Goal: Task Accomplishment & Management: Use online tool/utility

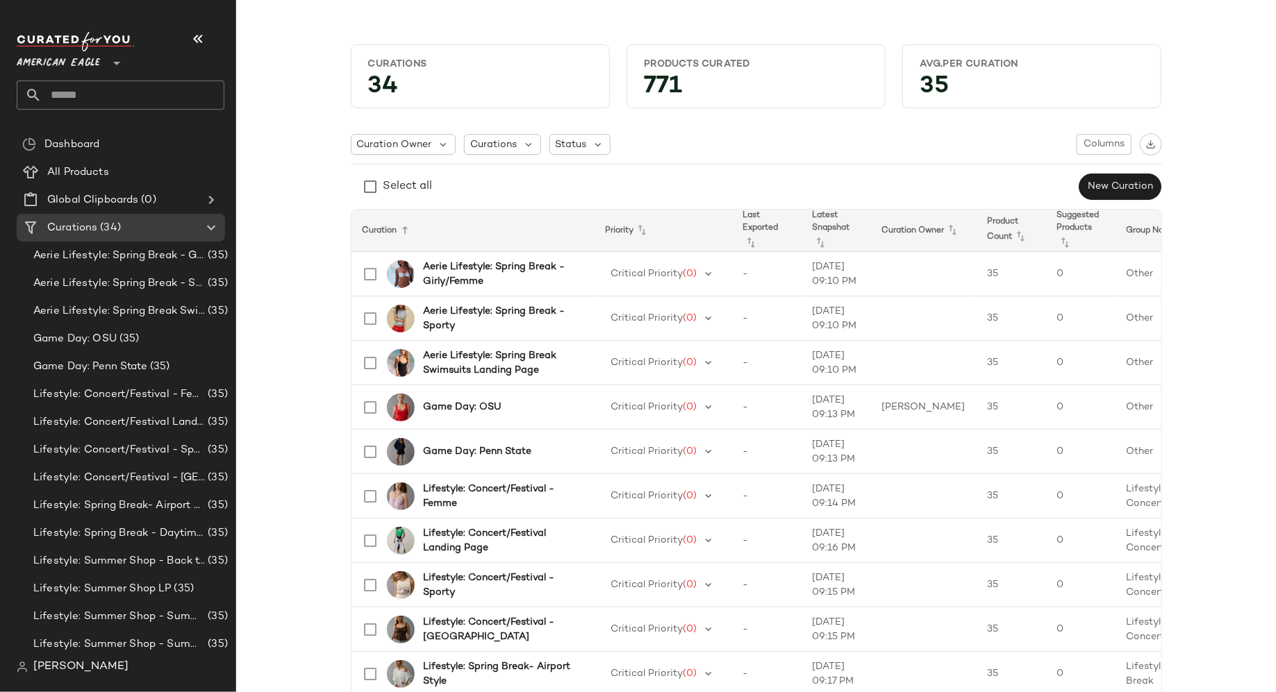
click at [117, 66] on icon at bounding box center [116, 63] width 17 height 17
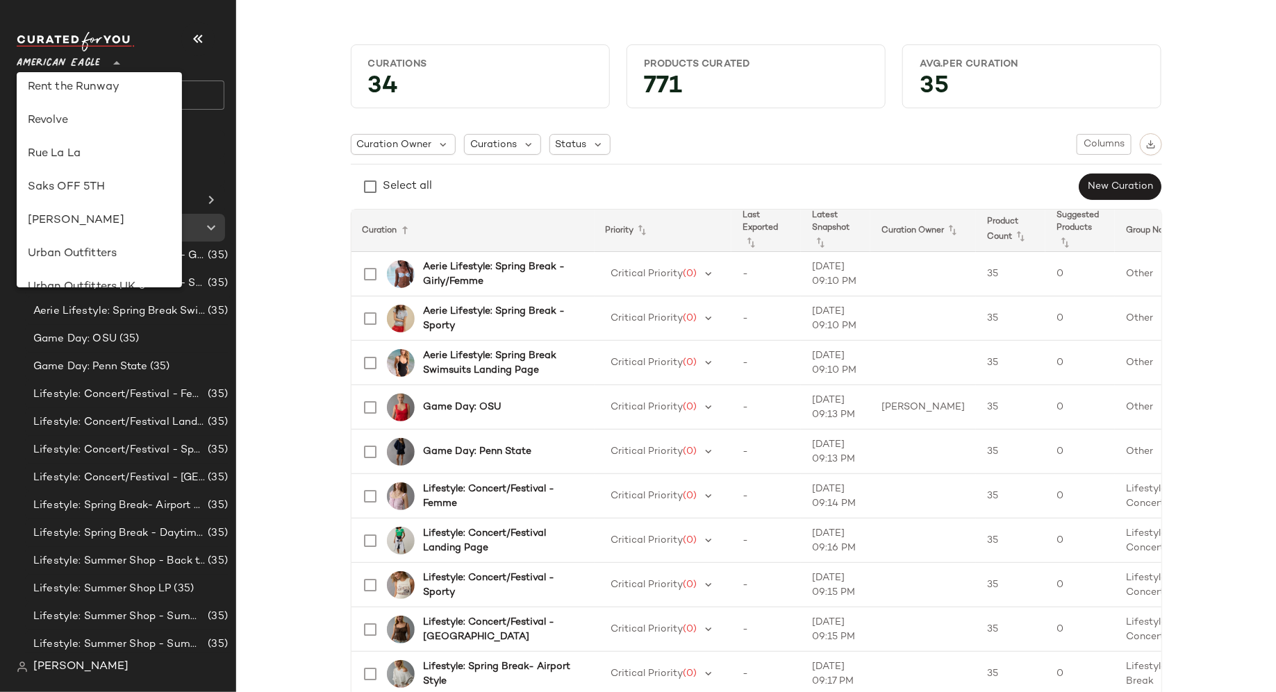
scroll to position [762, 0]
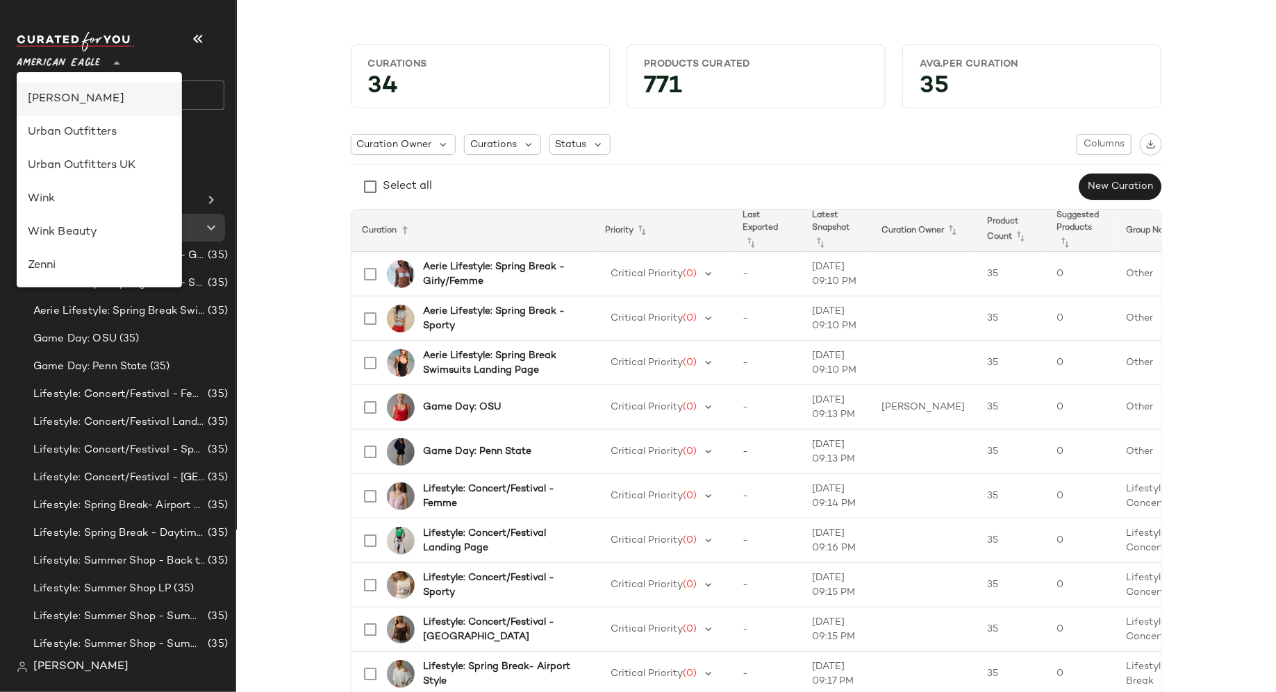
click at [124, 94] on div "[PERSON_NAME]" at bounding box center [99, 99] width 143 height 17
type input "**"
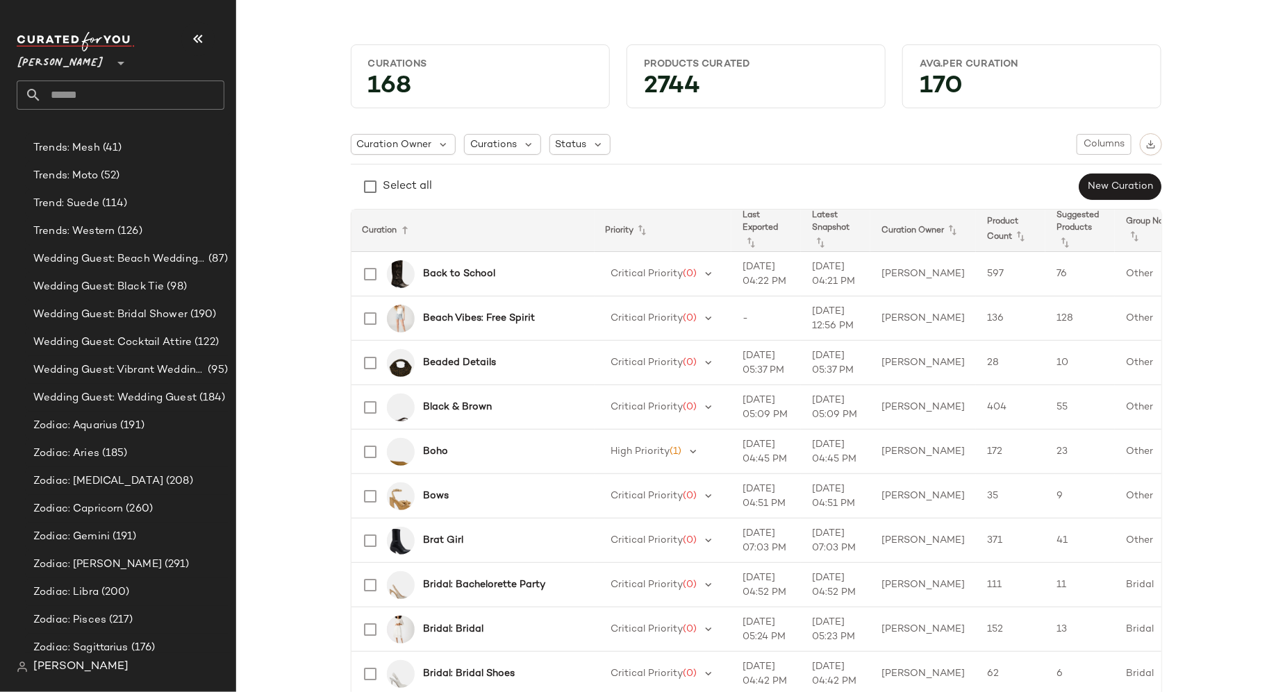
scroll to position [4255, 0]
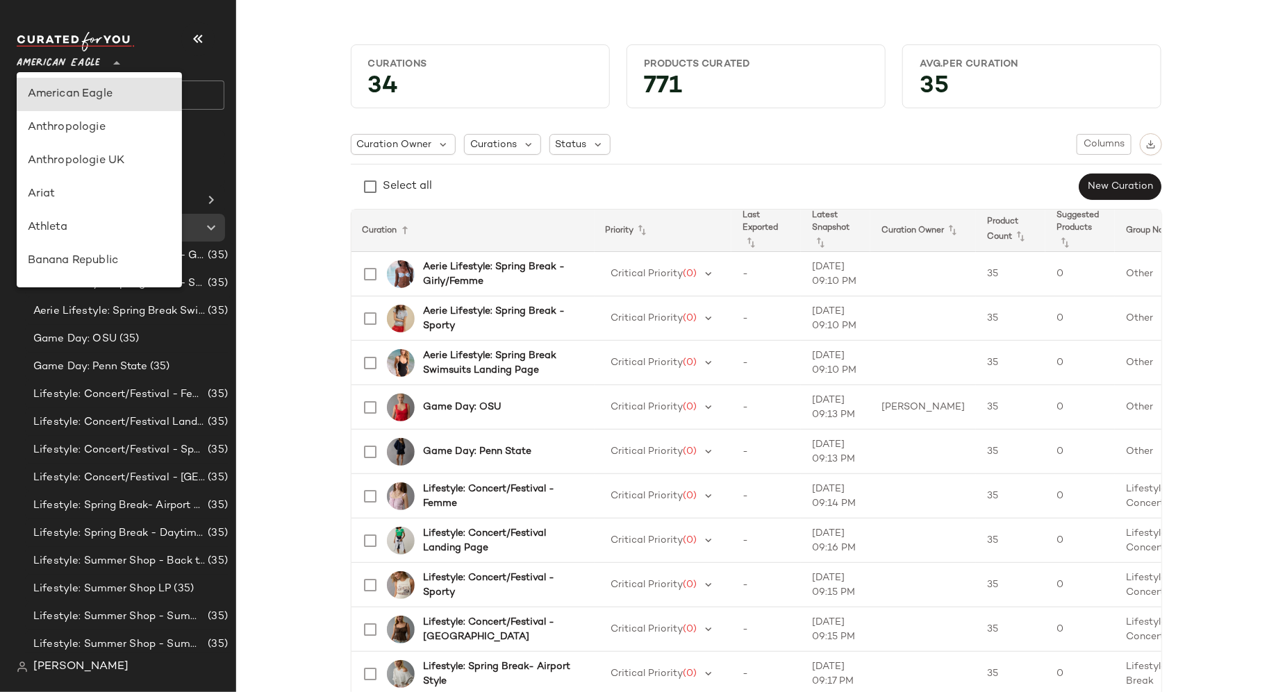
click at [119, 59] on icon at bounding box center [116, 63] width 17 height 17
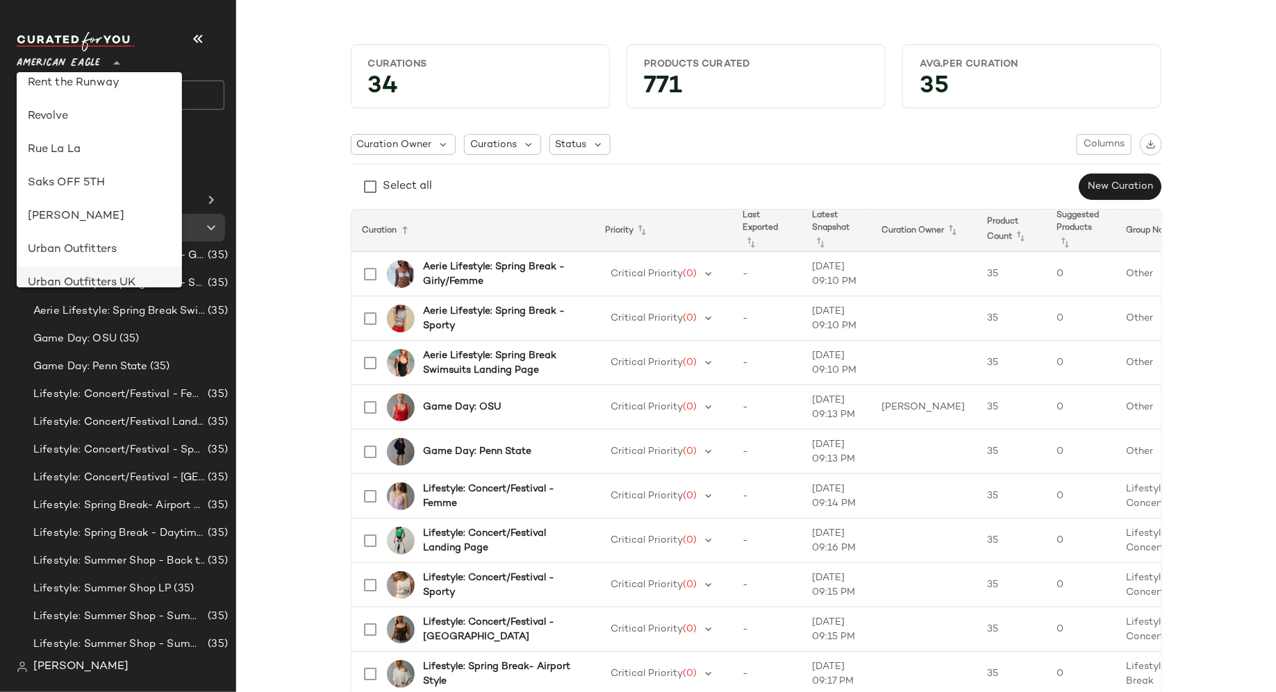
scroll to position [644, 0]
click at [135, 116] on div "Revolve" at bounding box center [99, 117] width 143 height 17
type input "**"
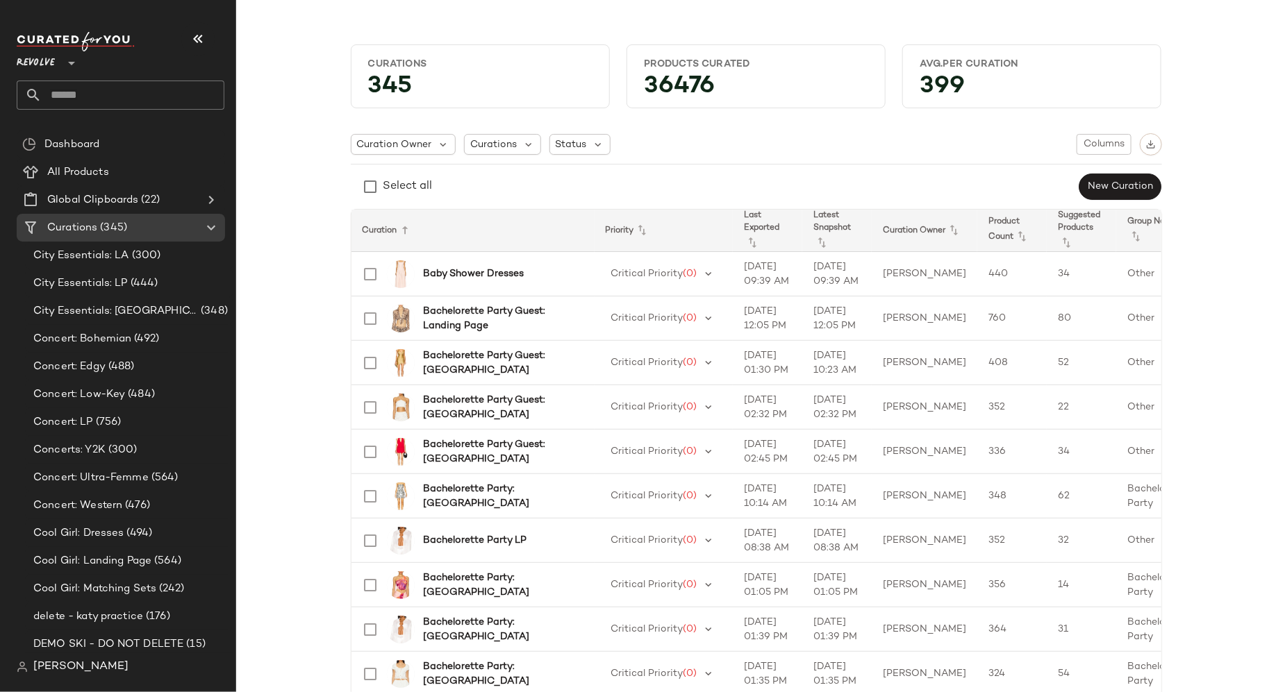
click at [151, 97] on input "text" at bounding box center [133, 95] width 183 height 29
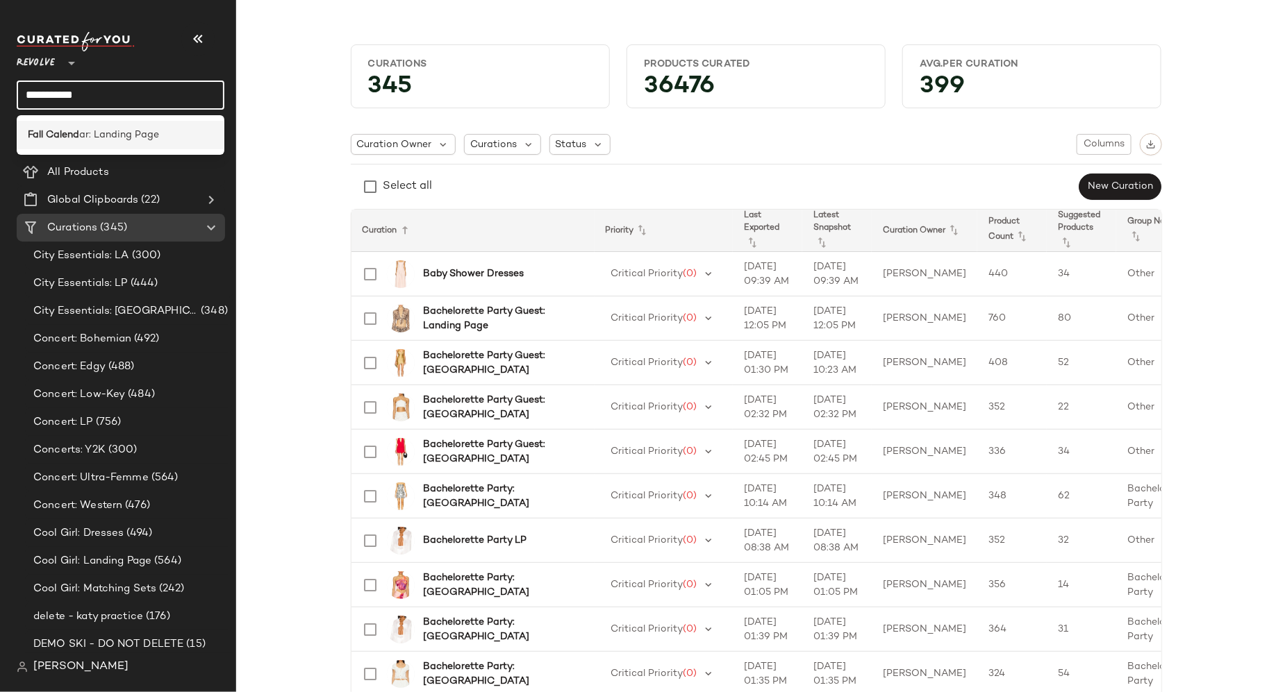
type input "**********"
click at [138, 139] on span "ar: Landing Page" at bounding box center [119, 135] width 80 height 15
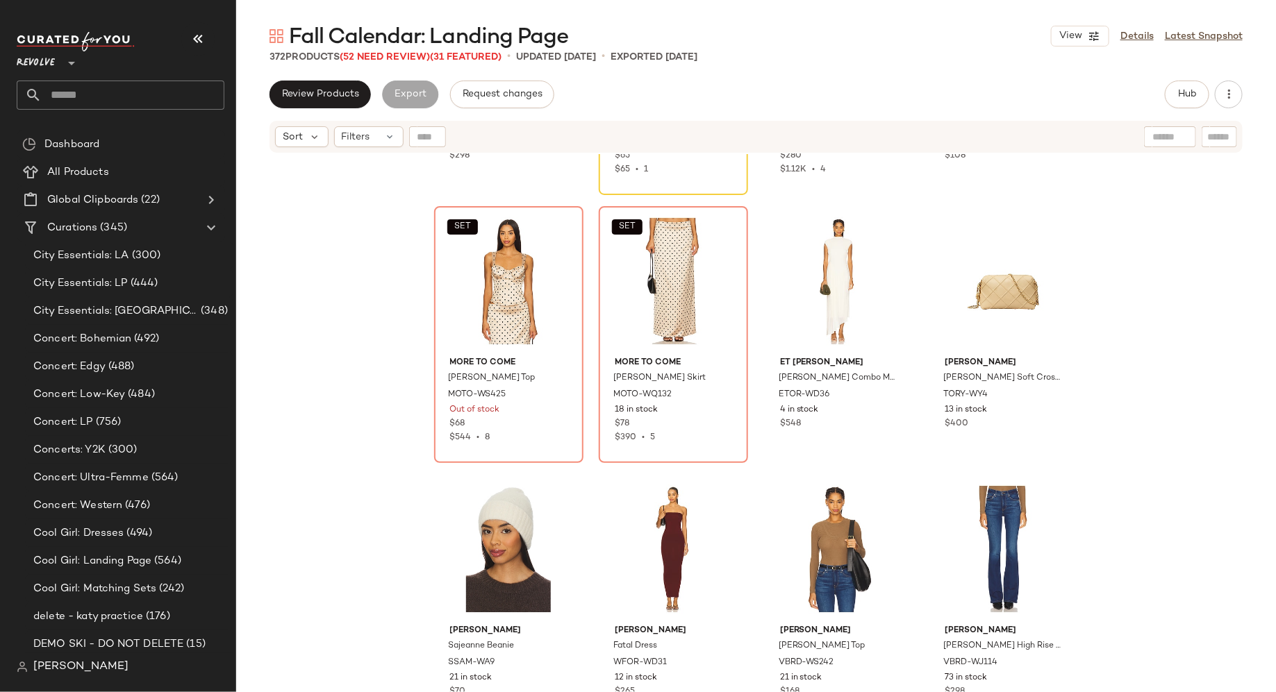
scroll to position [2110, 0]
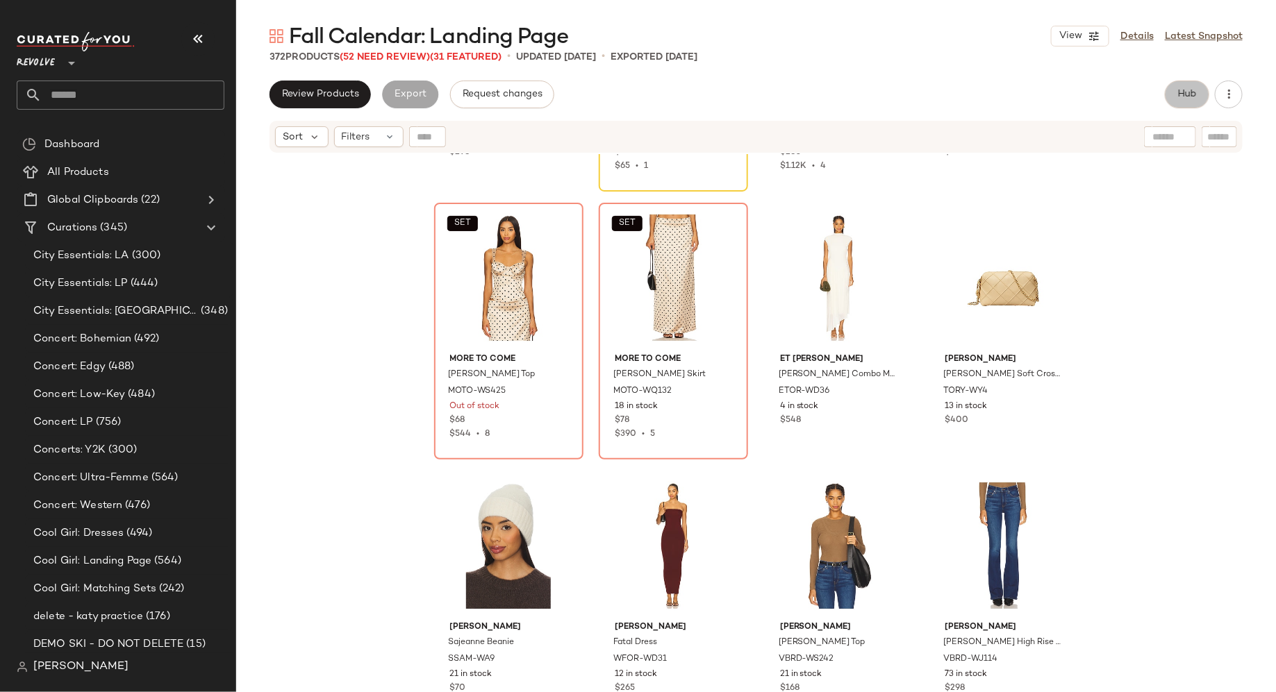
click at [1187, 99] on span "Hub" at bounding box center [1186, 94] width 19 height 11
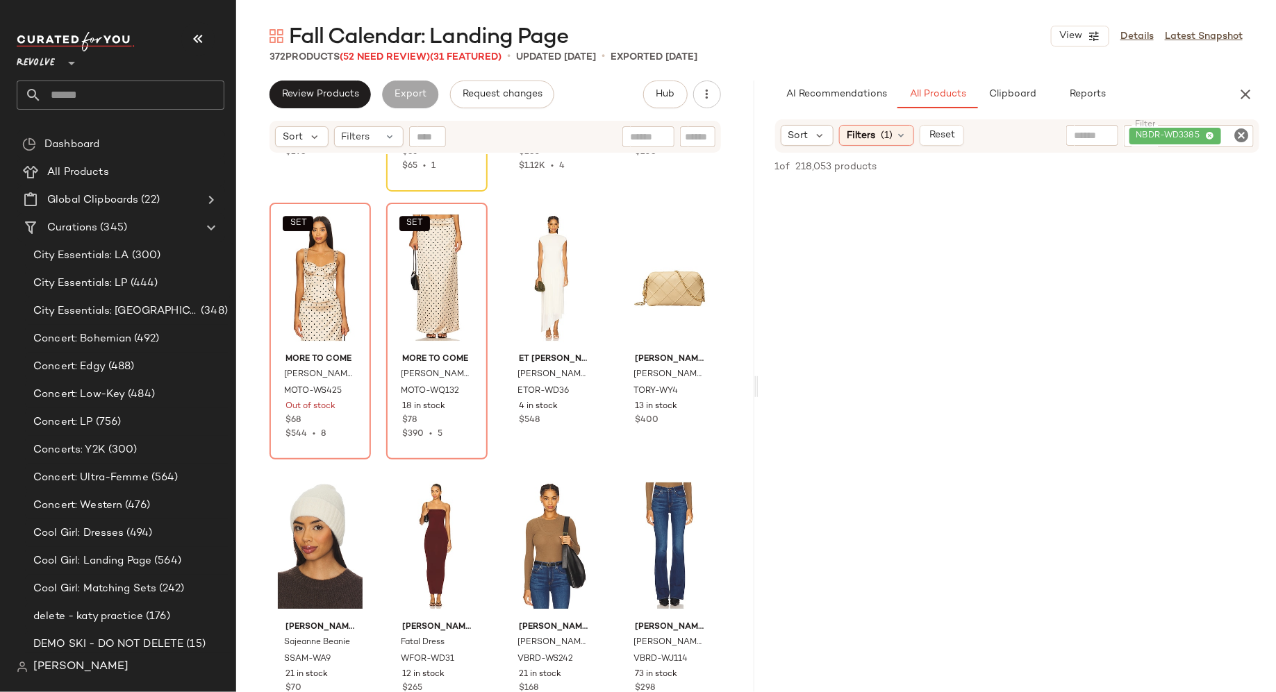
click at [1242, 132] on icon "Clear Filter" at bounding box center [1241, 135] width 17 height 17
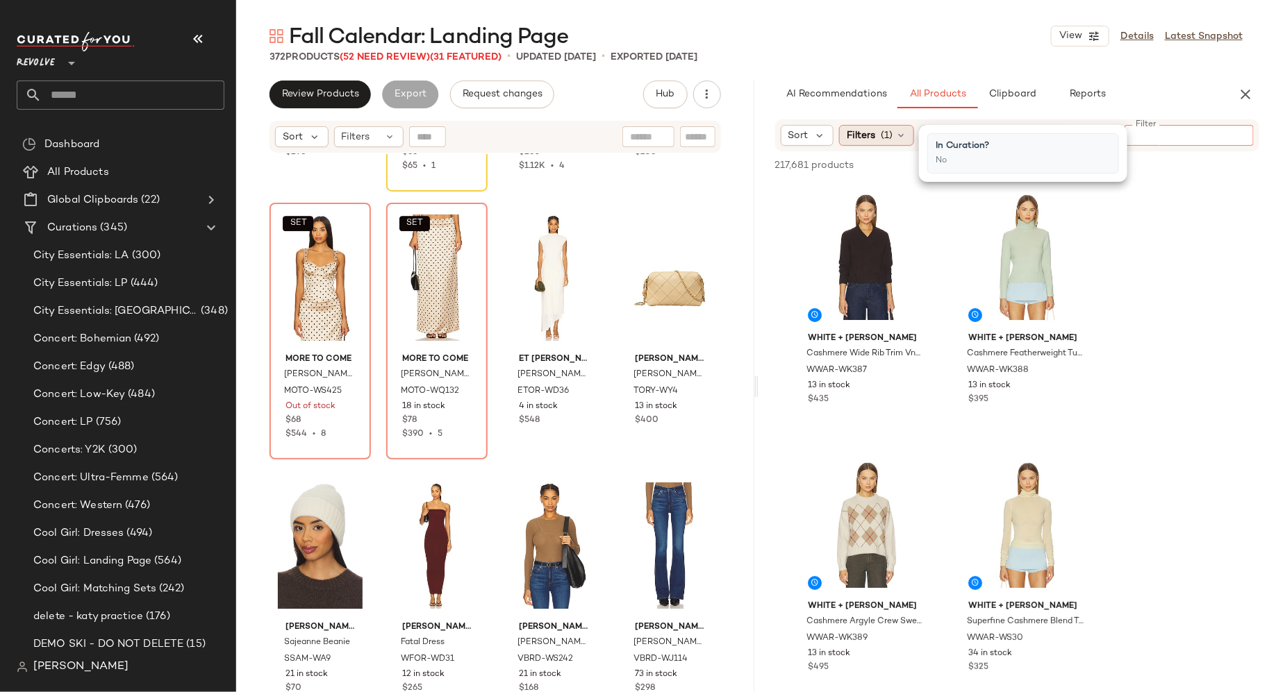
click at [901, 137] on icon at bounding box center [900, 135] width 11 height 11
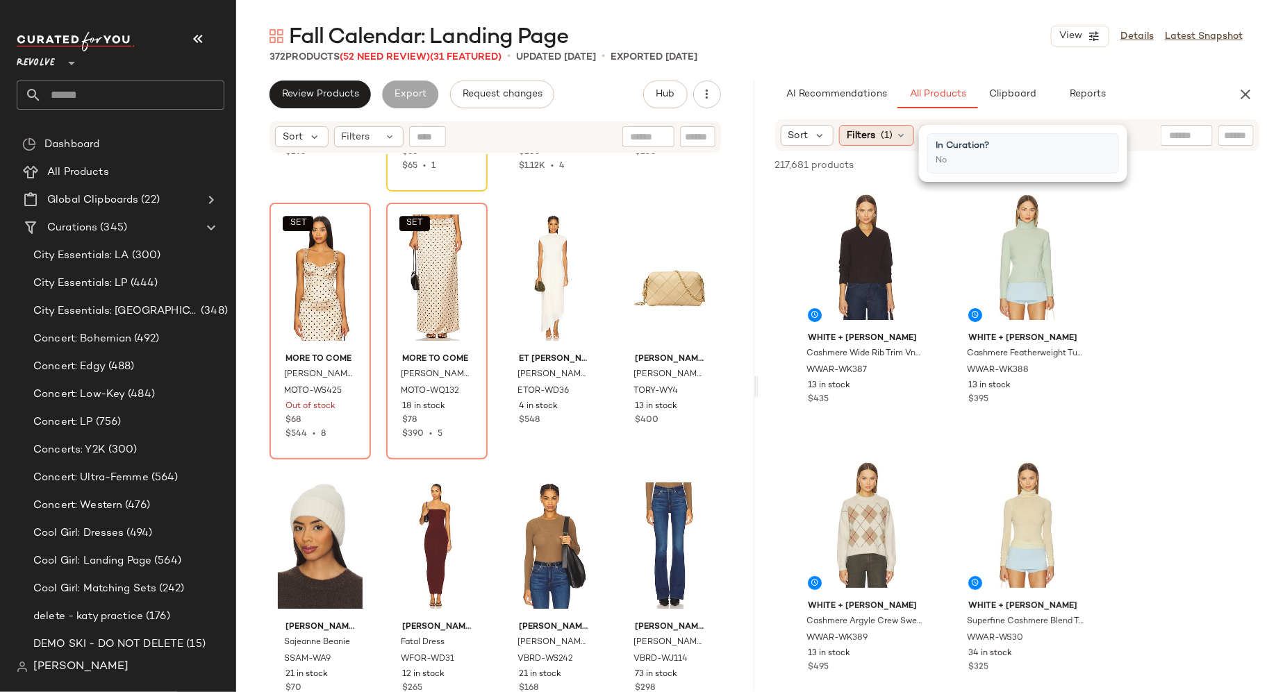
click at [898, 139] on icon at bounding box center [900, 135] width 11 height 11
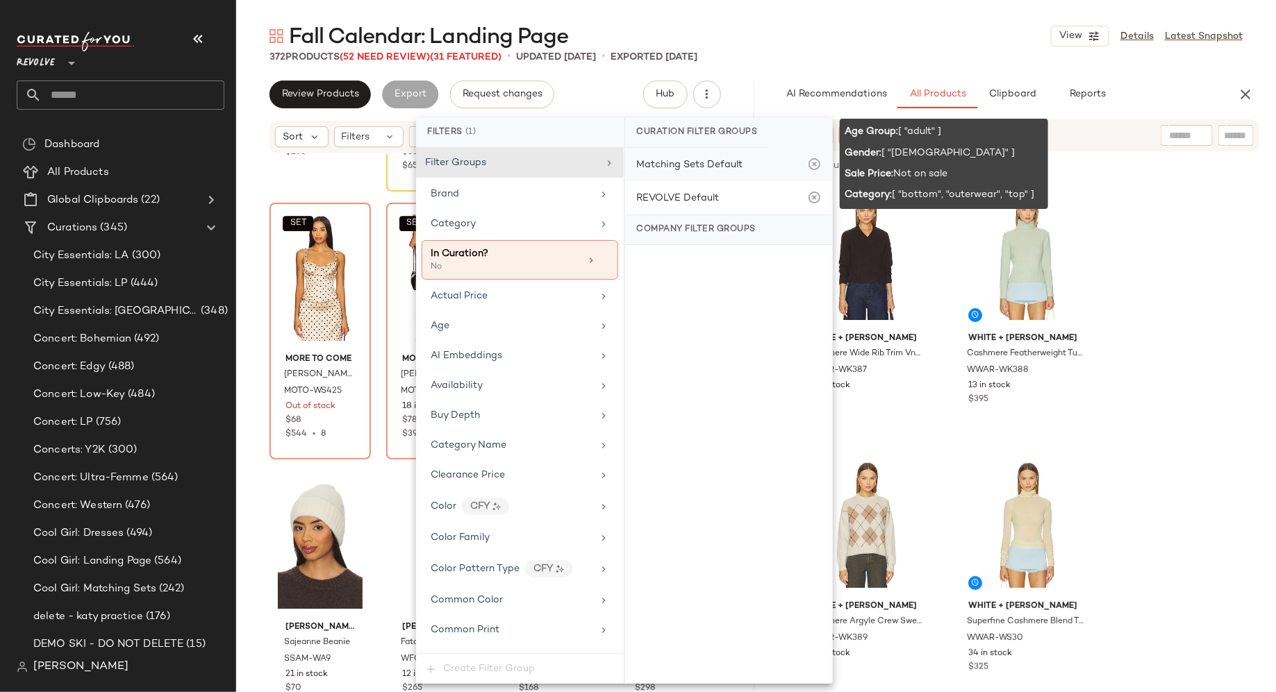
click at [713, 165] on div "Matching Sets Default" at bounding box center [689, 165] width 106 height 15
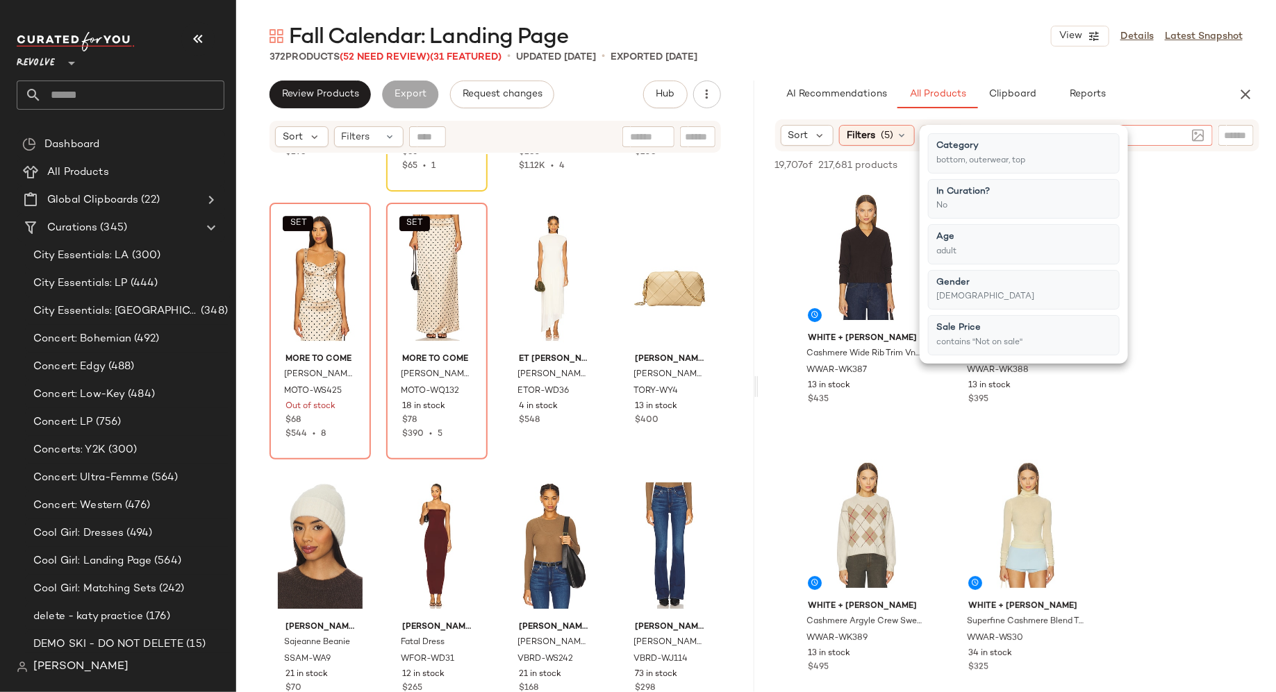
click at [1182, 135] on input "text" at bounding box center [1125, 135] width 121 height 15
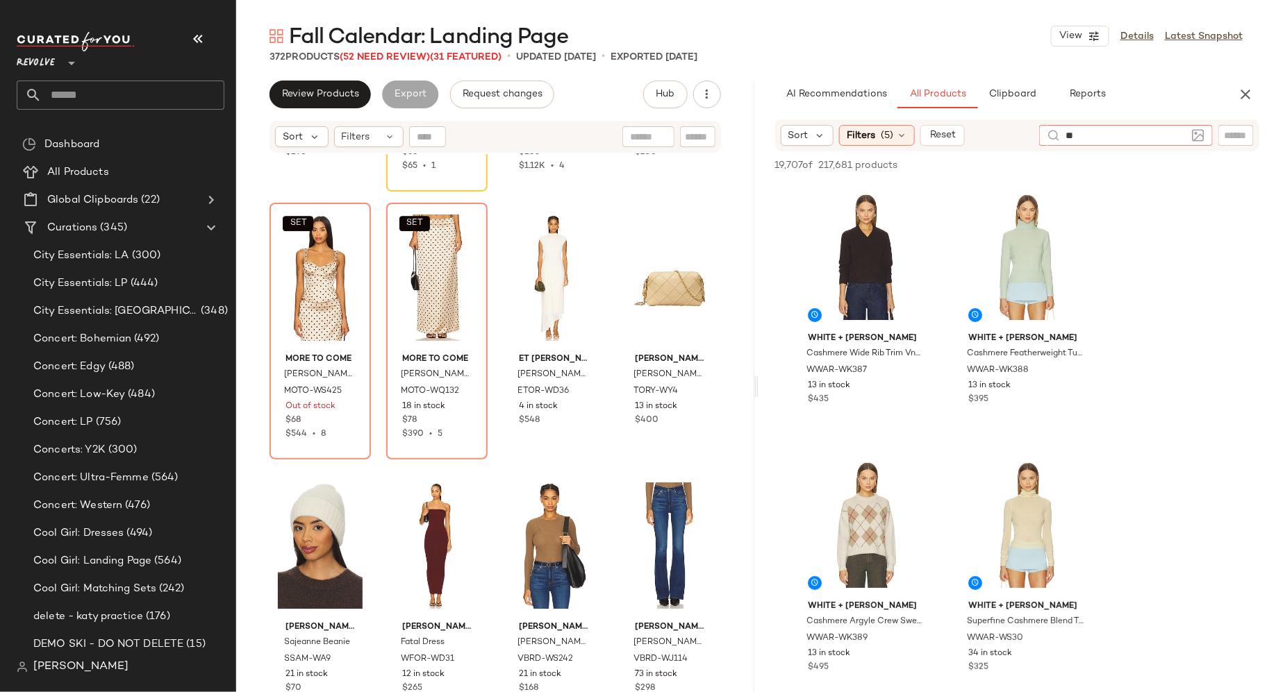
type input "***"
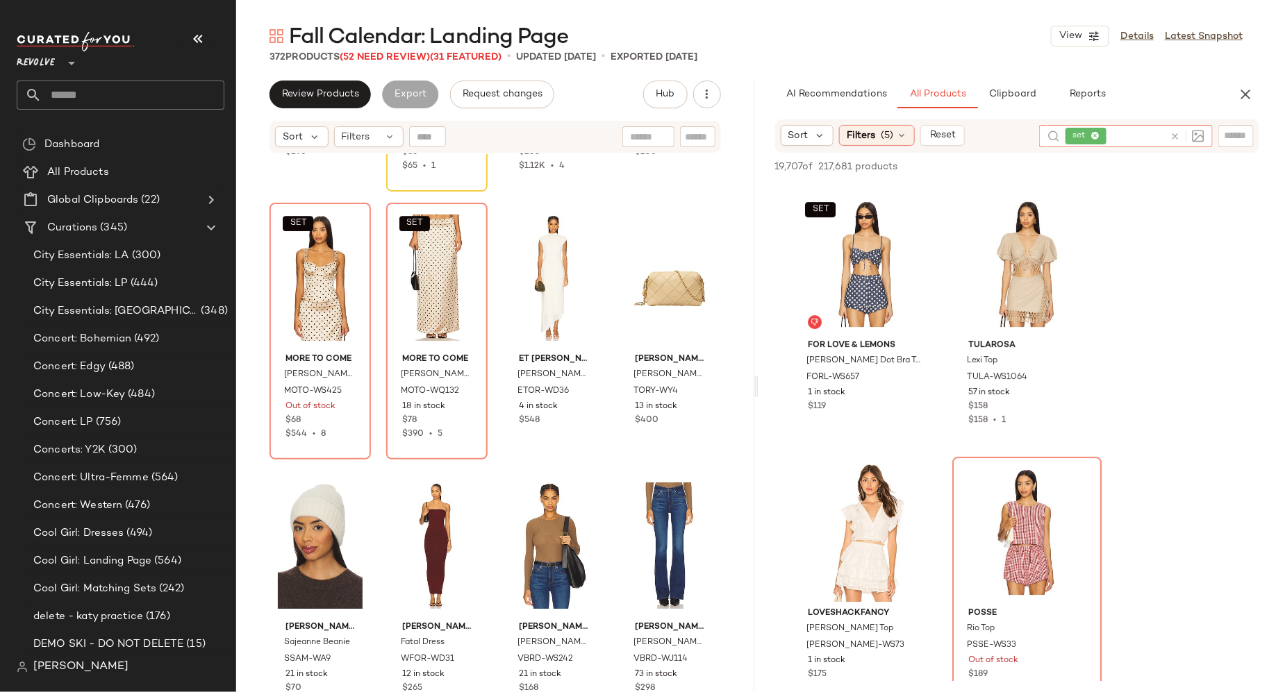
scroll to position [2150, 0]
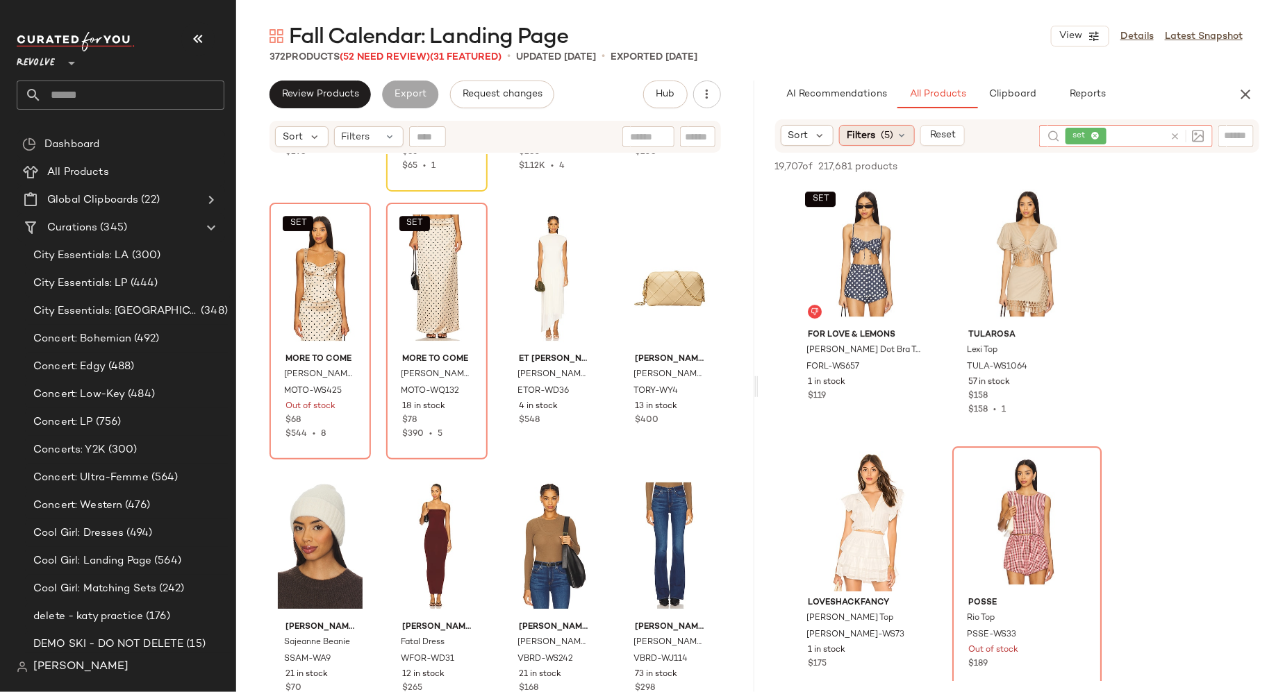
click at [892, 132] on span "(5)" at bounding box center [887, 135] width 13 height 15
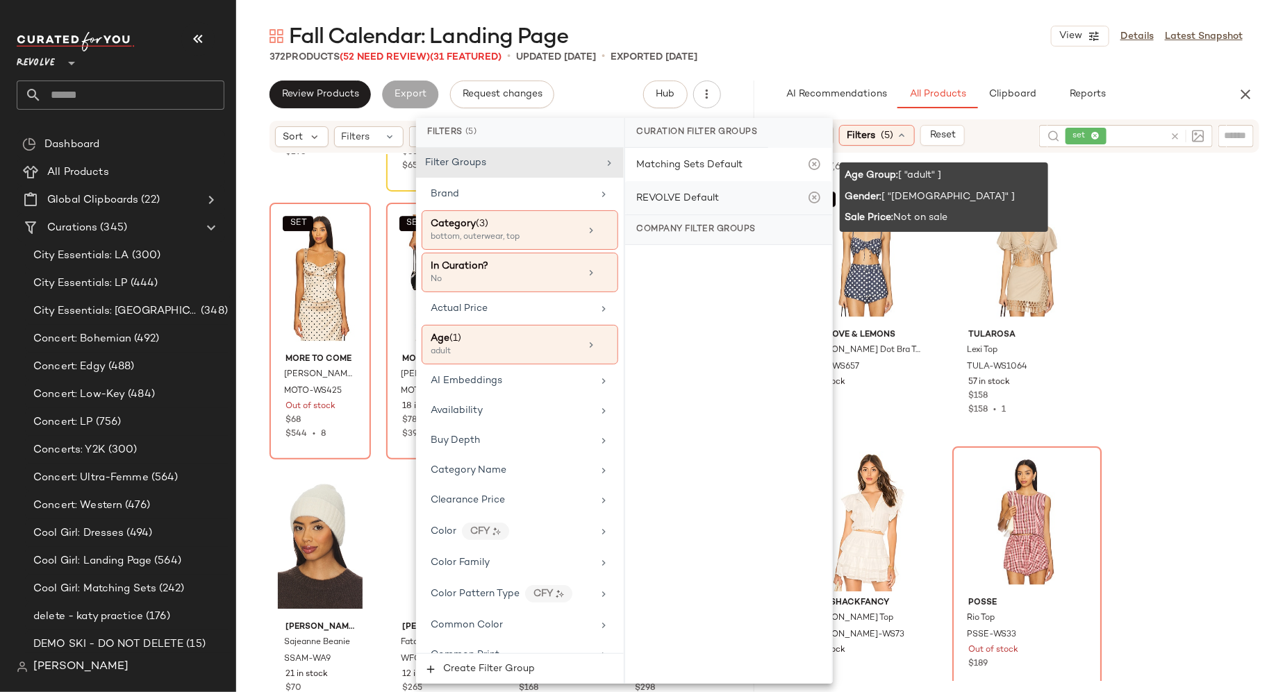
click at [755, 197] on div "REVOLVE Default" at bounding box center [728, 197] width 207 height 33
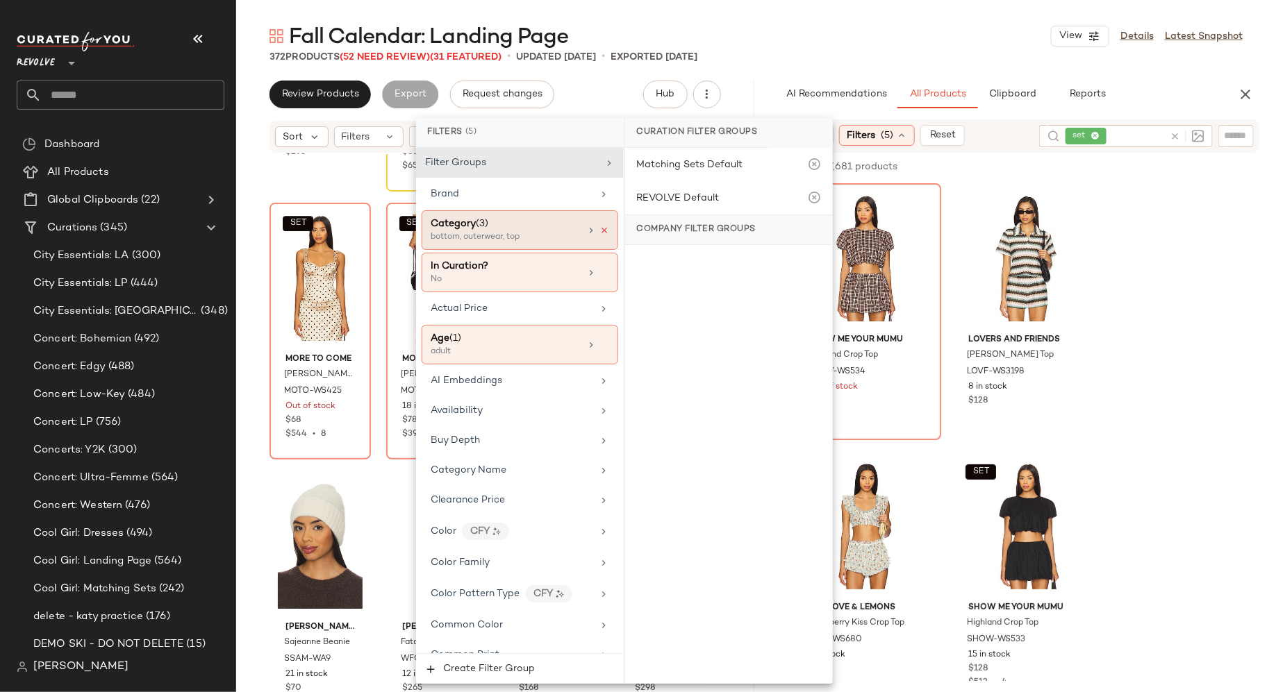
click at [601, 230] on icon at bounding box center [604, 231] width 10 height 10
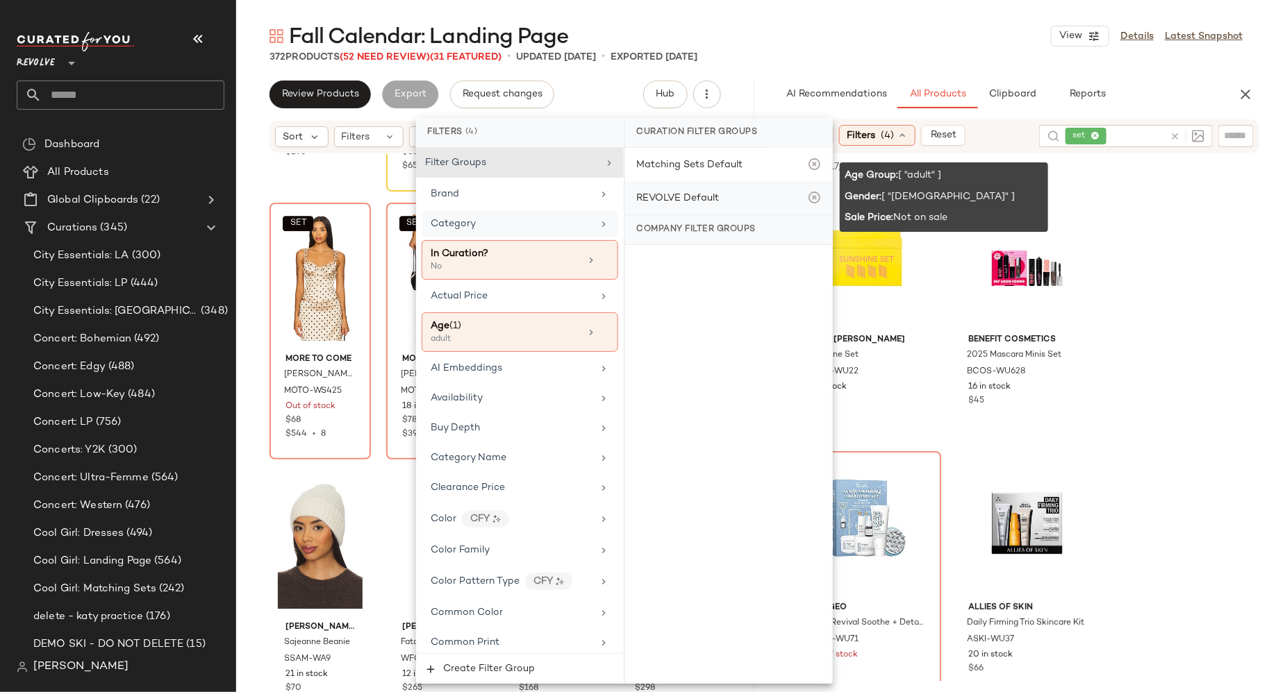
click at [702, 195] on div "REVOLVE Default" at bounding box center [677, 198] width 83 height 15
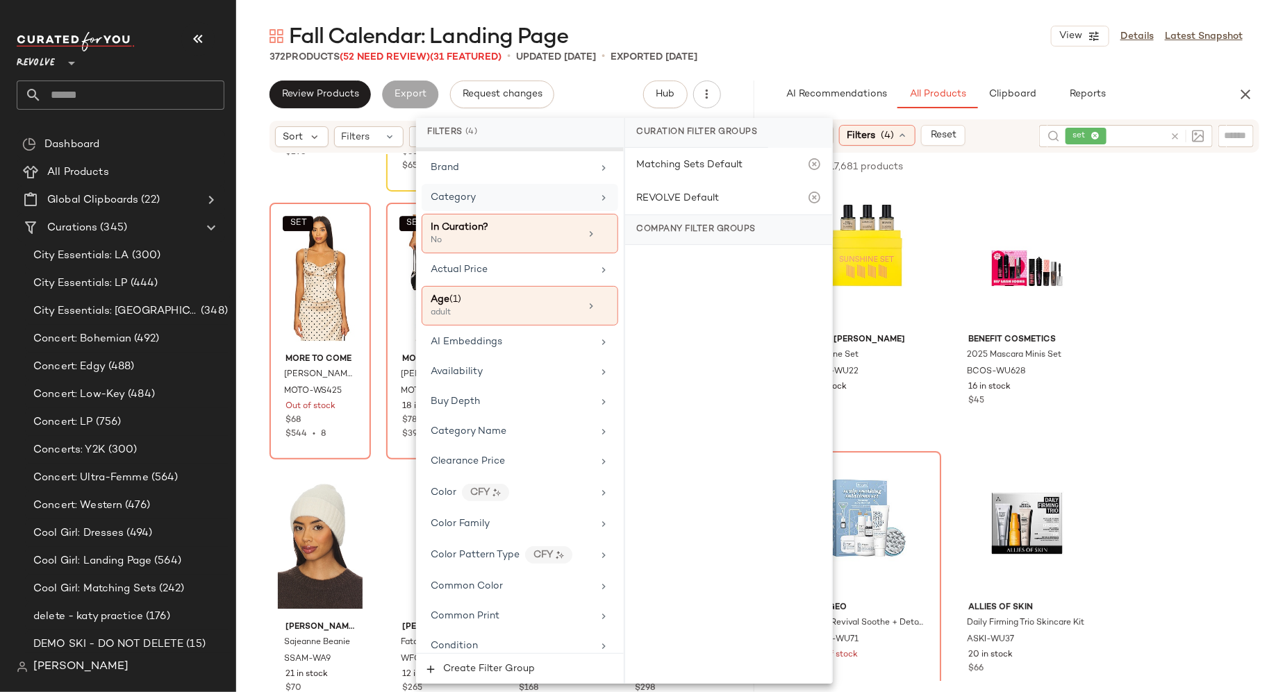
scroll to position [0, 0]
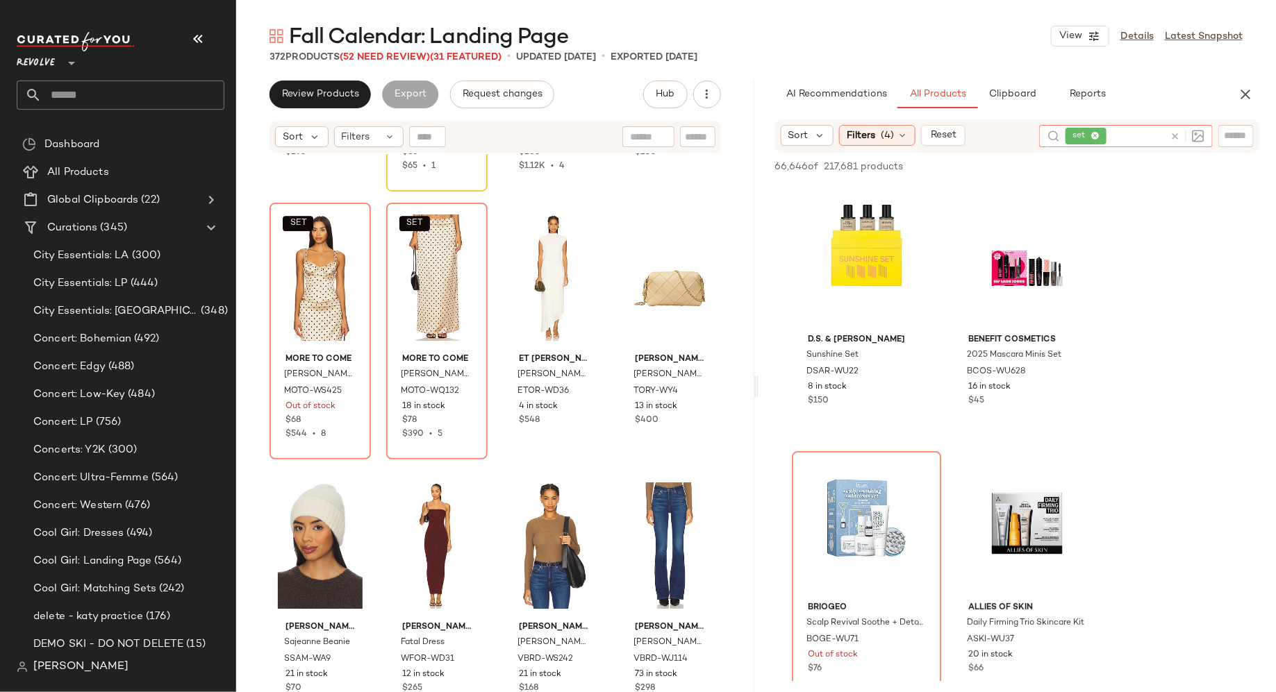
click at [1173, 138] on icon at bounding box center [1175, 136] width 10 height 10
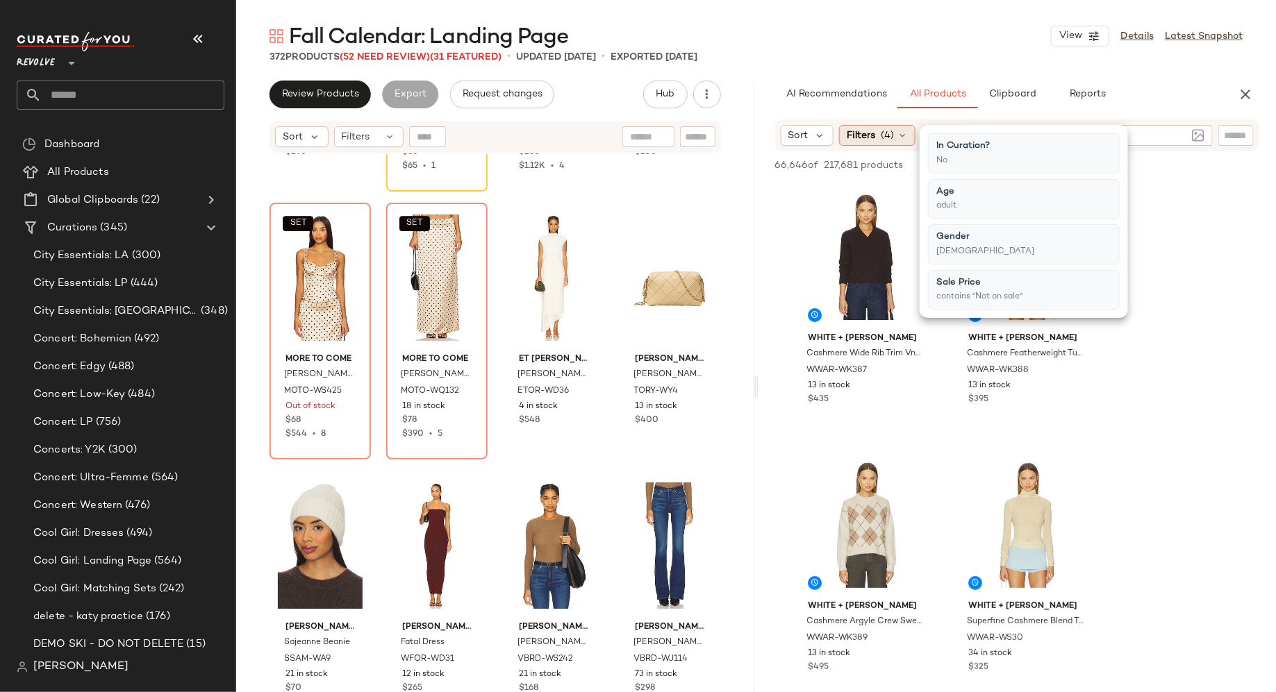
click at [892, 134] on span "(4)" at bounding box center [887, 135] width 13 height 15
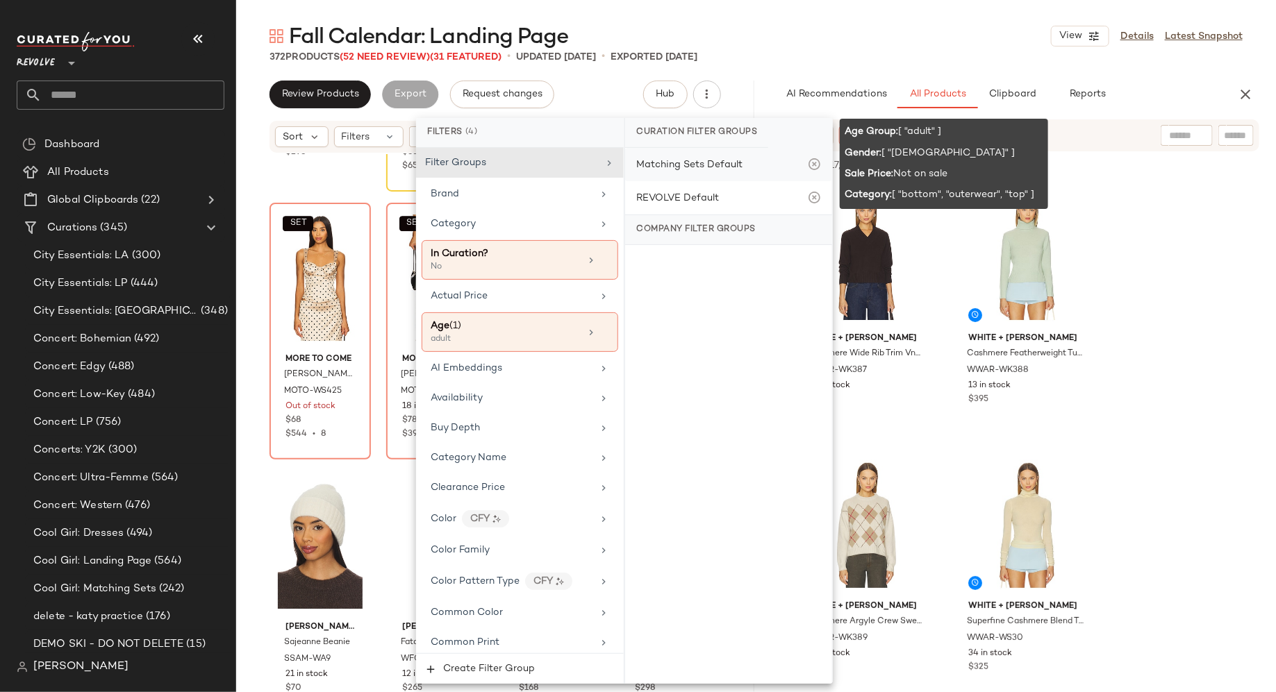
click at [756, 167] on div "Matching Sets Default" at bounding box center [728, 164] width 207 height 33
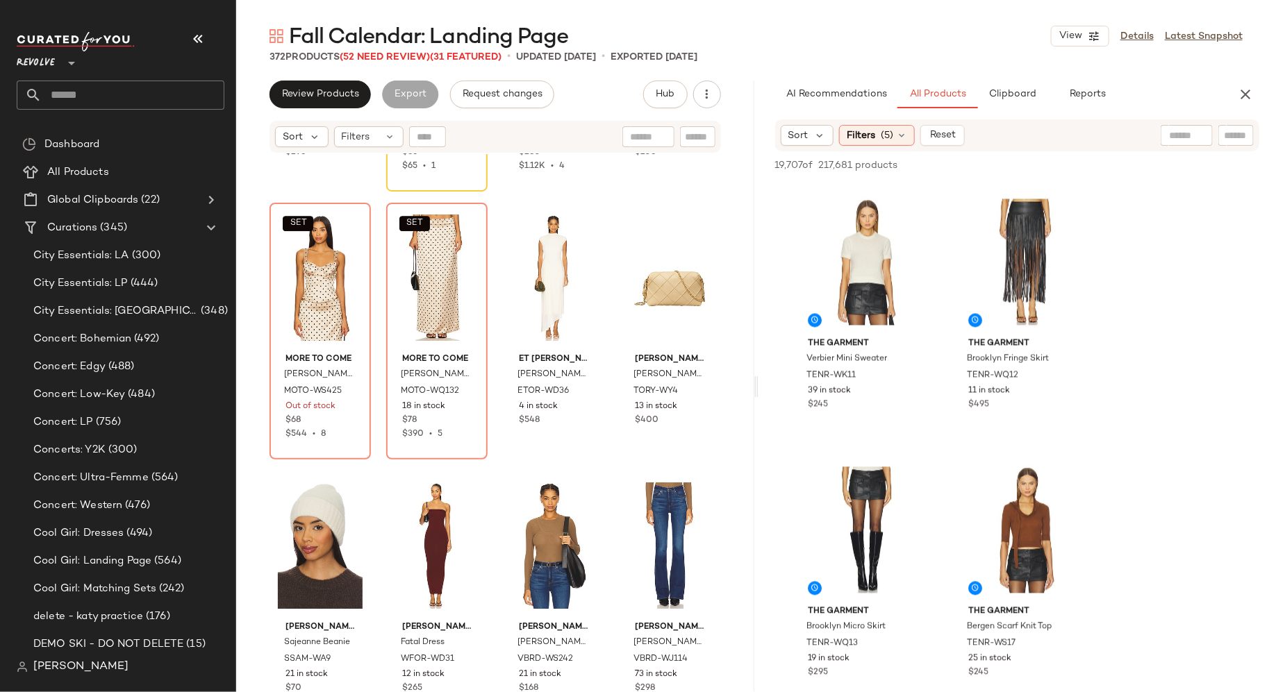
scroll to position [1337, 0]
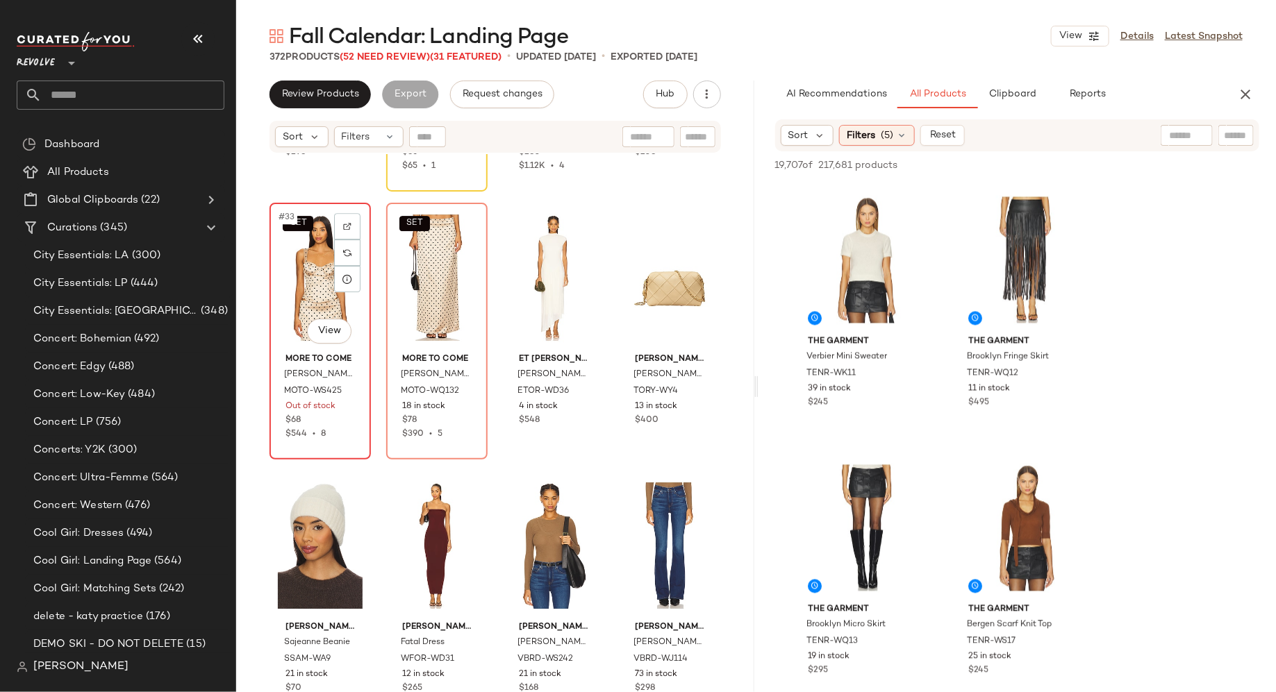
click at [301, 298] on div "SET #33 View" at bounding box center [320, 278] width 92 height 140
click at [1250, 98] on icon "button" at bounding box center [1245, 94] width 17 height 17
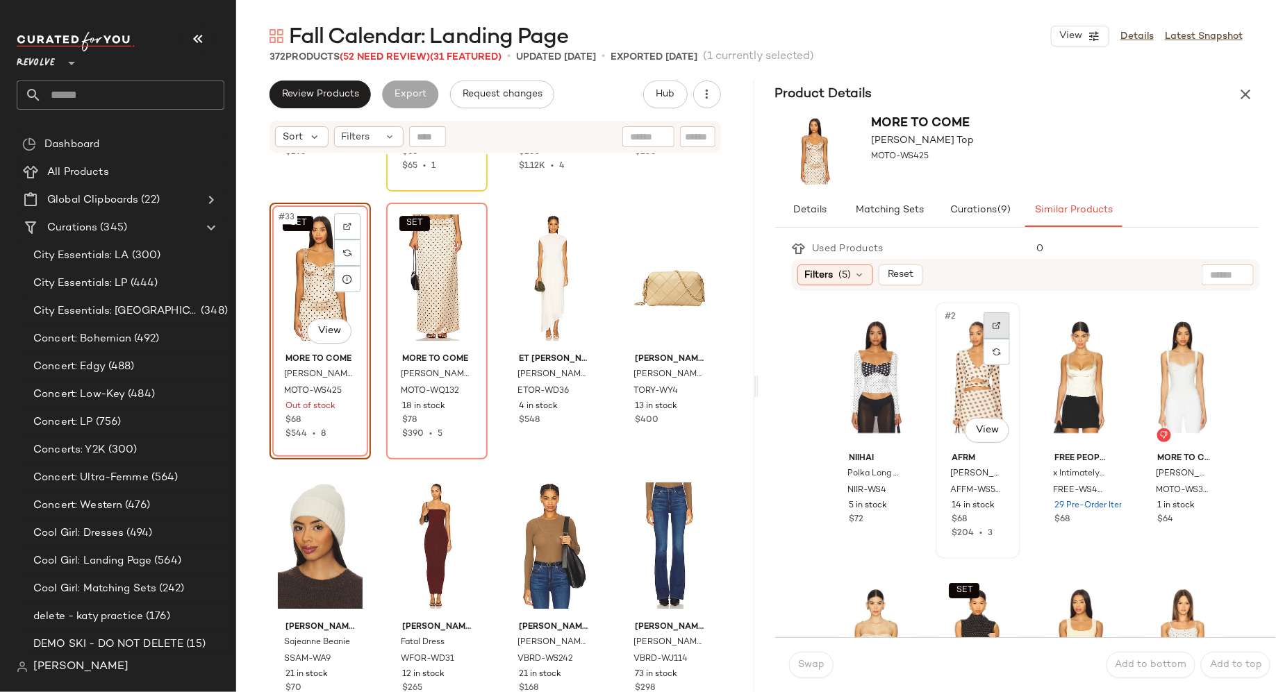
click at [997, 325] on div at bounding box center [996, 326] width 26 height 26
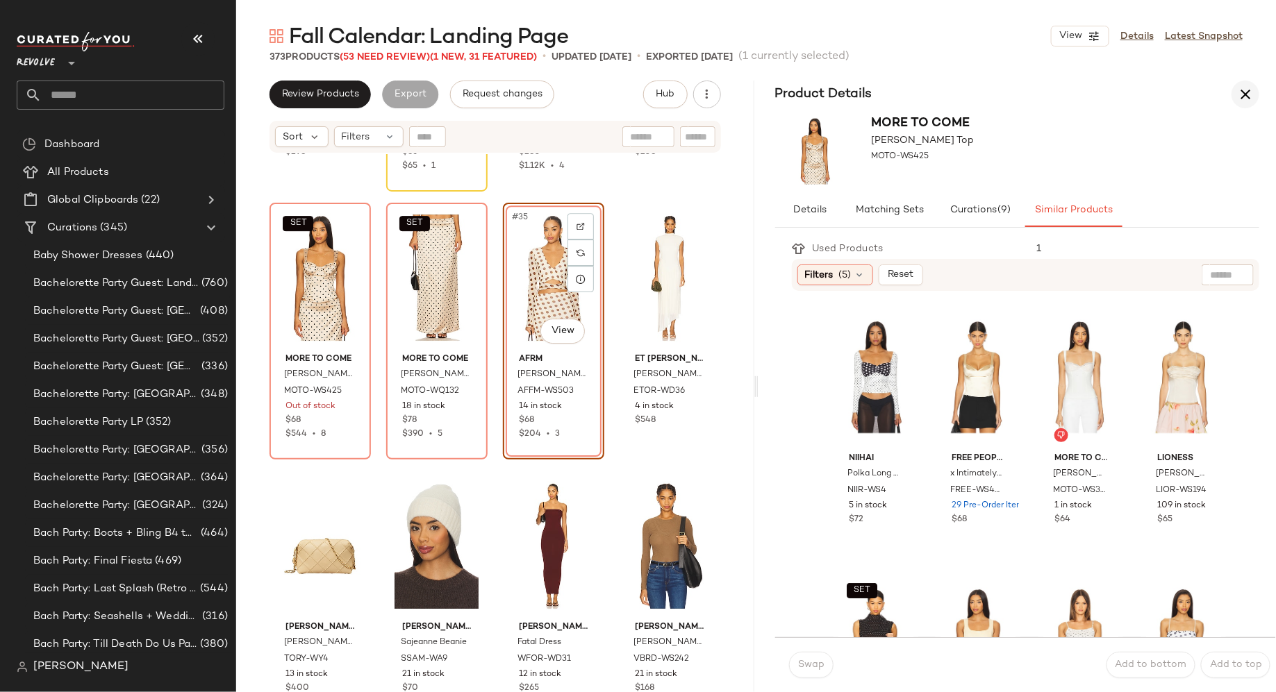
click at [1249, 96] on icon "button" at bounding box center [1245, 94] width 17 height 17
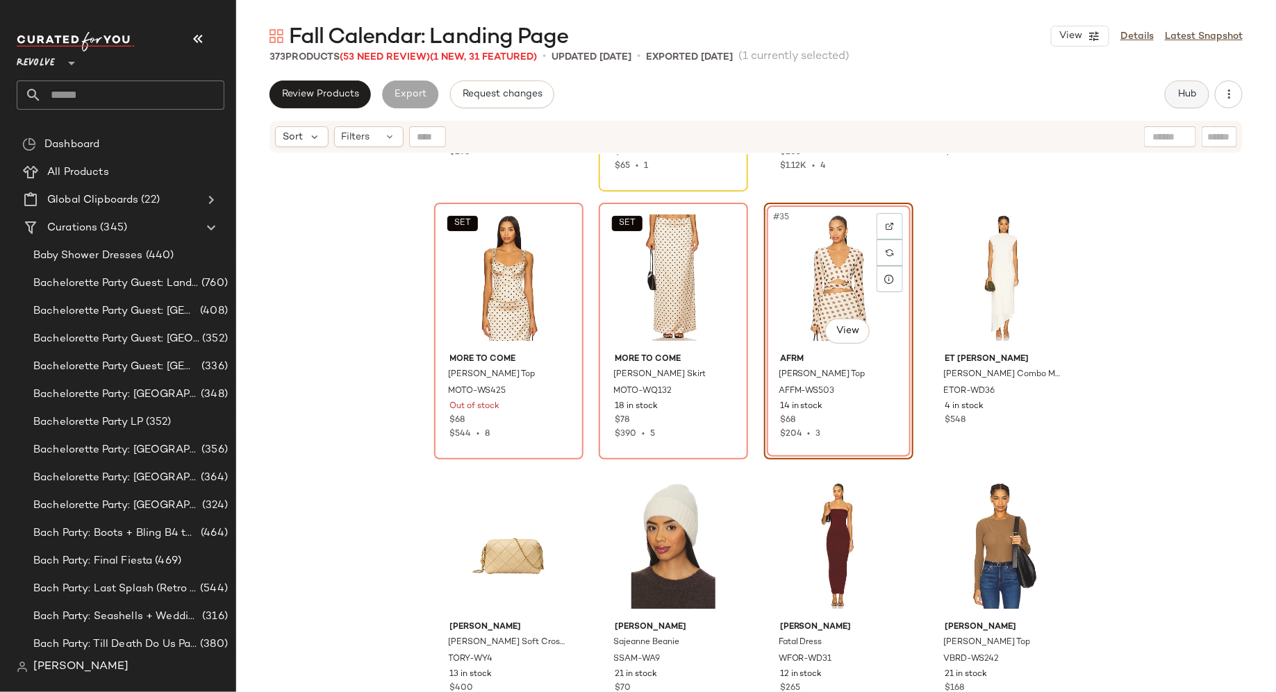
click at [1182, 92] on span "Hub" at bounding box center [1186, 94] width 19 height 11
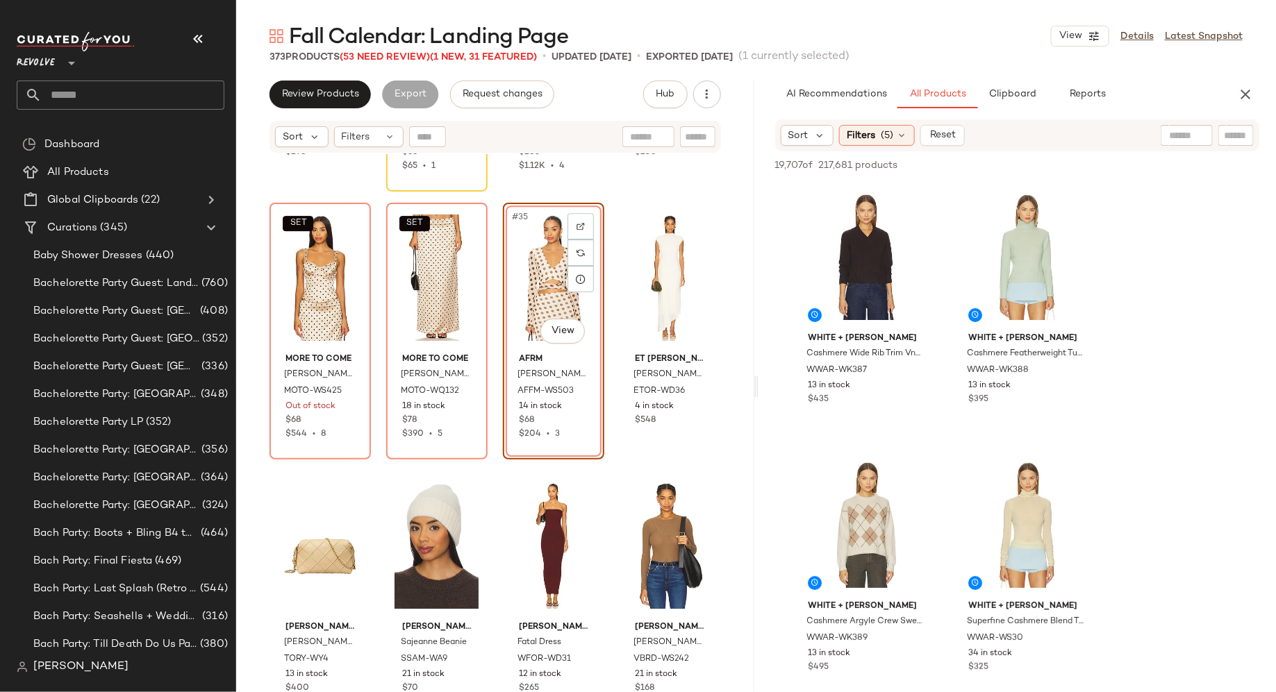
click at [1225, 137] on input "text" at bounding box center [1236, 135] width 24 height 15
paste input "**********"
type input "**********"
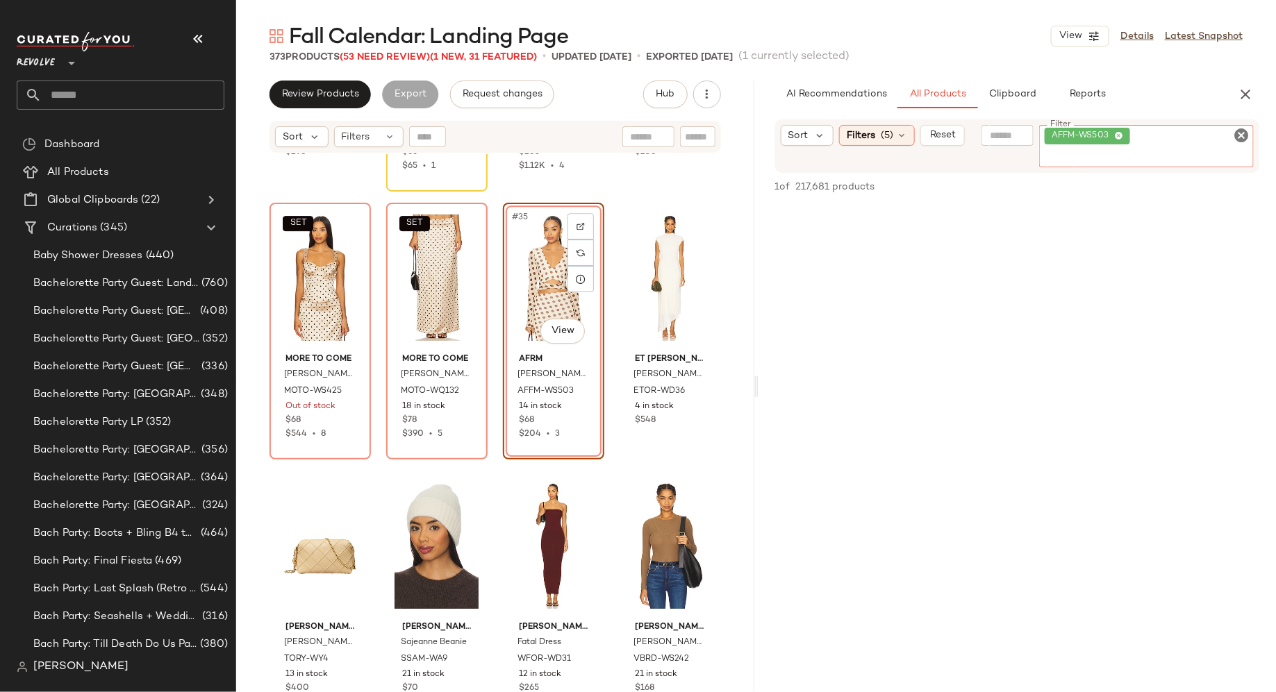
click at [1239, 139] on icon "Clear Filter" at bounding box center [1241, 135] width 17 height 17
click at [1156, 138] on input "Filter" at bounding box center [1189, 135] width 118 height 15
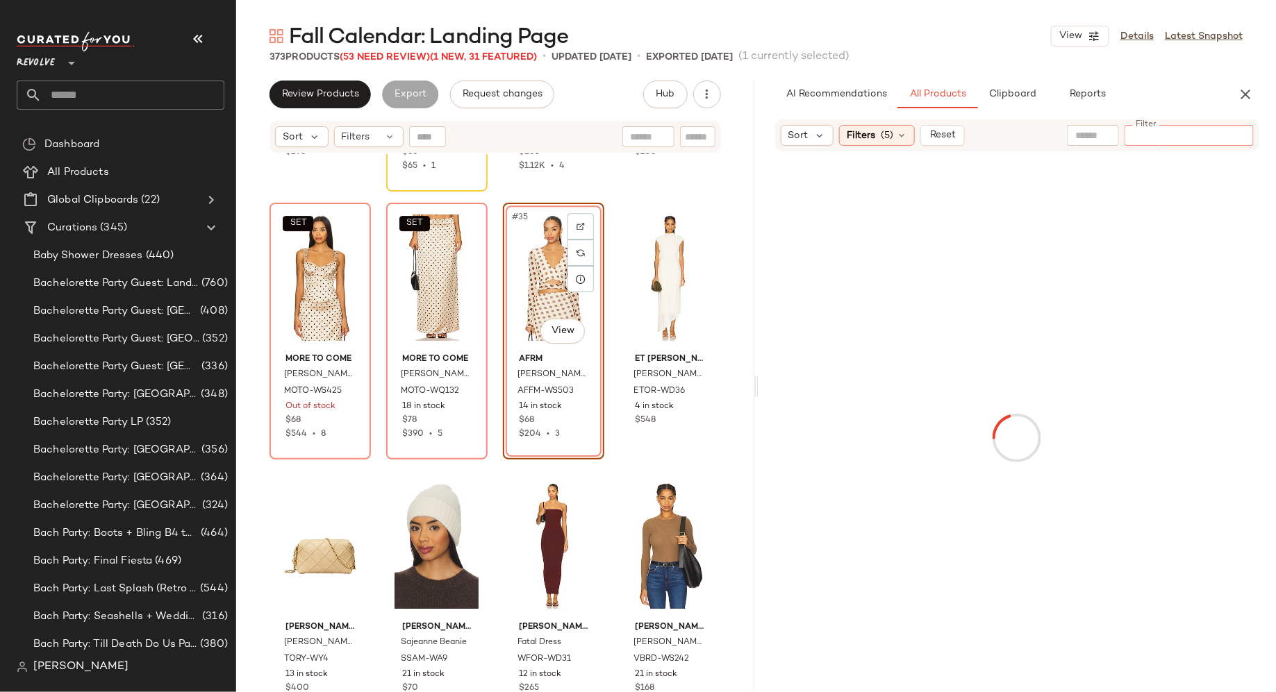
paste input "**********"
type input "**********"
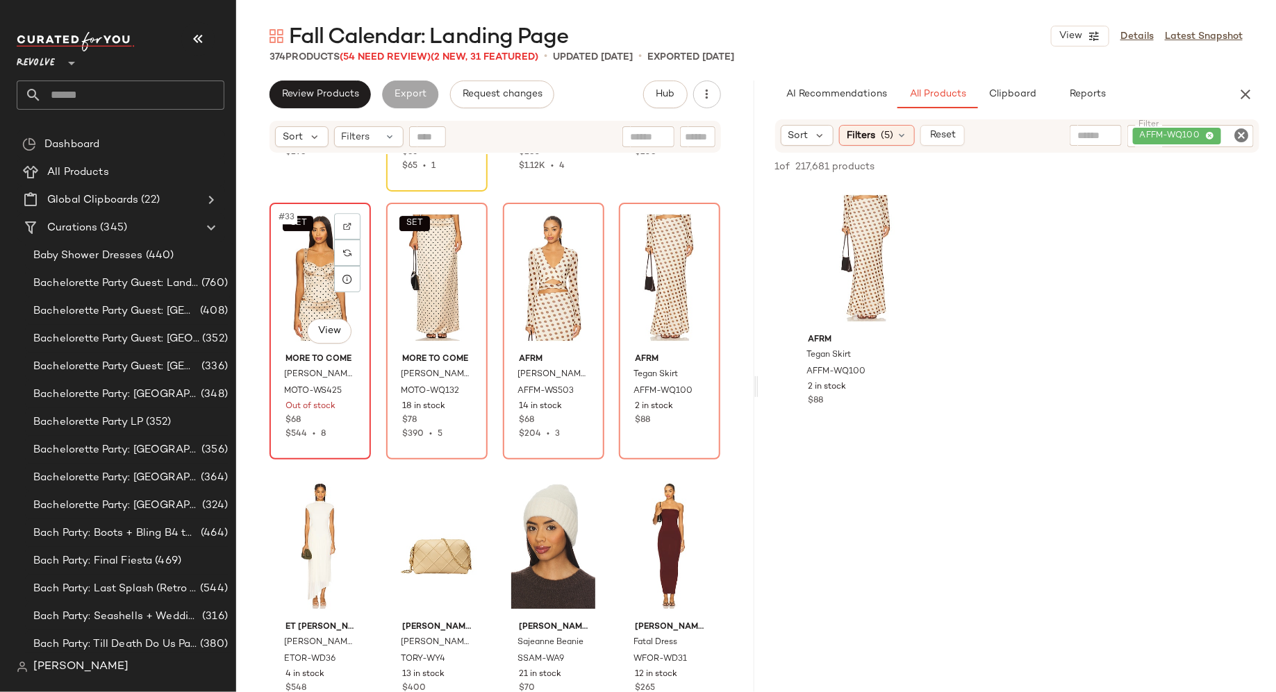
click at [344, 448] on div "SET #33 View MORE TO COME Elianna Corset Top MOTO-WS425 Out of stock $68 $544 •…" at bounding box center [320, 331] width 99 height 254
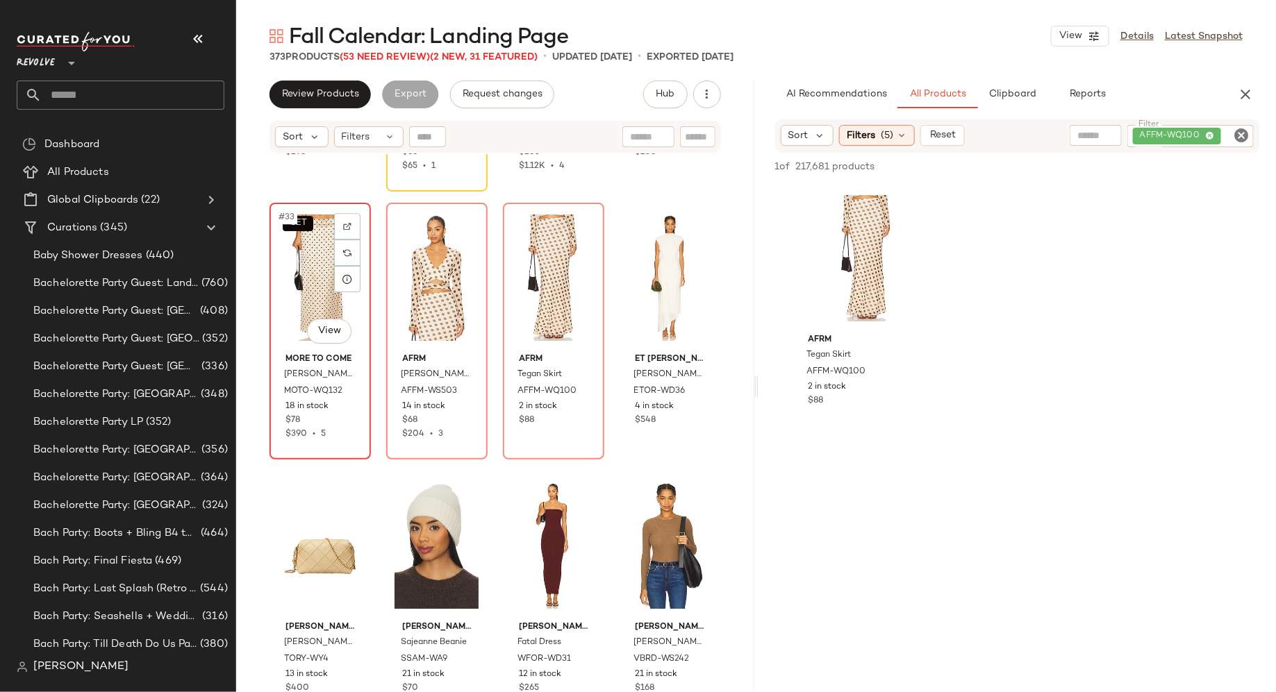
click at [344, 449] on div "SET #33 View MORE TO COME Elianna Midi Skirt MOTO-WQ132 18 in stock $78 $390 • 5" at bounding box center [320, 331] width 99 height 254
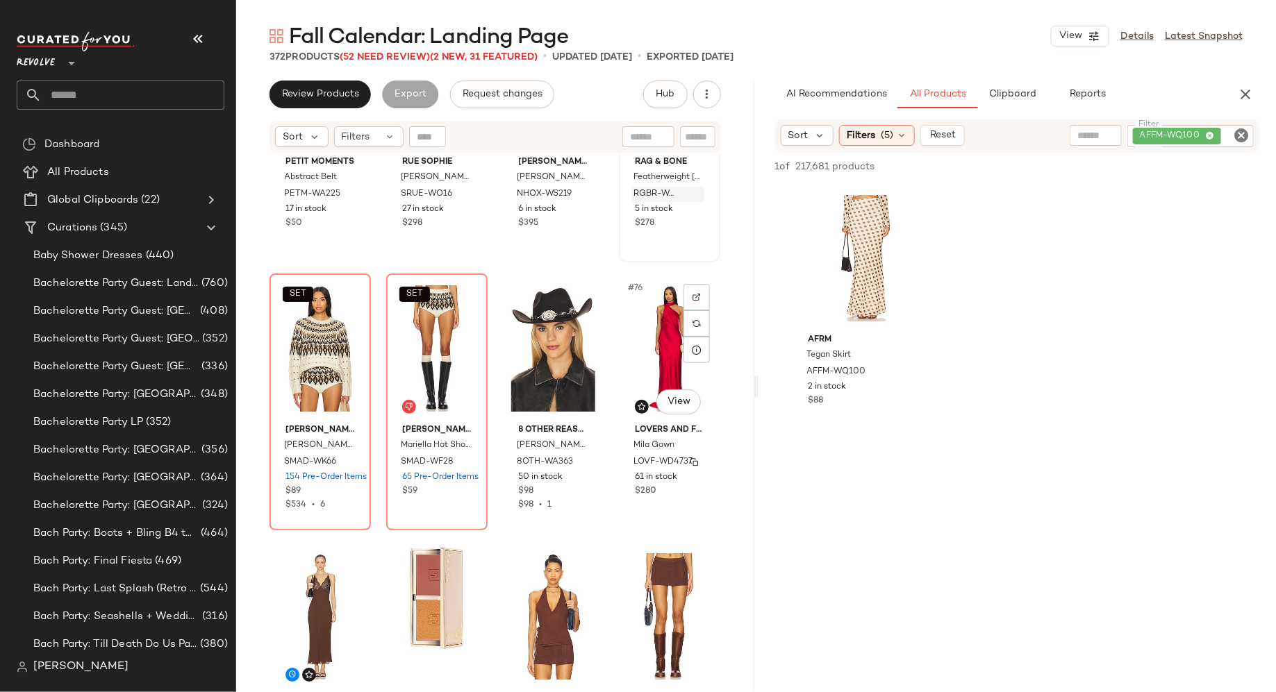
scroll to position [4721, 0]
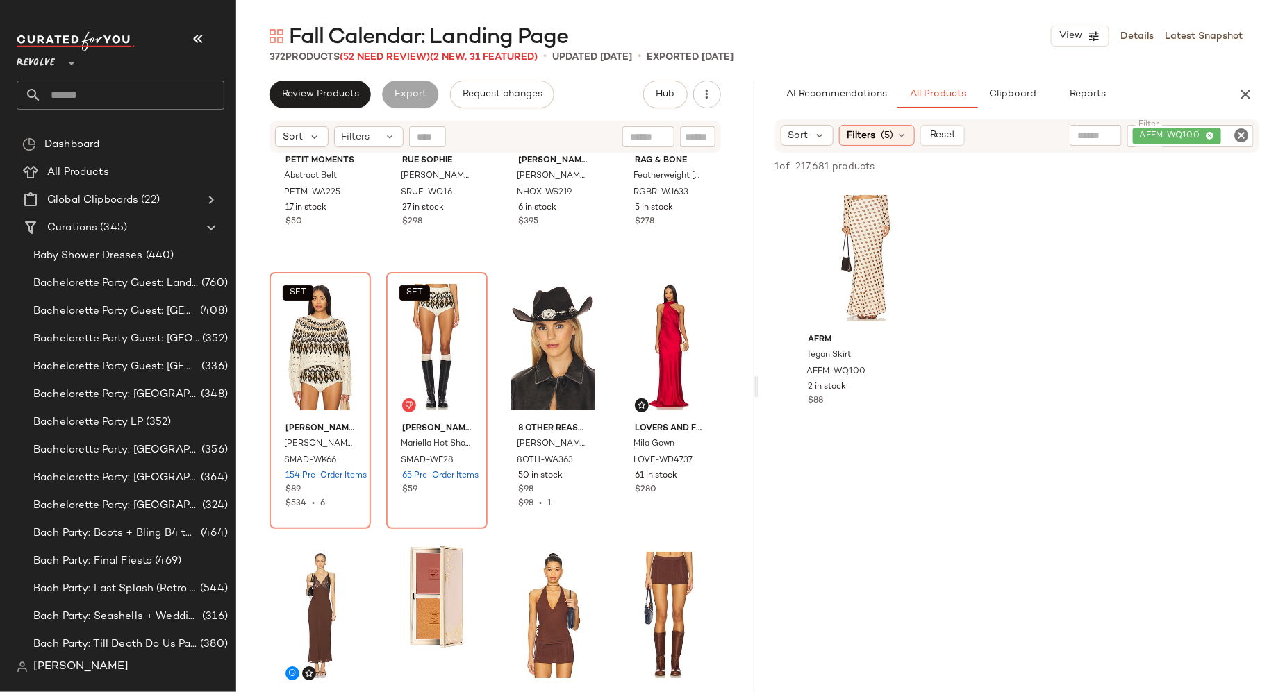
click at [1243, 138] on icon "Clear Filter" at bounding box center [1241, 135] width 17 height 17
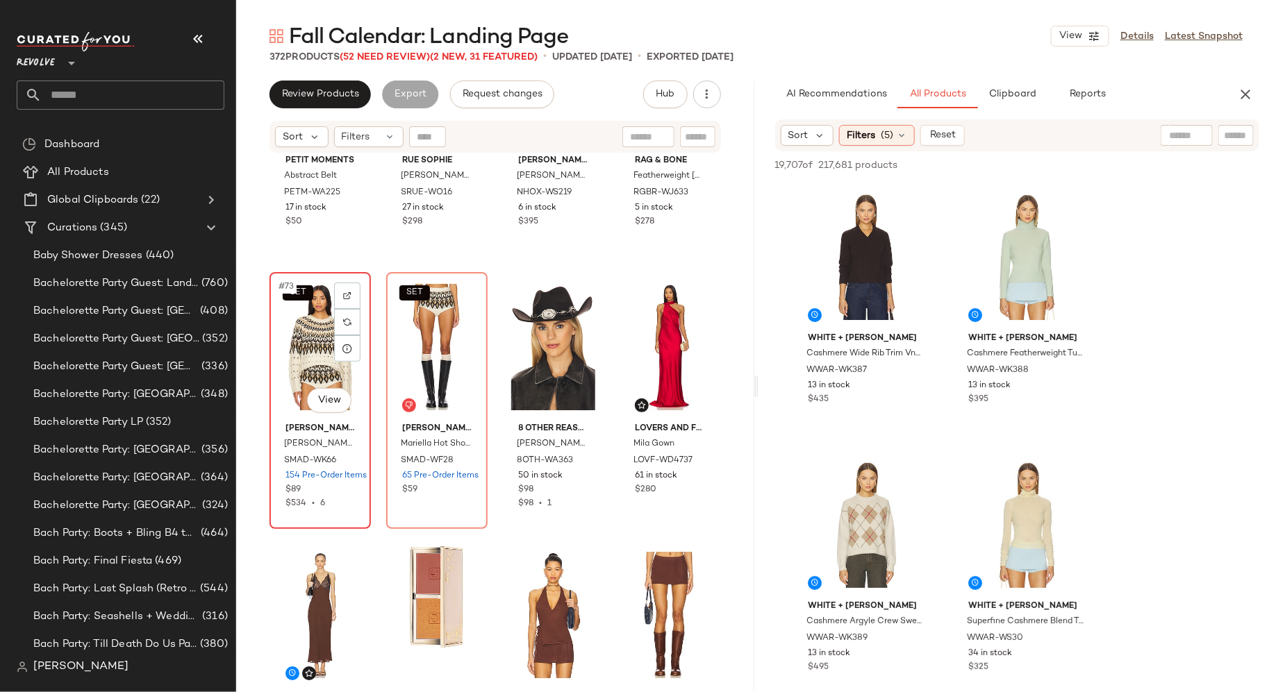
click at [333, 342] on div "SET #73 View" at bounding box center [320, 347] width 92 height 140
click at [1247, 92] on icon "button" at bounding box center [1245, 94] width 17 height 17
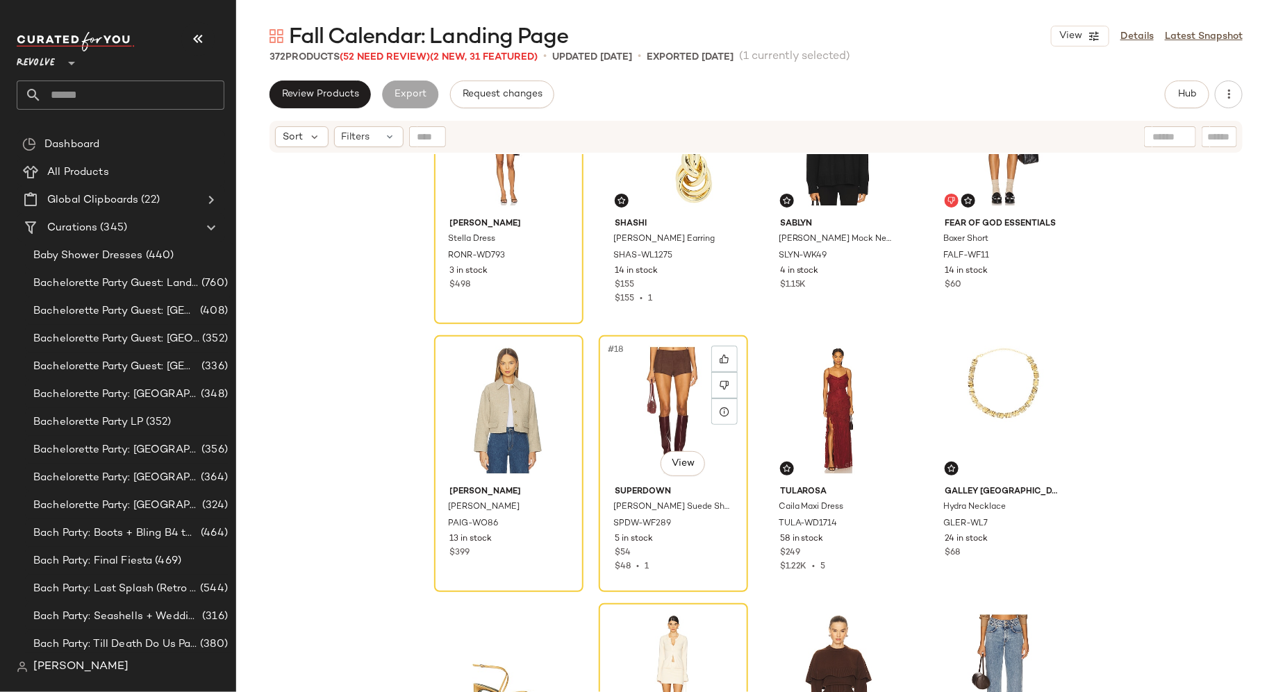
scroll to position [941, 0]
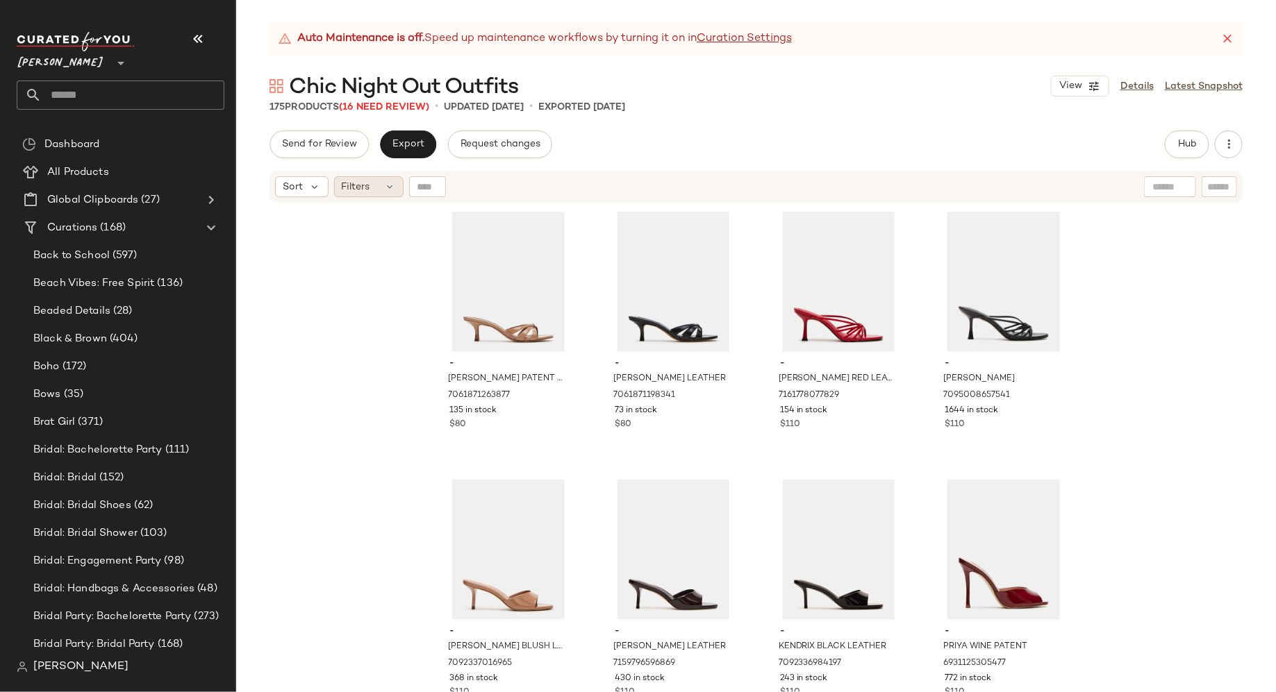
click at [388, 190] on icon at bounding box center [390, 186] width 11 height 11
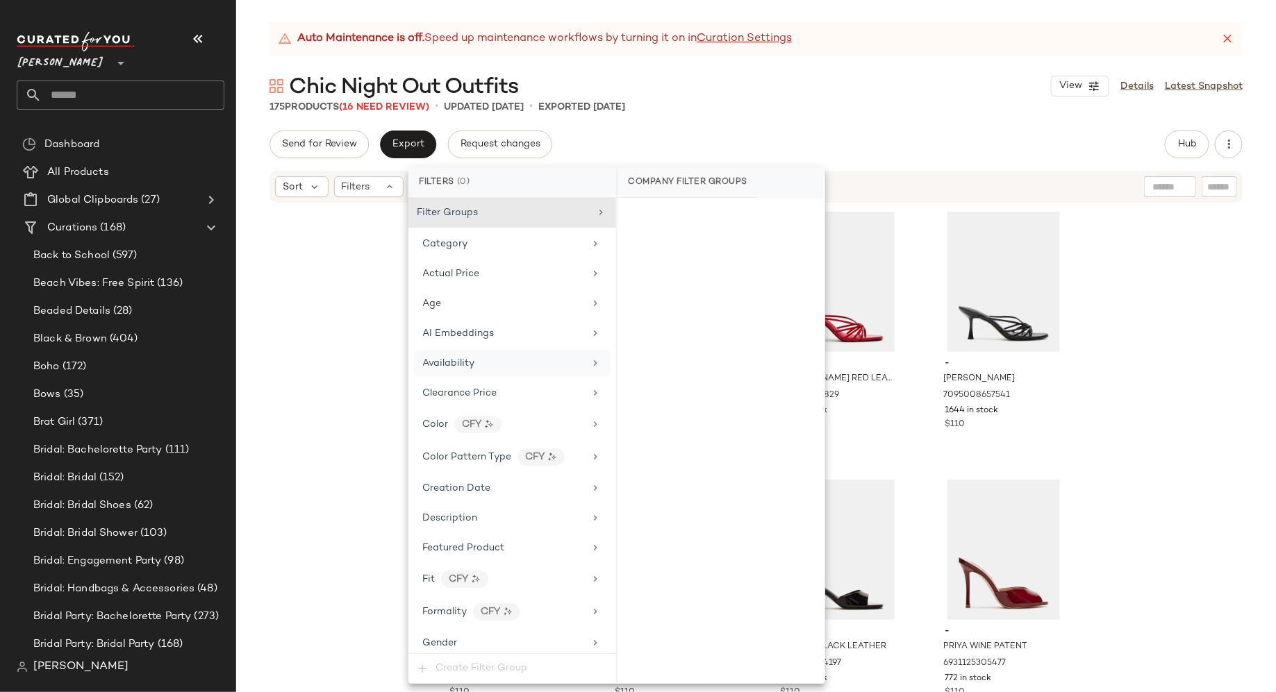
click at [466, 351] on div "Availability" at bounding box center [512, 363] width 197 height 27
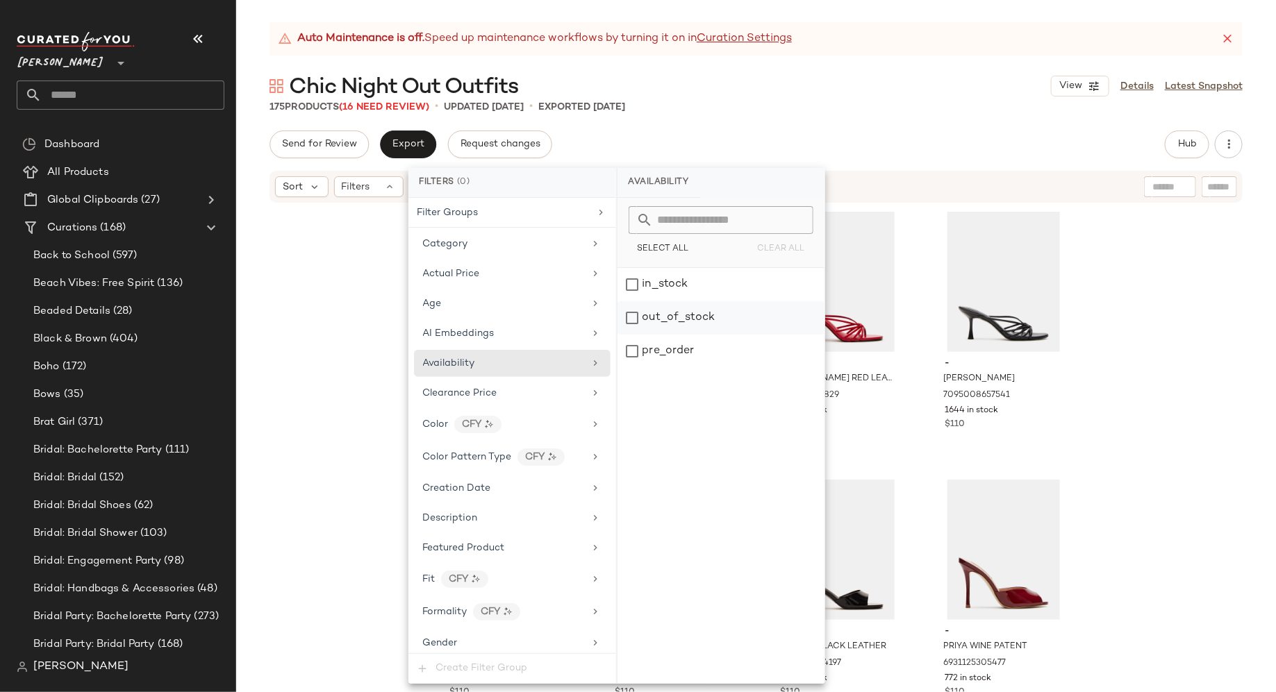
click at [633, 313] on div "out_of_stock" at bounding box center [720, 317] width 207 height 33
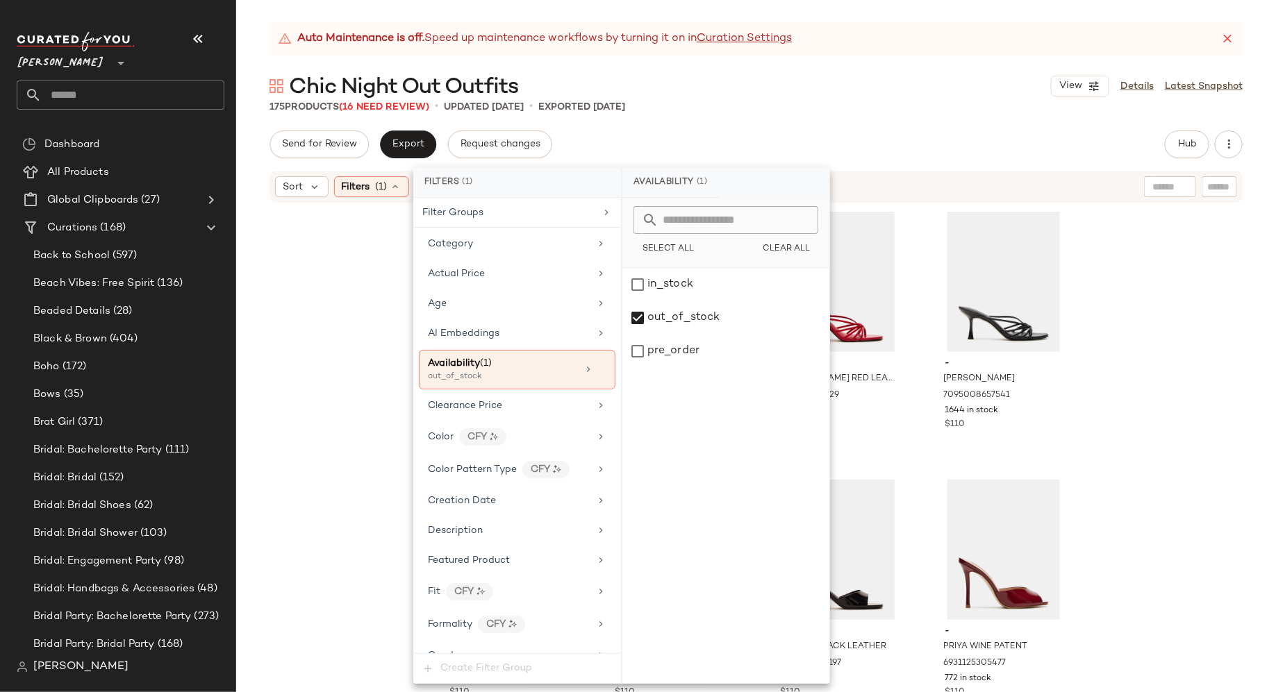
click at [366, 328] on div "- [PERSON_NAME] PATENT LEATHER 7061871263877 135 in stock $80 - [PERSON_NAME] L…" at bounding box center [756, 465] width 1040 height 523
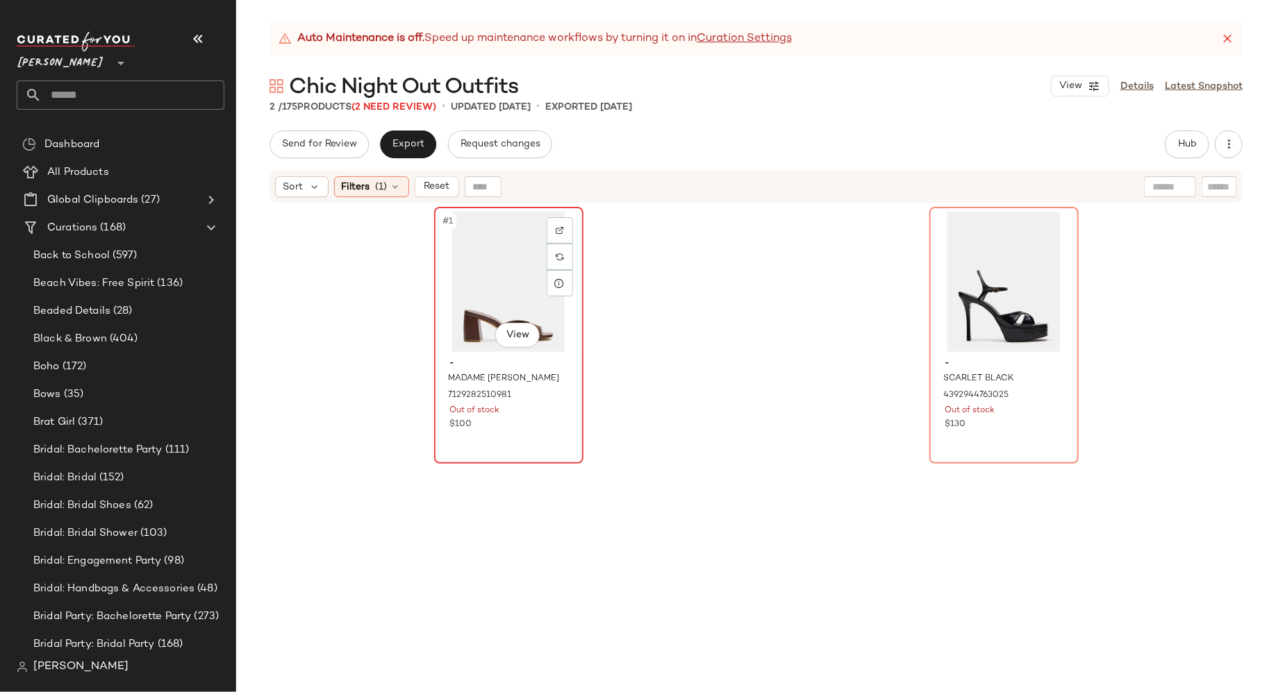
click at [466, 299] on div "#1 View" at bounding box center [509, 282] width 140 height 140
click at [558, 230] on img at bounding box center [560, 230] width 8 height 8
click at [961, 274] on div "#2 View" at bounding box center [1004, 282] width 140 height 140
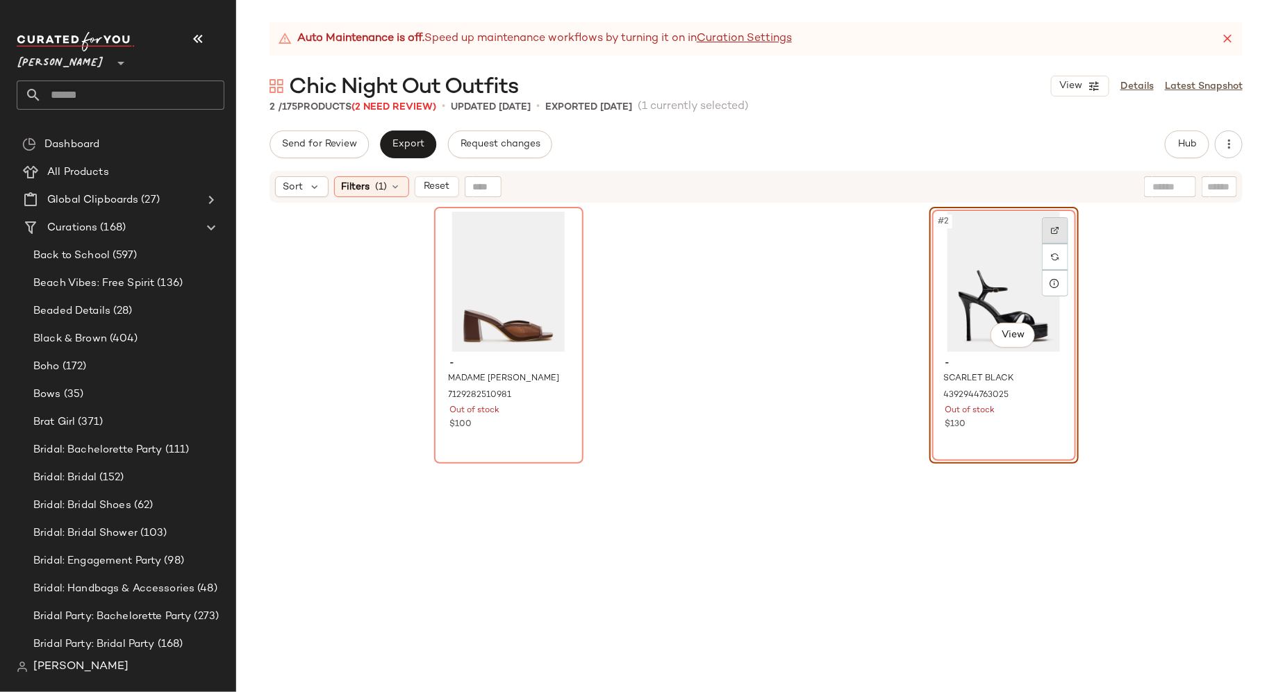
click at [1051, 233] on img at bounding box center [1055, 230] width 8 height 8
click at [558, 226] on img at bounding box center [560, 230] width 8 height 8
click at [444, 185] on span "Reset" at bounding box center [436, 186] width 26 height 11
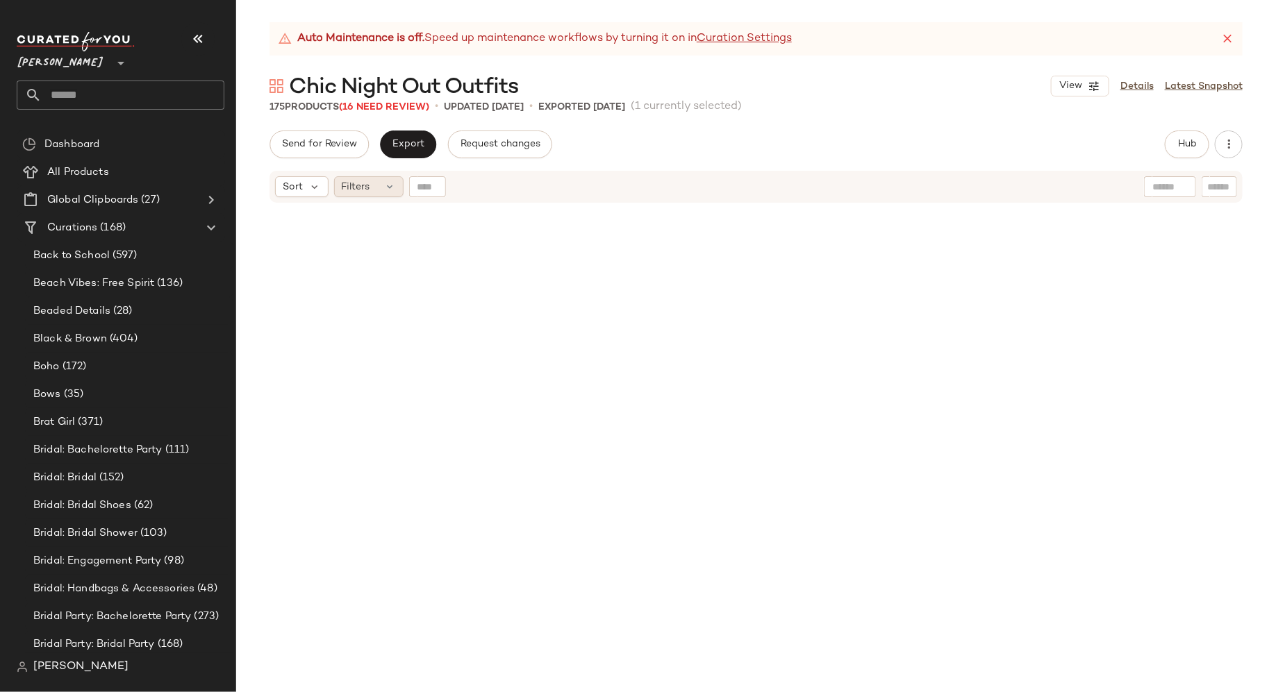
click at [391, 185] on icon at bounding box center [390, 186] width 11 height 11
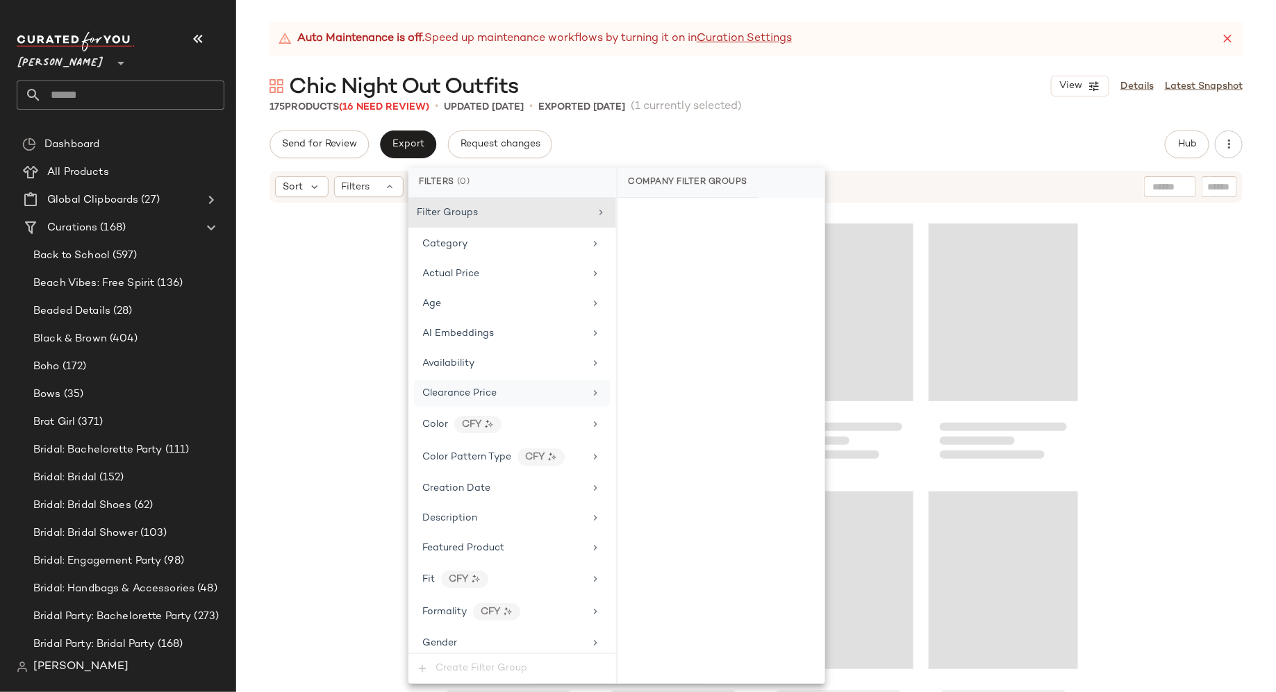
click at [454, 388] on span "Clearance Price" at bounding box center [460, 393] width 74 height 10
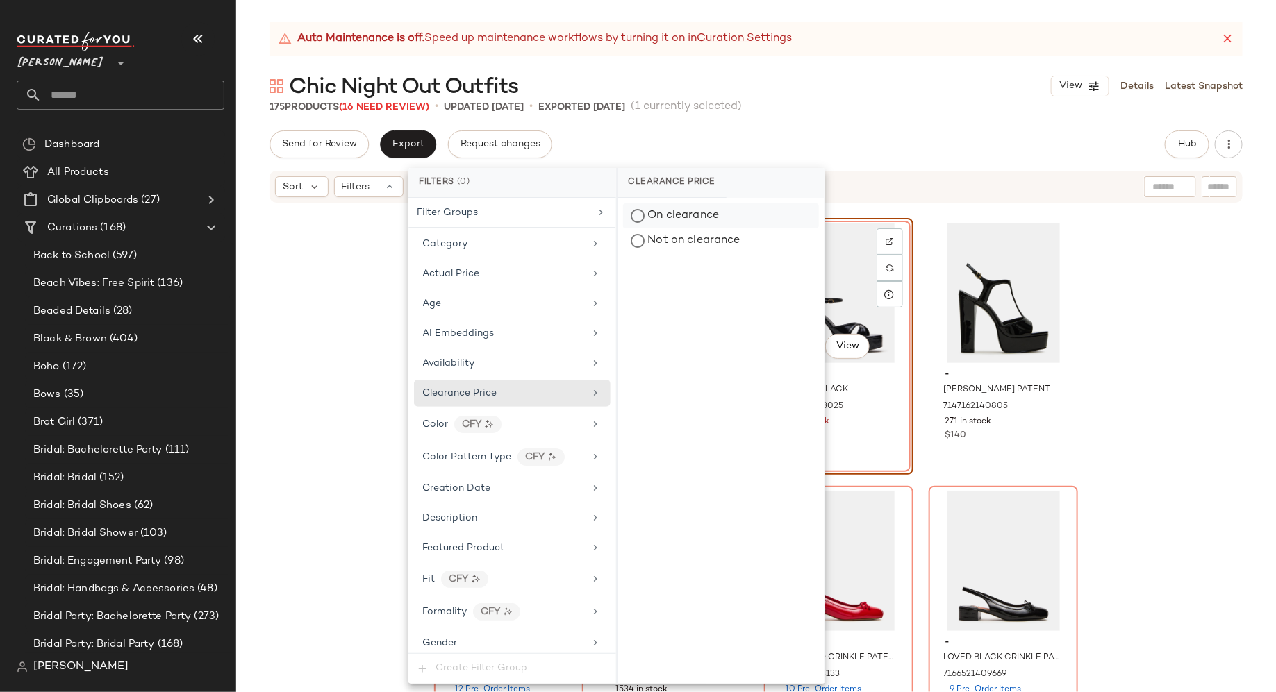
click at [633, 213] on div "On clearance" at bounding box center [721, 215] width 196 height 25
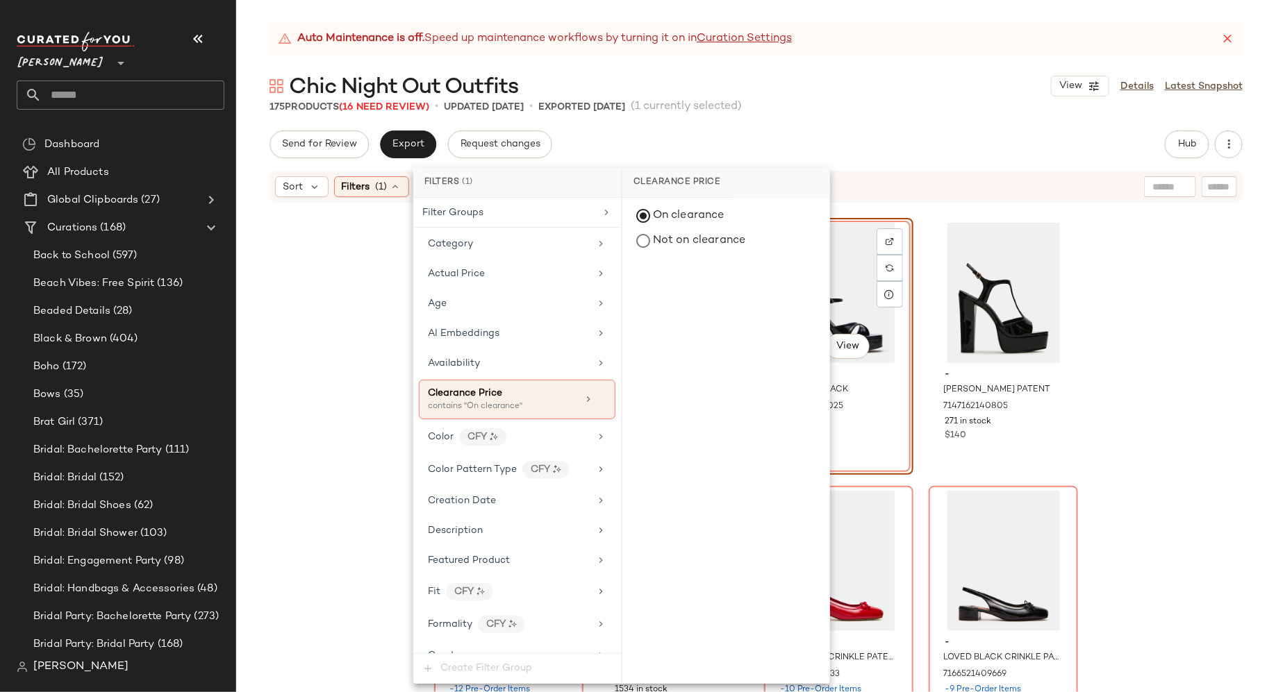
click at [362, 301] on div "- [PERSON_NAME] SATIN 7111545749637 122 in stock $120 - SCARLET MOCHA 716008659…" at bounding box center [756, 465] width 1040 height 523
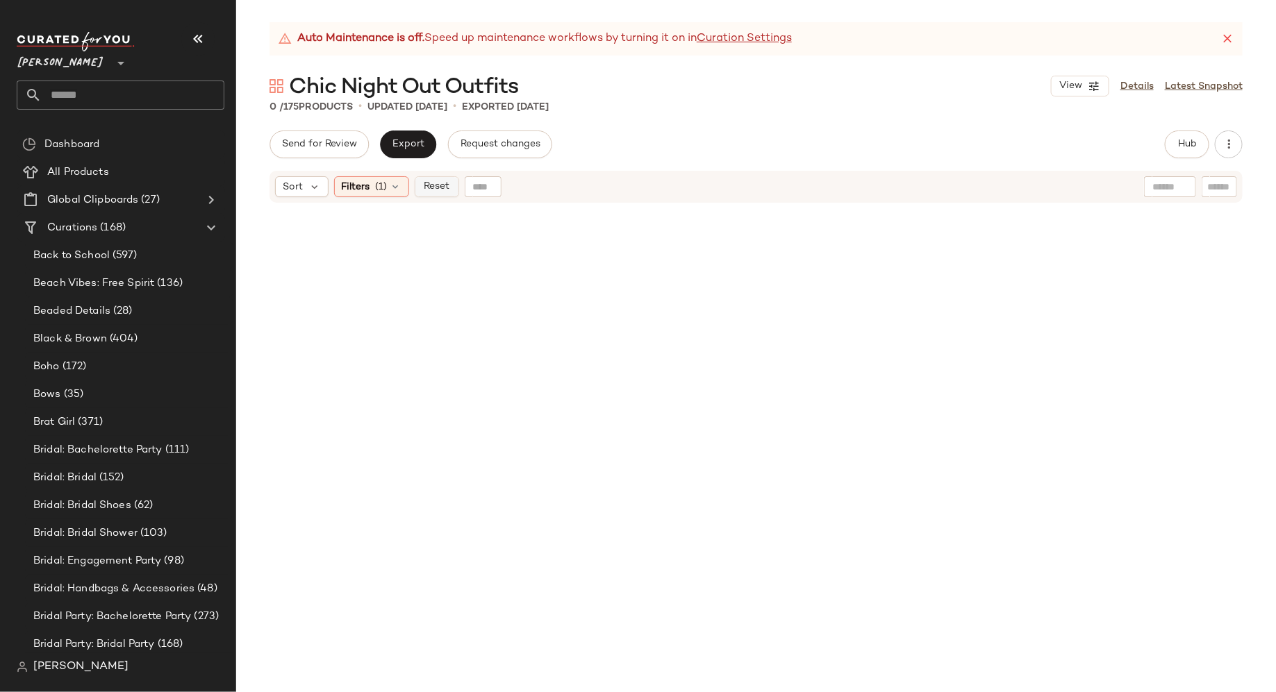
click at [433, 187] on span "Reset" at bounding box center [436, 186] width 26 height 11
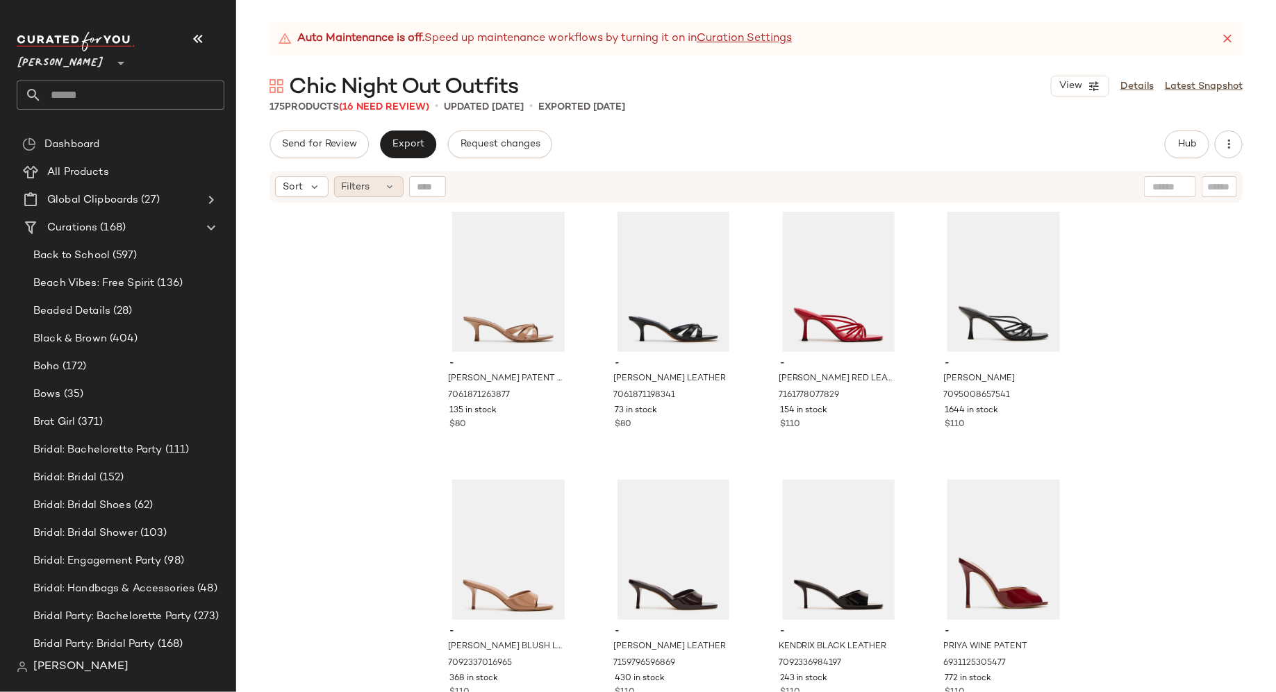
click at [385, 182] on icon at bounding box center [390, 186] width 11 height 11
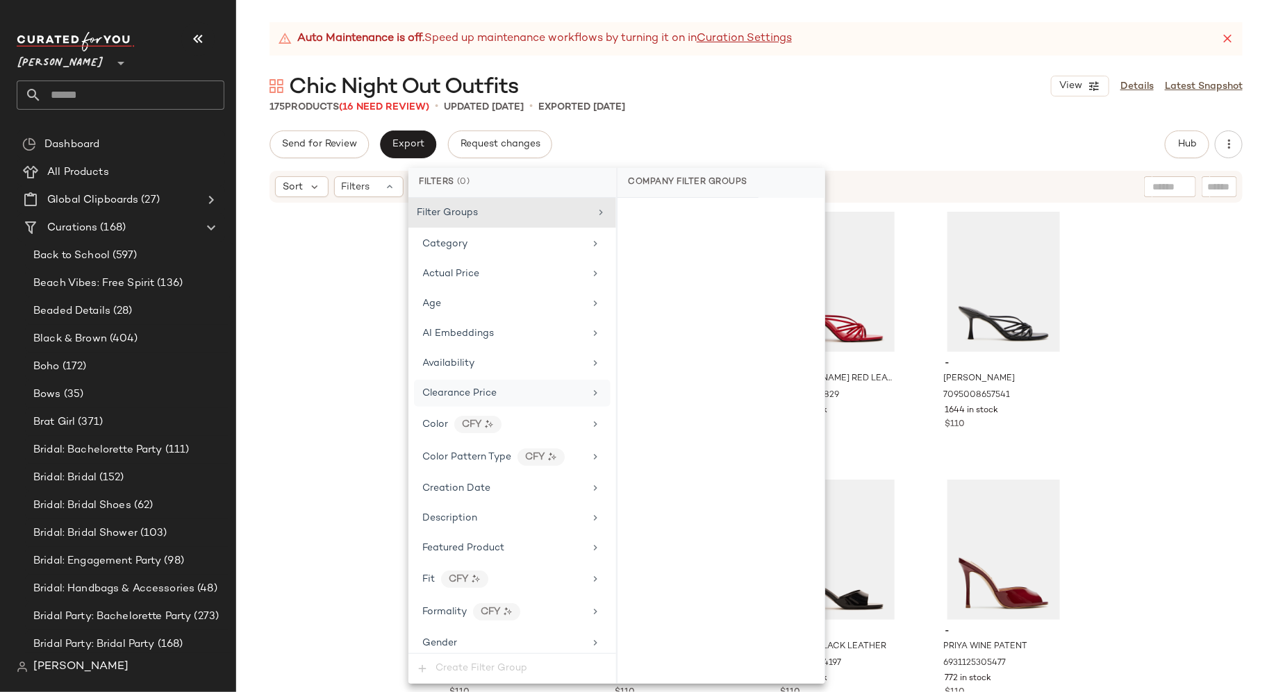
click at [469, 388] on span "Clearance Price" at bounding box center [460, 393] width 74 height 10
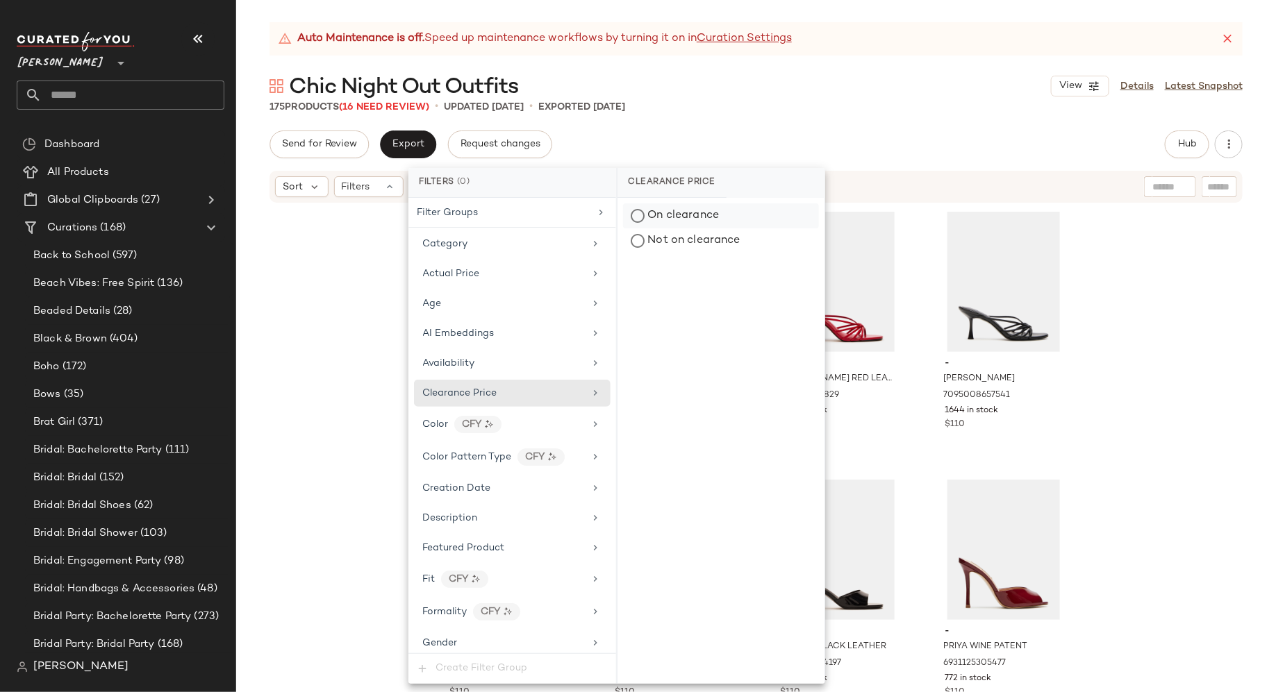
click at [641, 218] on div "On clearance" at bounding box center [721, 215] width 196 height 25
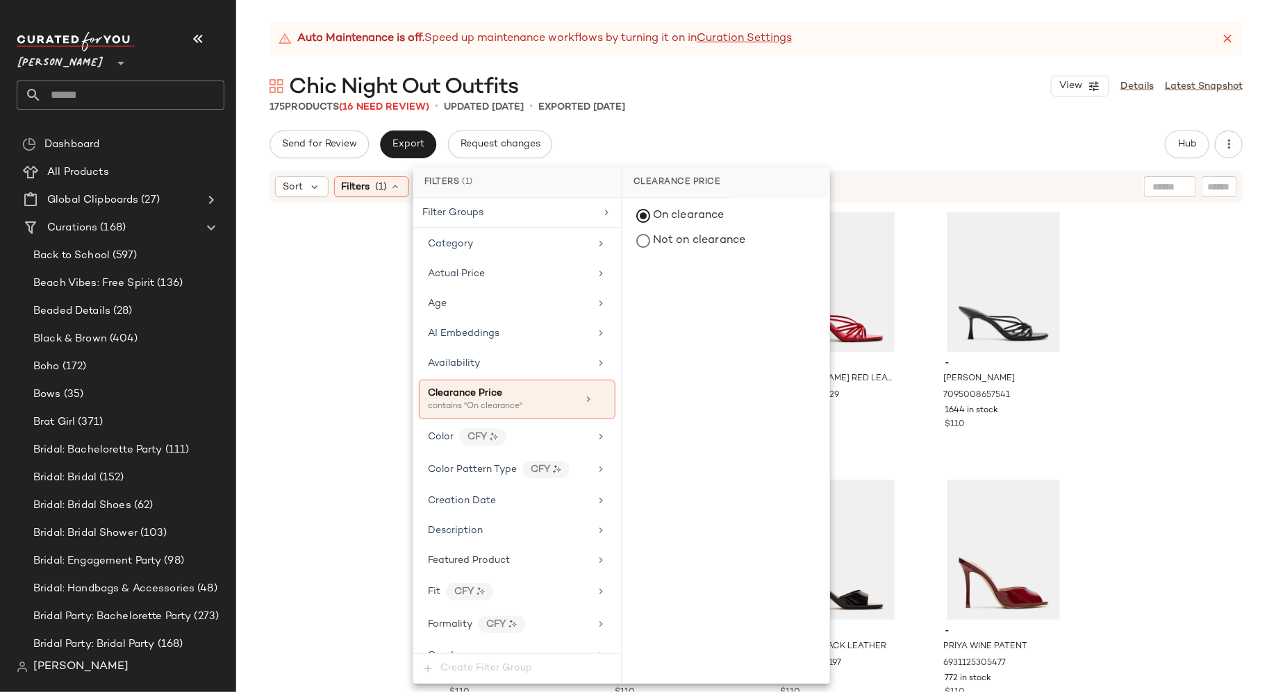
click at [367, 311] on div "- [PERSON_NAME] PATENT LEATHER 7061871263877 135 in stock $80 - [PERSON_NAME] L…" at bounding box center [756, 465] width 1040 height 523
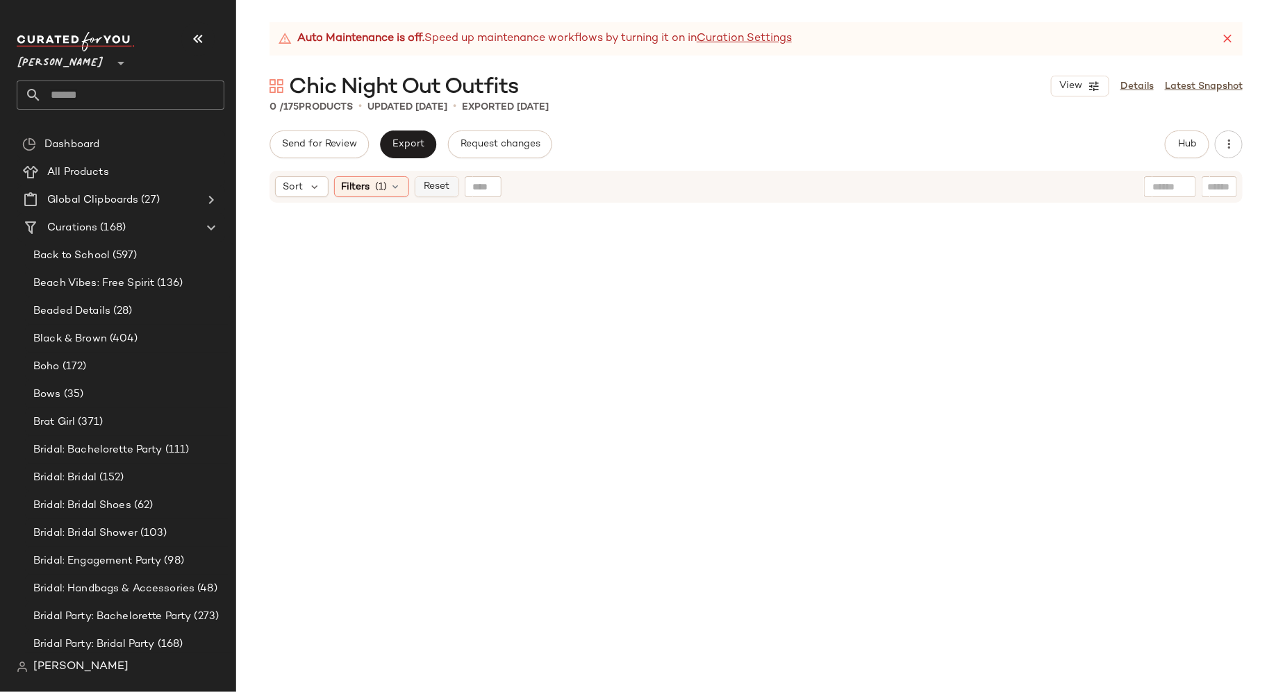
click at [438, 189] on span "Reset" at bounding box center [436, 186] width 26 height 11
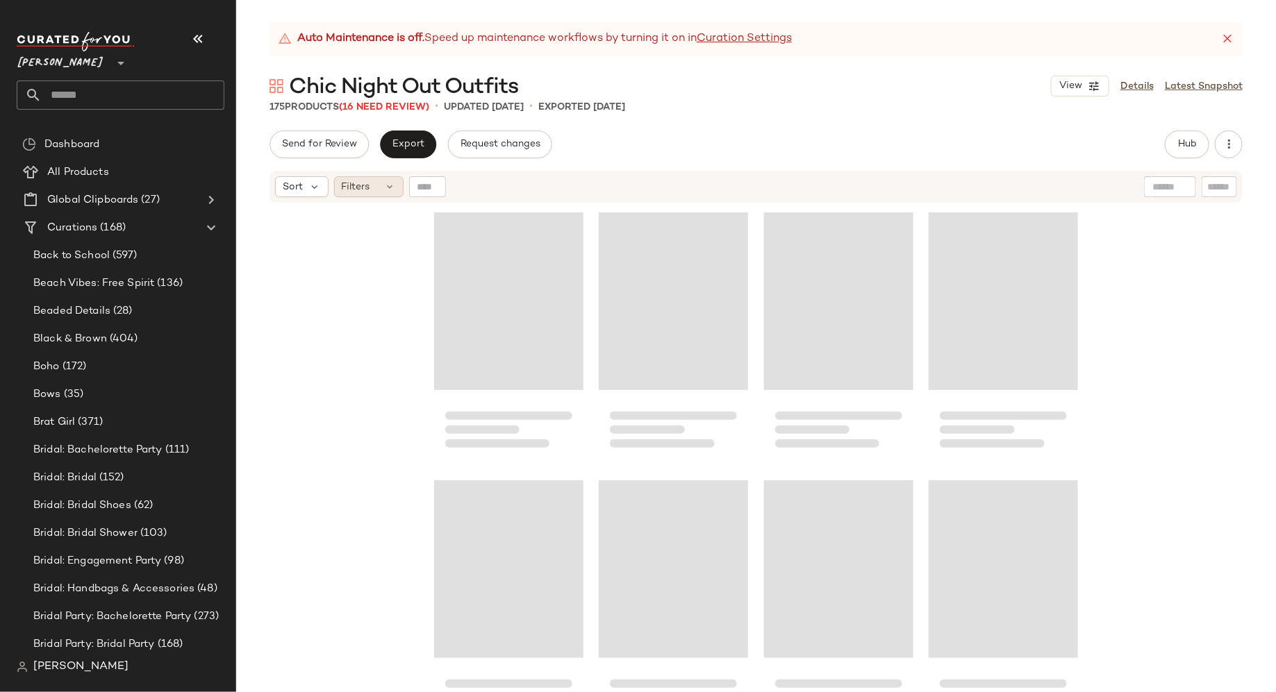
click at [392, 188] on icon at bounding box center [390, 186] width 11 height 11
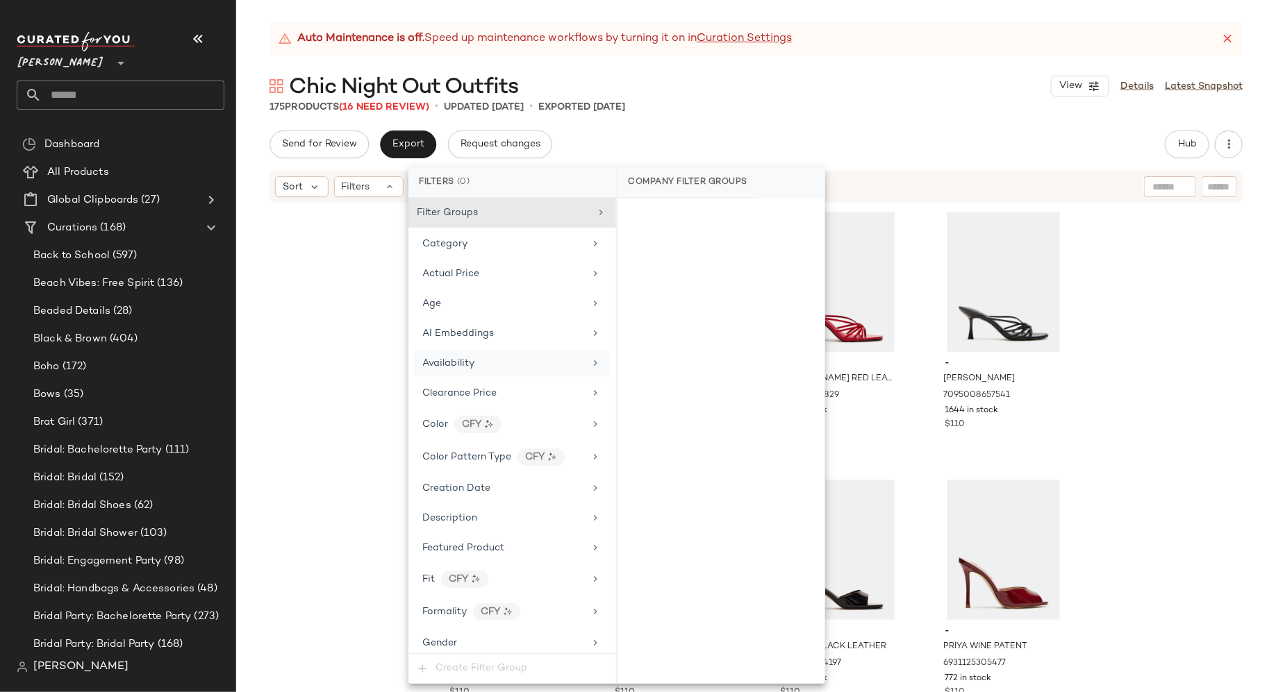
click at [447, 358] on span "Availability" at bounding box center [449, 363] width 52 height 10
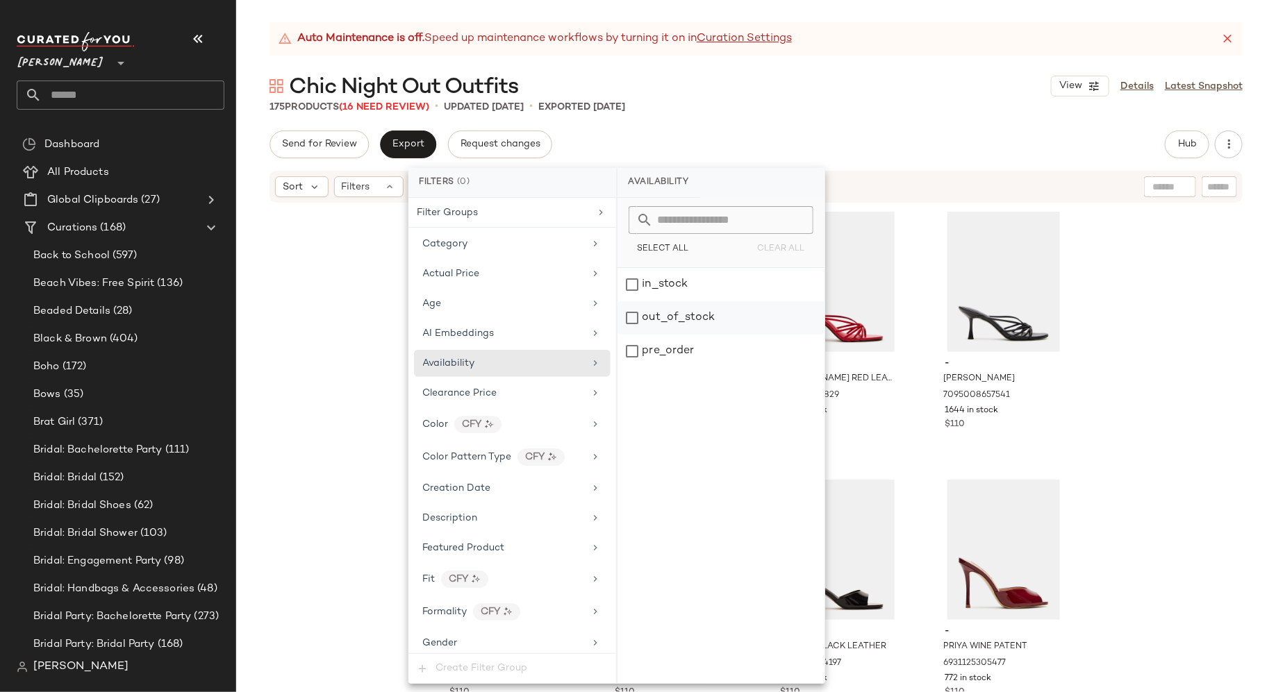
click at [630, 316] on div "out_of_stock" at bounding box center [720, 317] width 207 height 33
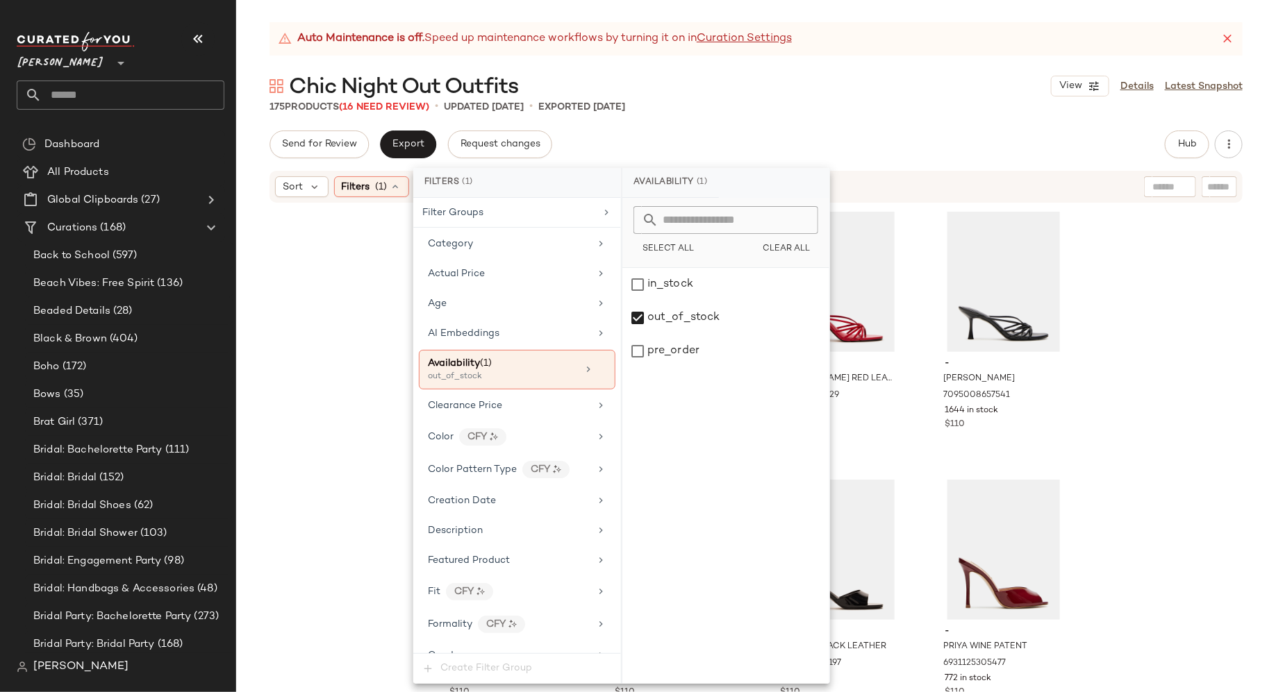
click at [346, 316] on div "- [PERSON_NAME] PATENT LEATHER 7061871263877 135 in stock $80 - [PERSON_NAME] L…" at bounding box center [756, 465] width 1040 height 523
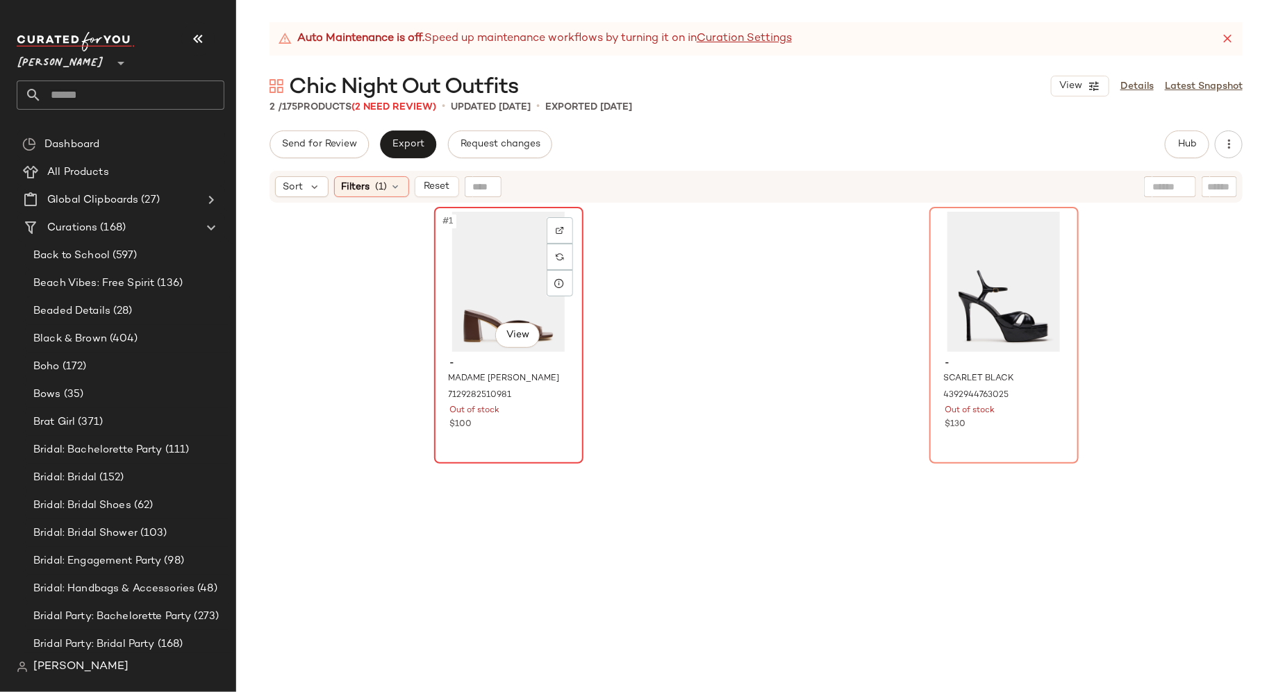
click at [499, 287] on div "#1 View" at bounding box center [509, 282] width 140 height 140
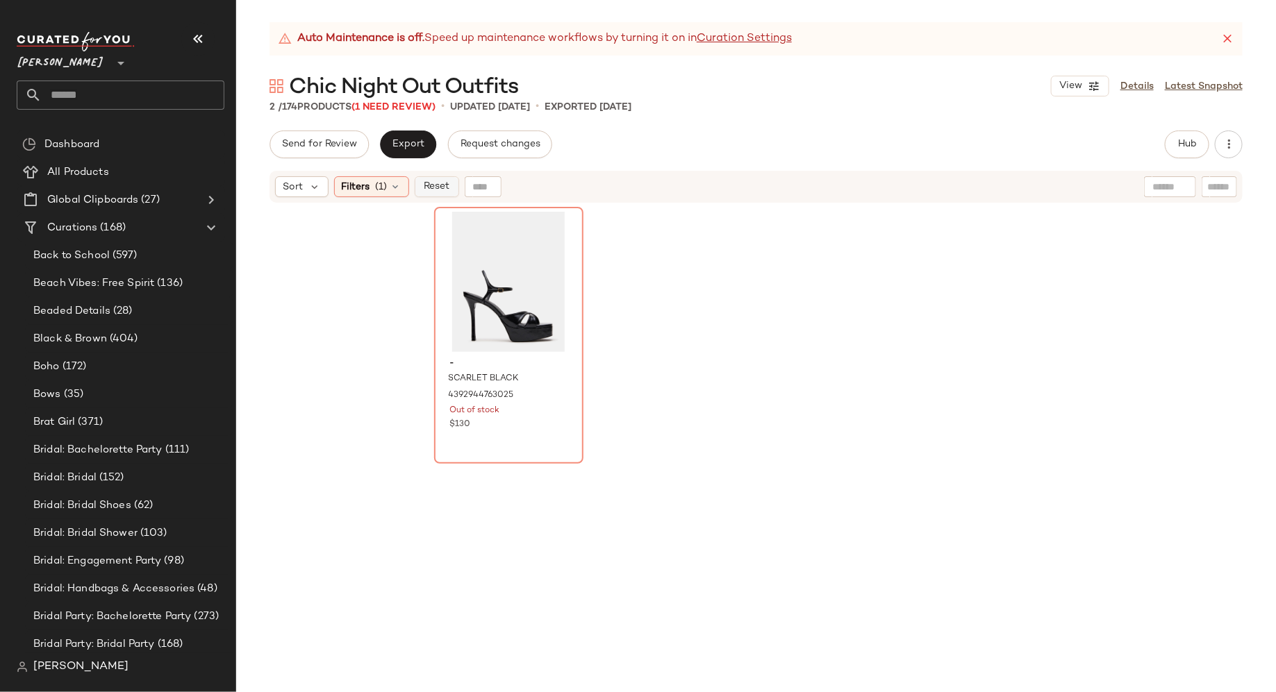
click at [436, 187] on span "Reset" at bounding box center [436, 186] width 26 height 11
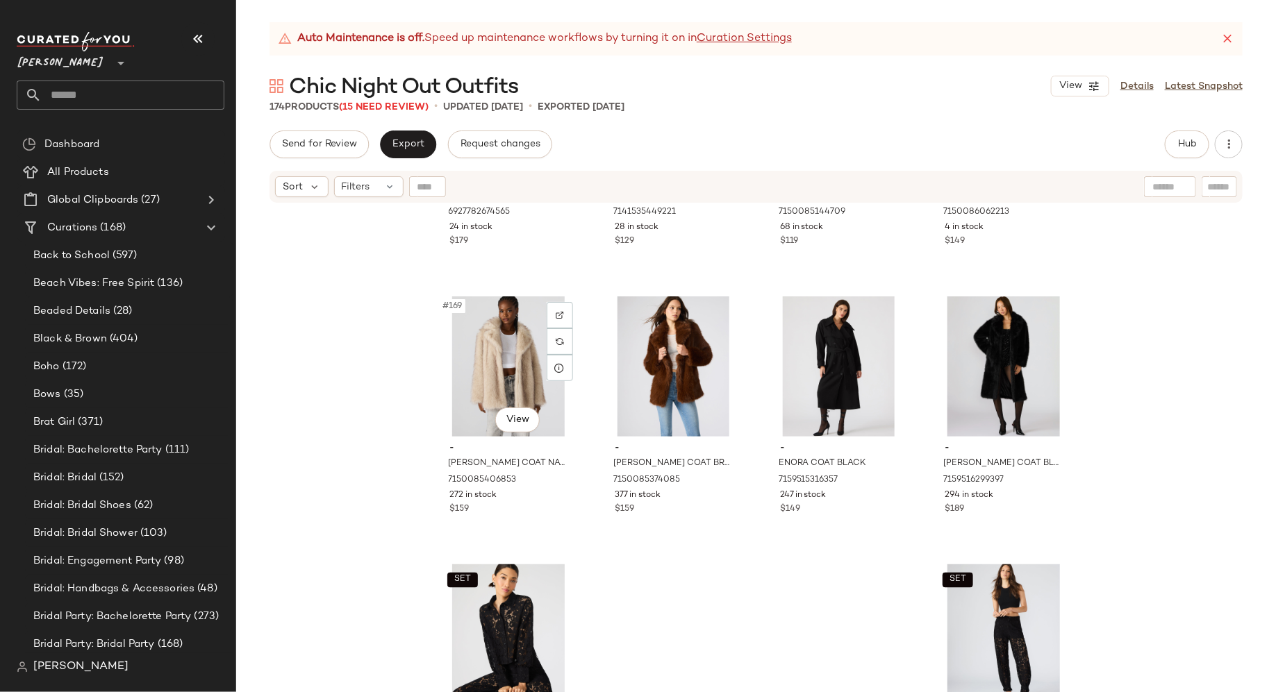
scroll to position [11275, 0]
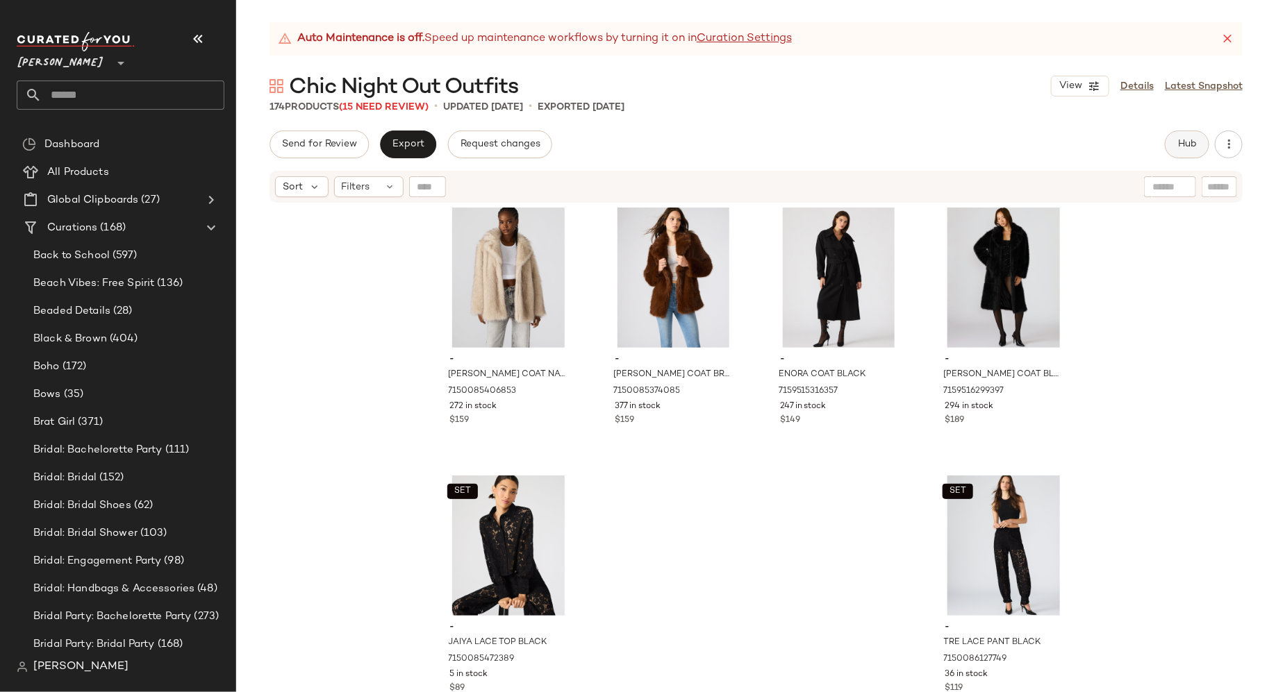
click at [1181, 153] on button "Hub" at bounding box center [1187, 145] width 44 height 28
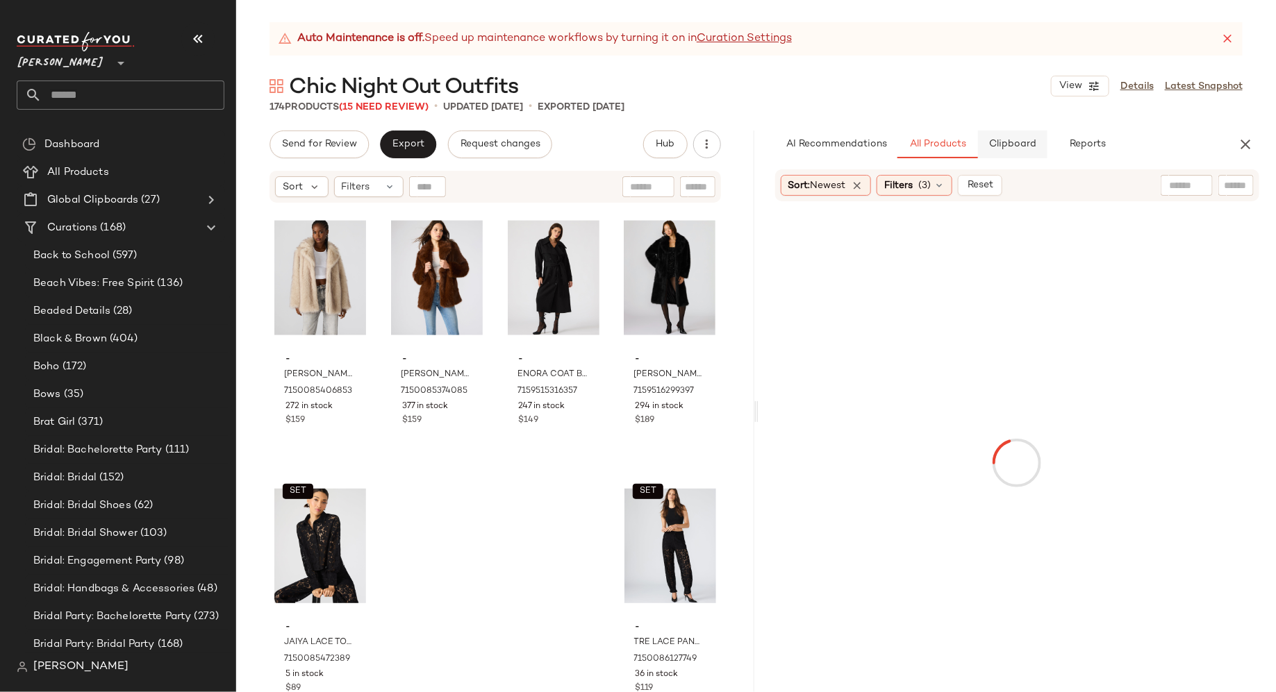
click at [1022, 144] on span "Clipboard" at bounding box center [1012, 144] width 48 height 11
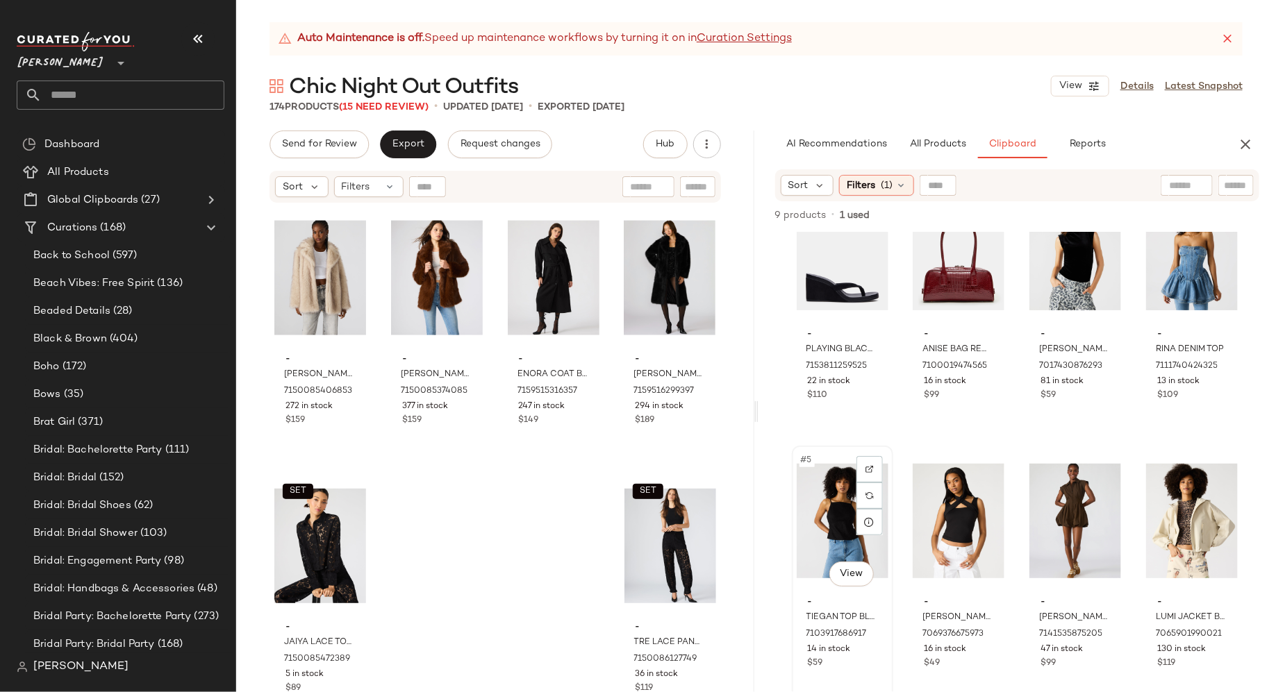
scroll to position [67, 0]
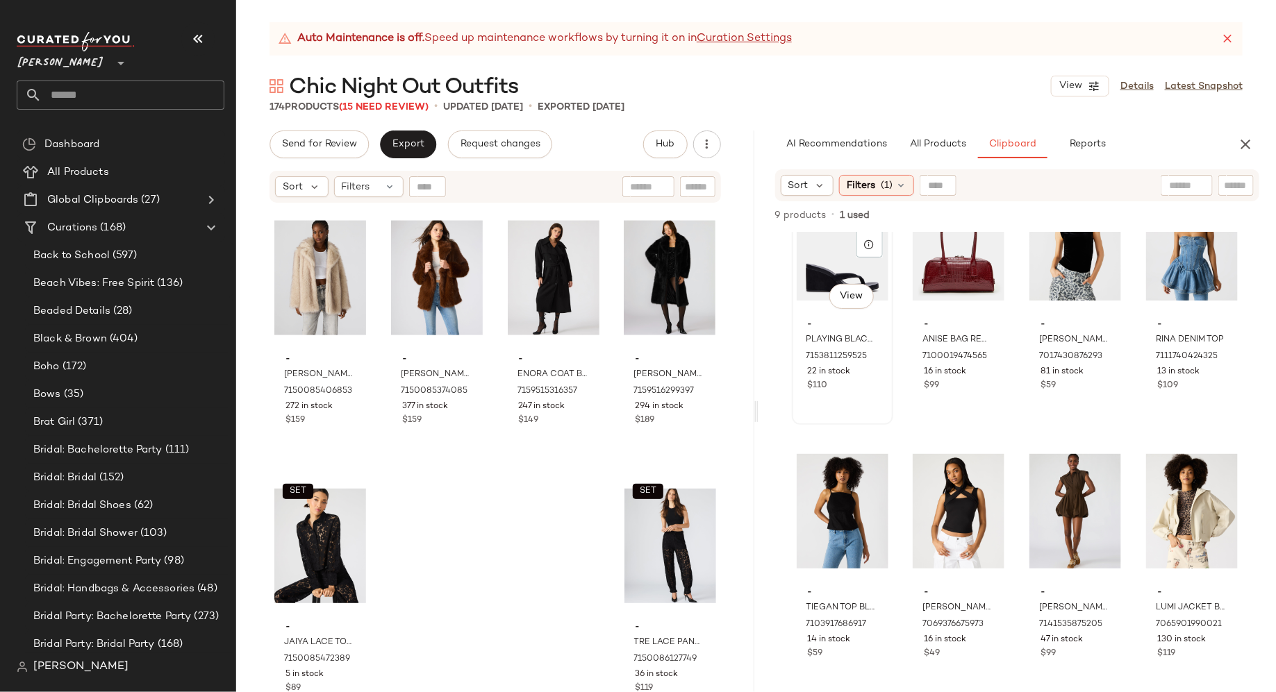
click at [856, 401] on div "#1 View - PLAYING BLACK SUEDE 7153811259525 22 in stock $110" at bounding box center [842, 296] width 99 height 254
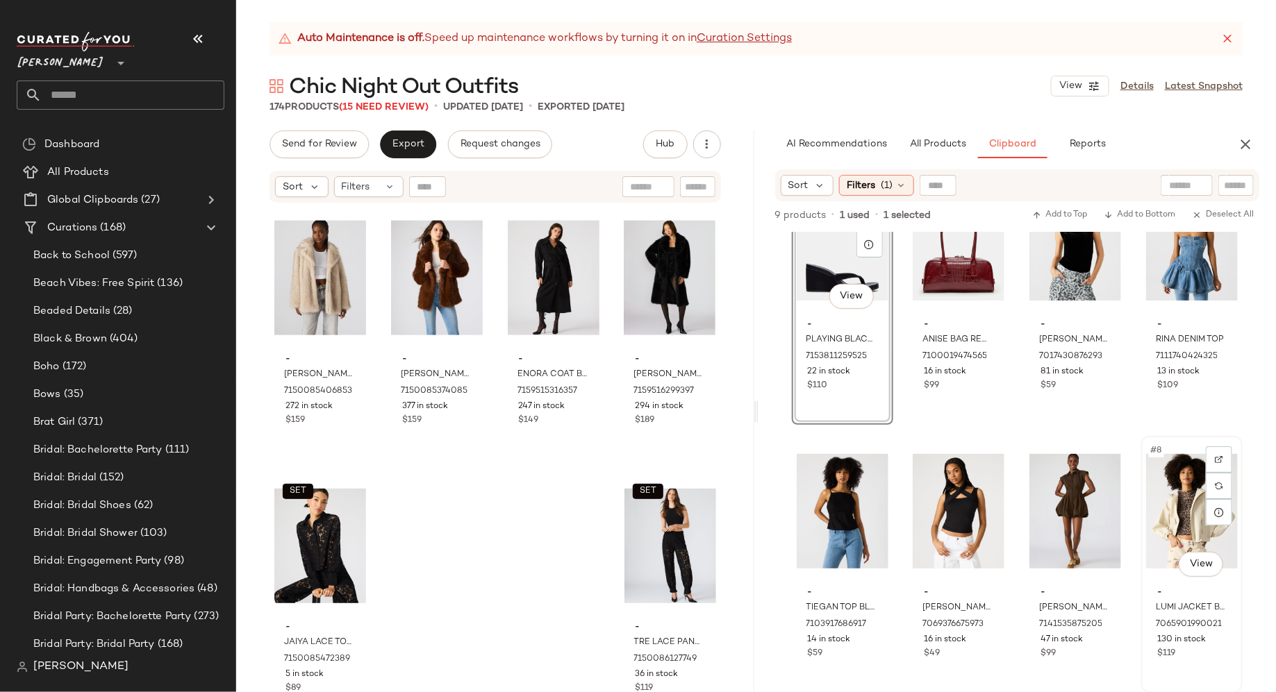
click at [1183, 663] on div "#8 View - LUMI JACKET BONE 7065901990021 130 in stock $119" at bounding box center [1191, 565] width 99 height 254
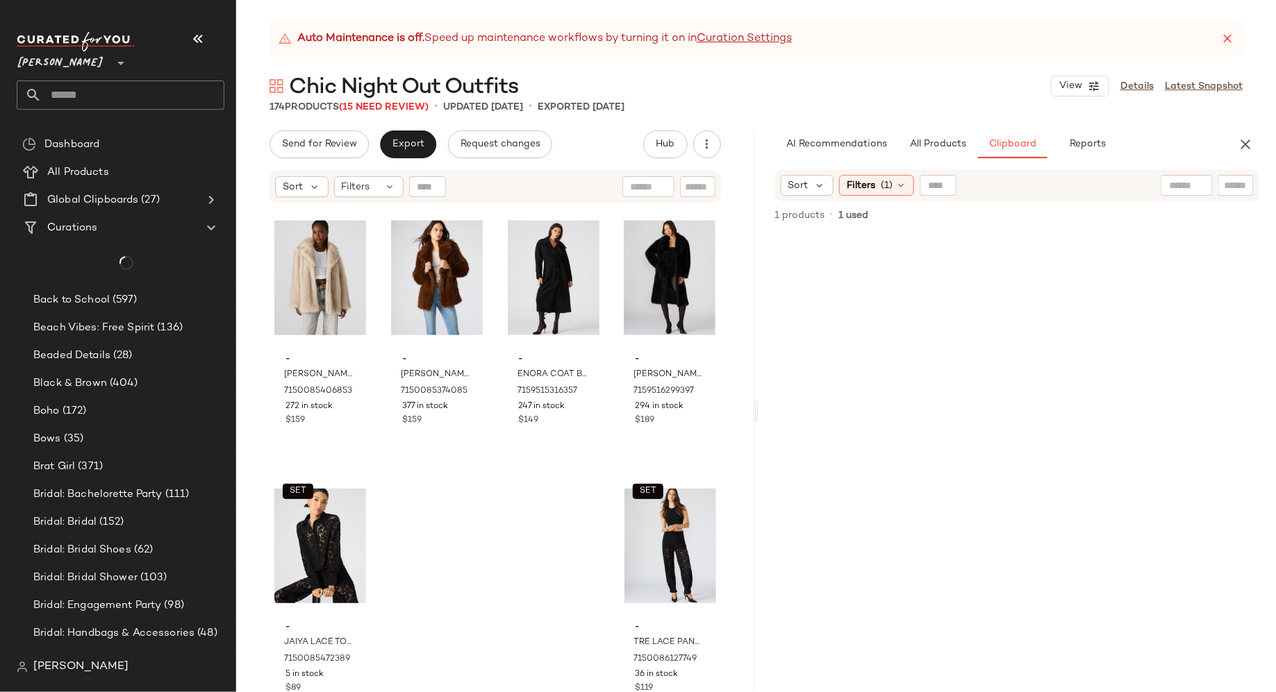
scroll to position [0, 0]
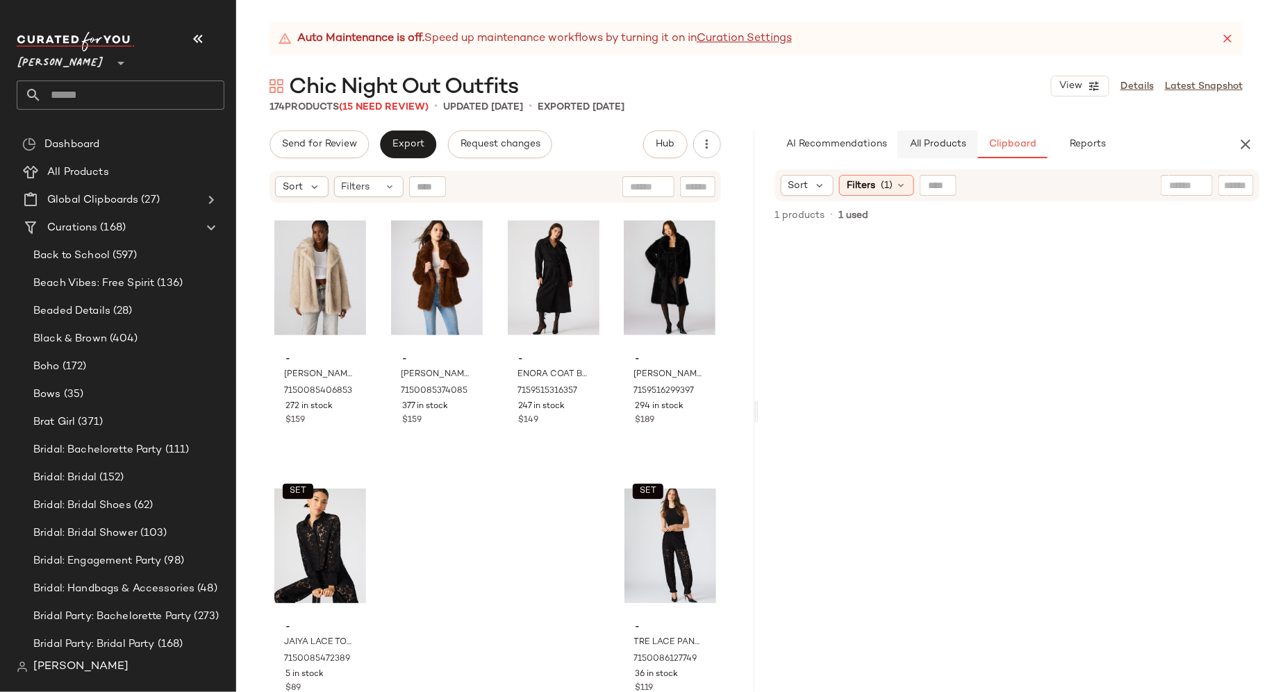
click at [950, 134] on button "All Products" at bounding box center [937, 145] width 81 height 28
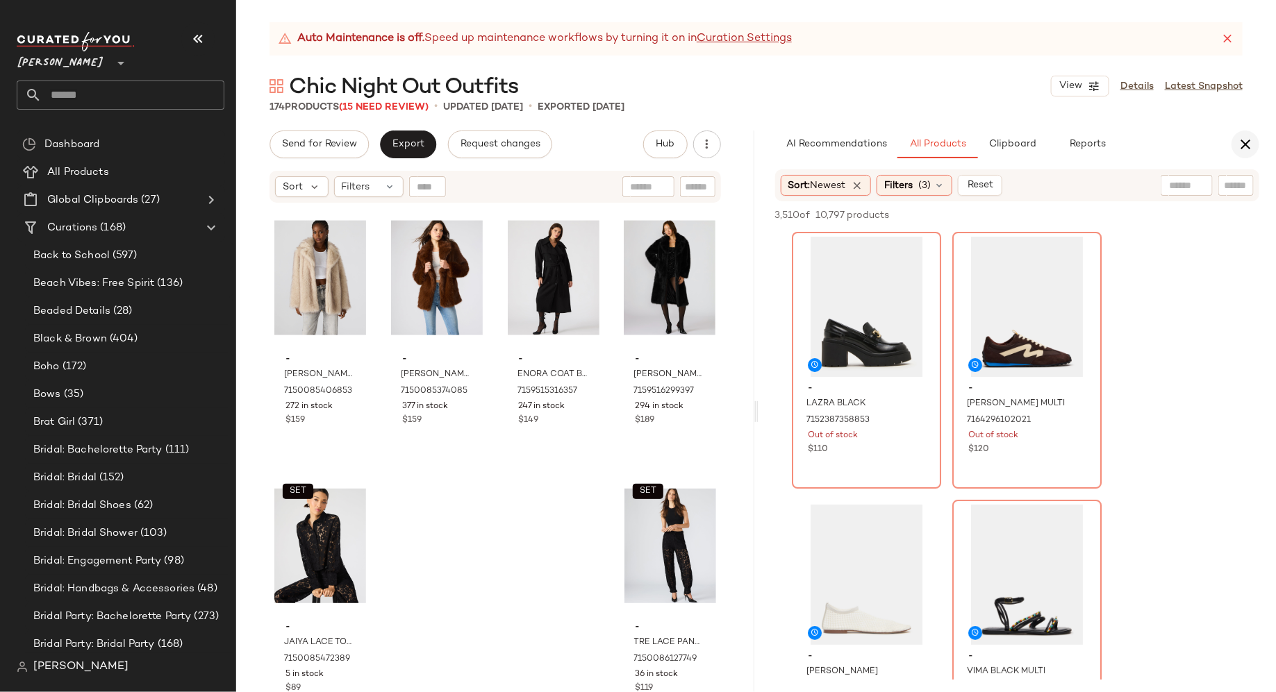
click at [1241, 142] on icon "button" at bounding box center [1245, 144] width 17 height 17
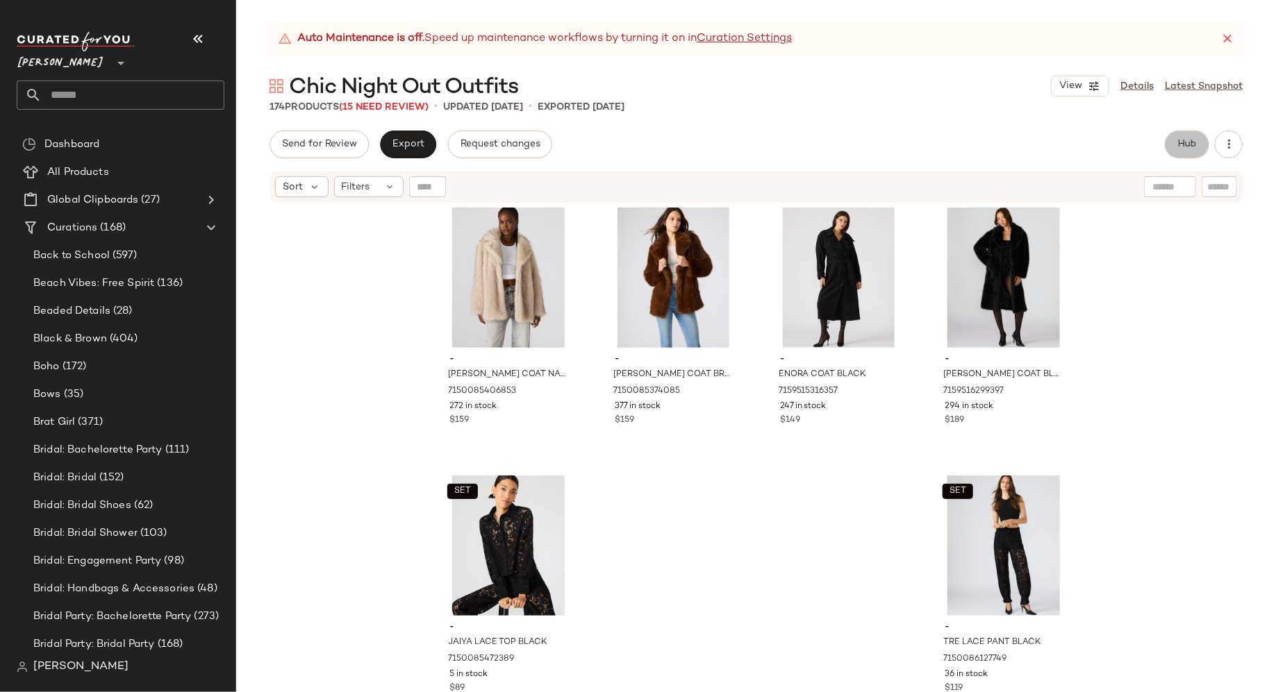
click at [1180, 146] on span "Hub" at bounding box center [1186, 144] width 19 height 11
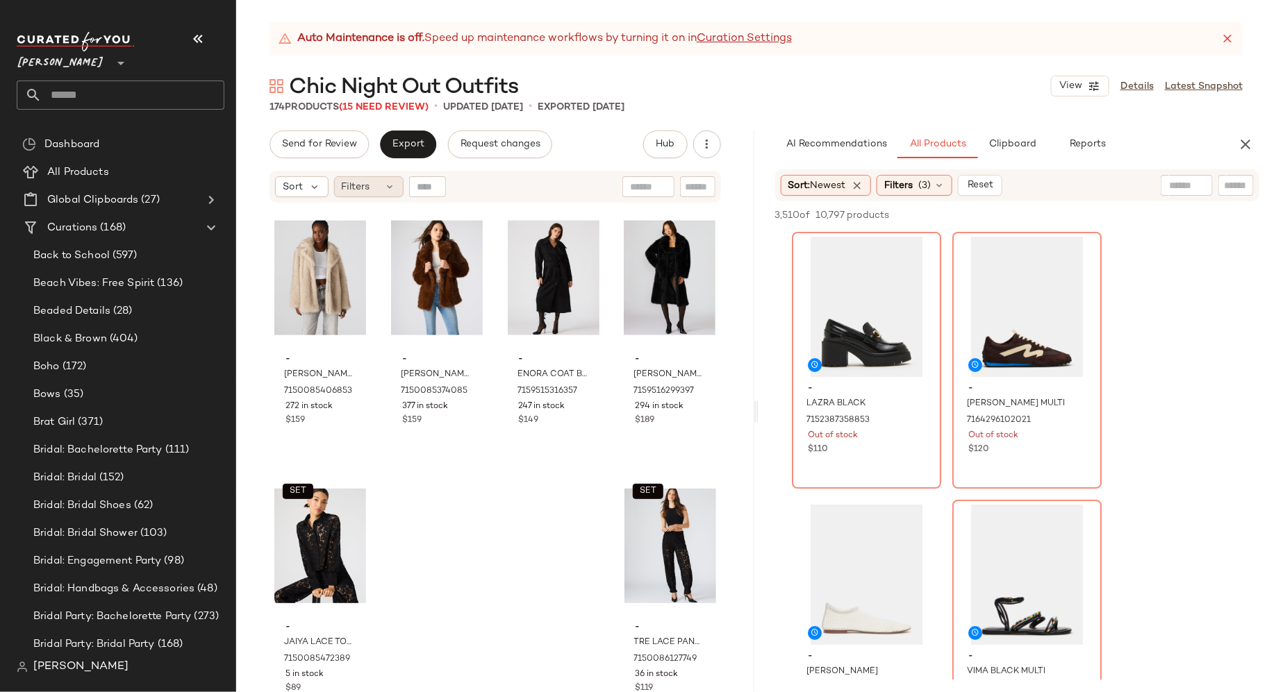
click at [379, 188] on div "Filters" at bounding box center [368, 186] width 69 height 21
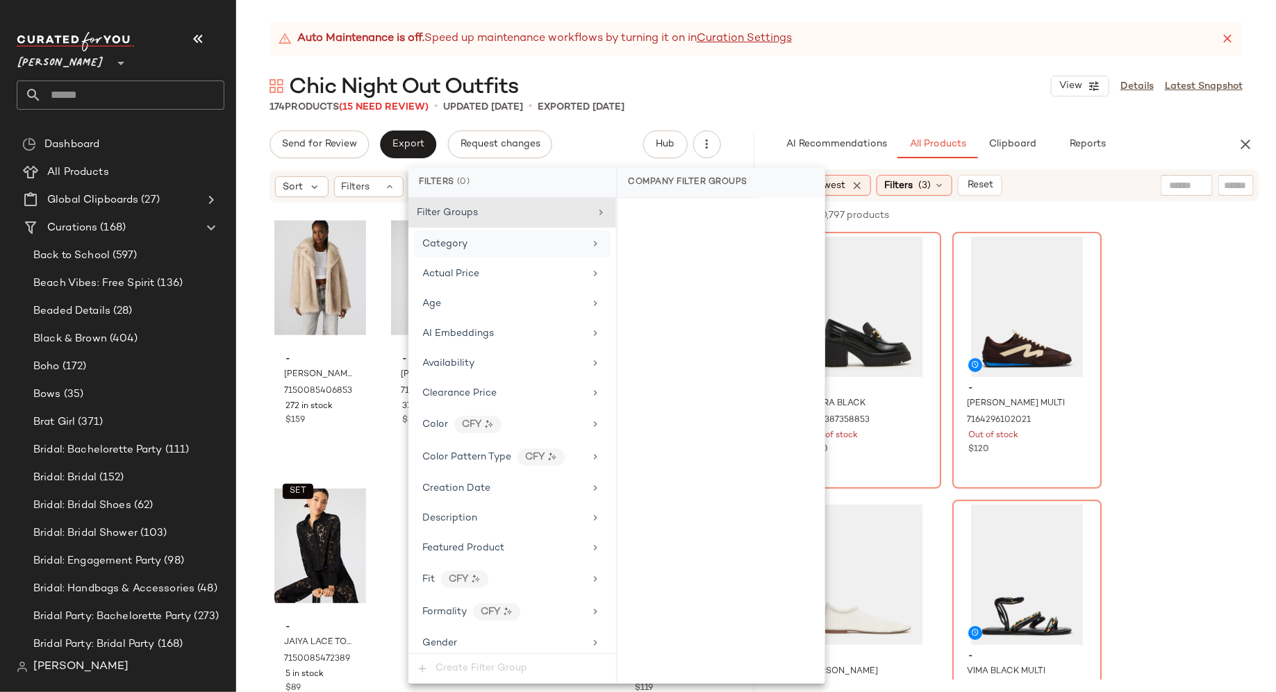
click at [469, 249] on div "Category" at bounding box center [504, 244] width 162 height 15
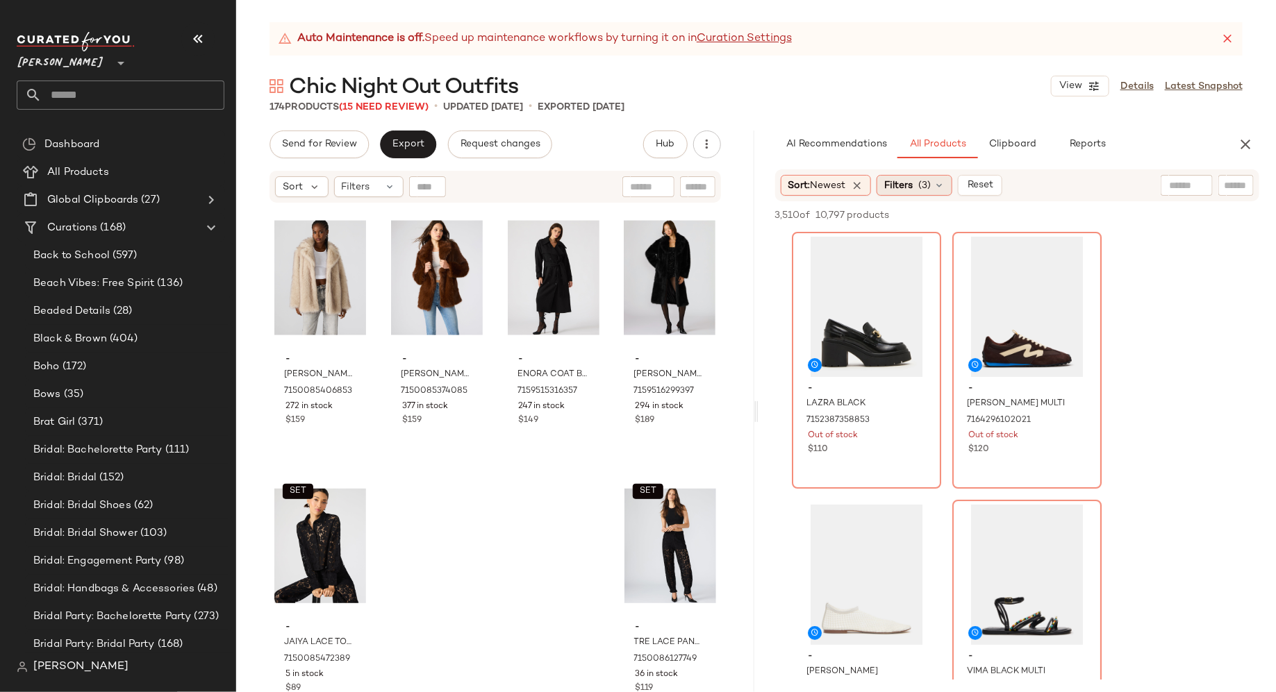
click at [940, 190] on icon at bounding box center [938, 185] width 11 height 11
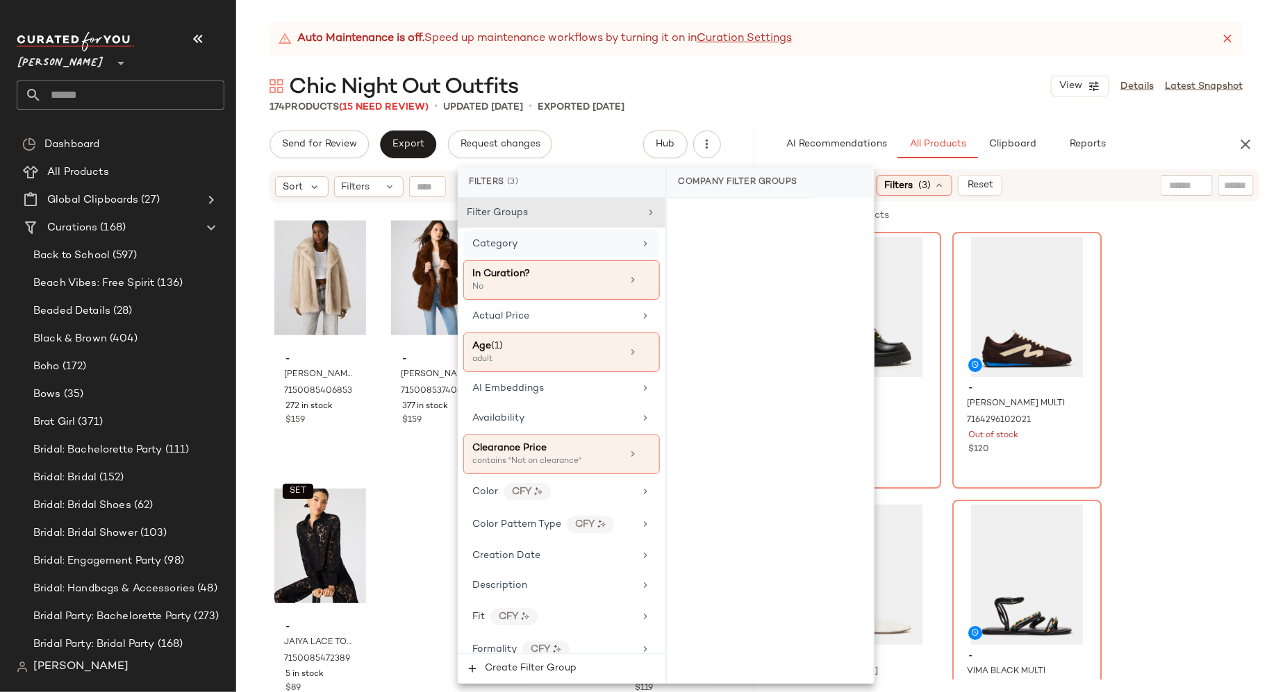
click at [601, 240] on div "Category" at bounding box center [553, 244] width 162 height 15
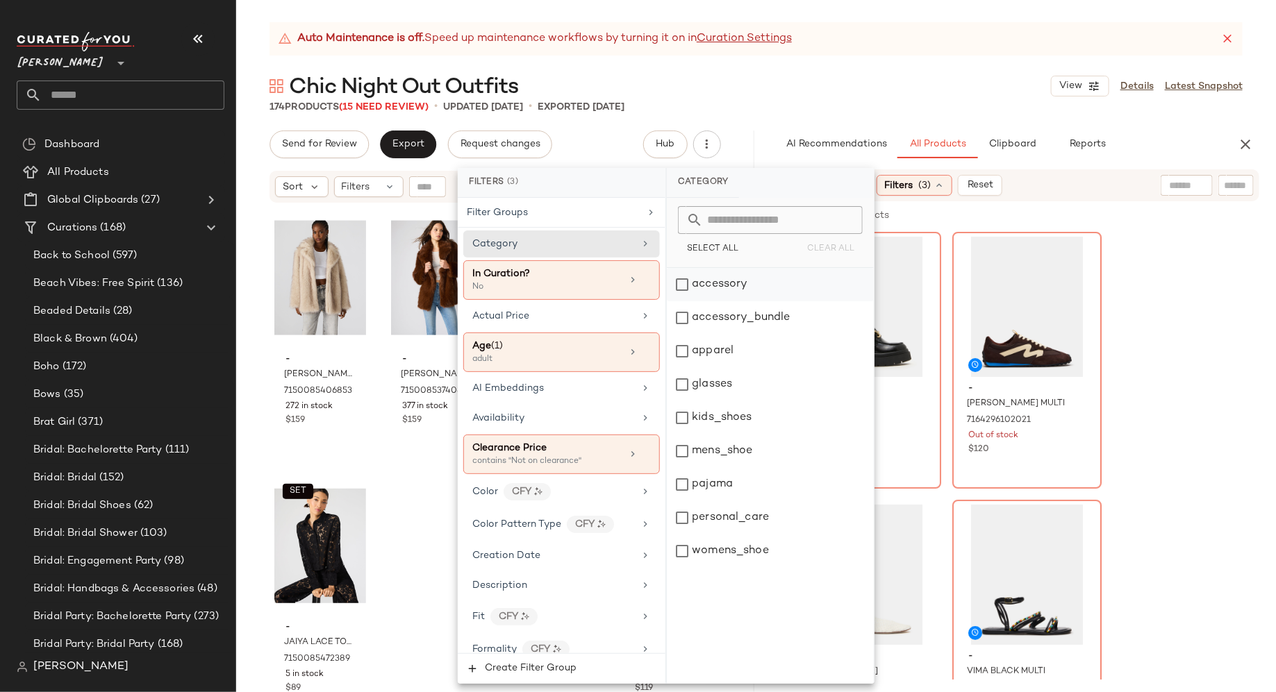
click at [682, 281] on div "accessory" at bounding box center [770, 284] width 207 height 33
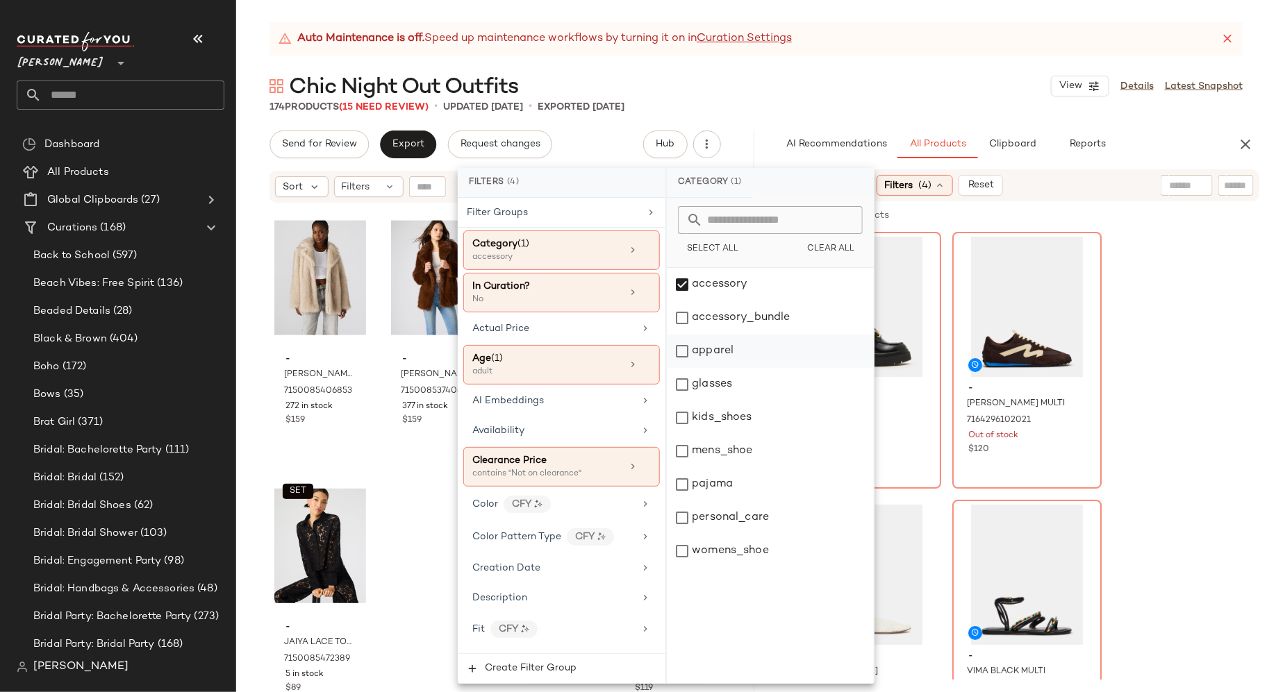
click at [685, 348] on div "apparel" at bounding box center [770, 351] width 207 height 33
click at [682, 552] on div "womens_shoe" at bounding box center [770, 551] width 207 height 33
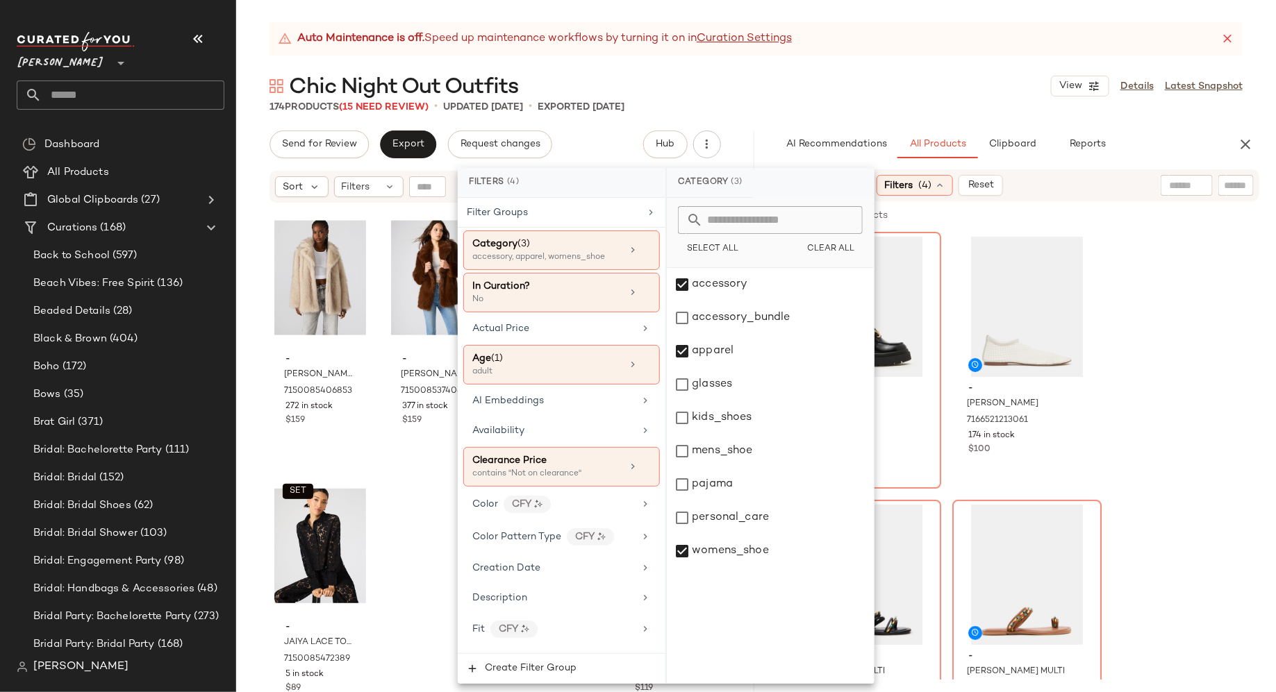
click at [430, 516] on div "- RUBICON VEST SNOW LEOPARD 6927782674565 24 in stock $179 - [PERSON_NAME] CREA…" at bounding box center [495, 465] width 518 height 523
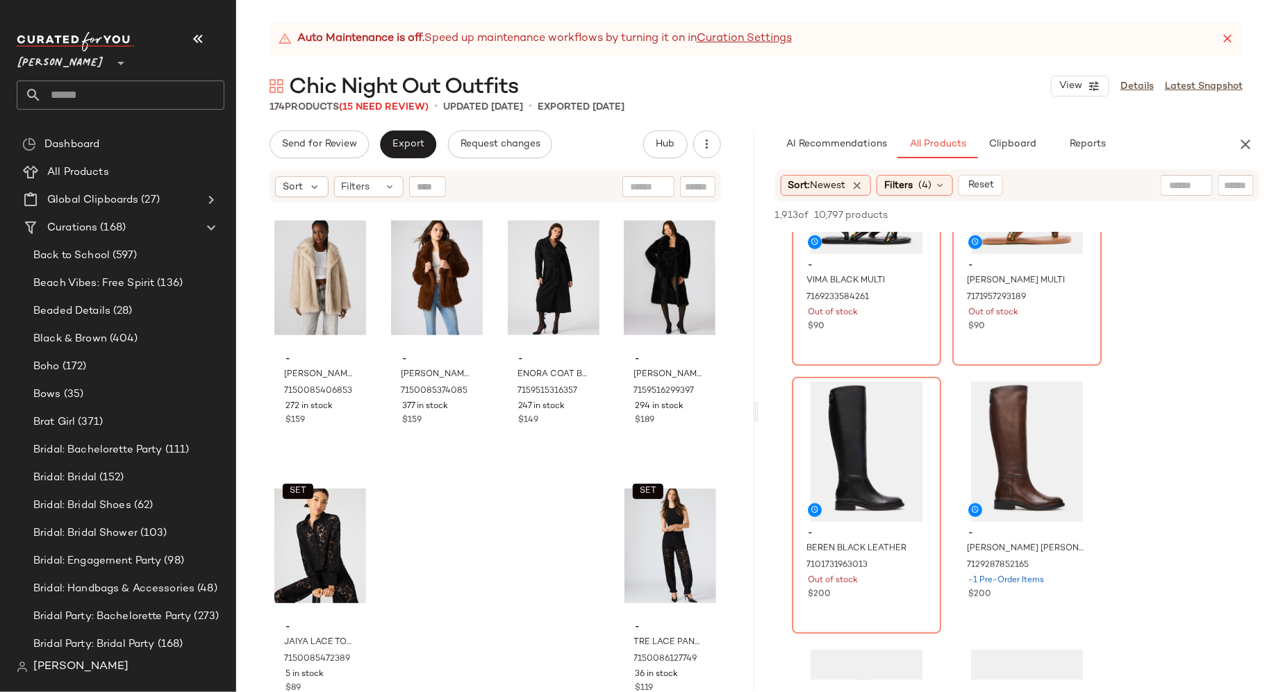
scroll to position [393, 0]
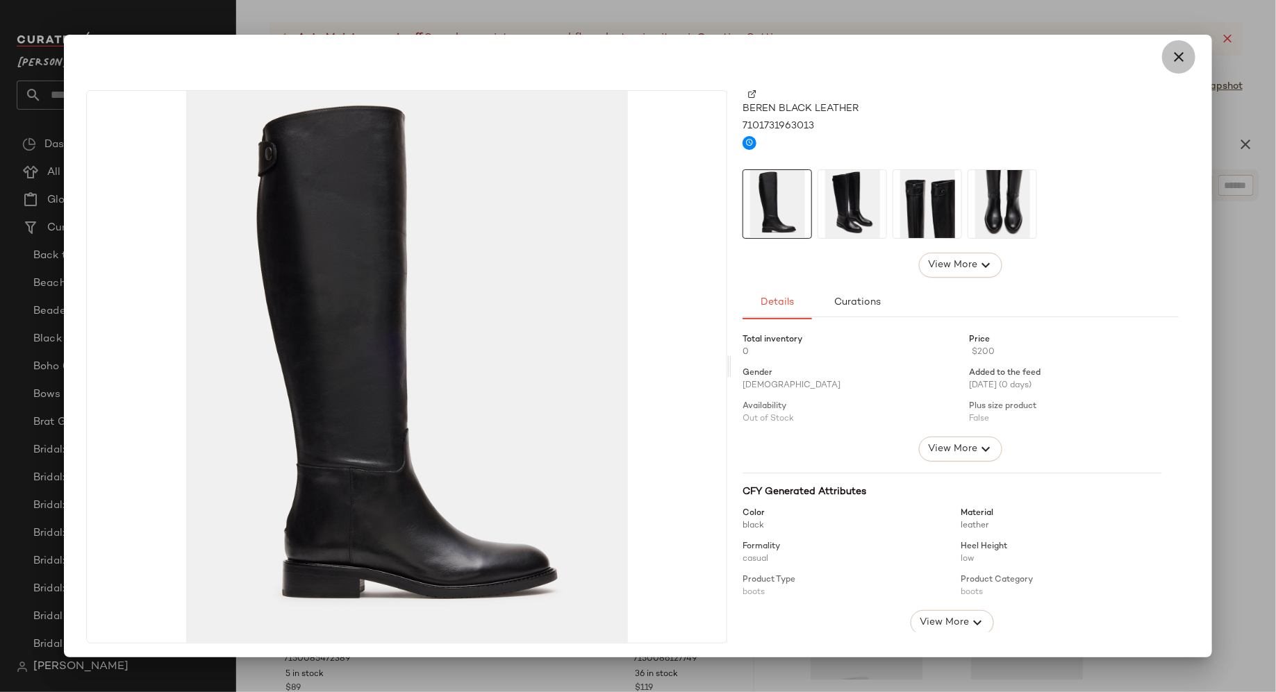
click at [1172, 59] on icon "button" at bounding box center [1178, 57] width 17 height 17
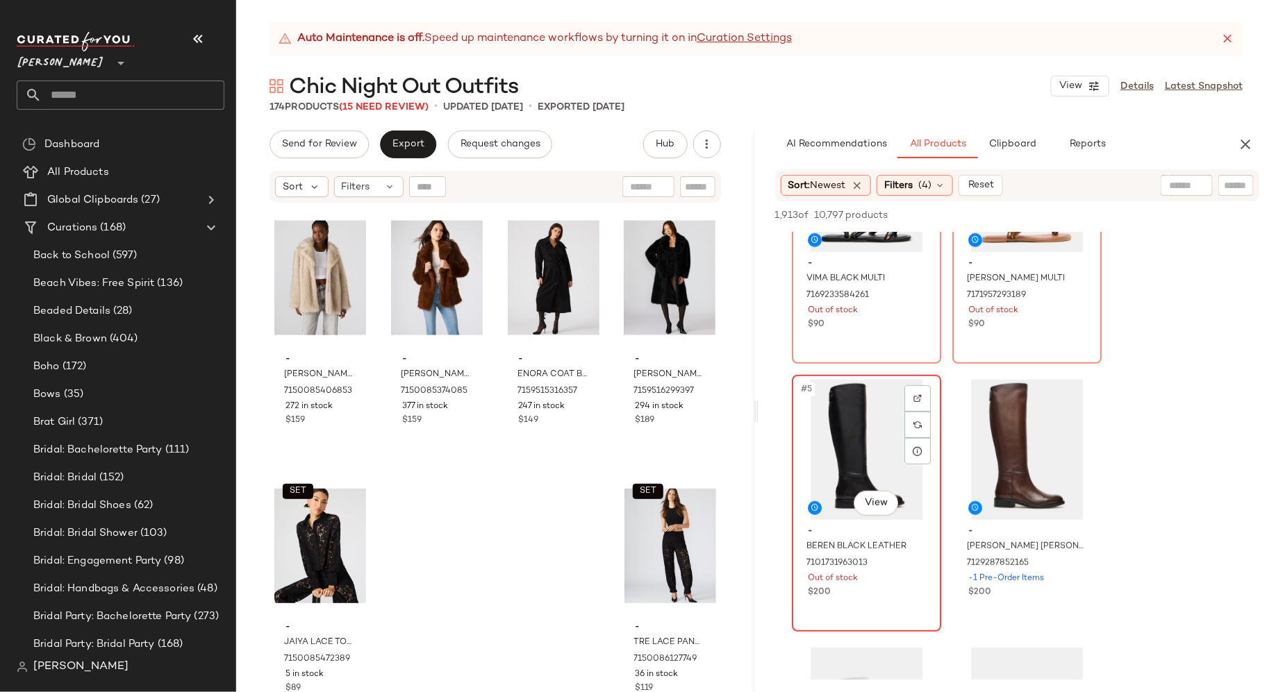
click at [847, 431] on div "#5 View" at bounding box center [867, 450] width 140 height 140
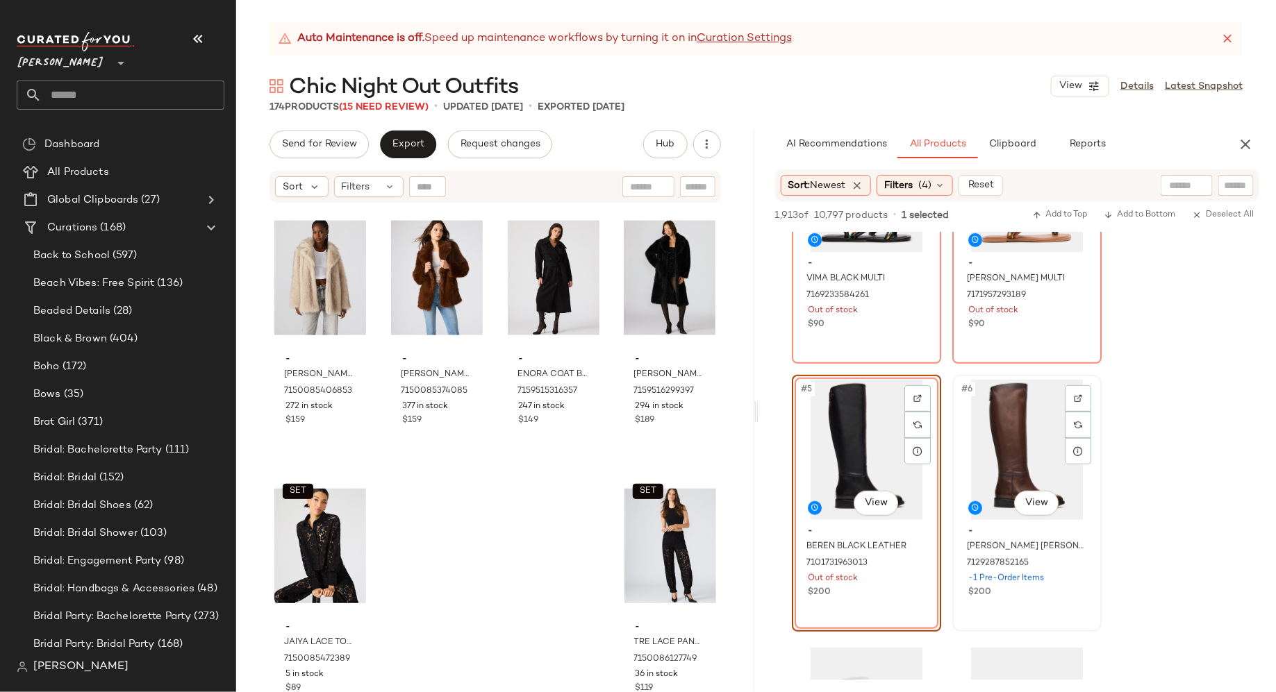
click at [1011, 429] on div "#6 View" at bounding box center [1027, 450] width 140 height 140
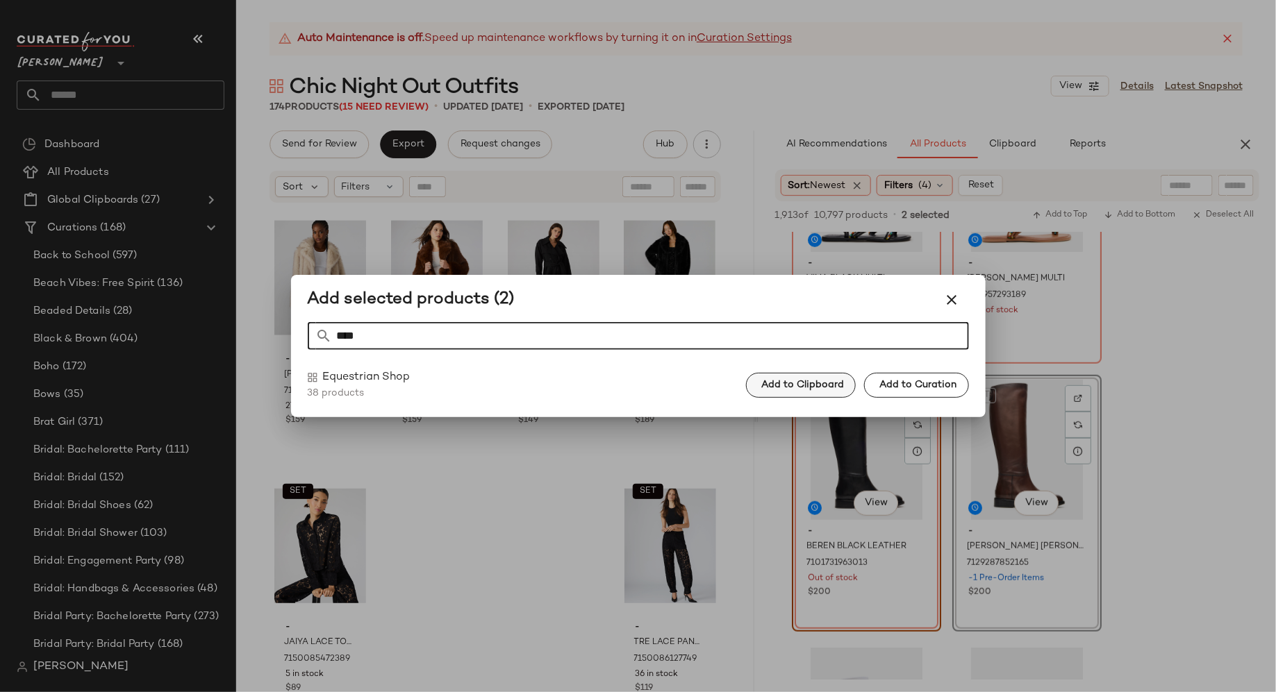
type input "****"
click at [829, 387] on span "Add to Clipboard" at bounding box center [801, 385] width 83 height 11
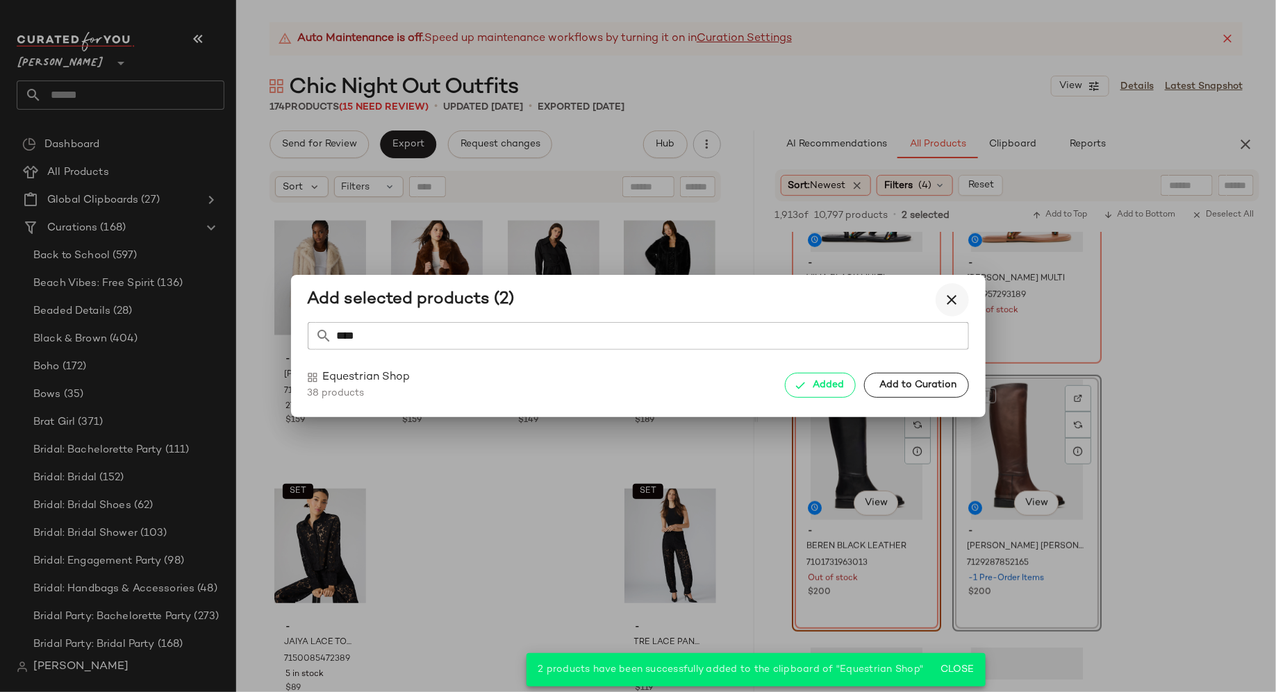
click at [947, 296] on icon "button" at bounding box center [952, 300] width 17 height 17
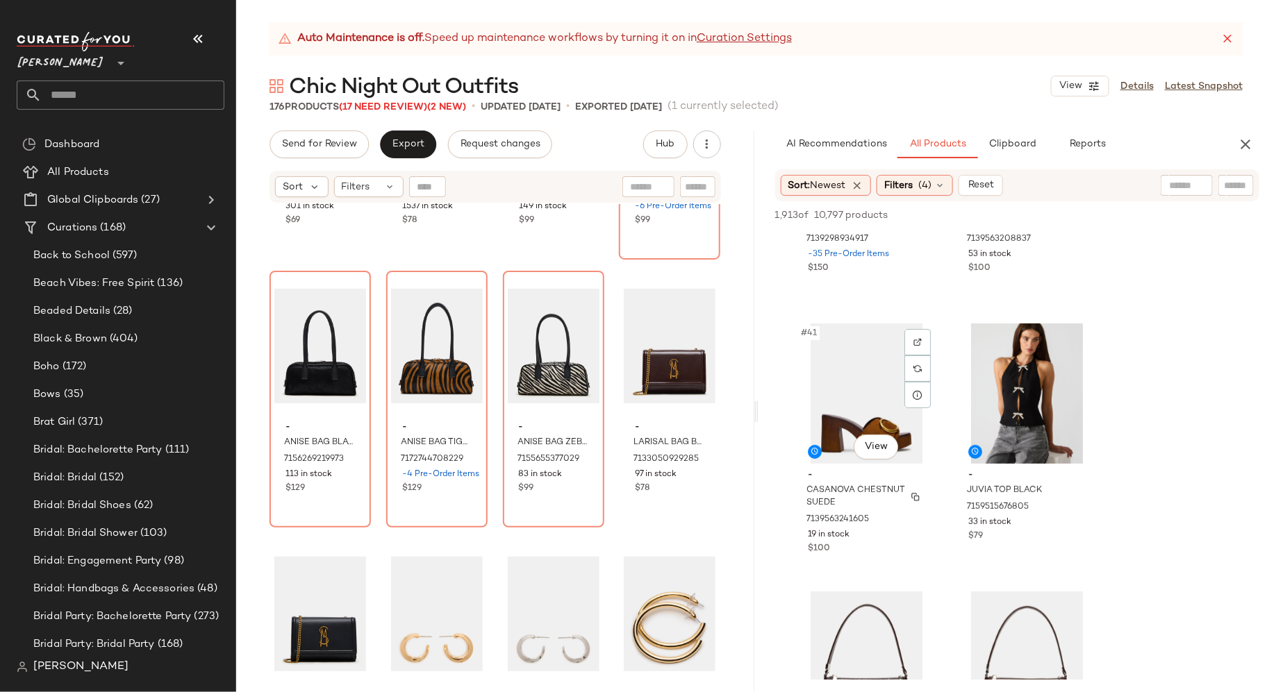
scroll to position [5280, 0]
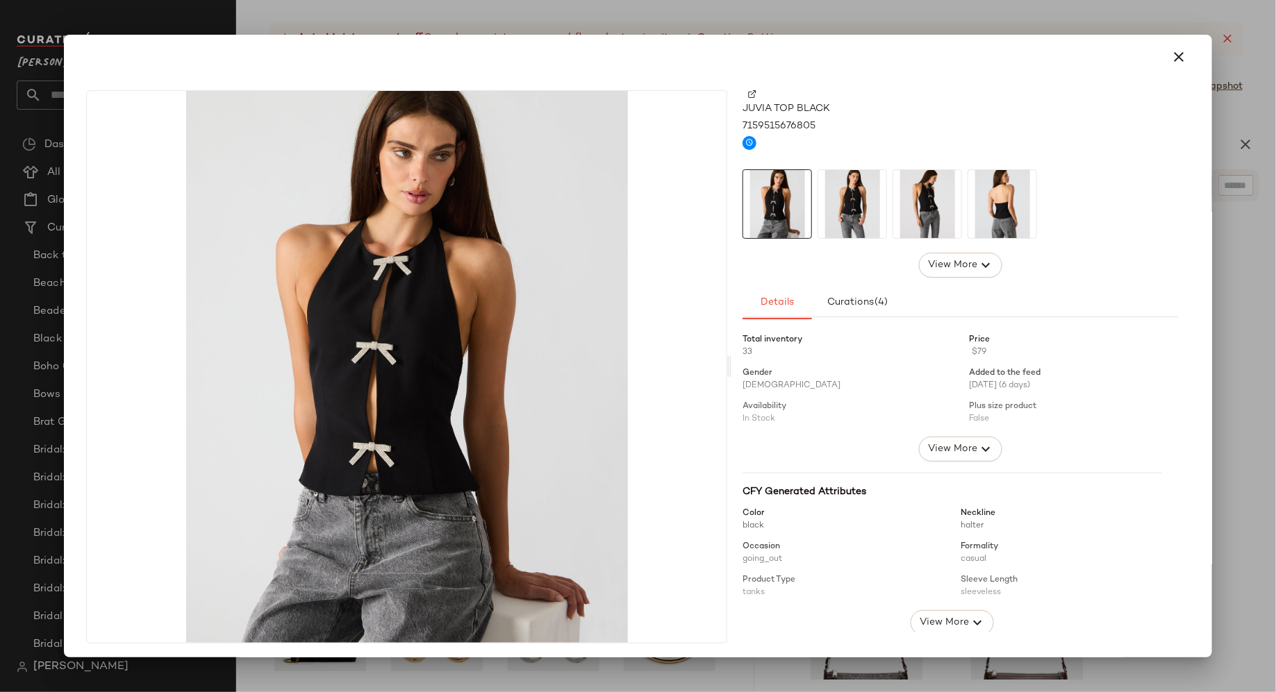
click at [838, 210] on img at bounding box center [852, 204] width 68 height 68
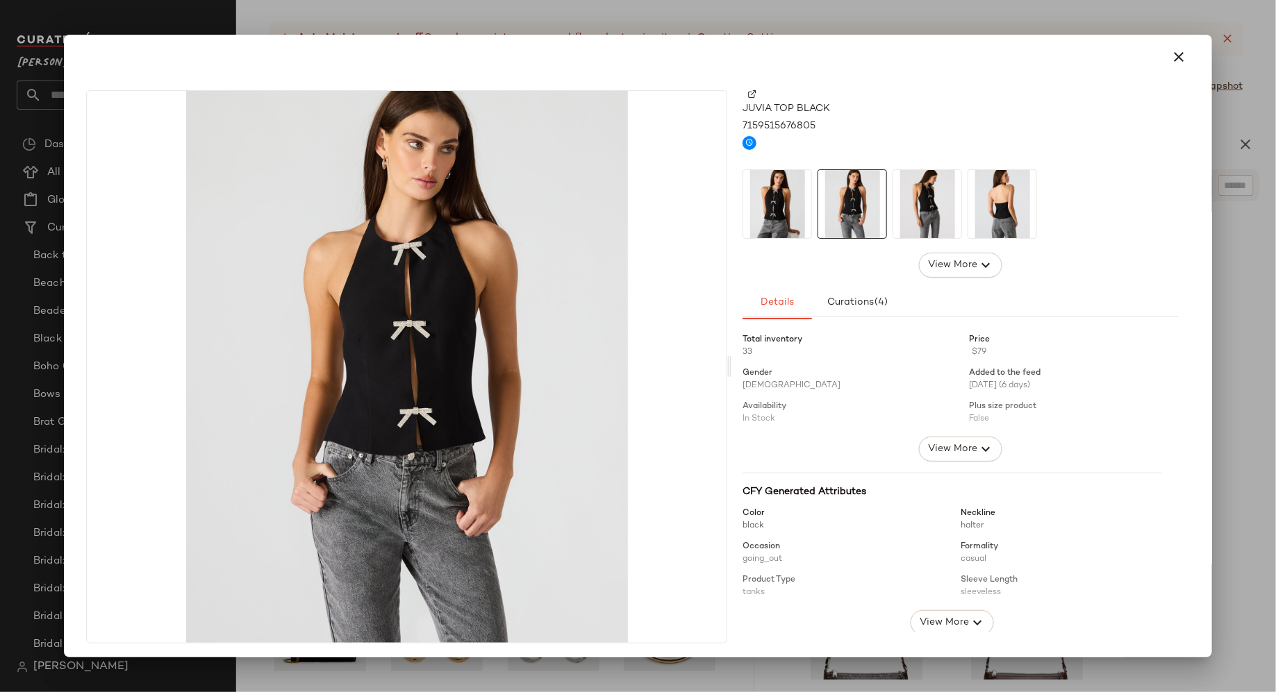
click at [909, 210] on img at bounding box center [927, 204] width 68 height 68
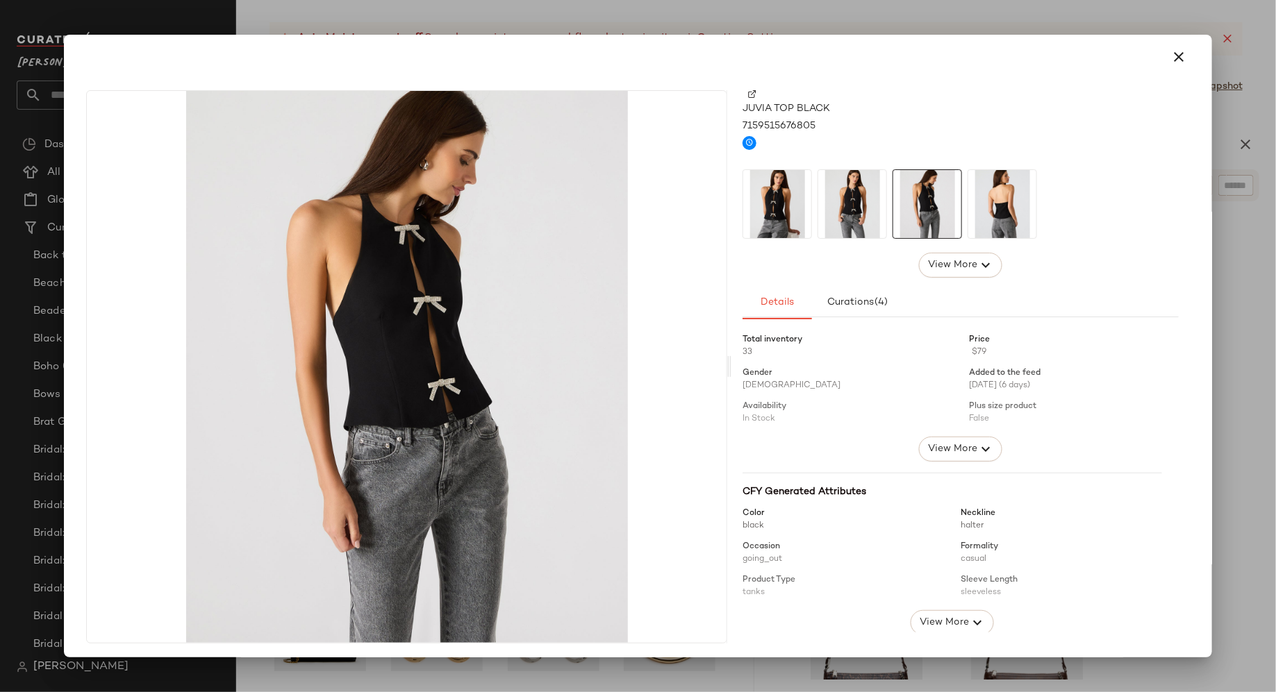
click at [999, 206] on img at bounding box center [1002, 204] width 68 height 68
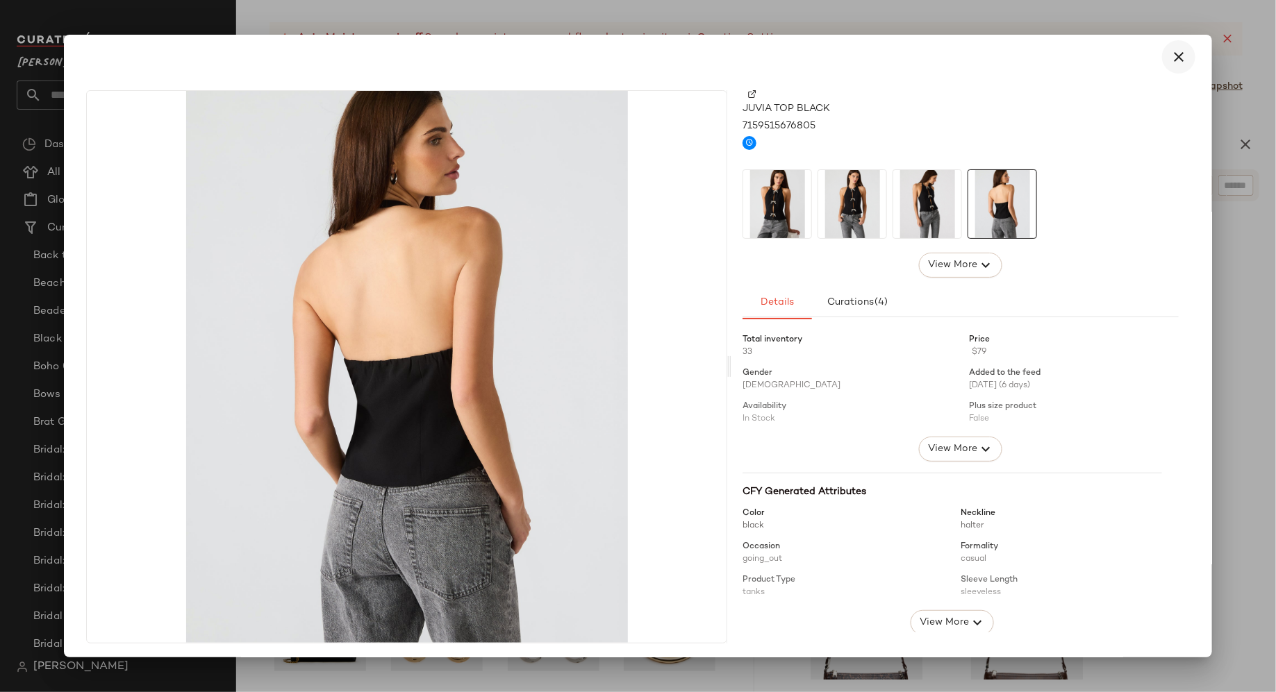
click at [1173, 50] on icon "button" at bounding box center [1178, 57] width 17 height 17
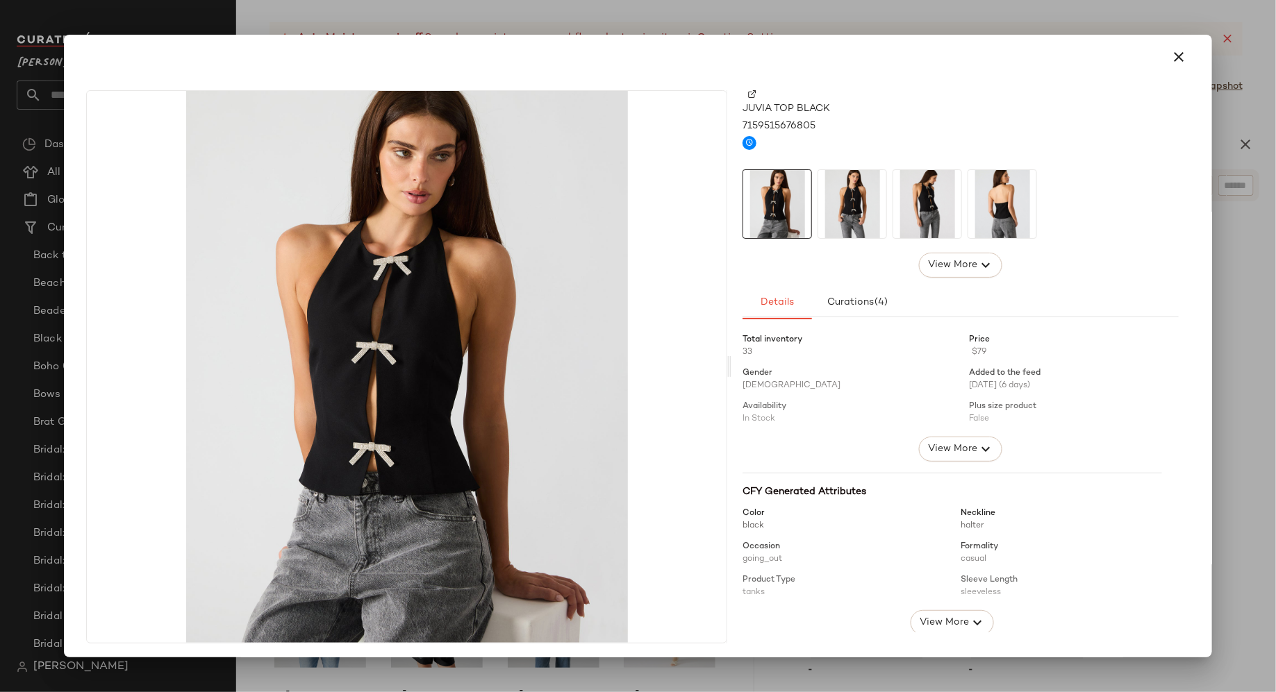
scroll to position [265, 0]
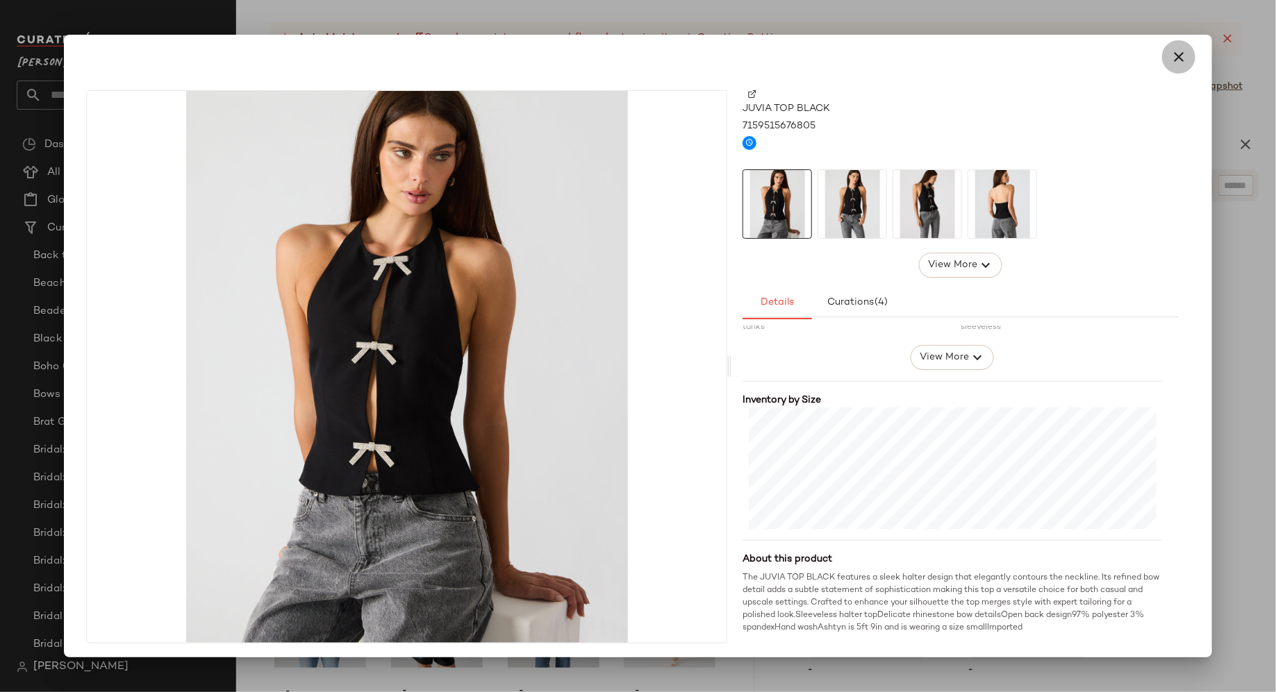
click at [1170, 60] on icon "button" at bounding box center [1178, 57] width 17 height 17
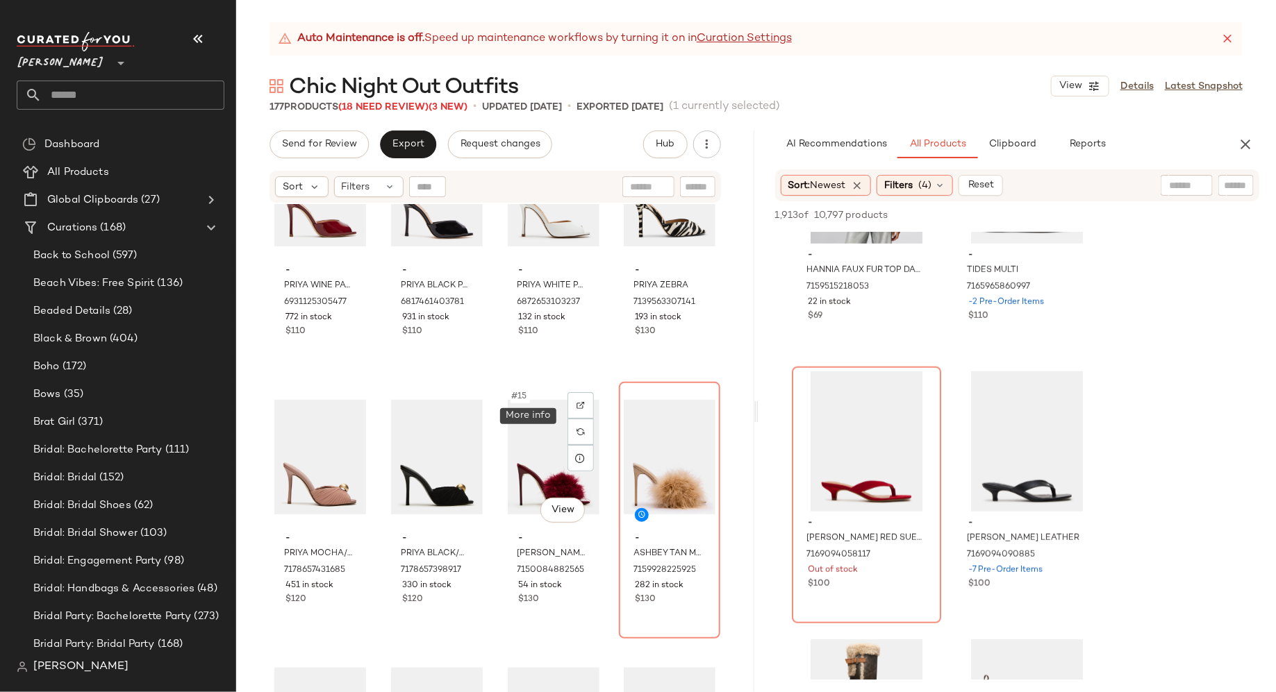
scroll to position [0, 0]
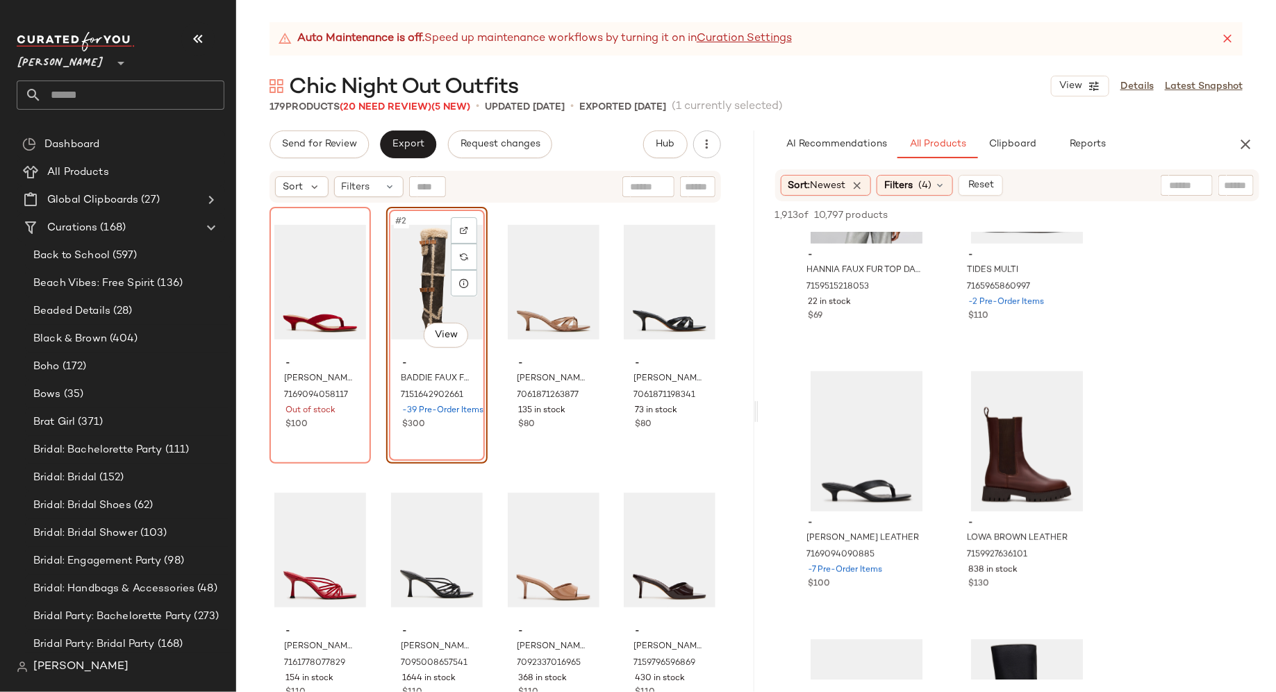
click at [406, 295] on div "#2 View" at bounding box center [437, 282] width 92 height 140
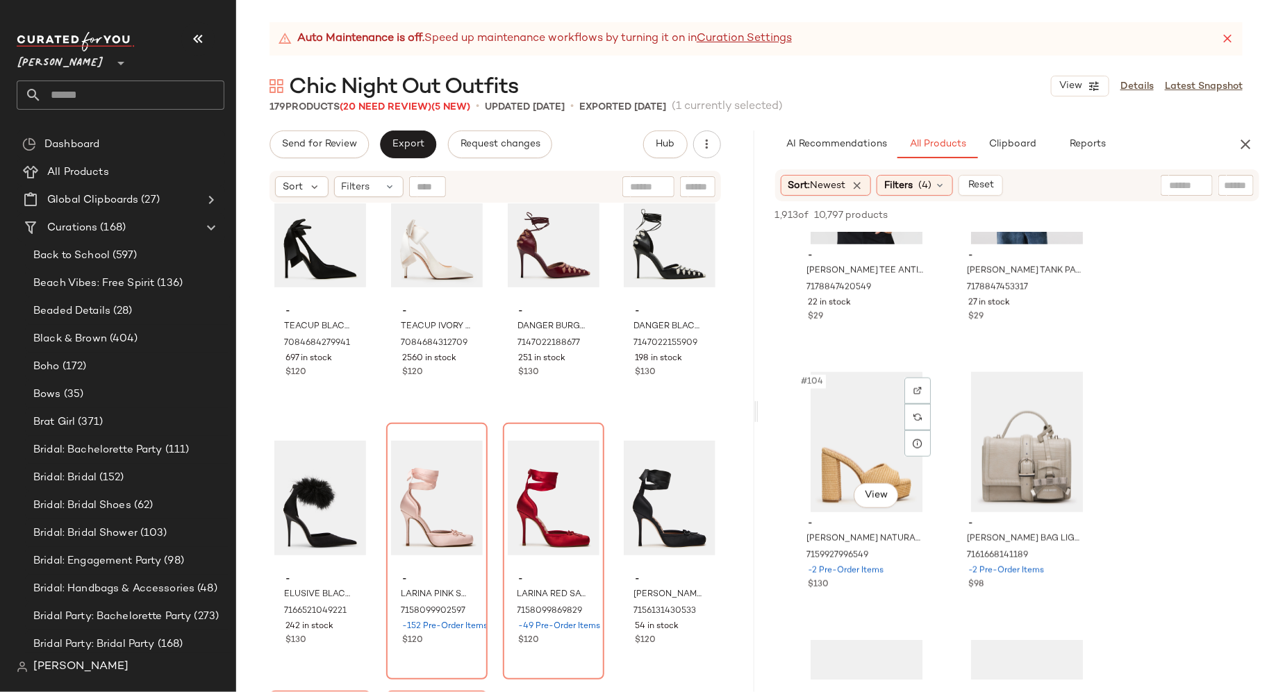
scroll to position [13538, 0]
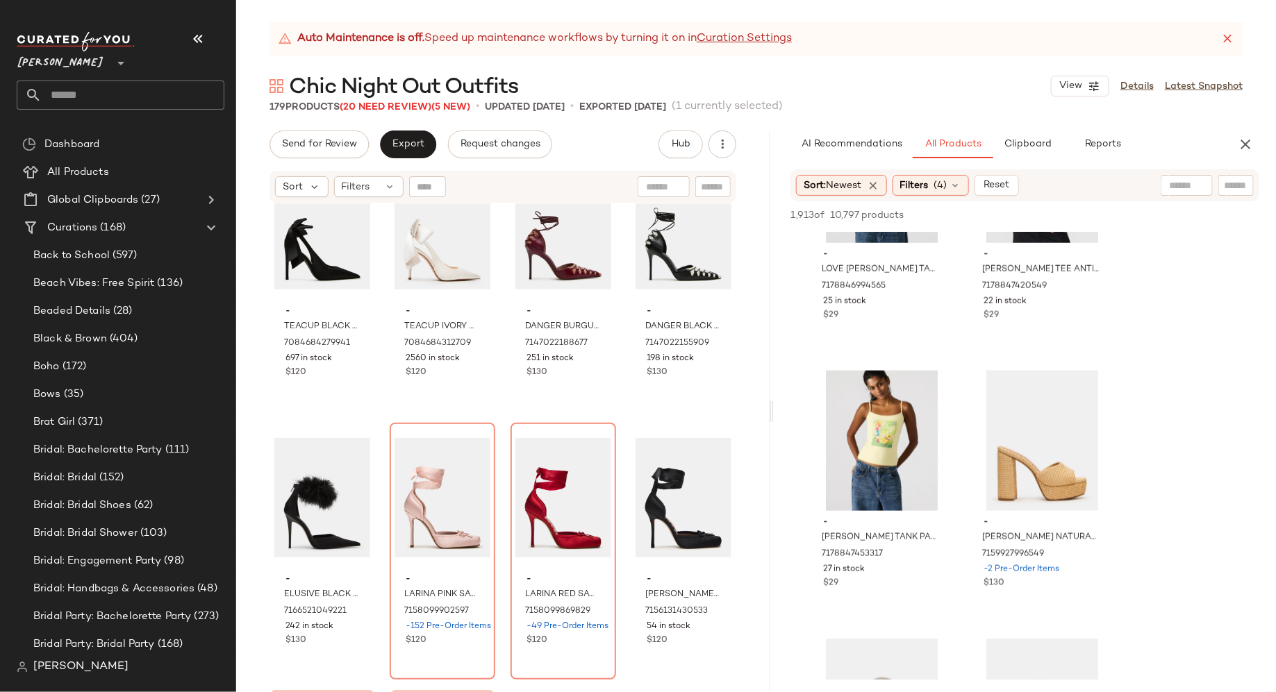
drag, startPoint x: 756, startPoint y: 415, endPoint x: 776, endPoint y: 415, distance: 19.4
click at [776, 415] on div "Auto Maintenance is off. Speed up maintenance workflows by turning it on in Cur…" at bounding box center [756, 357] width 1040 height 670
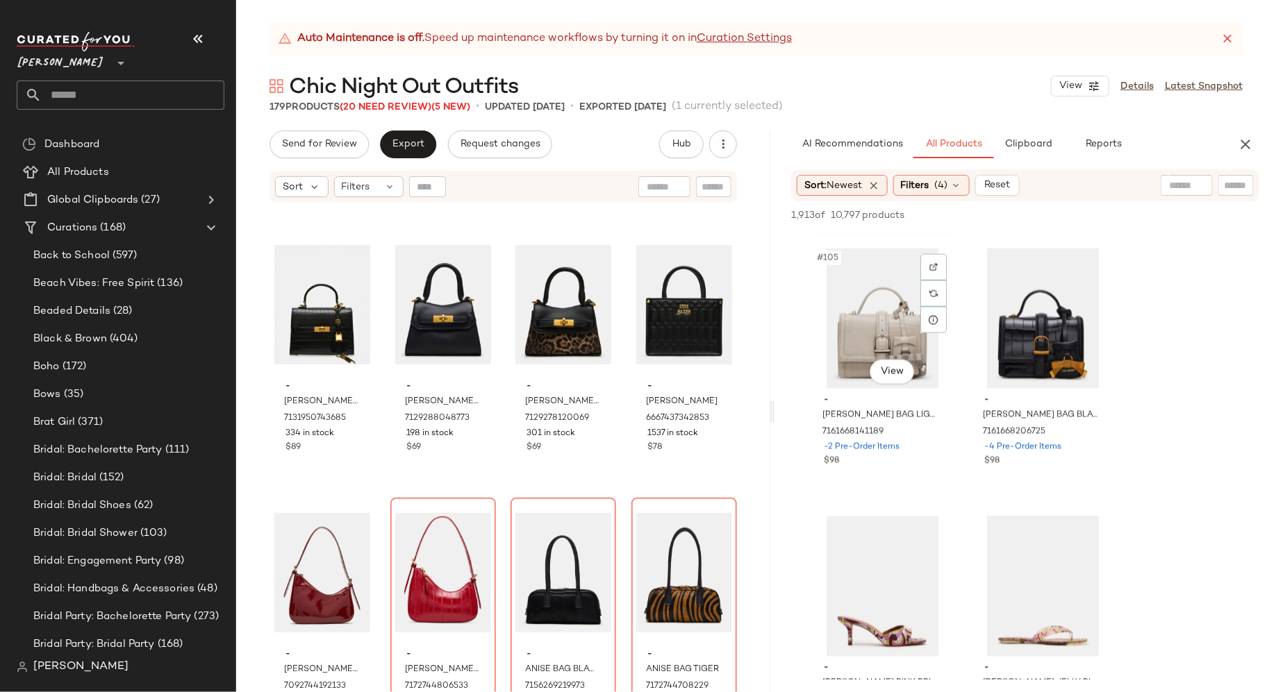
scroll to position [13930, 0]
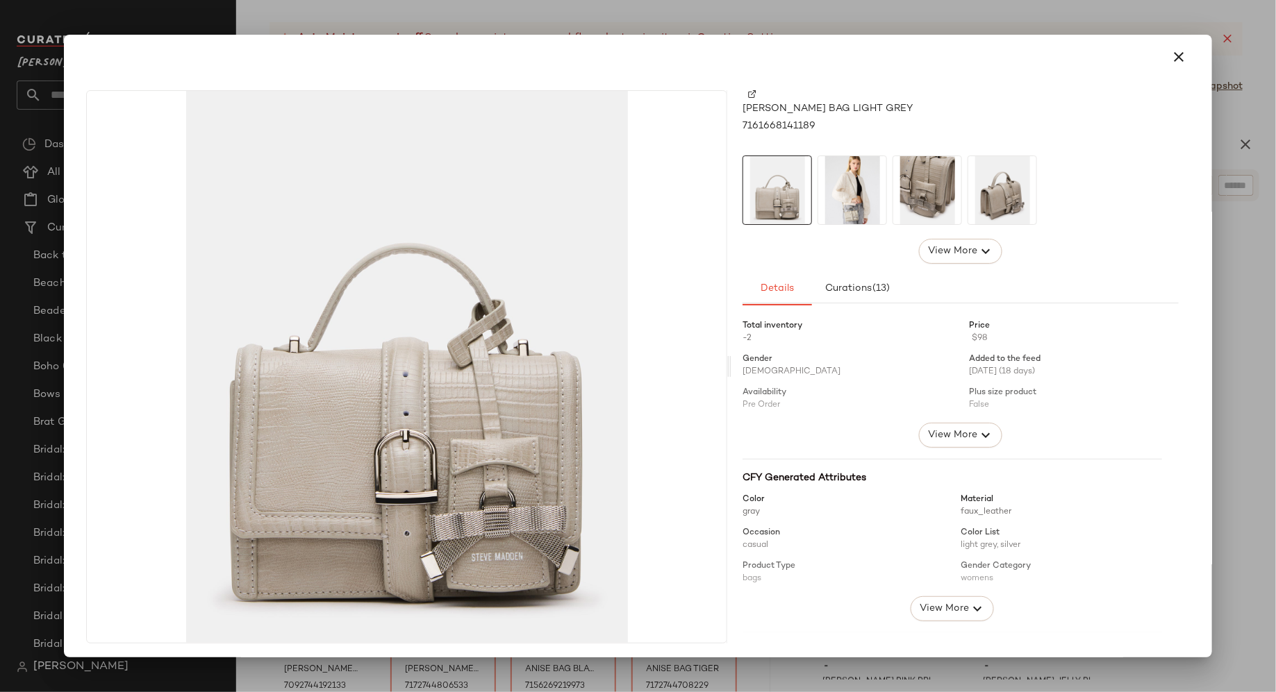
click at [855, 186] on img at bounding box center [852, 190] width 68 height 68
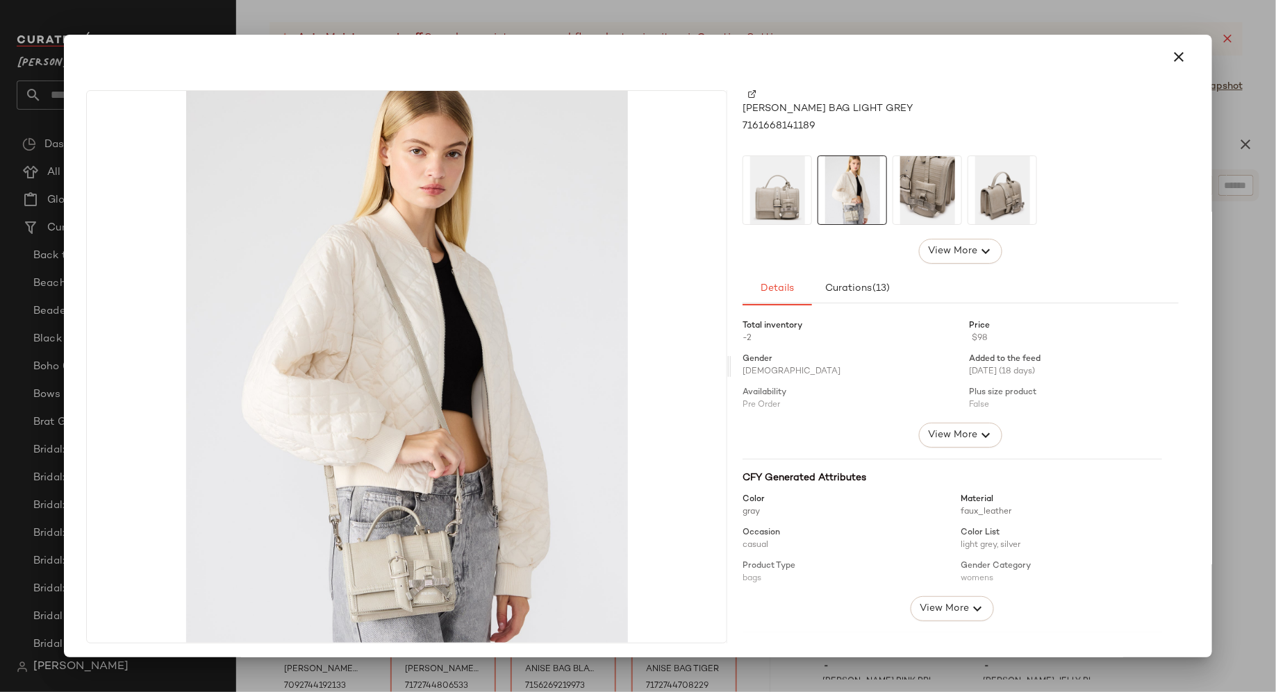
click at [915, 196] on img at bounding box center [927, 190] width 68 height 68
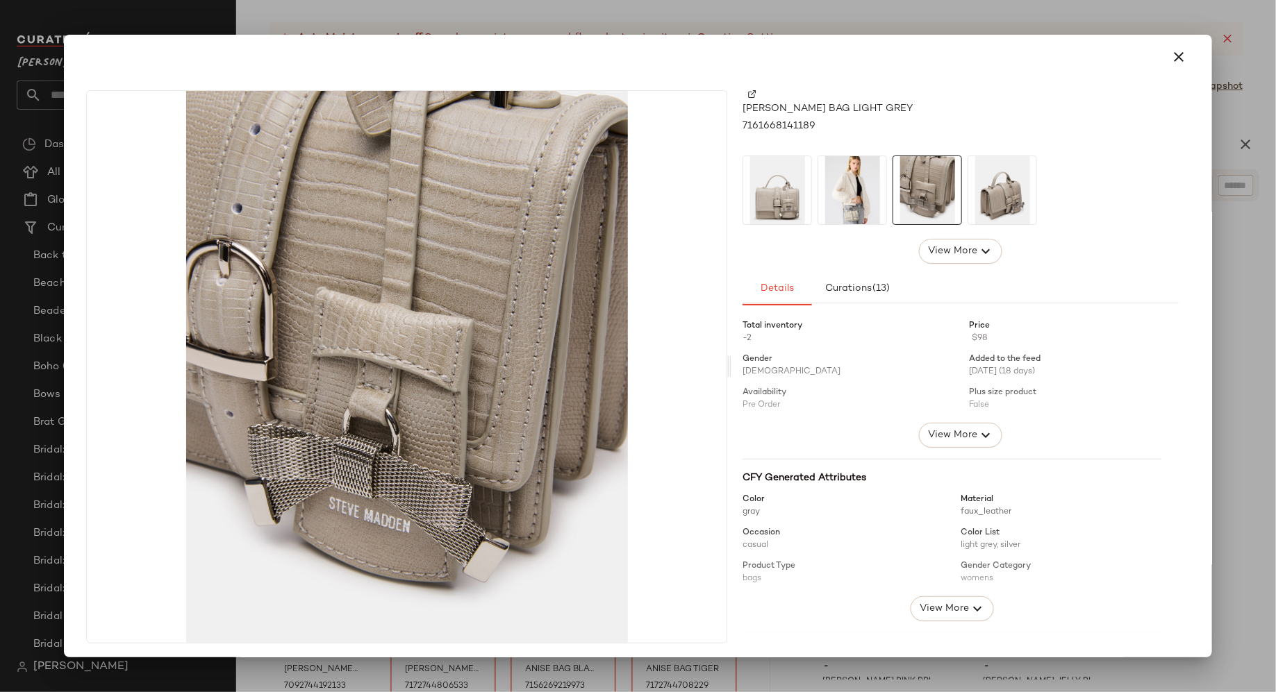
click at [988, 195] on img at bounding box center [1002, 190] width 68 height 68
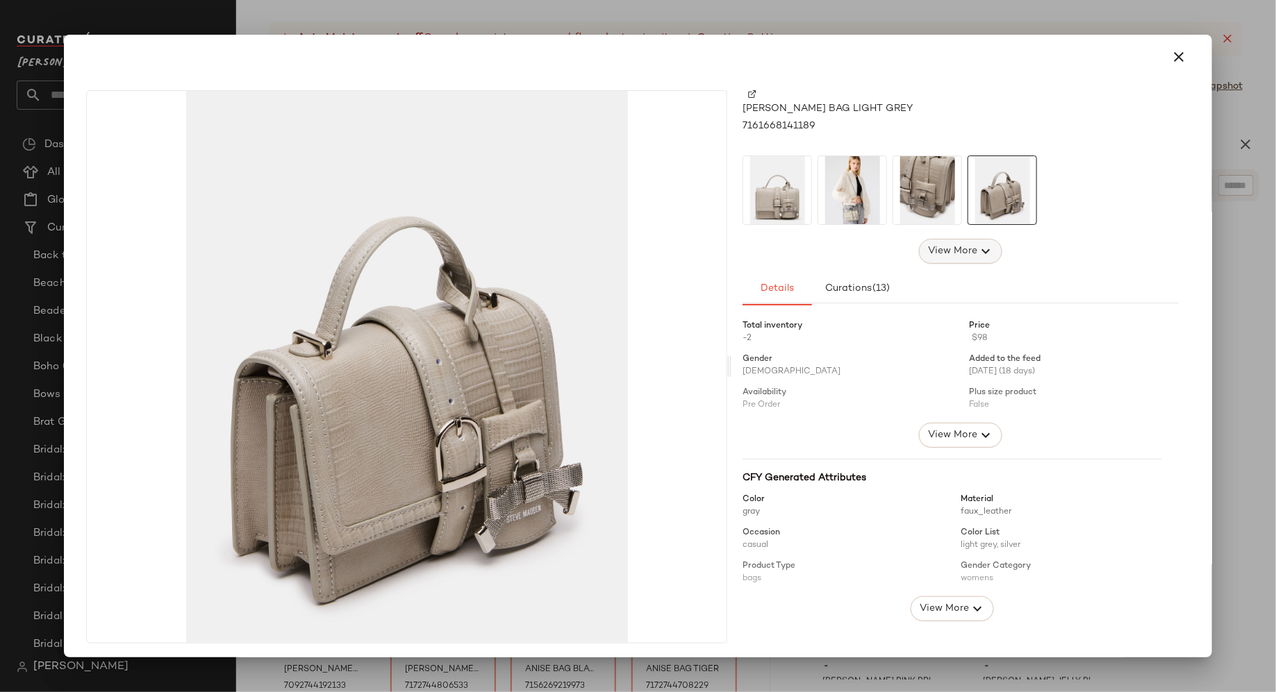
click at [960, 244] on span "View More" at bounding box center [952, 251] width 50 height 17
click at [1170, 63] on icon "button" at bounding box center [1178, 57] width 17 height 17
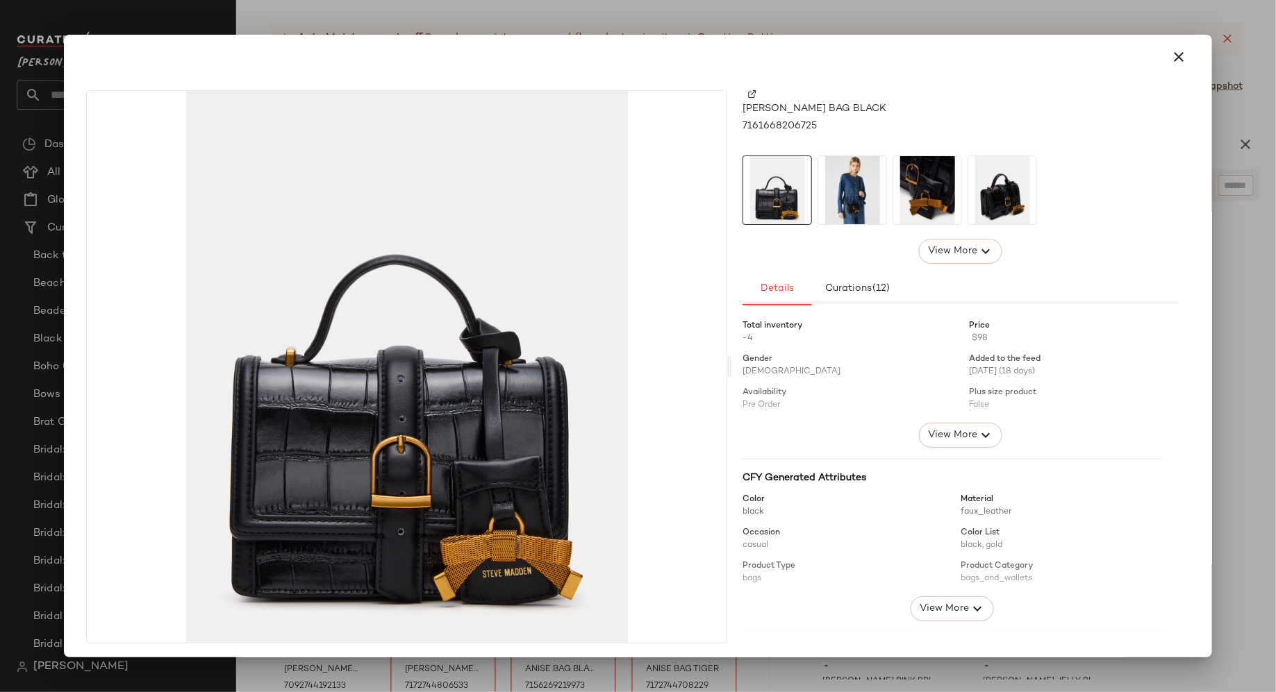
click at [846, 190] on img at bounding box center [852, 190] width 68 height 68
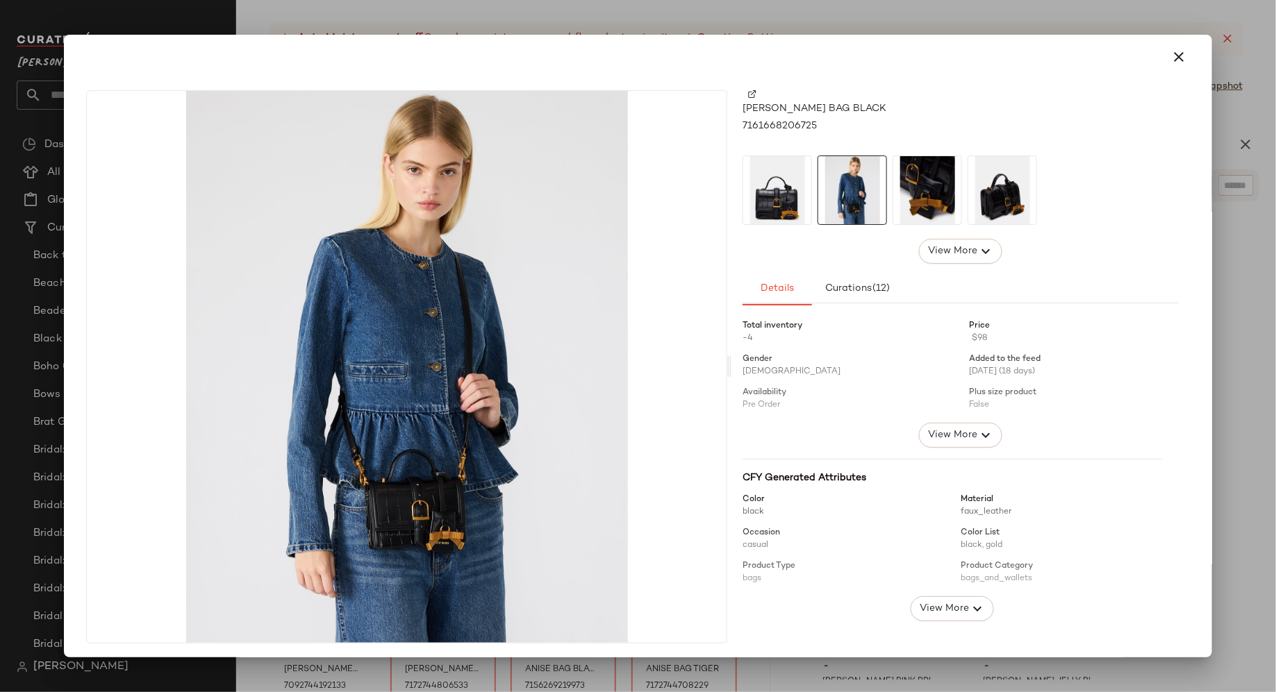
click at [924, 202] on img at bounding box center [927, 190] width 68 height 68
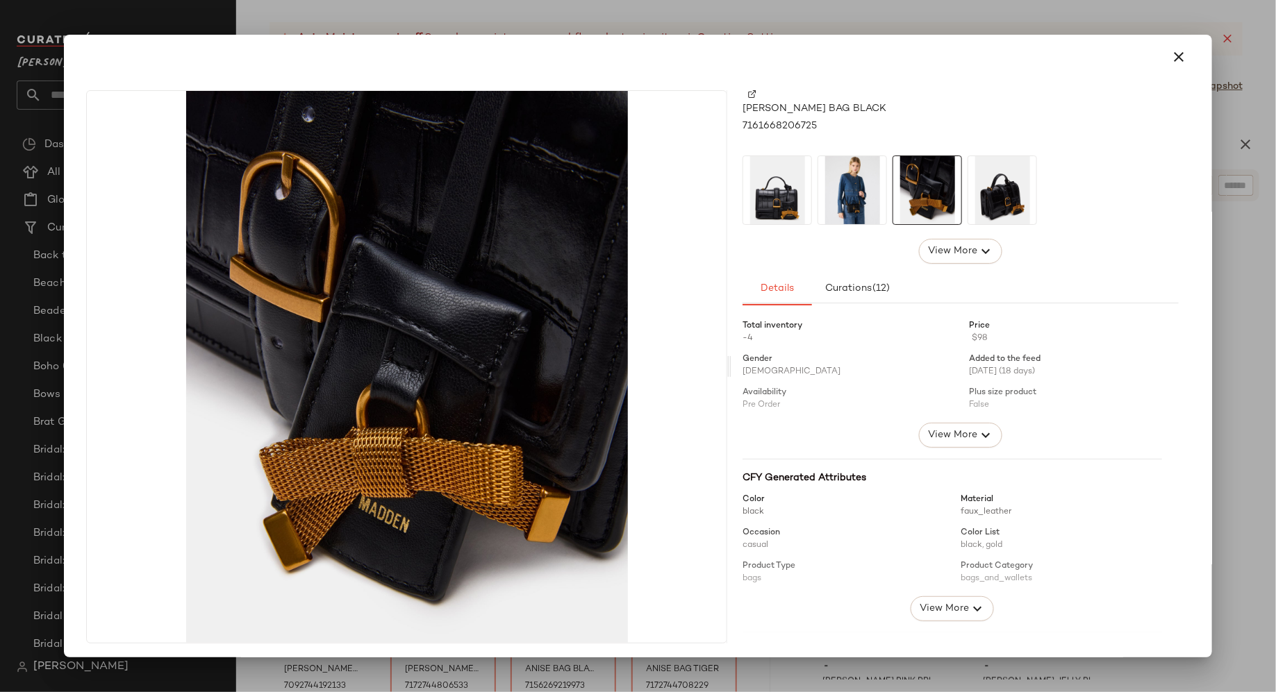
click at [1016, 198] on img at bounding box center [1002, 190] width 68 height 68
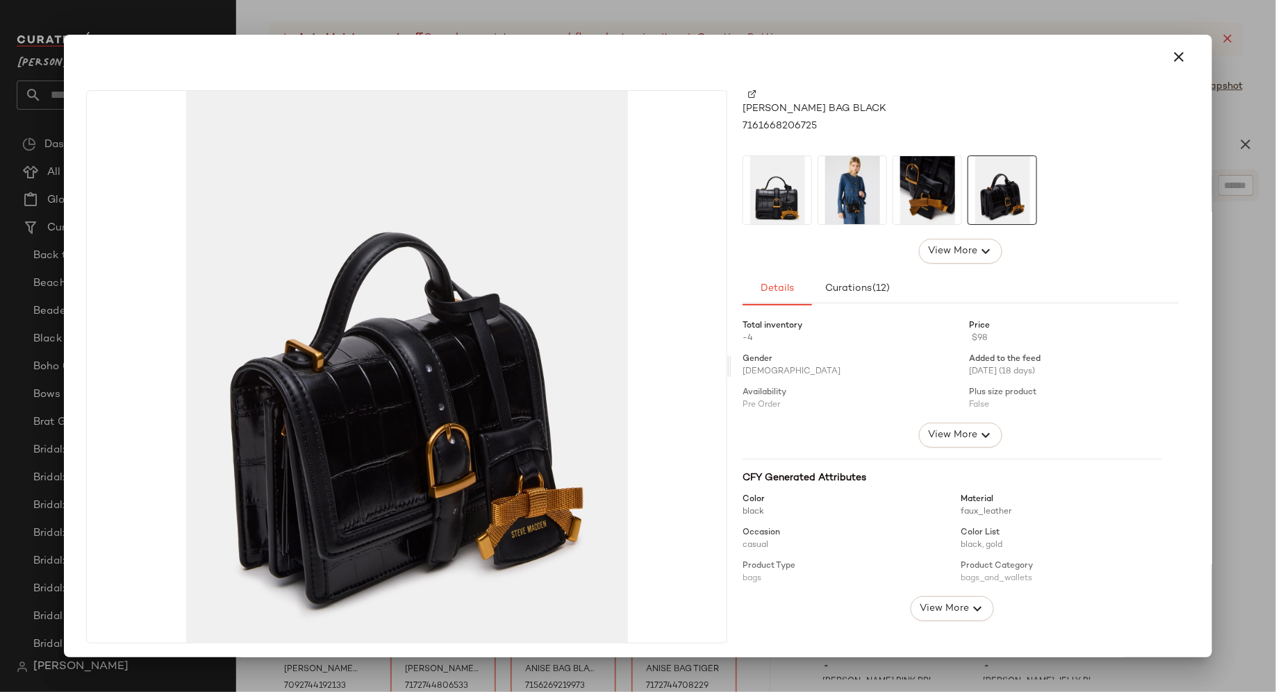
click at [784, 193] on img at bounding box center [777, 190] width 68 height 68
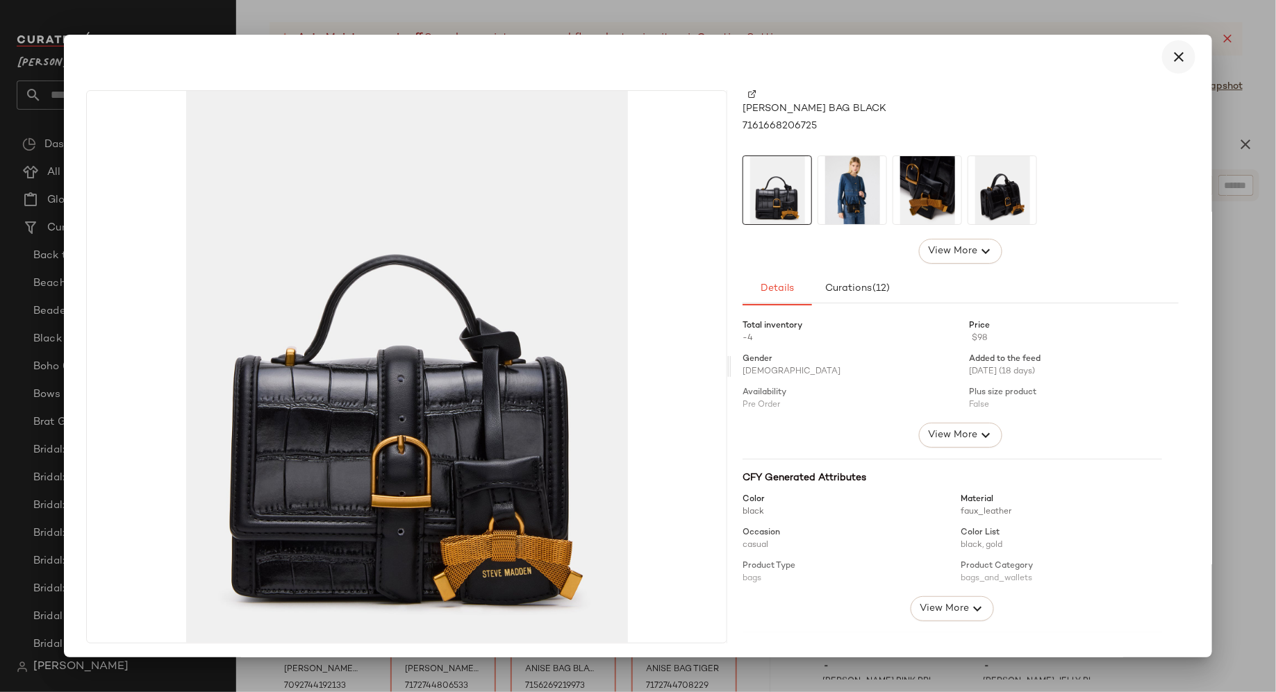
click at [1172, 60] on icon "button" at bounding box center [1178, 57] width 17 height 17
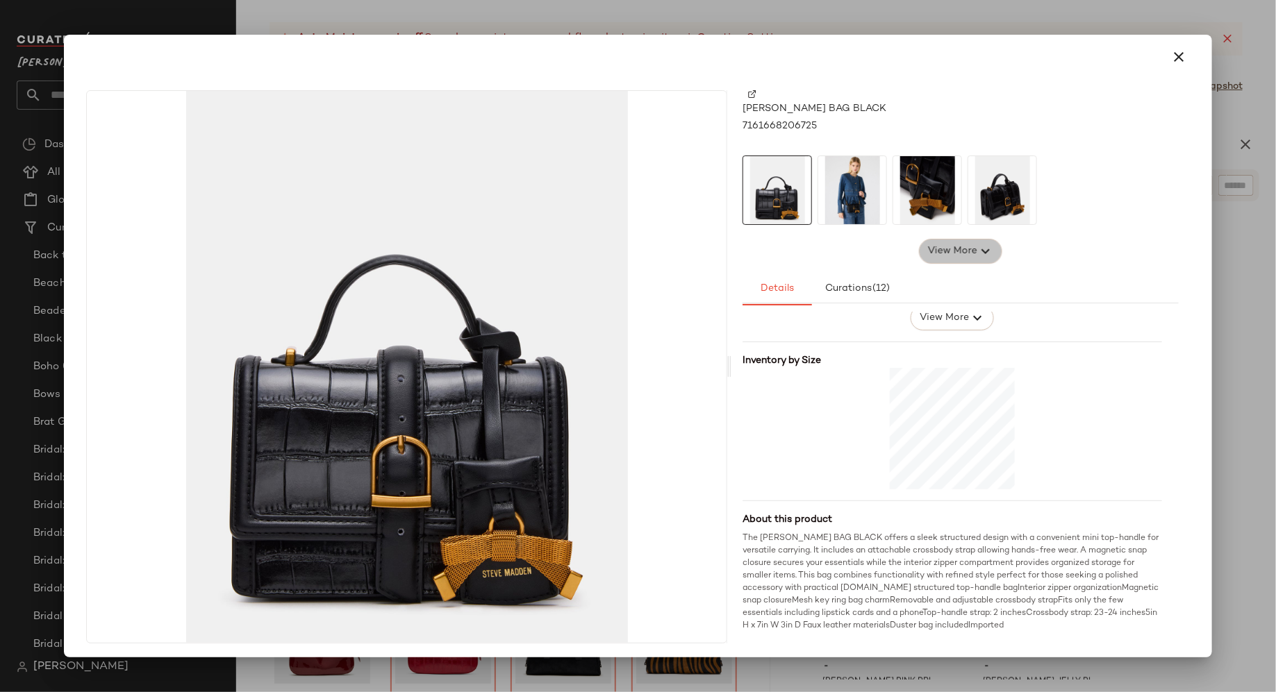
click at [962, 262] on button "View More" at bounding box center [960, 251] width 83 height 25
click at [854, 204] on img at bounding box center [852, 190] width 68 height 68
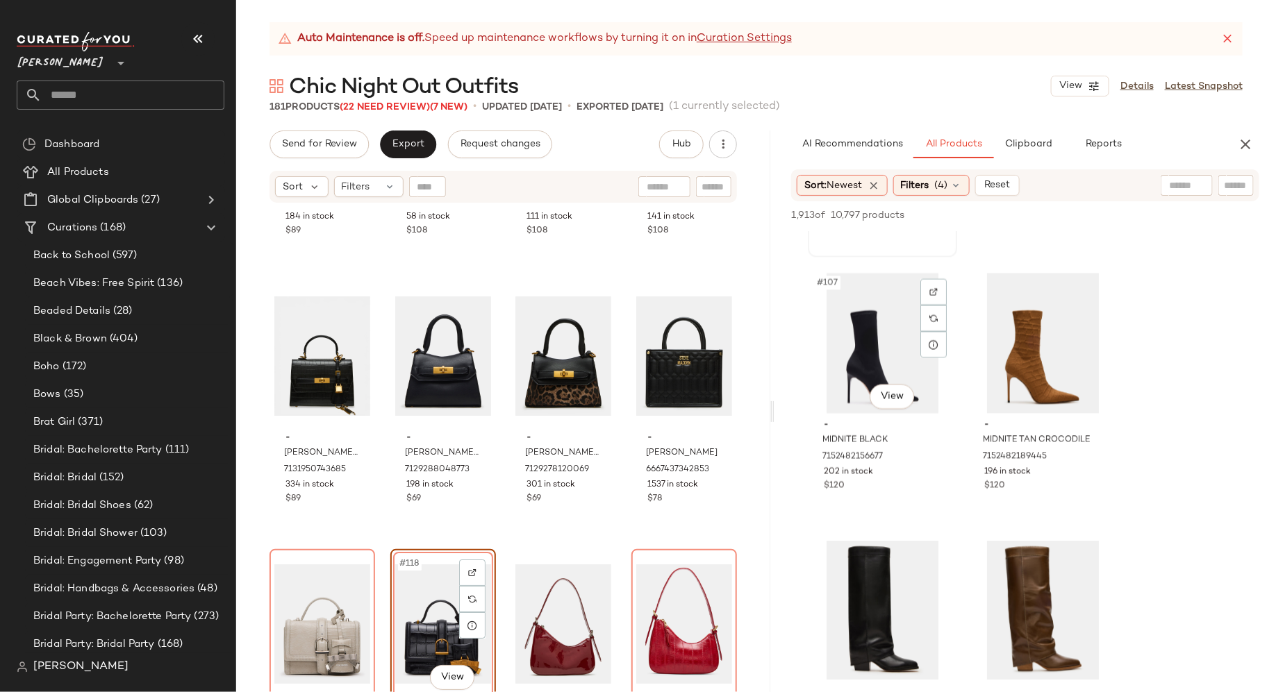
scroll to position [14177, 0]
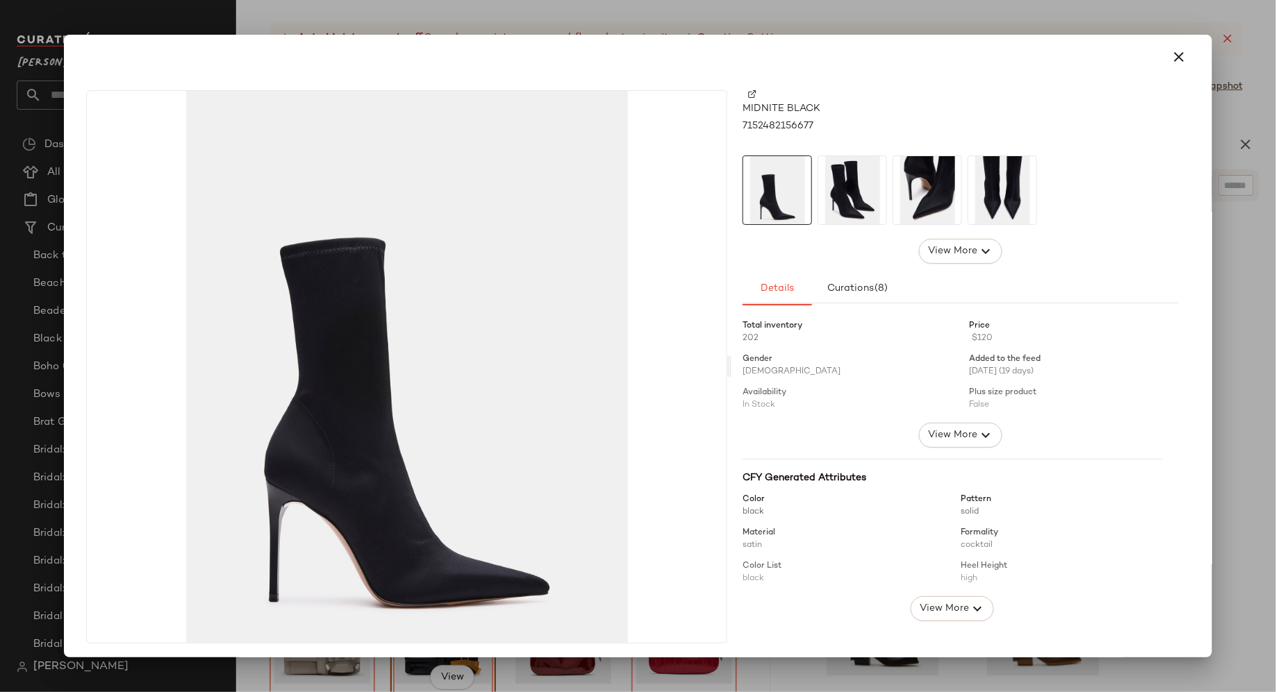
click at [836, 223] on img at bounding box center [852, 190] width 68 height 68
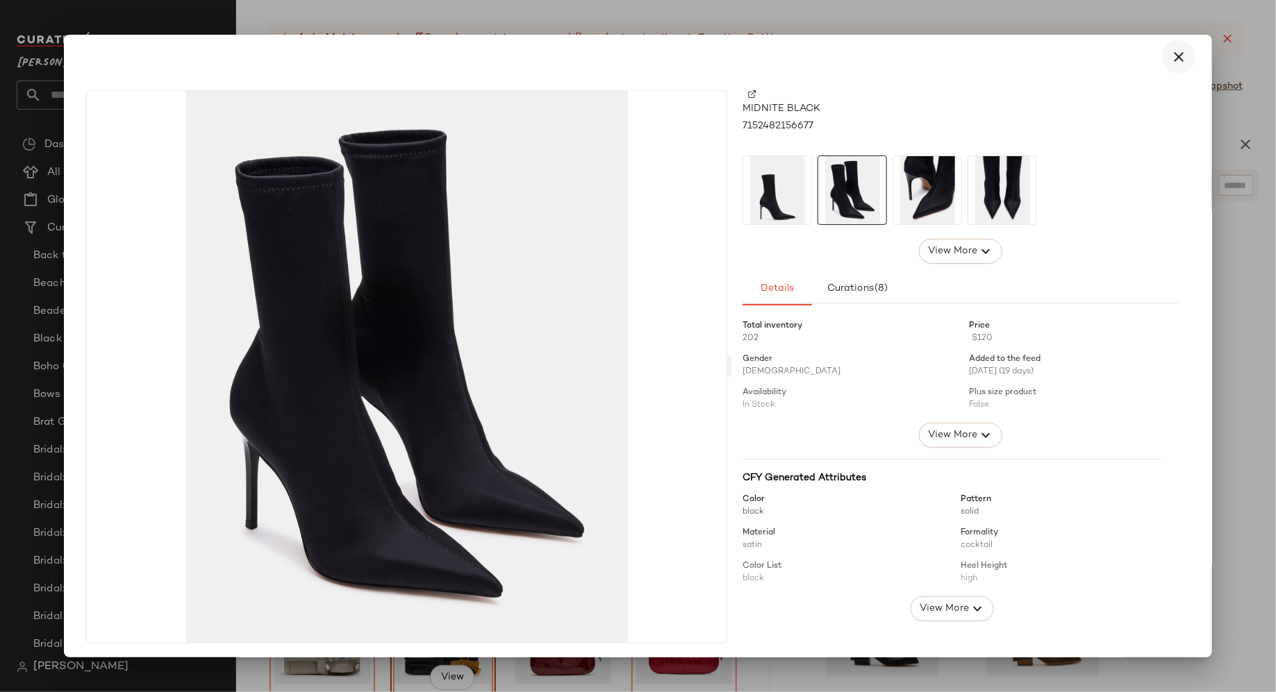
click at [1176, 57] on icon "button" at bounding box center [1178, 57] width 17 height 17
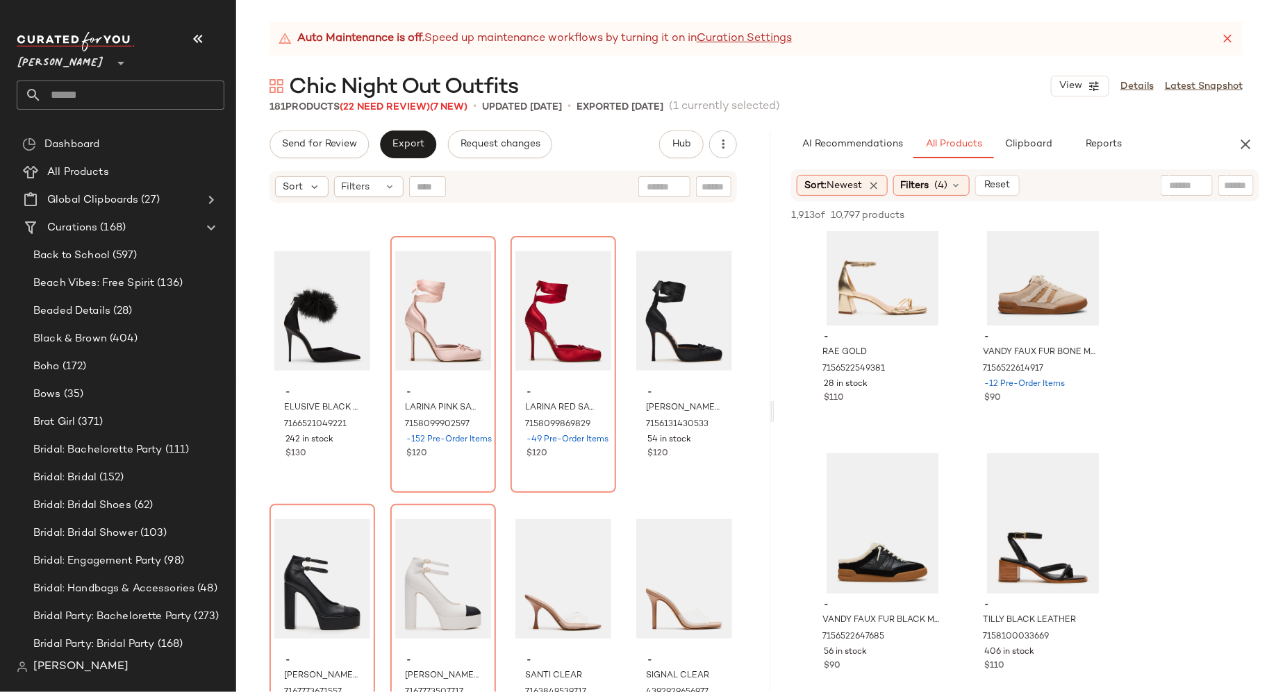
scroll to position [17753, 0]
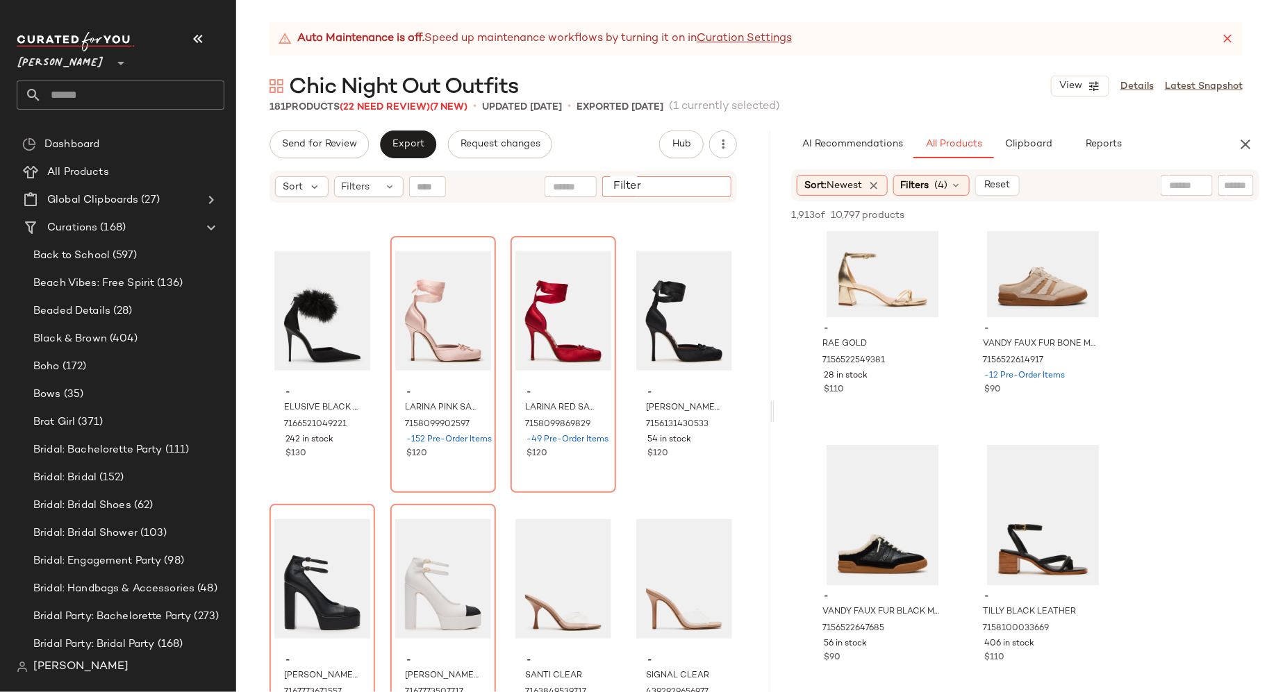
click at [720, 185] on input "Filter" at bounding box center [667, 187] width 118 height 15
type input "***"
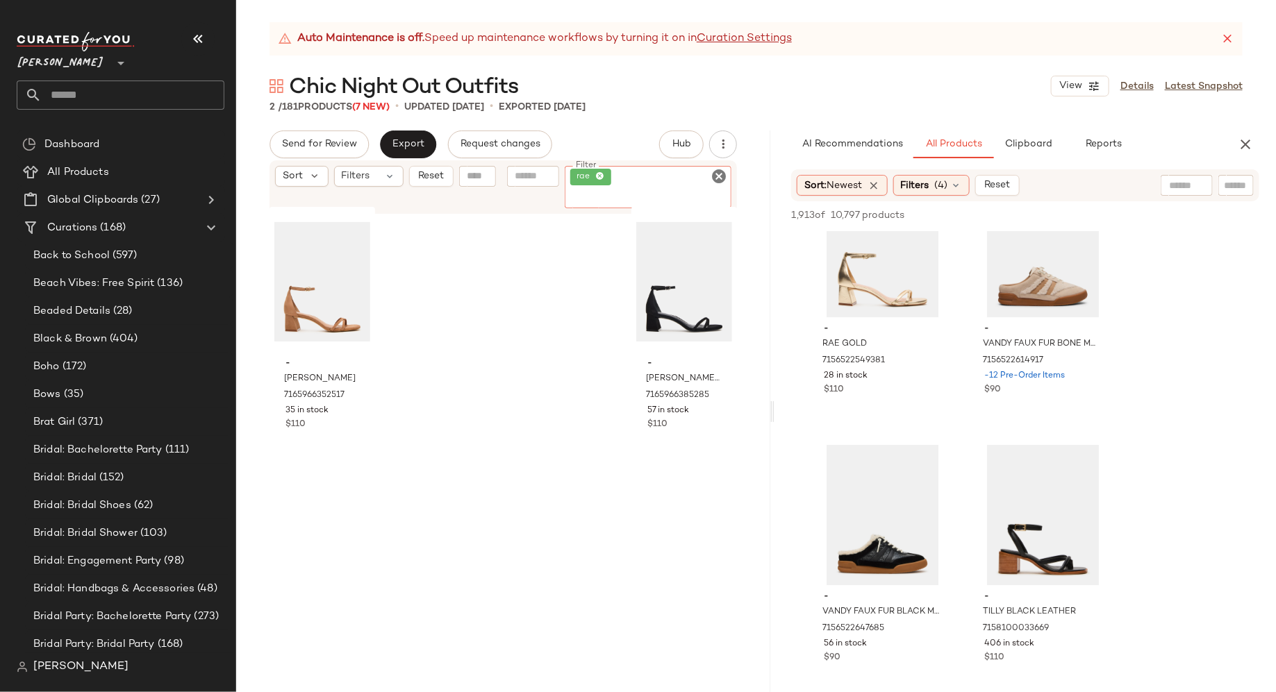
click at [717, 174] on icon "Clear Filter" at bounding box center [718, 176] width 17 height 17
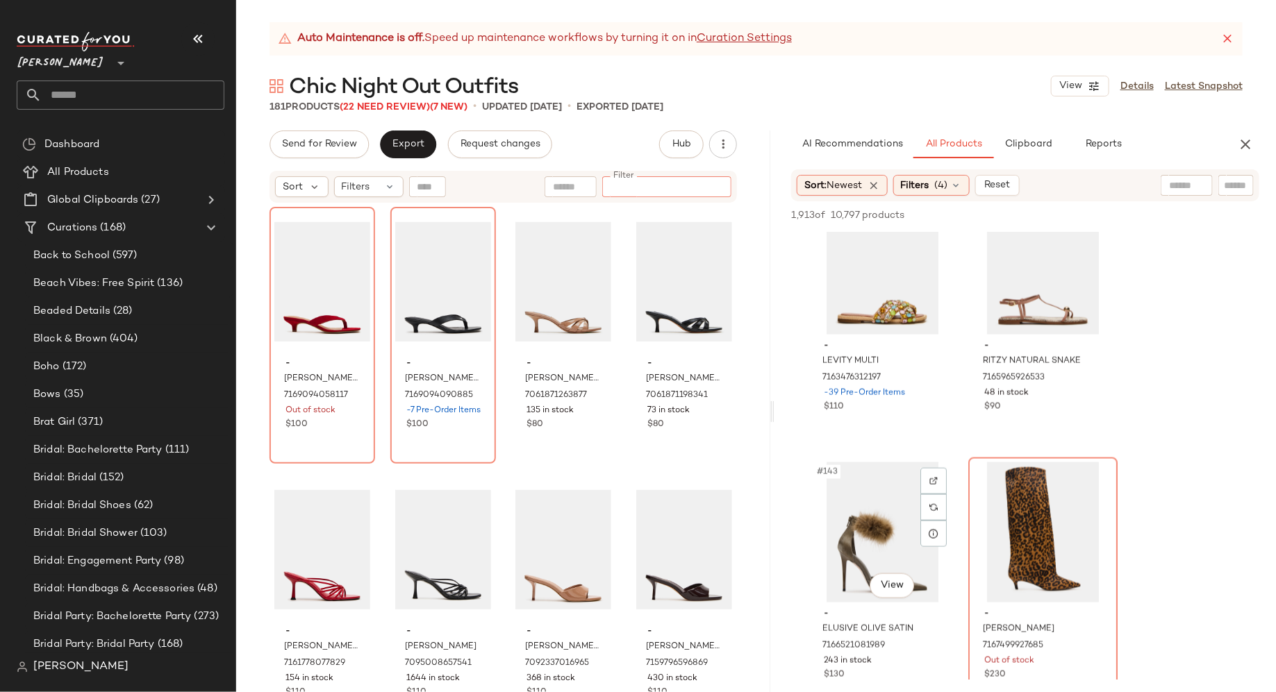
scroll to position [18810, 0]
type input "*******"
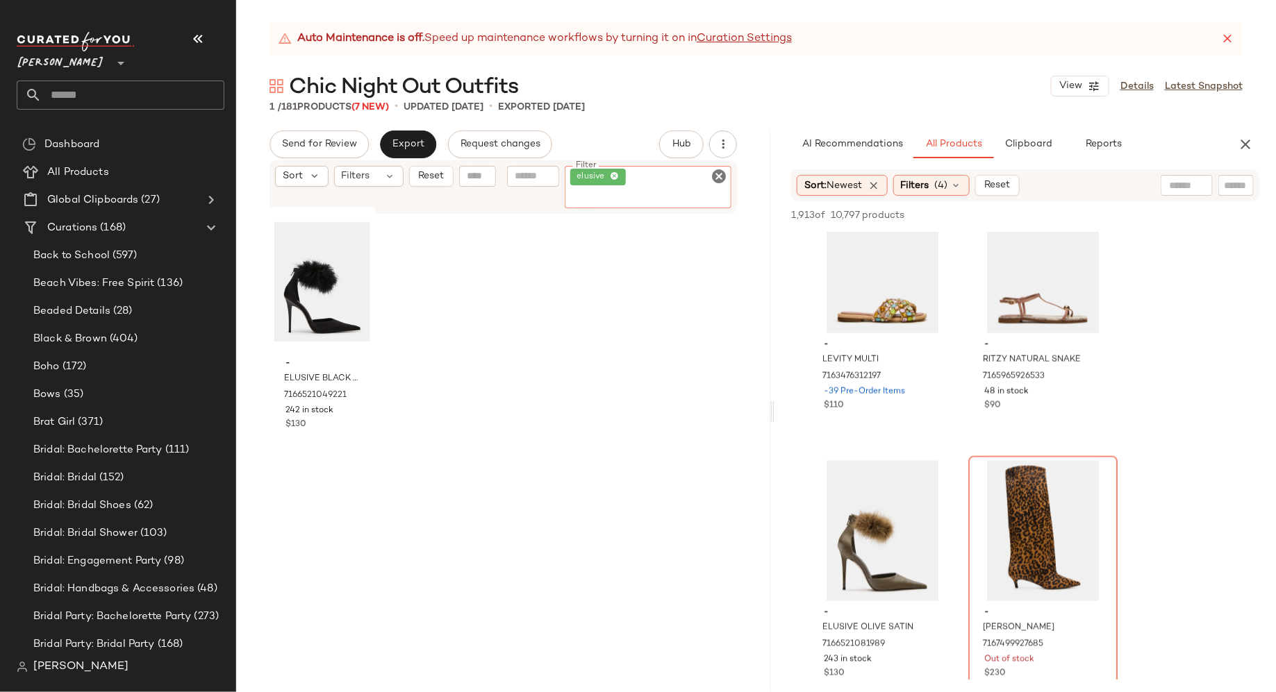
click at [722, 174] on icon "Clear Filter" at bounding box center [718, 176] width 17 height 17
click at [1236, 185] on input "text" at bounding box center [1236, 185] width 24 height 15
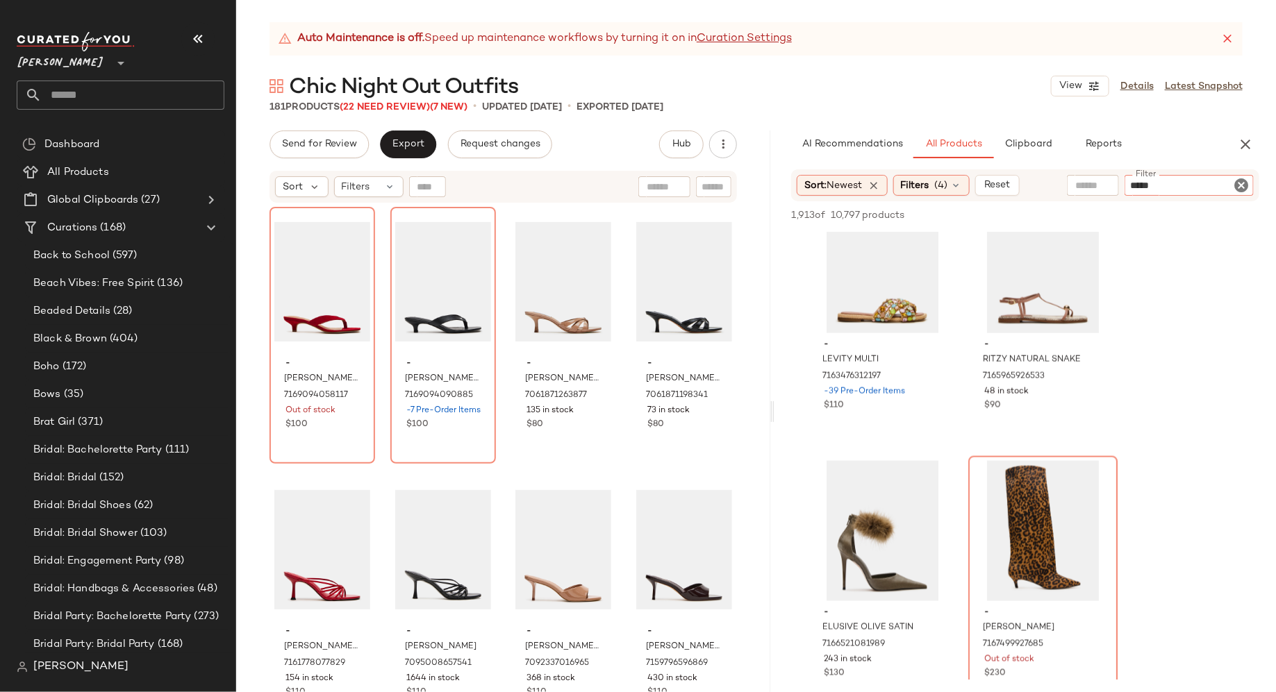
type input "******"
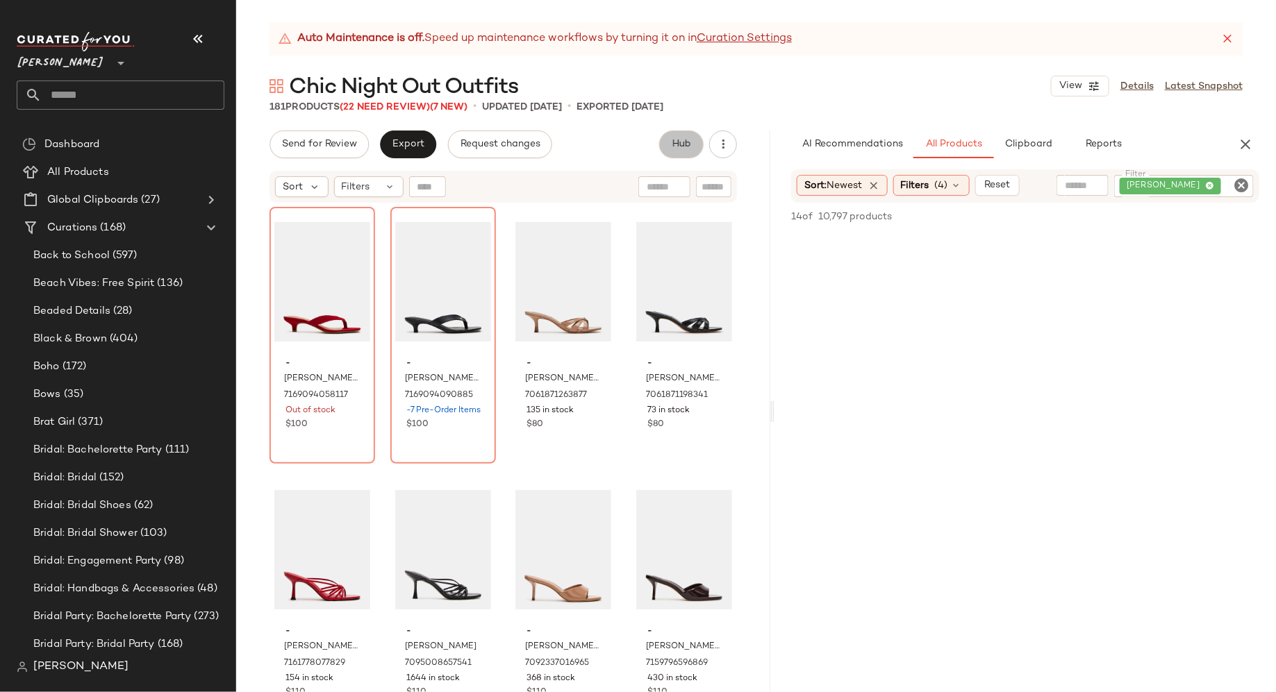
click at [688, 151] on button "Hub" at bounding box center [681, 145] width 44 height 28
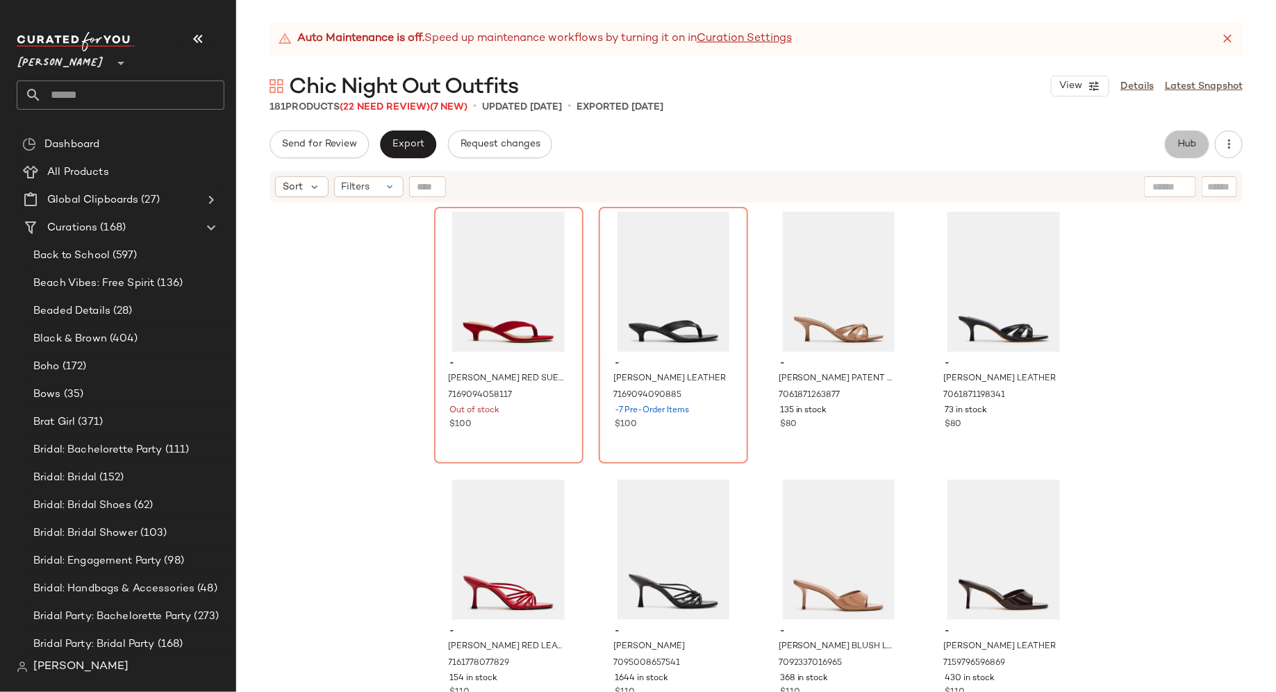
click at [1172, 150] on button "Hub" at bounding box center [1187, 145] width 44 height 28
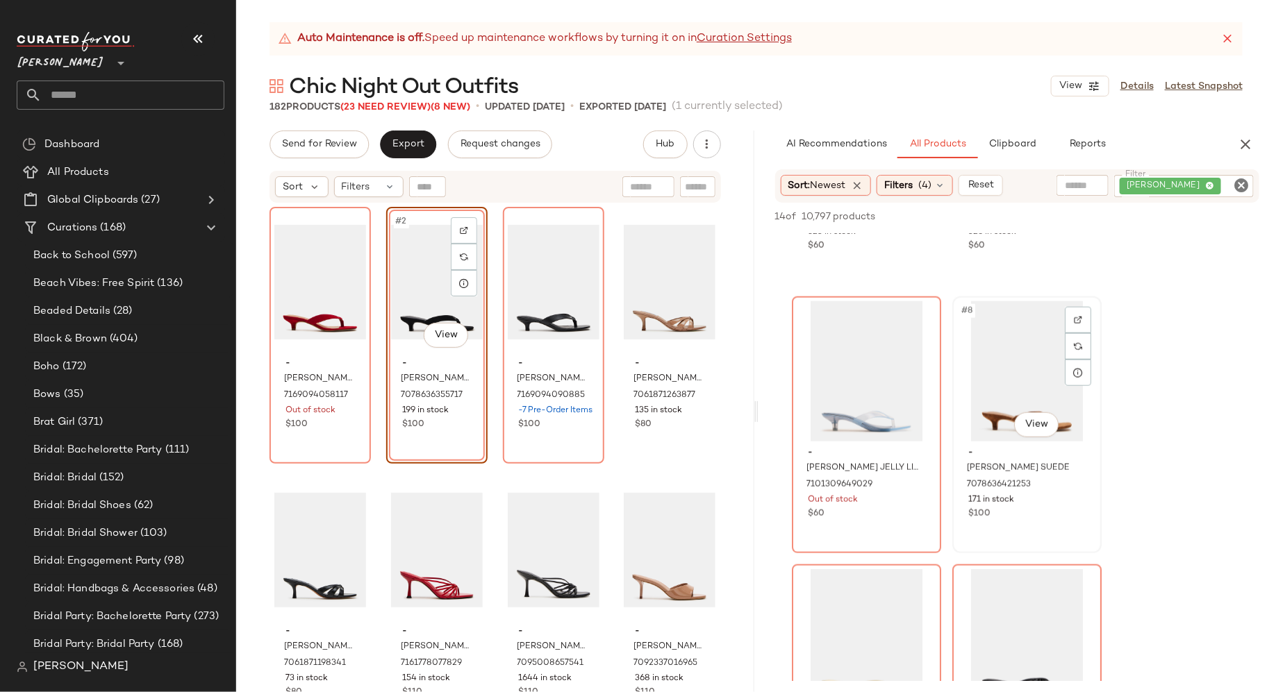
scroll to position [761, 0]
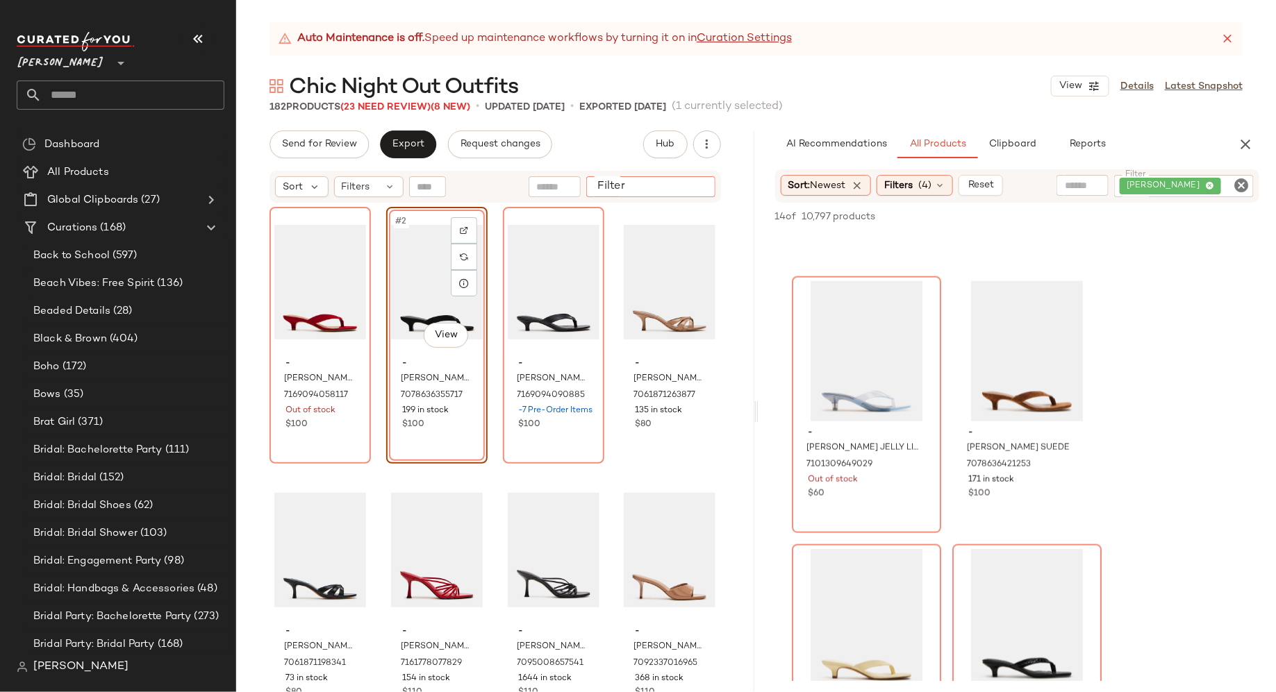
click at [690, 186] on input "Filter" at bounding box center [651, 187] width 118 height 15
type input "********"
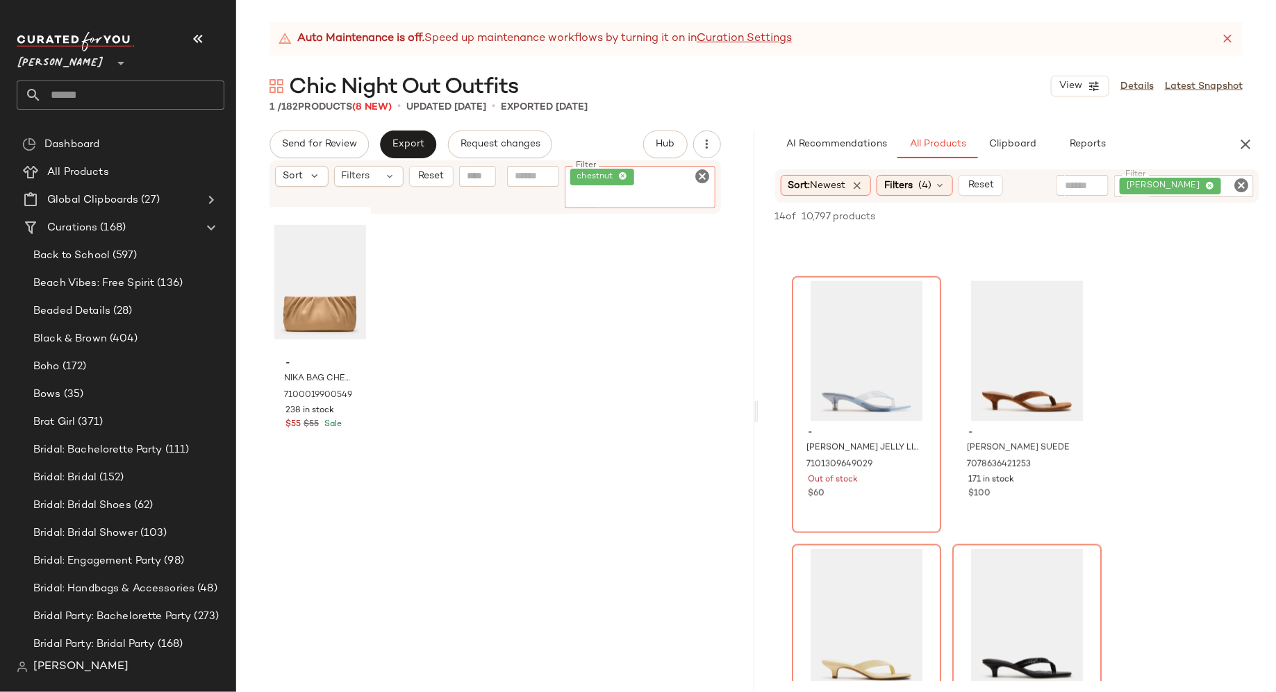
click at [706, 176] on icon "Clear Filter" at bounding box center [703, 176] width 17 height 17
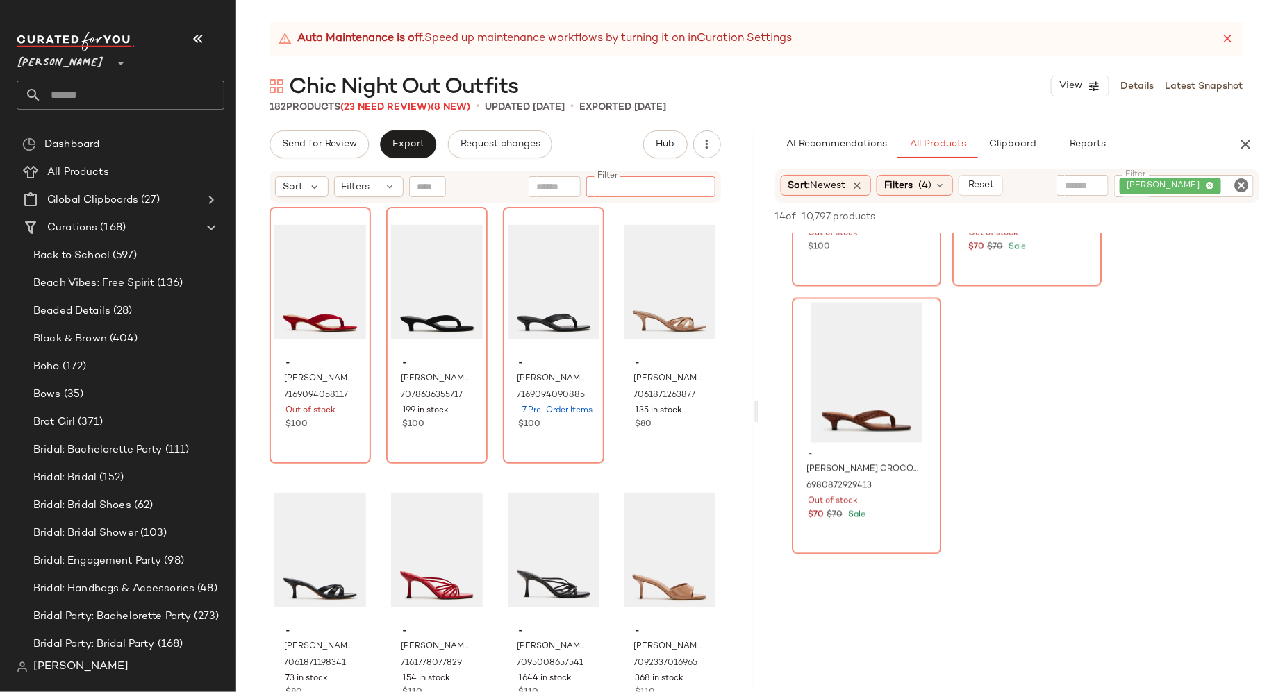
scroll to position [1333, 0]
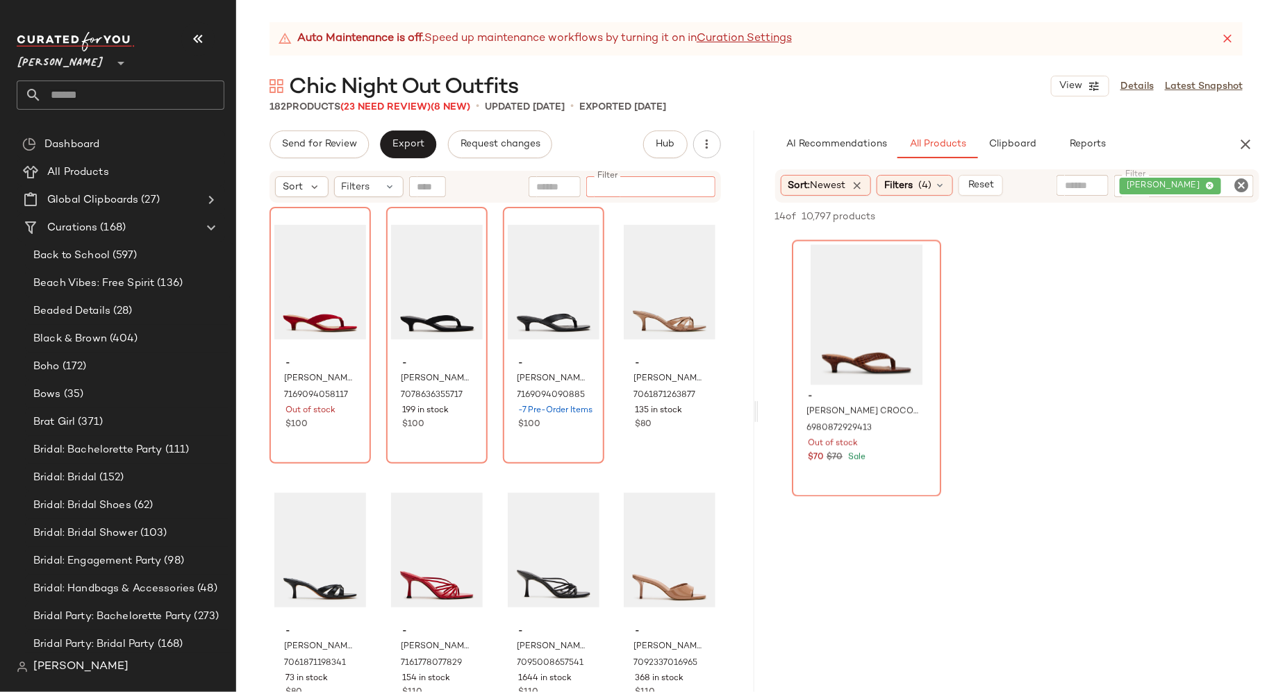
click at [1242, 188] on icon "Clear Filter" at bounding box center [1241, 185] width 17 height 17
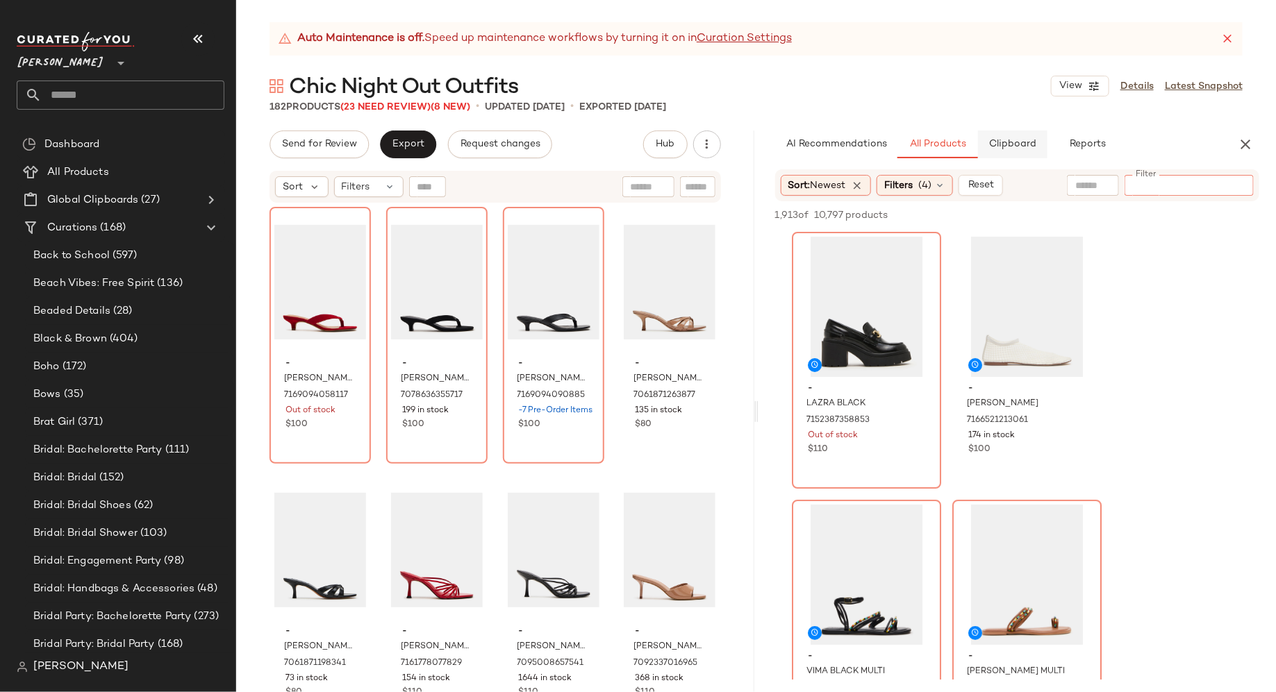
click at [1023, 148] on span "Clipboard" at bounding box center [1012, 144] width 48 height 11
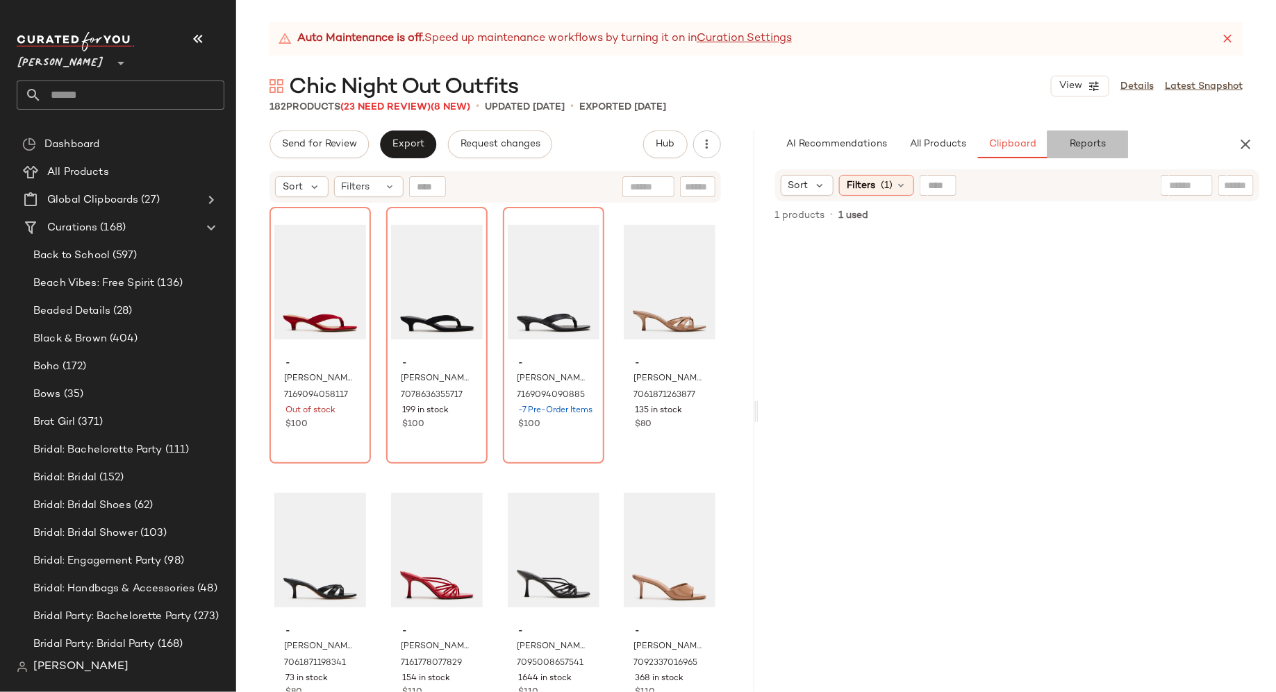
click at [1084, 147] on span "Reports" at bounding box center [1087, 144] width 37 height 11
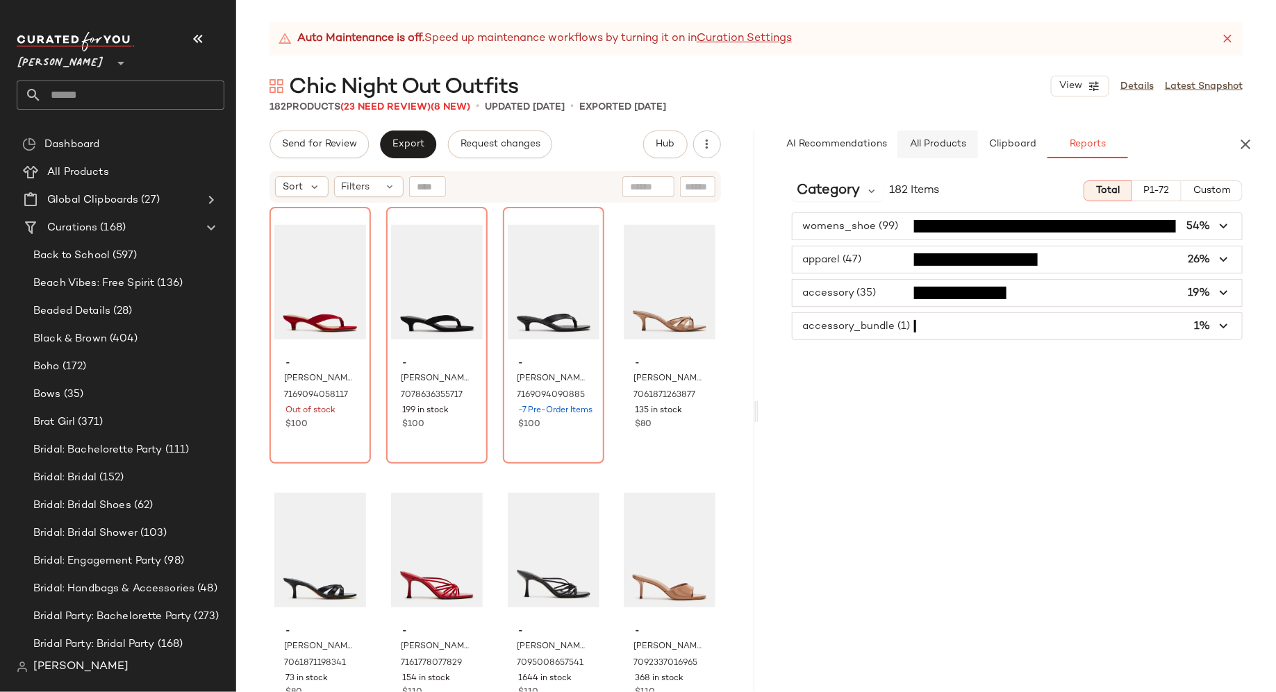
click at [937, 147] on span "All Products" at bounding box center [936, 144] width 57 height 11
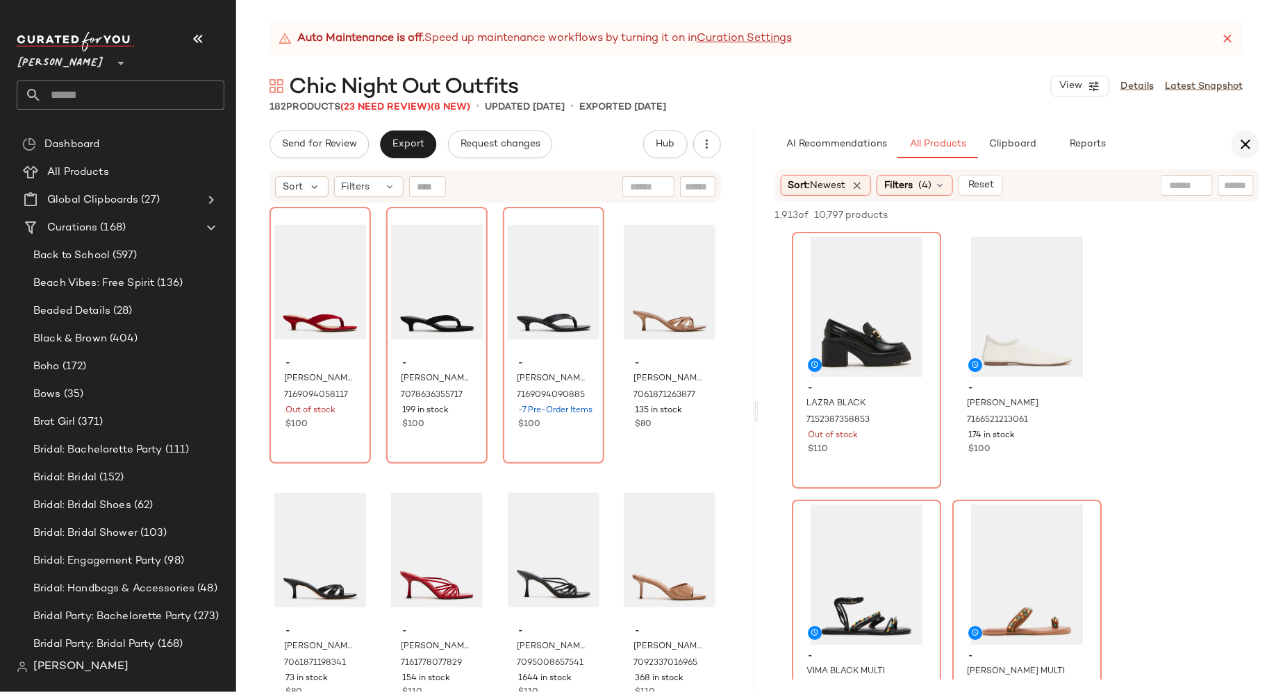
click at [1246, 143] on icon "button" at bounding box center [1245, 144] width 17 height 17
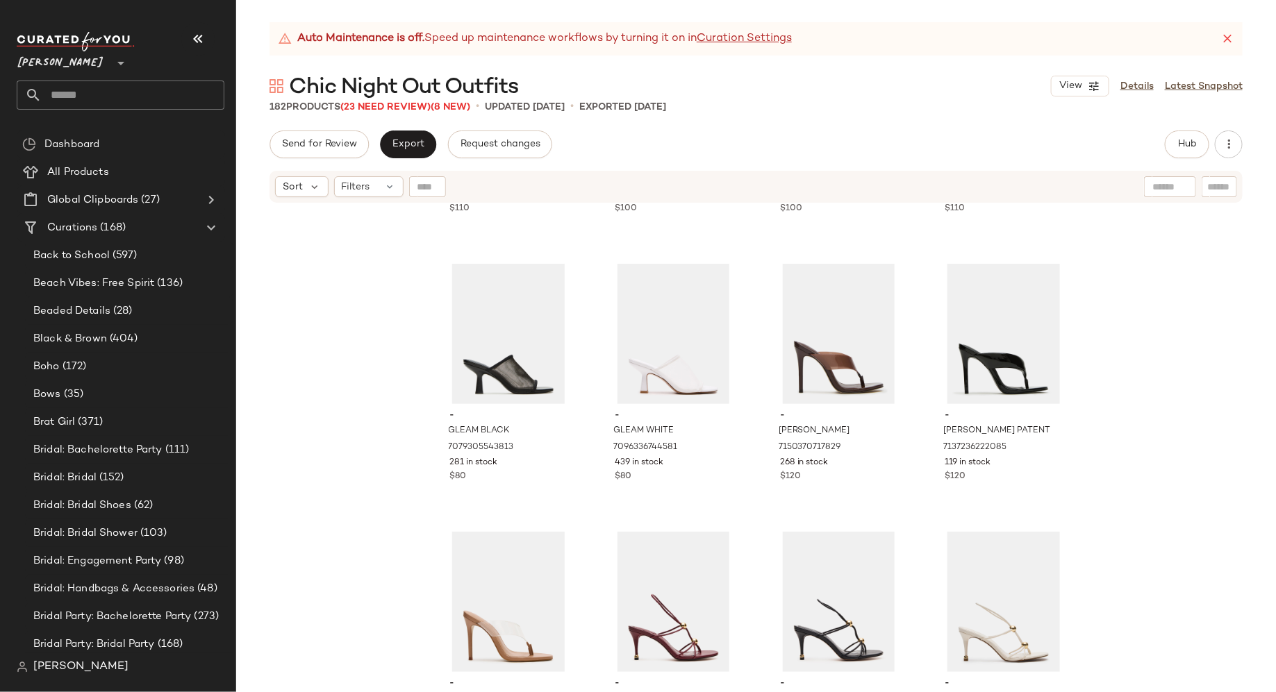
scroll to position [1064, 0]
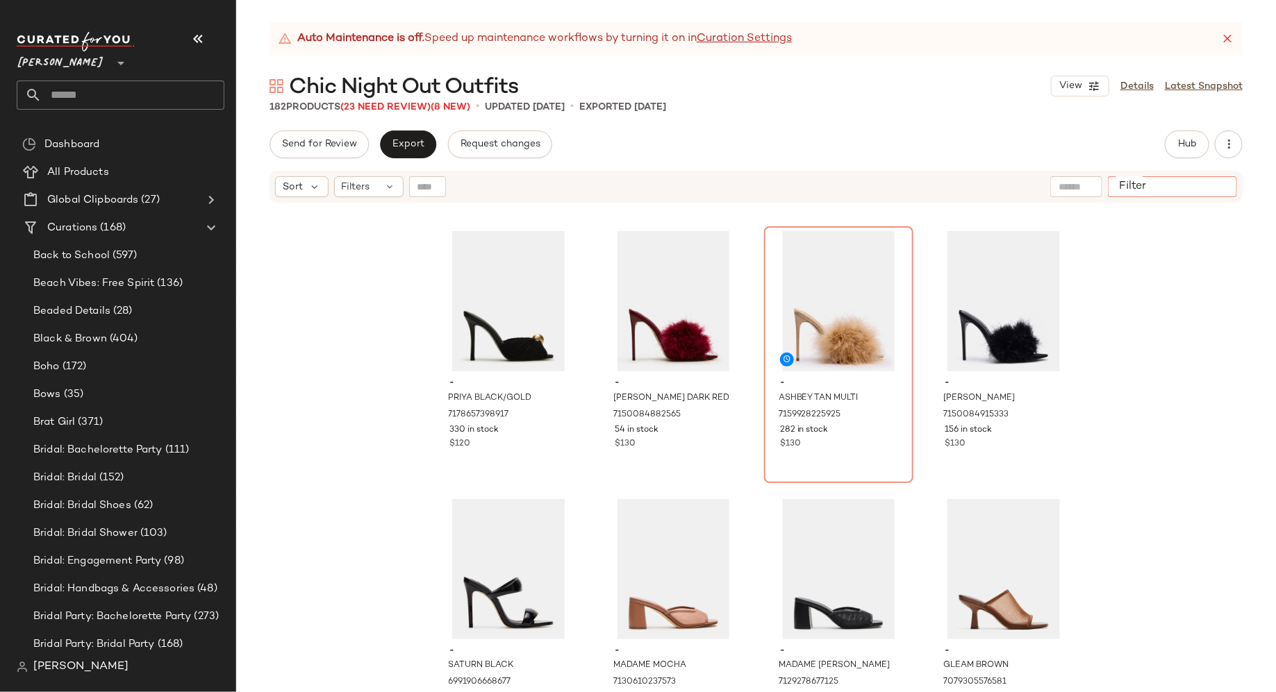
click at [1216, 188] on input "Filter" at bounding box center [1172, 187] width 118 height 15
type input "***"
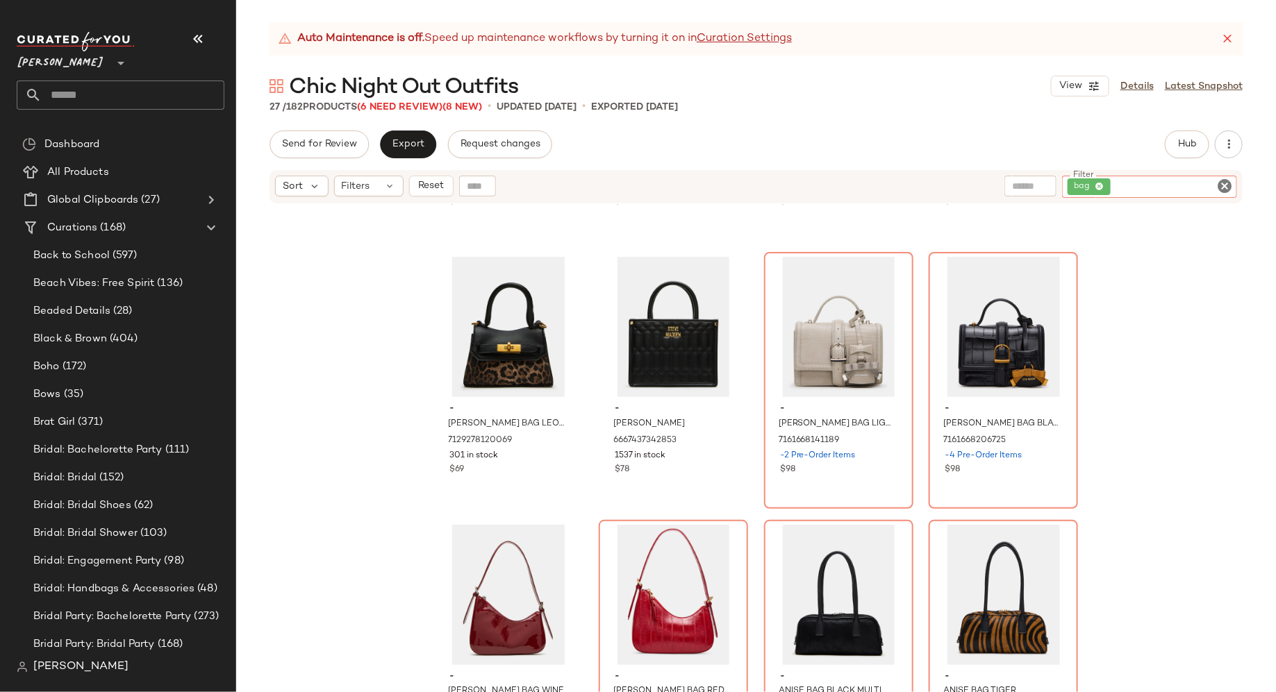
scroll to position [1039, 0]
click at [821, 325] on div "#19 View" at bounding box center [839, 326] width 140 height 140
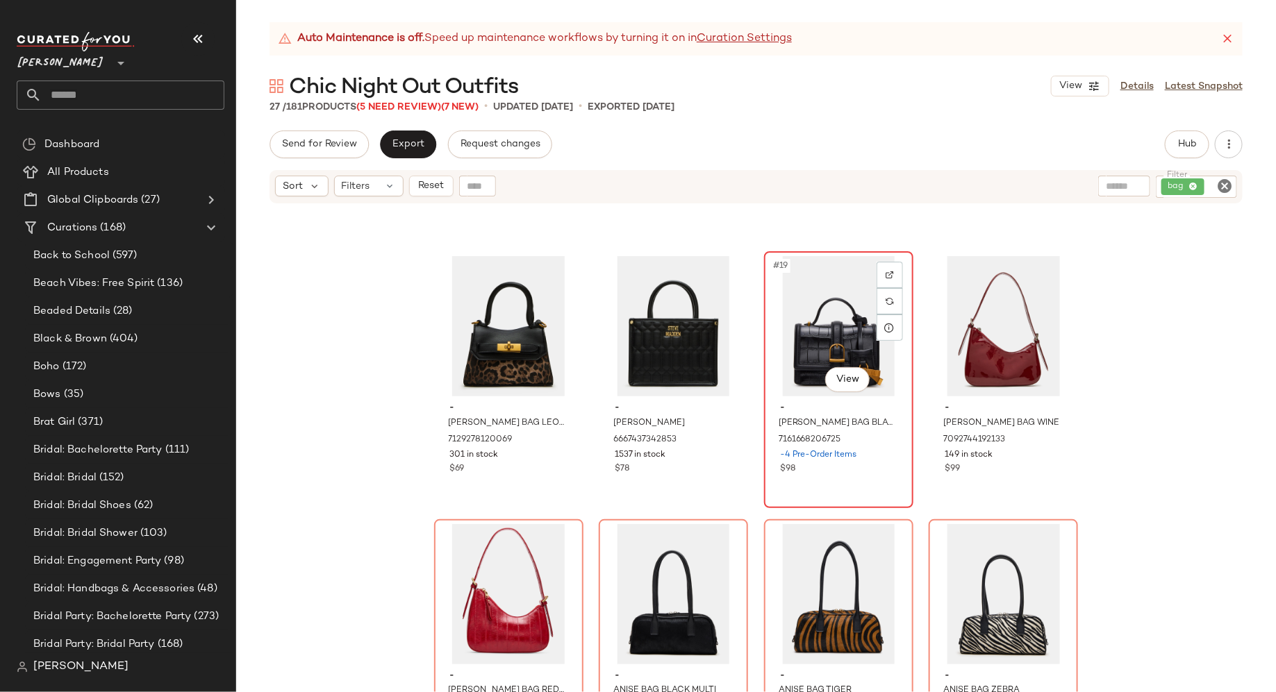
click at [822, 329] on div "#19 View" at bounding box center [839, 326] width 140 height 140
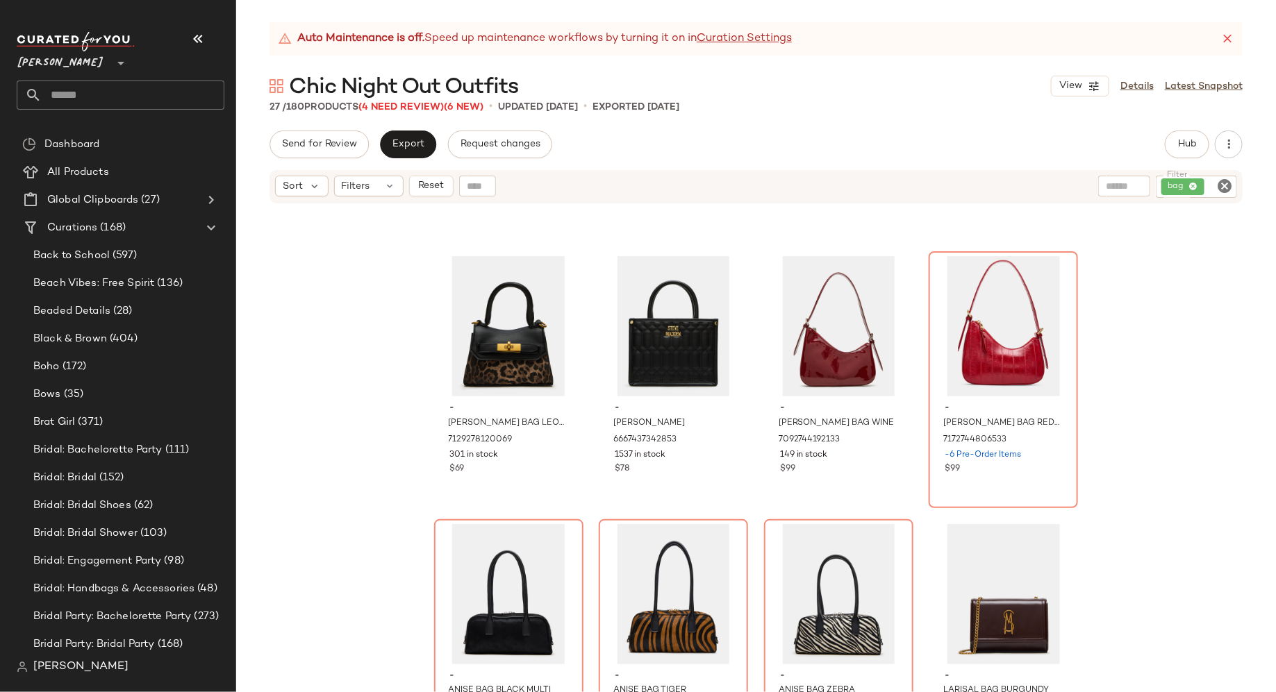
click at [1227, 184] on icon "Clear Filter" at bounding box center [1224, 186] width 17 height 17
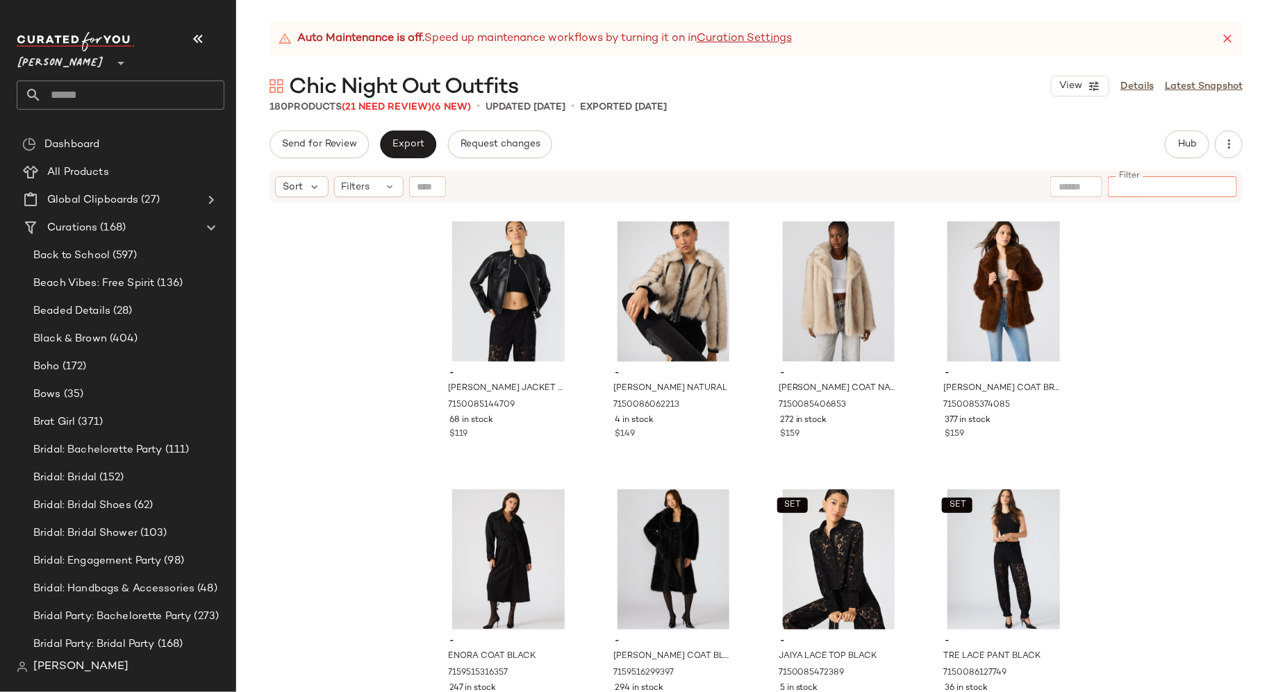
scroll to position [11543, 0]
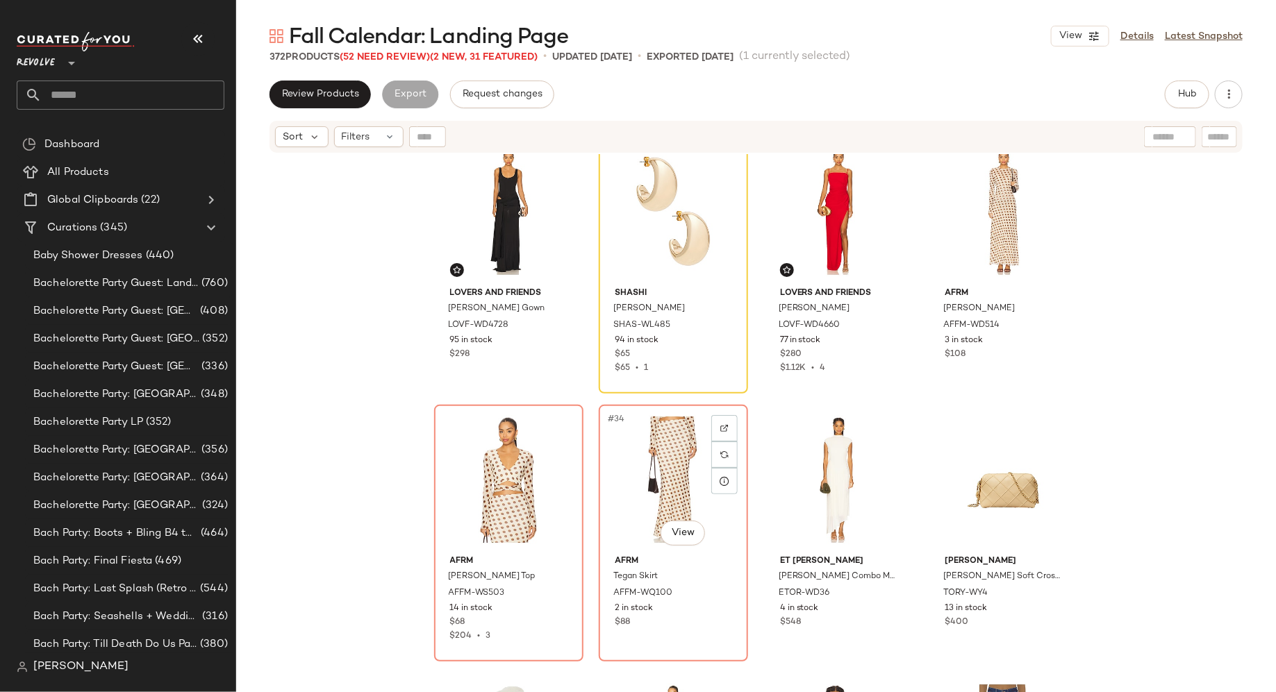
scroll to position [1911, 0]
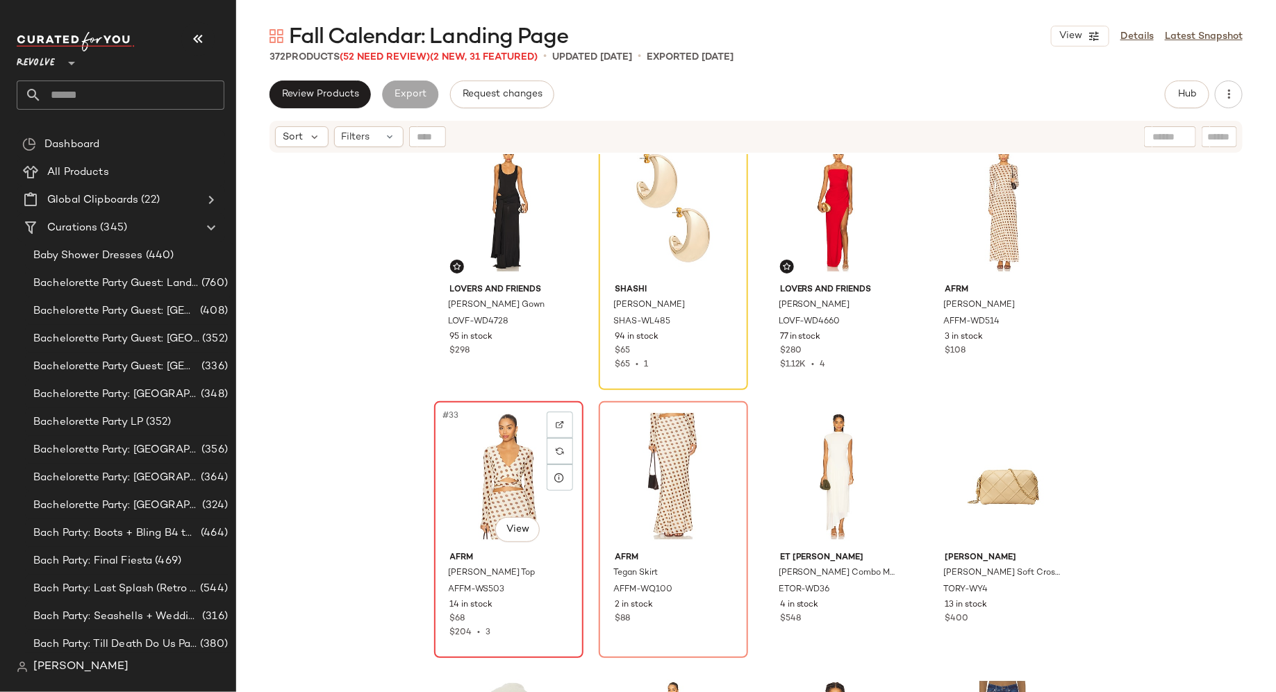
click at [504, 474] on div "#33 View" at bounding box center [509, 476] width 140 height 140
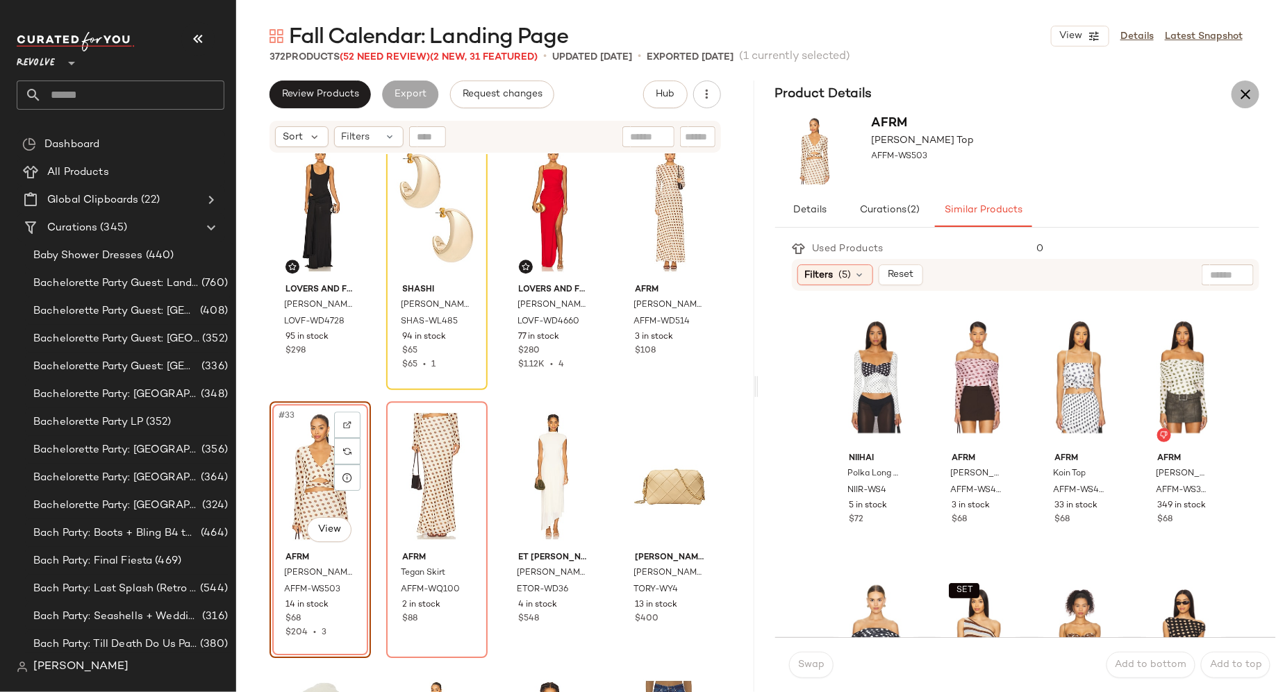
click at [1247, 98] on icon "button" at bounding box center [1245, 94] width 17 height 17
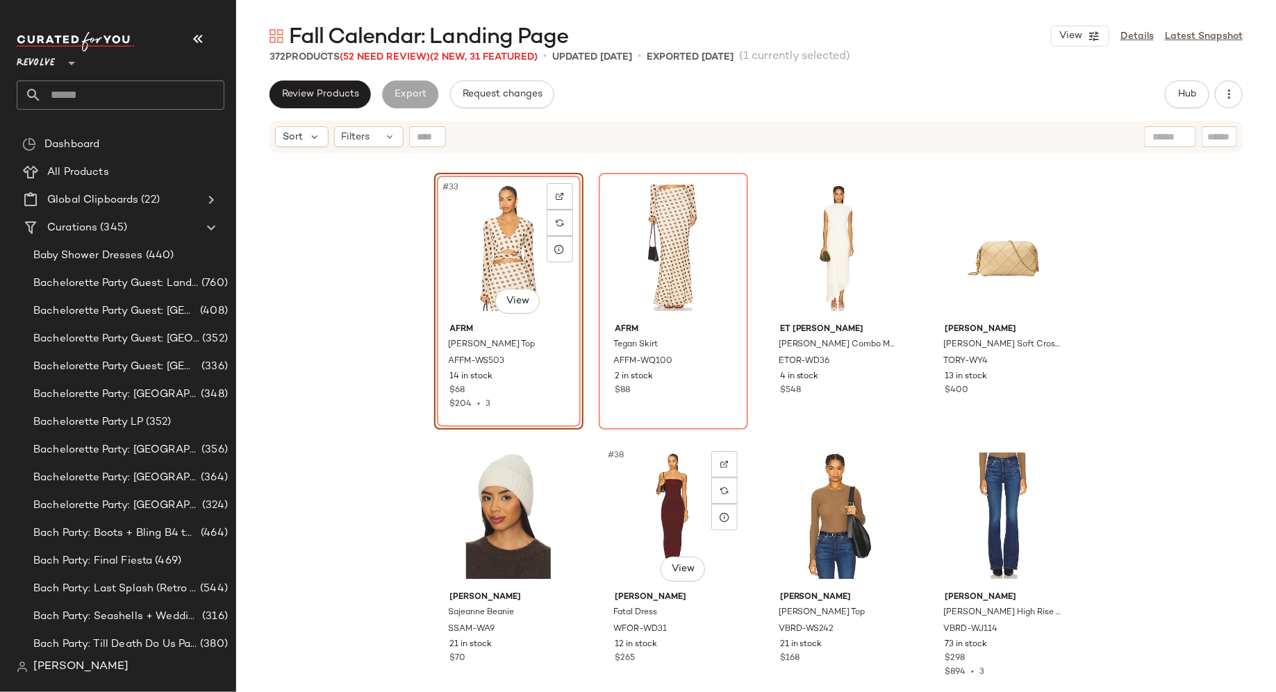
scroll to position [2119, 0]
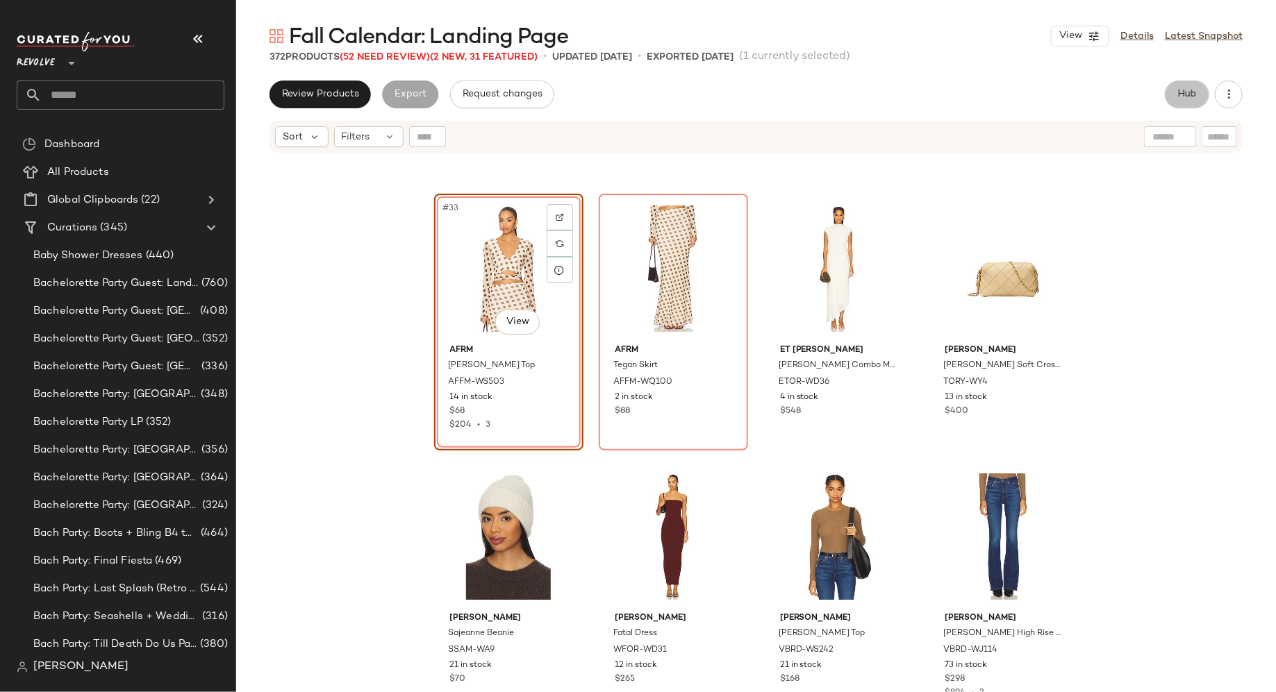
click at [1181, 97] on span "Hub" at bounding box center [1186, 94] width 19 height 11
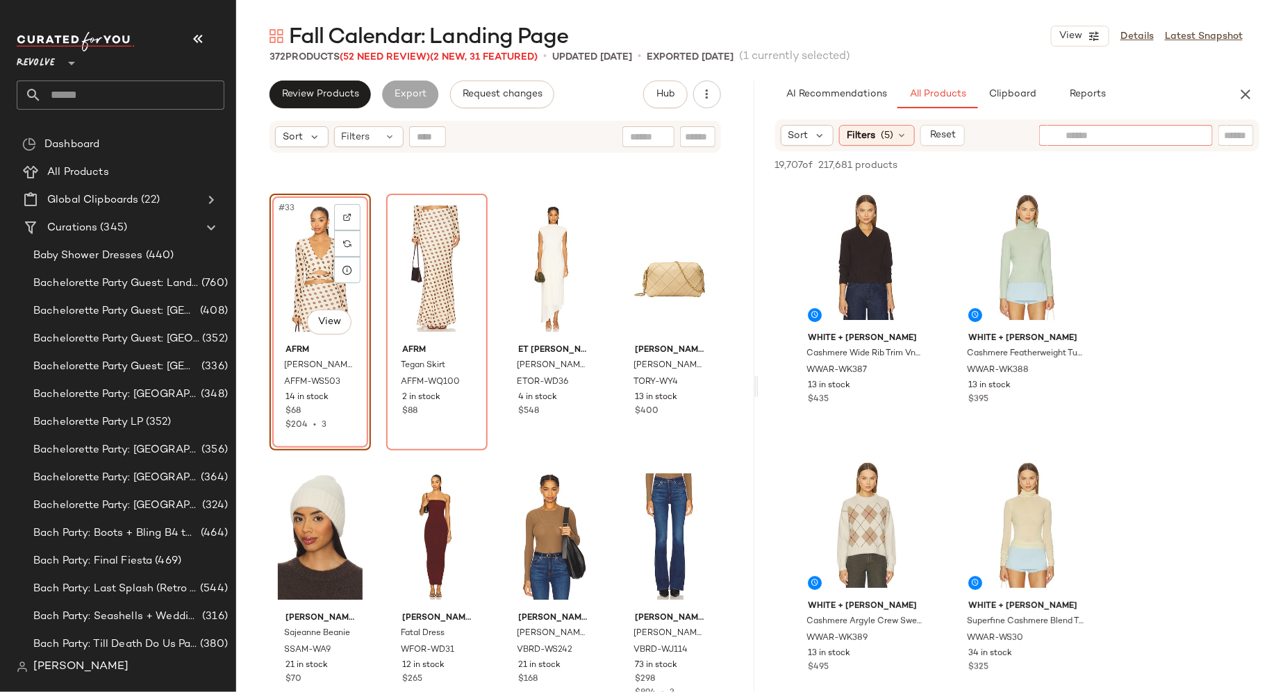
click at [1174, 137] on input "text" at bounding box center [1125, 135] width 121 height 15
type input "********"
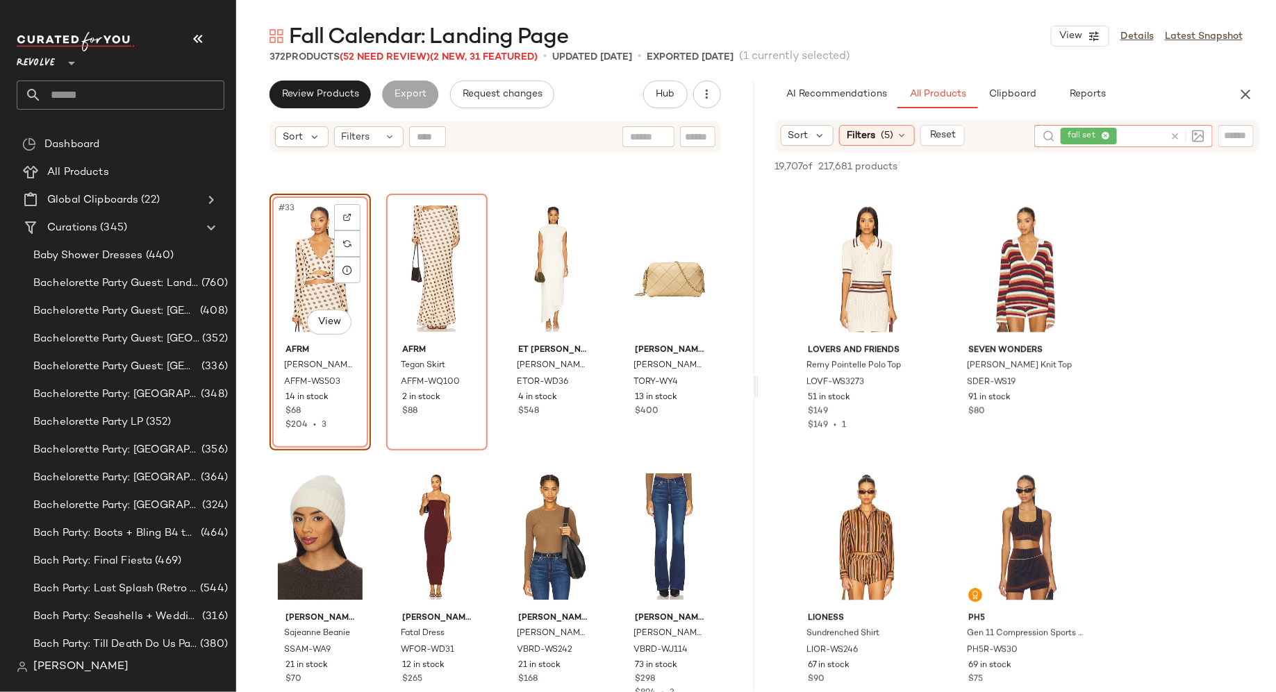
scroll to position [1609, 0]
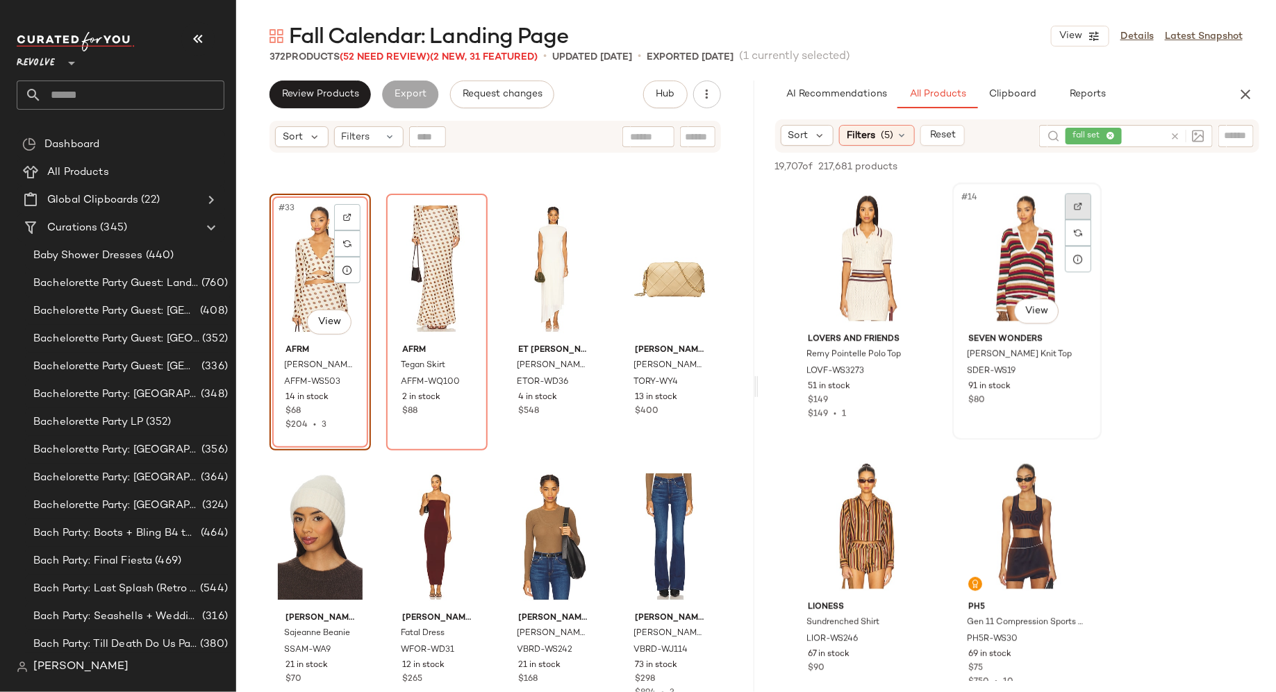
click at [1078, 206] on img at bounding box center [1078, 206] width 8 height 8
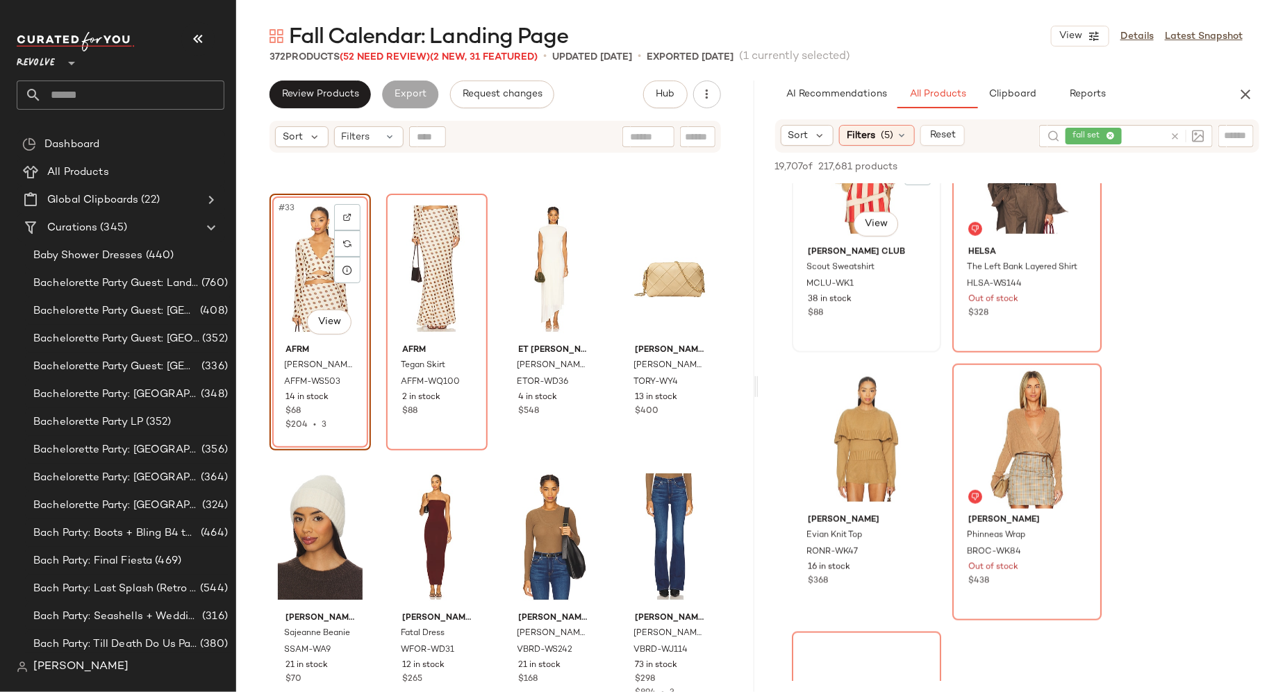
scroll to position [3311, 0]
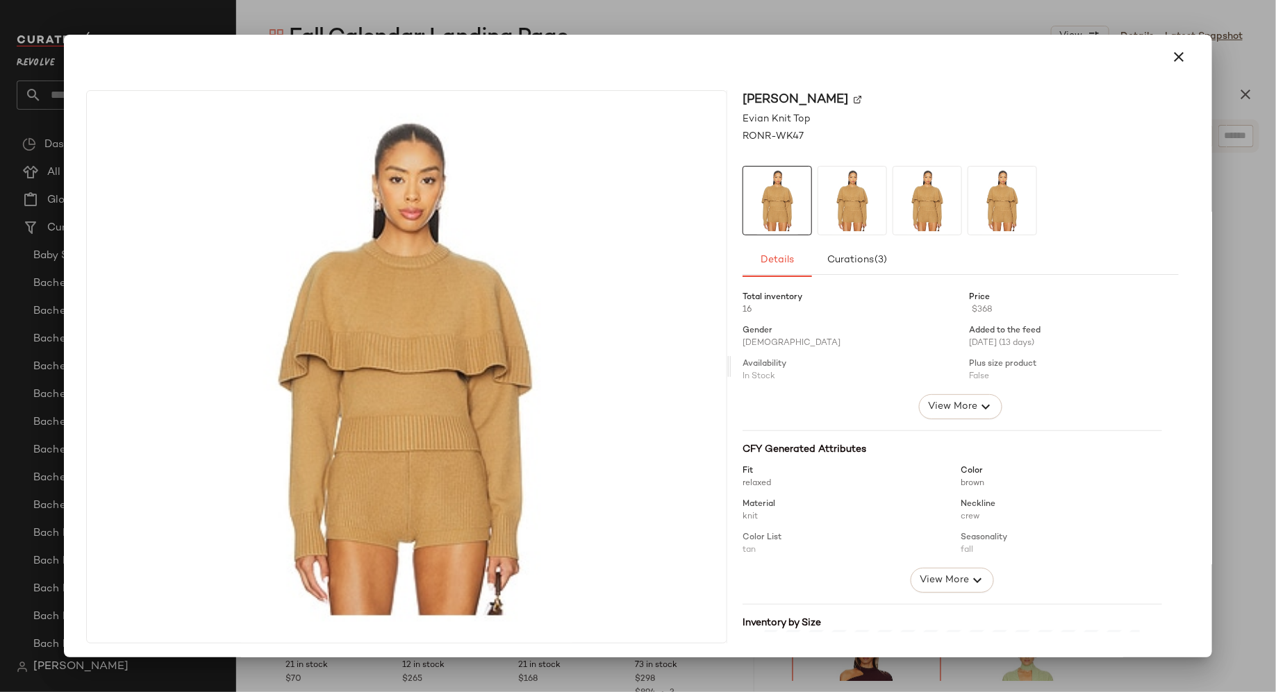
click at [826, 179] on img at bounding box center [852, 201] width 68 height 68
click at [924, 196] on img at bounding box center [927, 201] width 68 height 68
click at [991, 200] on img at bounding box center [1002, 201] width 68 height 68
click at [1173, 59] on icon "button" at bounding box center [1178, 57] width 17 height 17
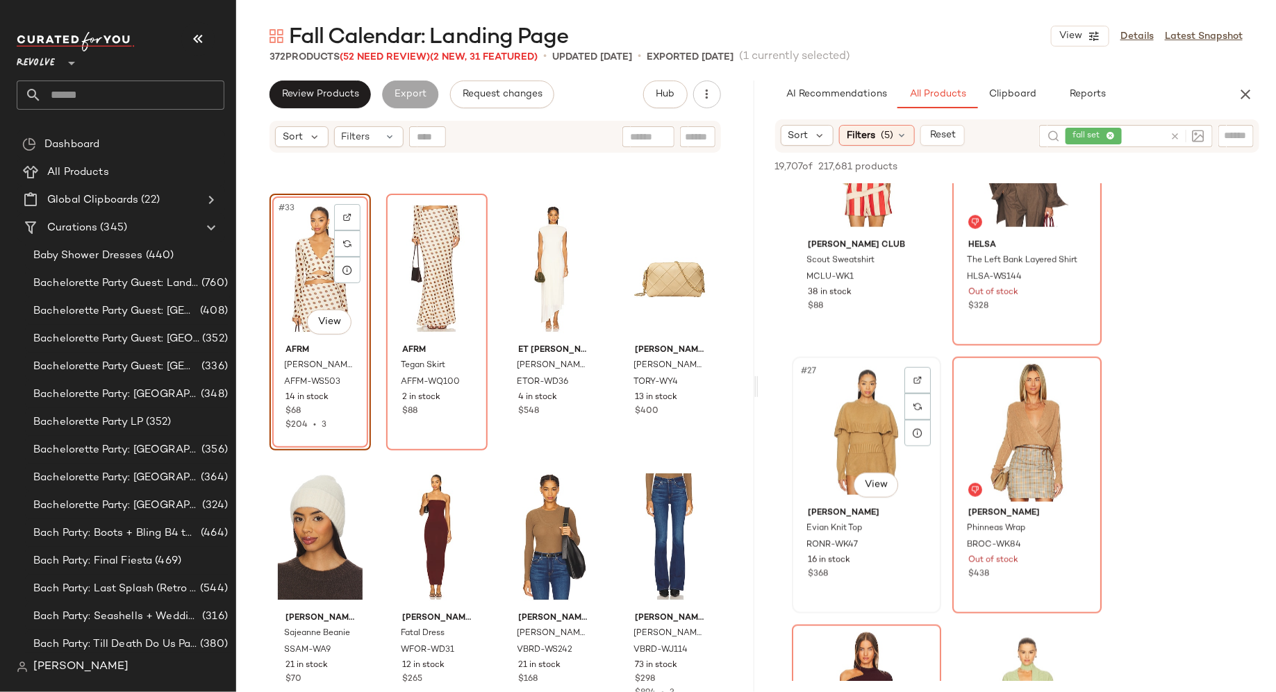
click at [856, 446] on div "#27 View" at bounding box center [867, 432] width 140 height 140
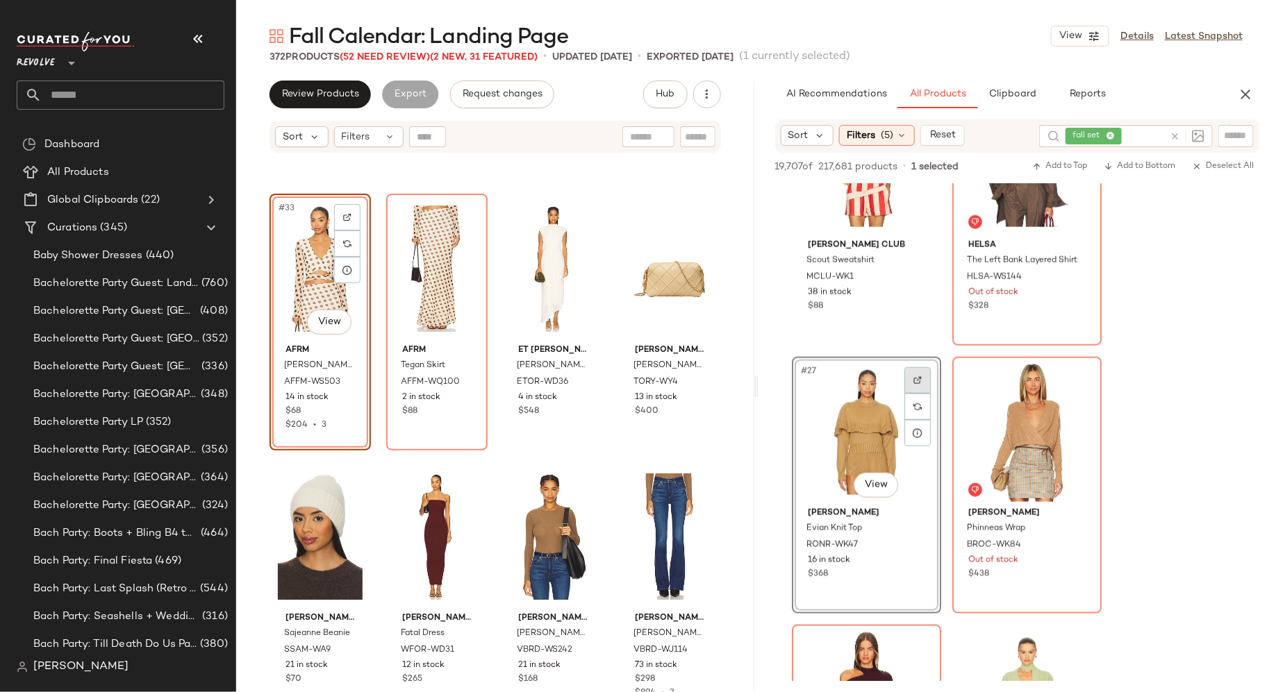
click at [917, 381] on img at bounding box center [917, 380] width 8 height 8
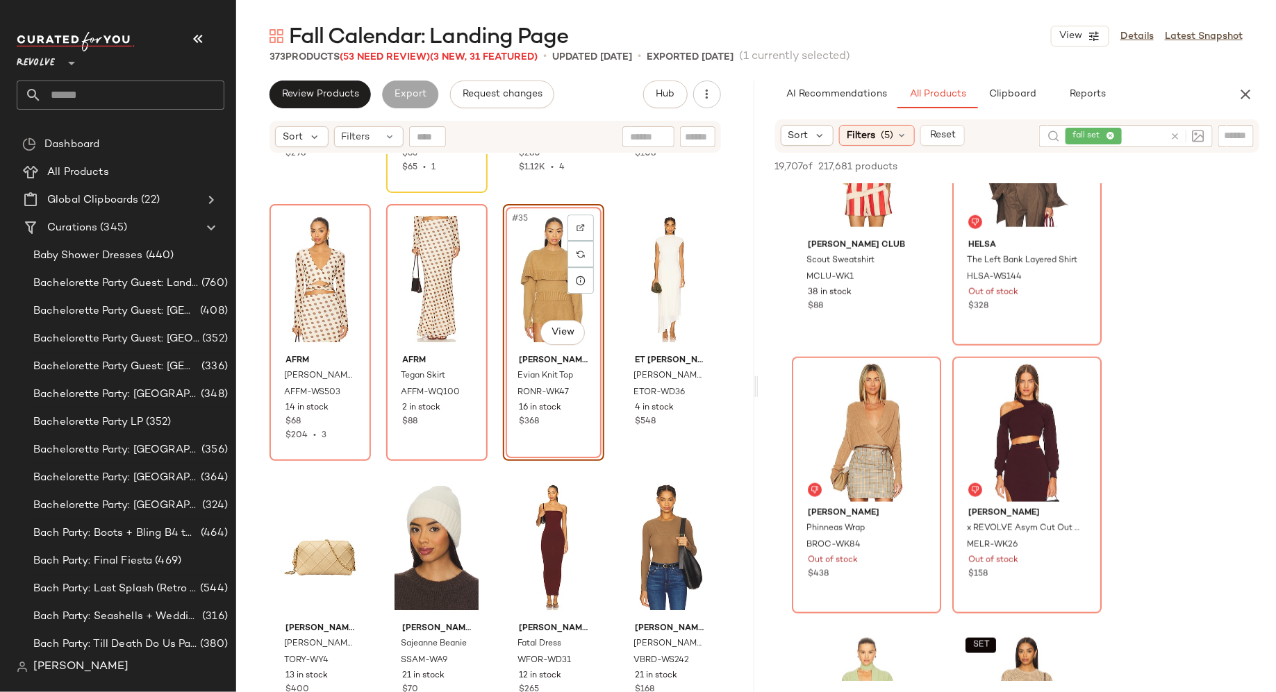
scroll to position [2106, 0]
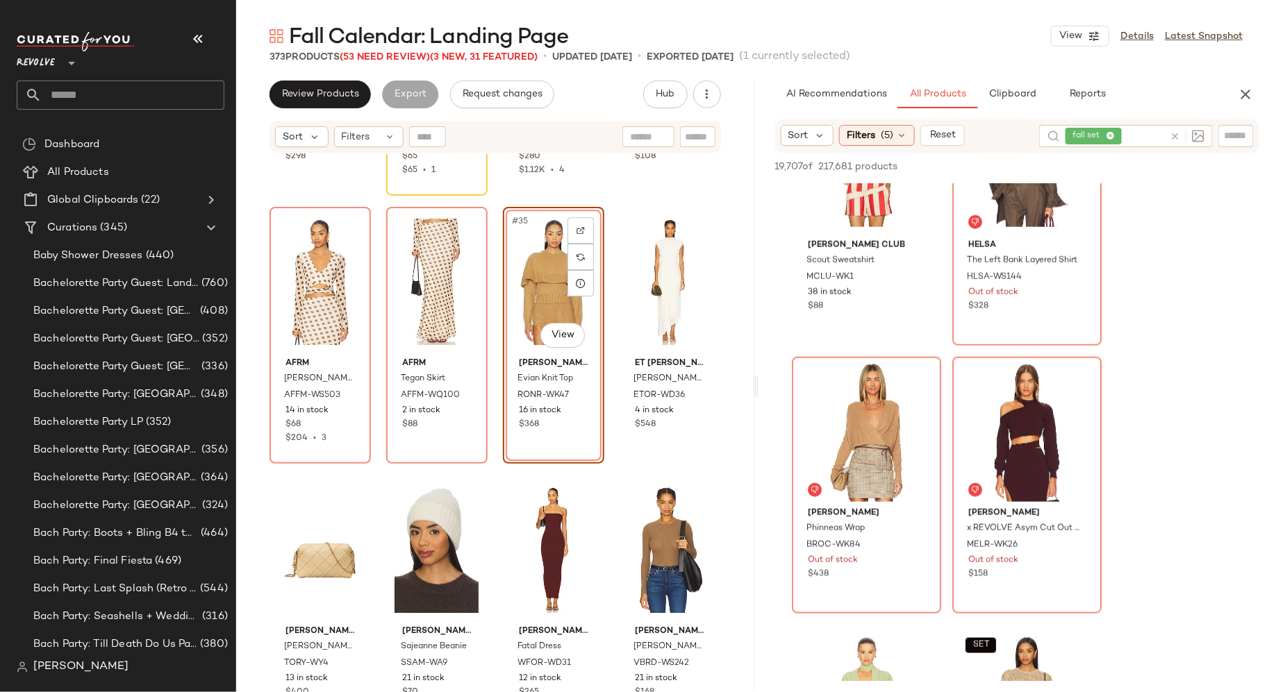
drag, startPoint x: 847, startPoint y: 421, endPoint x: 936, endPoint y: 0, distance: 430.2
click at [1227, 136] on input "text" at bounding box center [1236, 135] width 24 height 15
paste input "*********"
type input "*********"
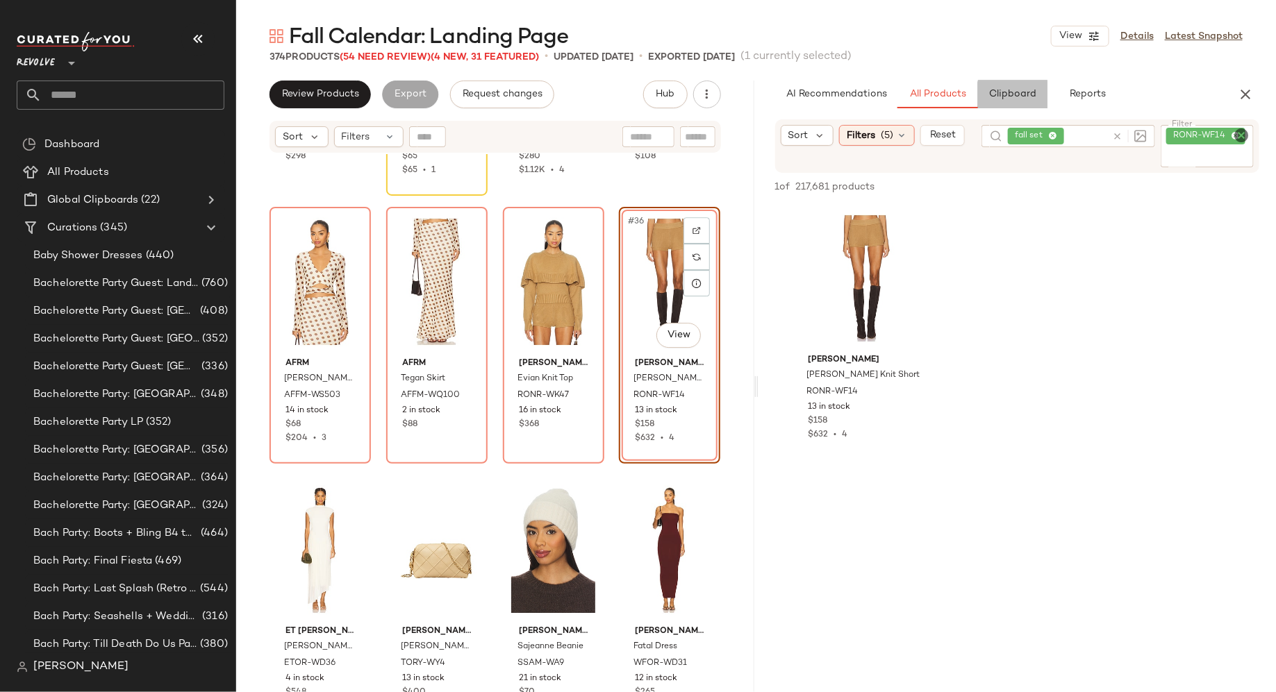
click at [1023, 97] on span "Clipboard" at bounding box center [1012, 94] width 48 height 11
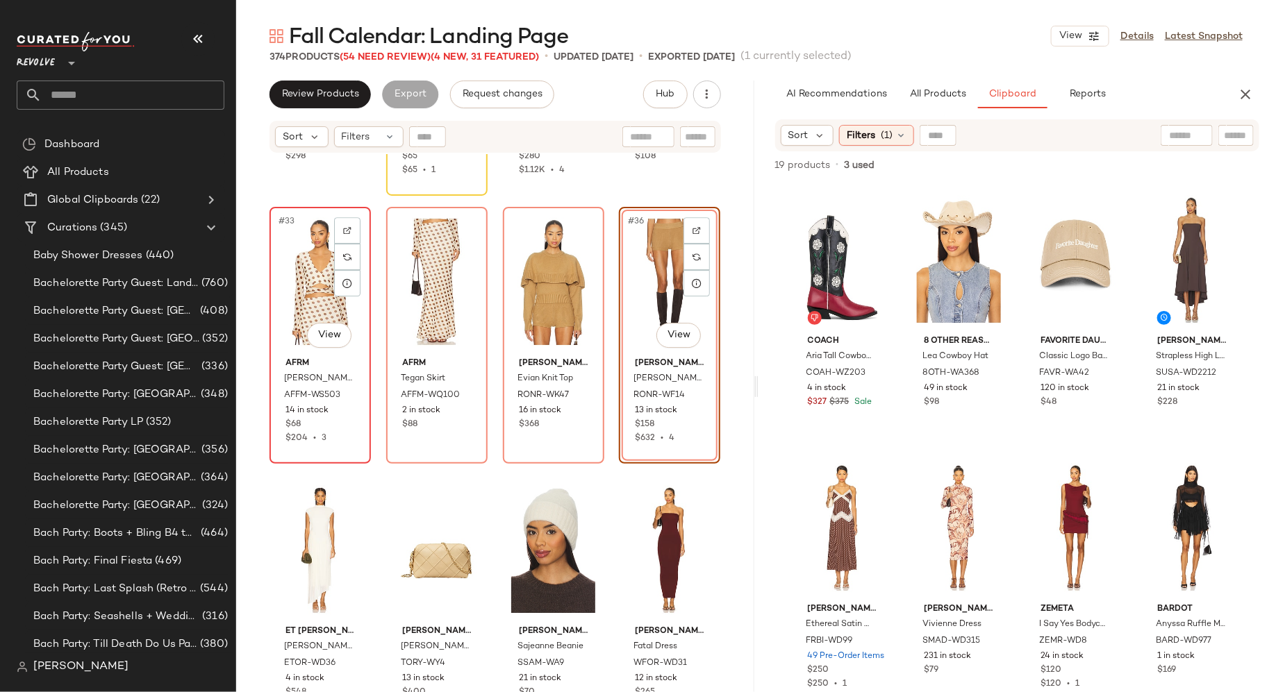
click at [312, 283] on div "#33 View" at bounding box center [320, 282] width 92 height 140
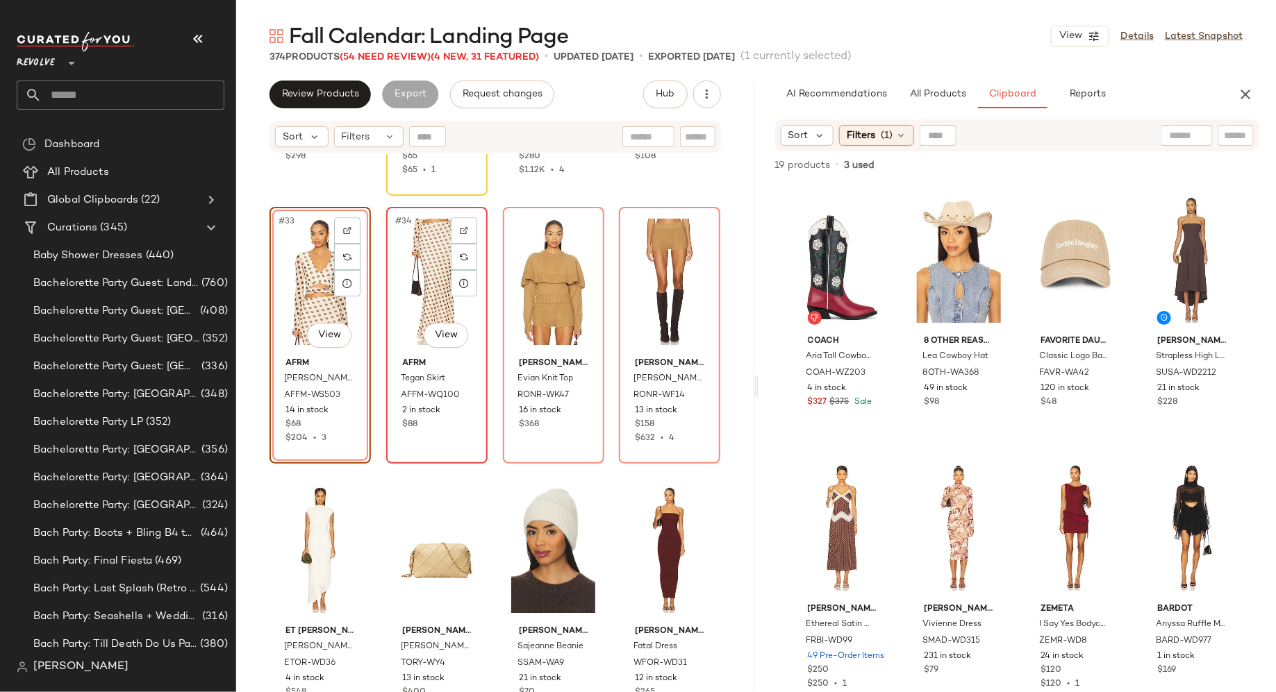
click at [429, 286] on div "#34 View" at bounding box center [437, 282] width 92 height 140
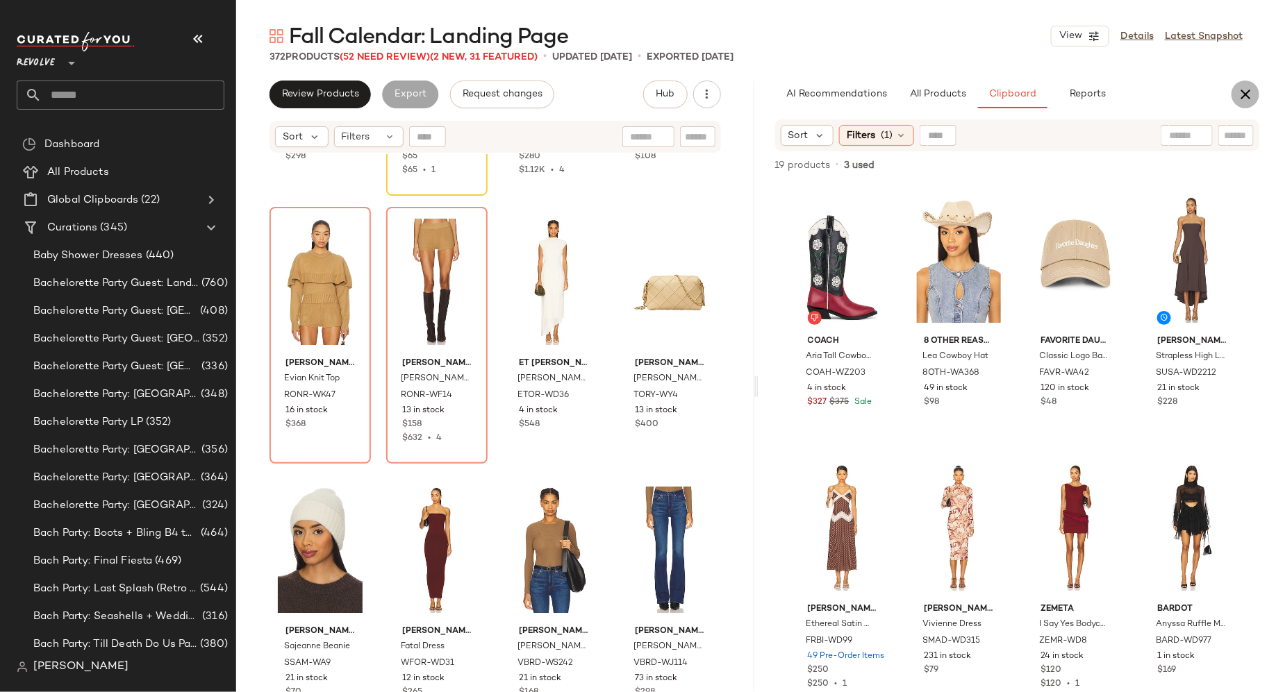
click at [1245, 97] on icon "button" at bounding box center [1245, 94] width 17 height 17
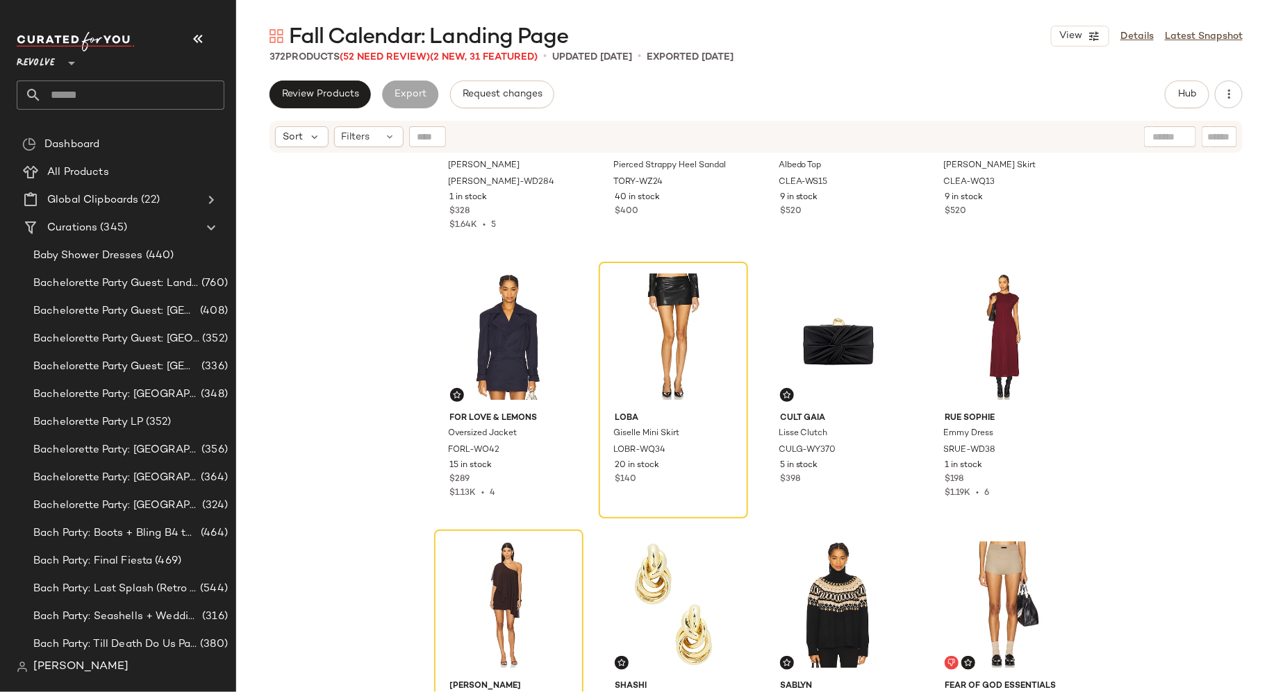
scroll to position [443, 0]
click at [701, 459] on div "20 in stock" at bounding box center [673, 465] width 117 height 13
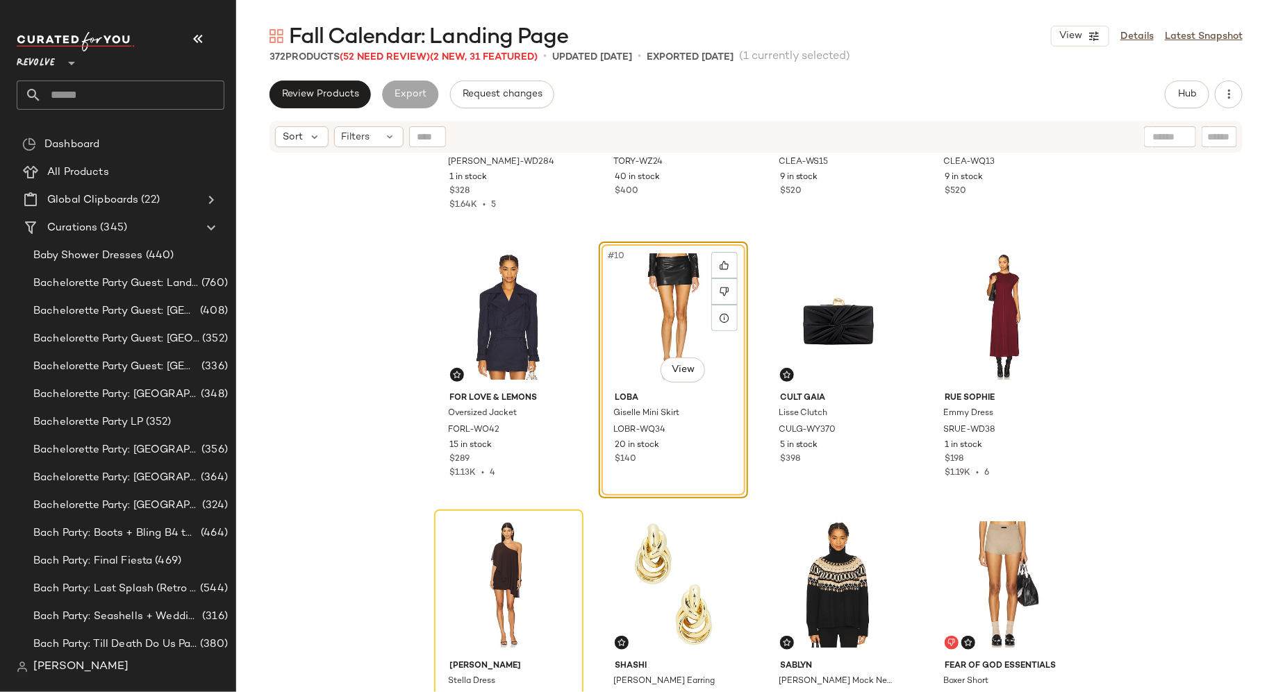
scroll to position [467, 0]
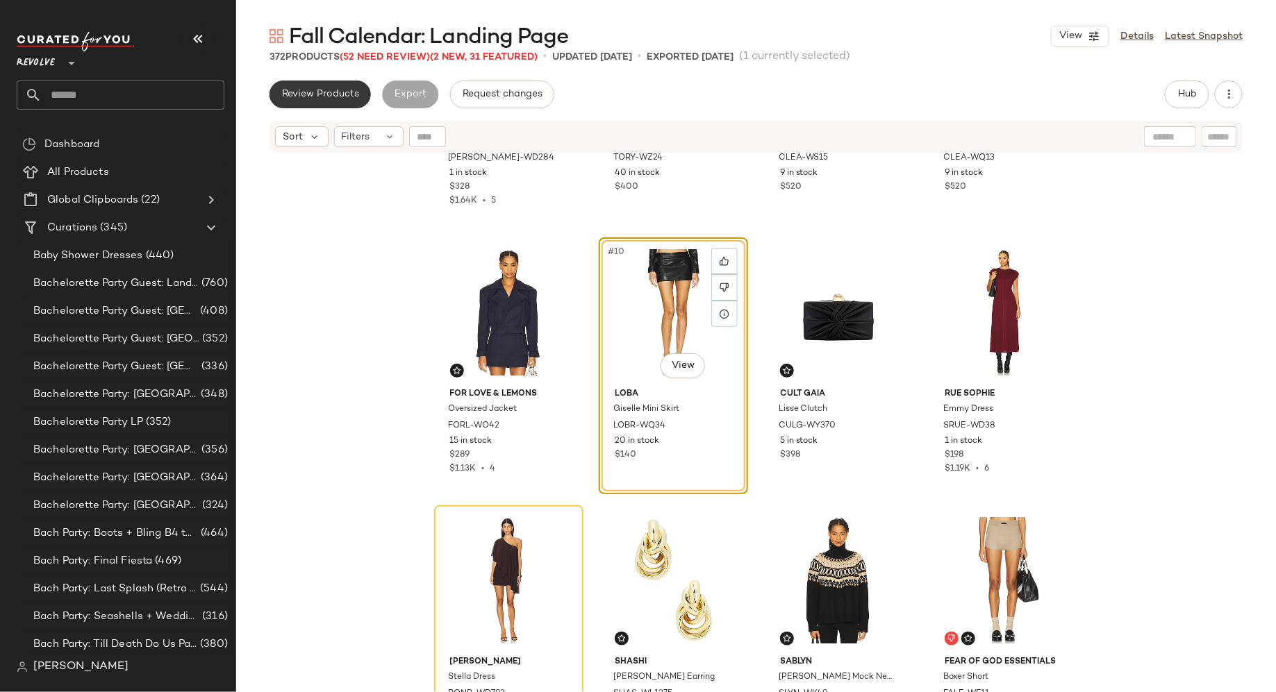
click at [339, 95] on span "Review Products" at bounding box center [320, 94] width 78 height 11
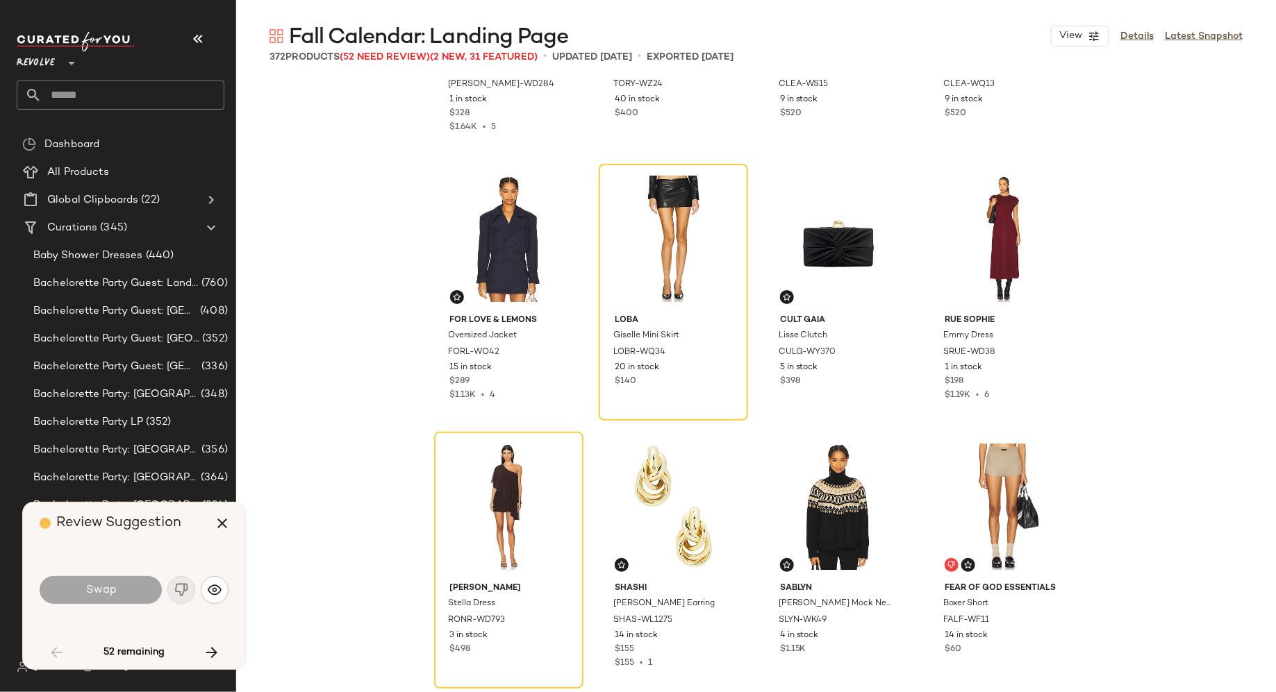
scroll to position [268, 0]
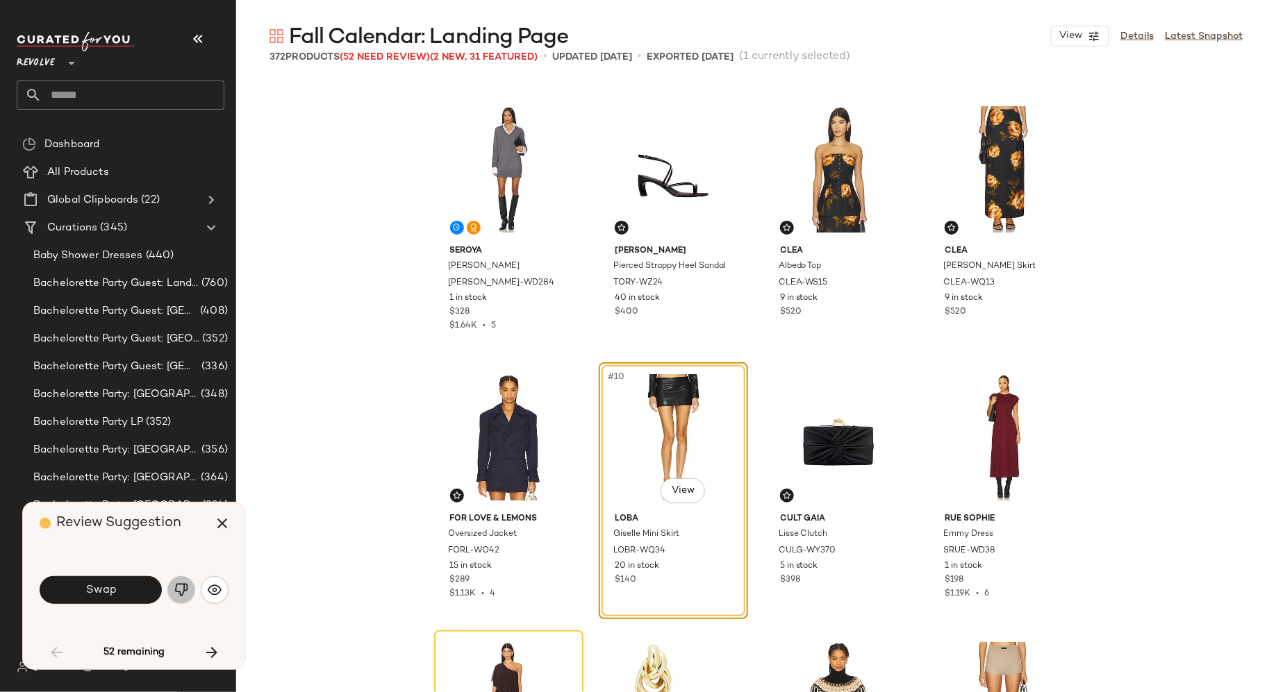
click at [185, 595] on img "button" at bounding box center [181, 590] width 14 height 14
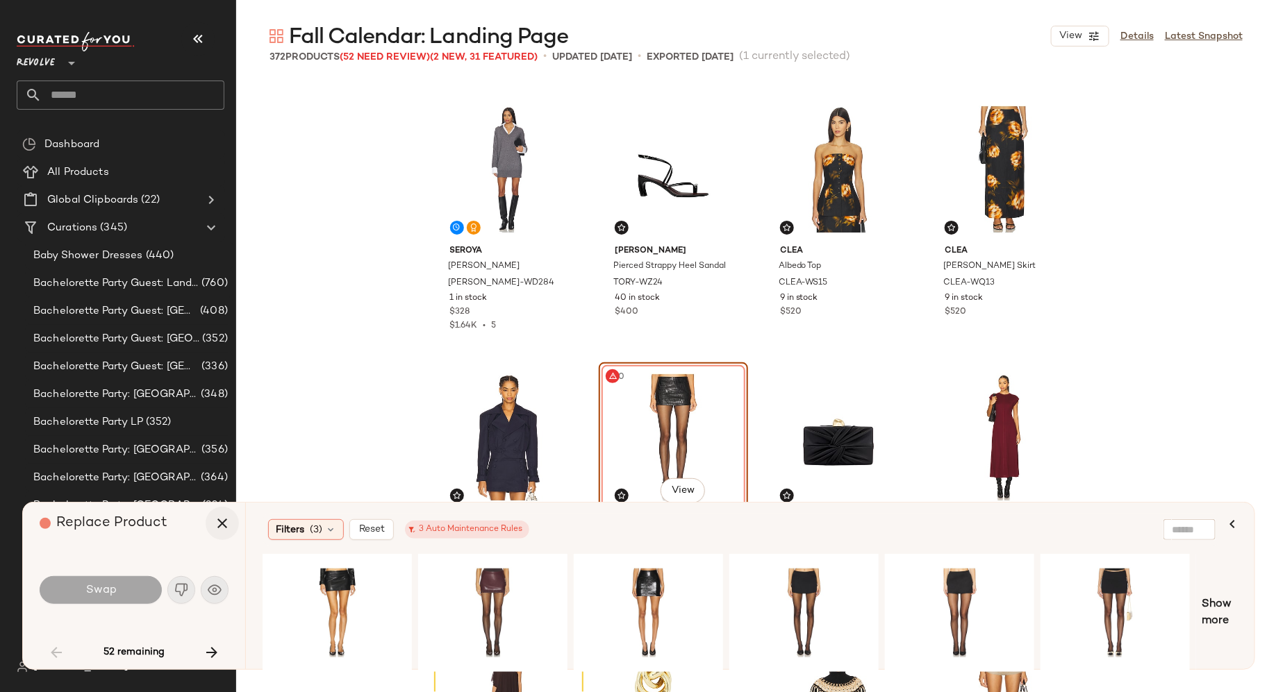
click at [219, 524] on icon "button" at bounding box center [222, 523] width 17 height 17
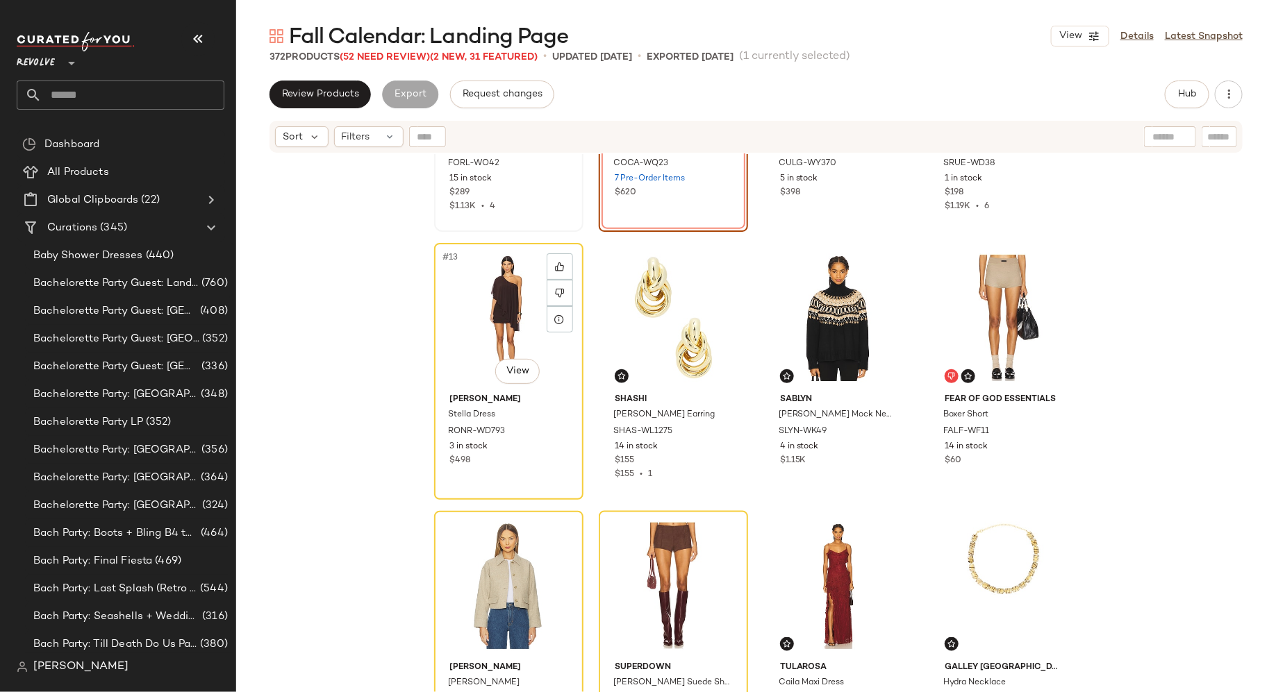
scroll to position [740, 0]
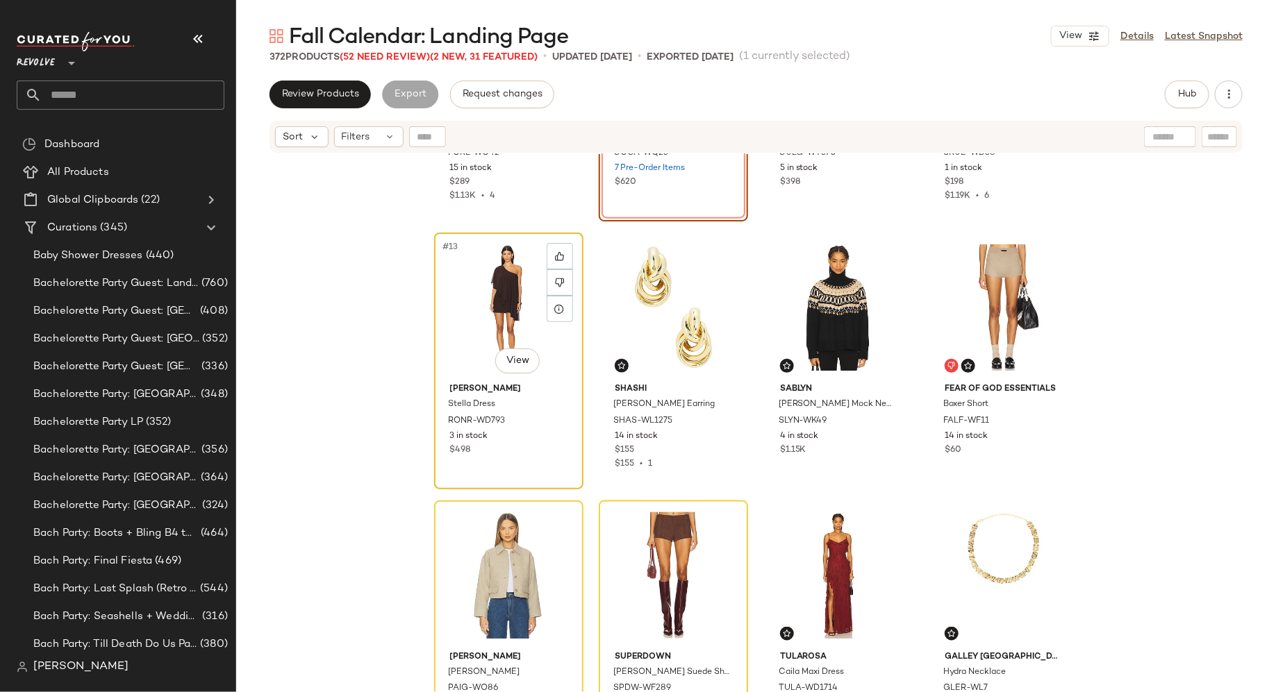
click at [536, 467] on div "#13 View Ronny Kobo Stella Dress RONR-WD793 3 in stock $498" at bounding box center [508, 361] width 147 height 254
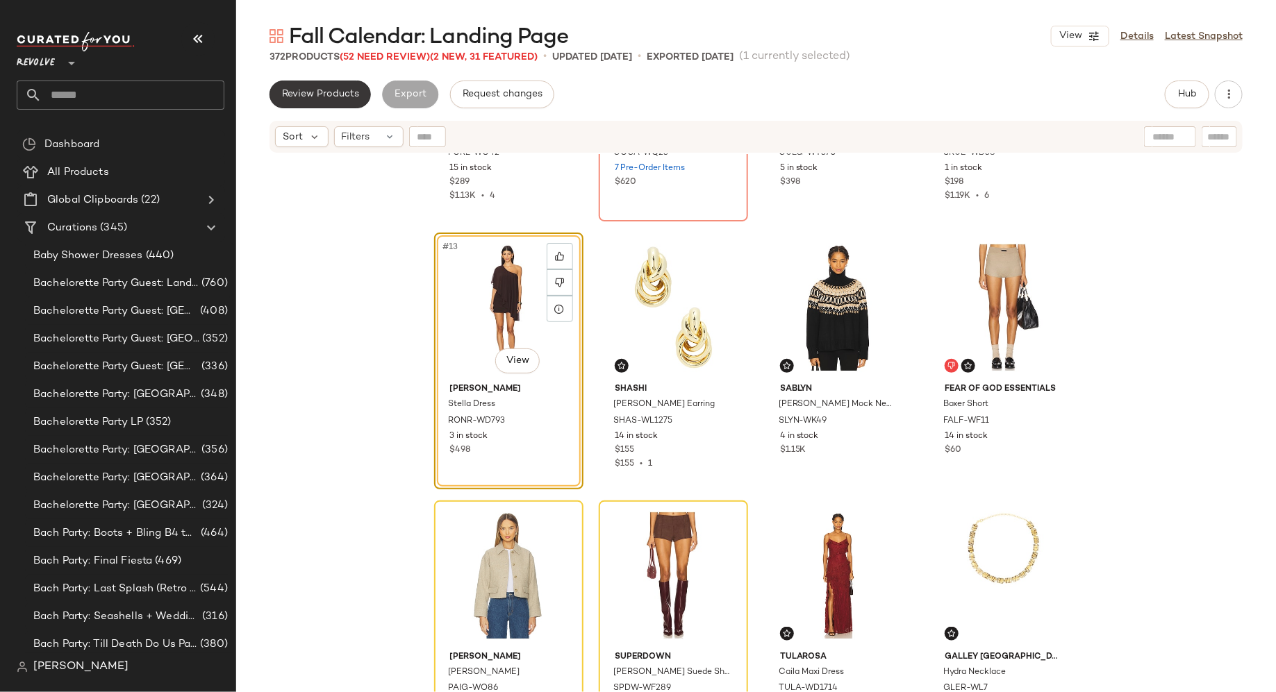
click at [339, 97] on span "Review Products" at bounding box center [320, 94] width 78 height 11
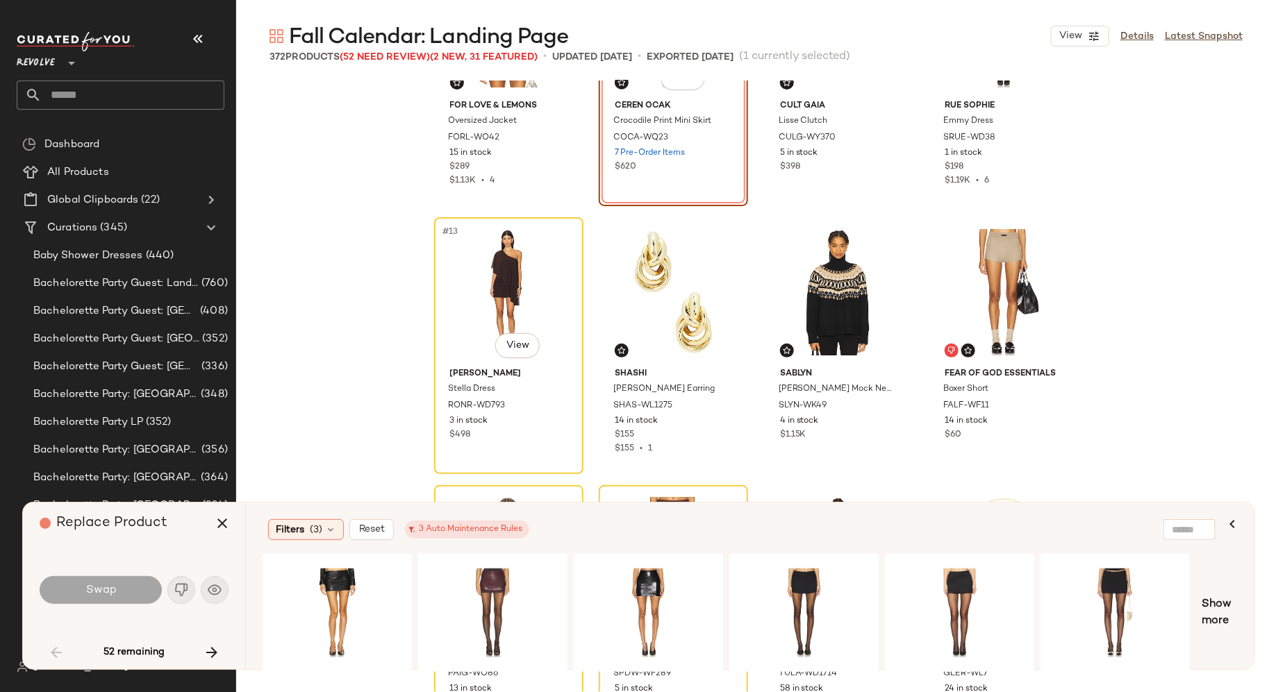
scroll to position [685, 0]
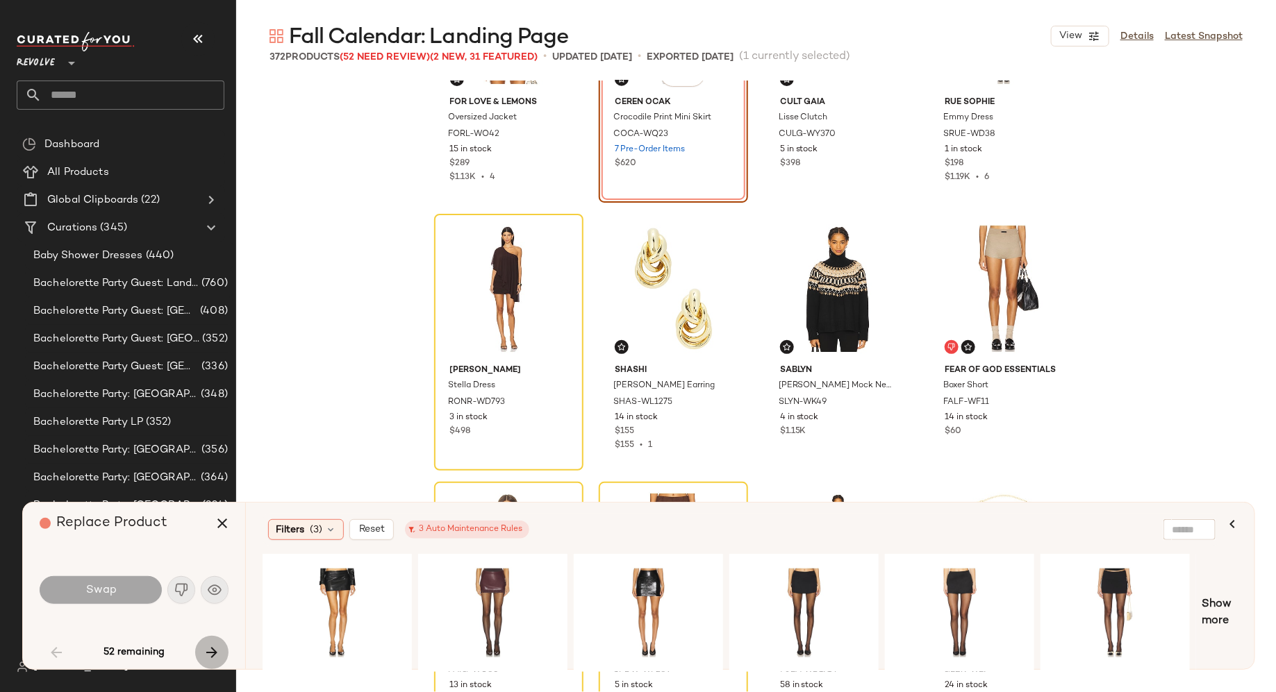
click at [212, 657] on icon "button" at bounding box center [211, 653] width 17 height 17
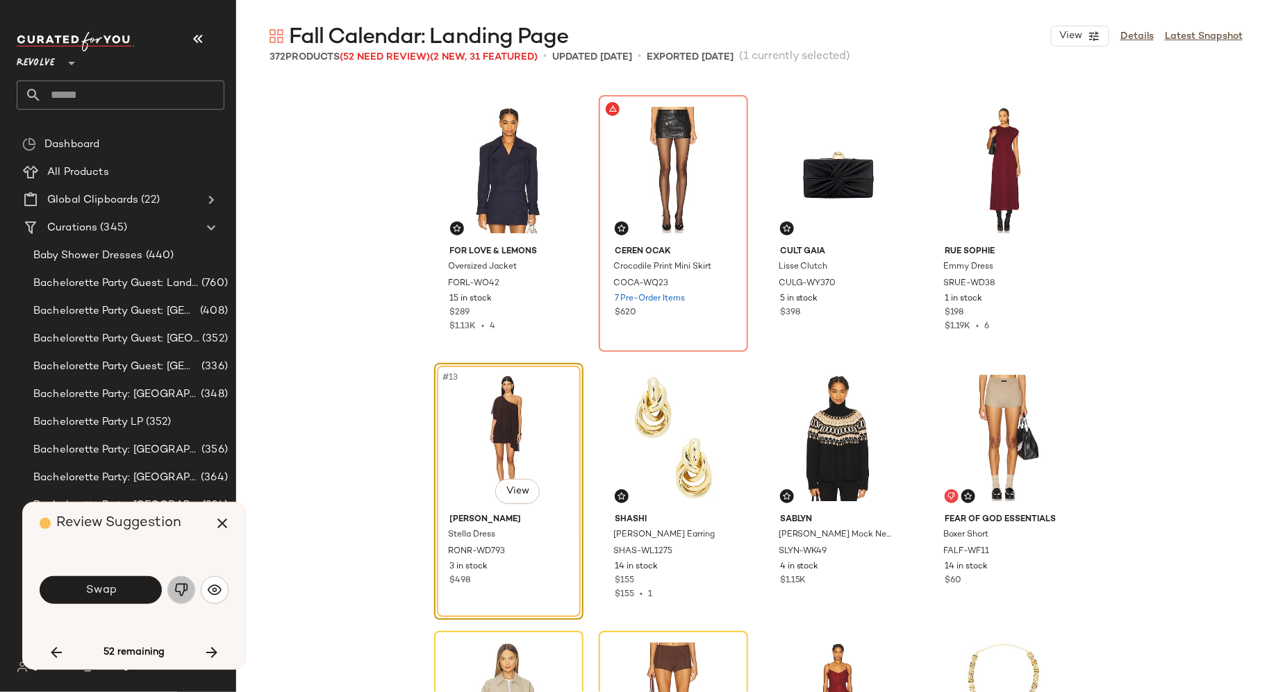
click at [181, 591] on img "button" at bounding box center [181, 590] width 14 height 14
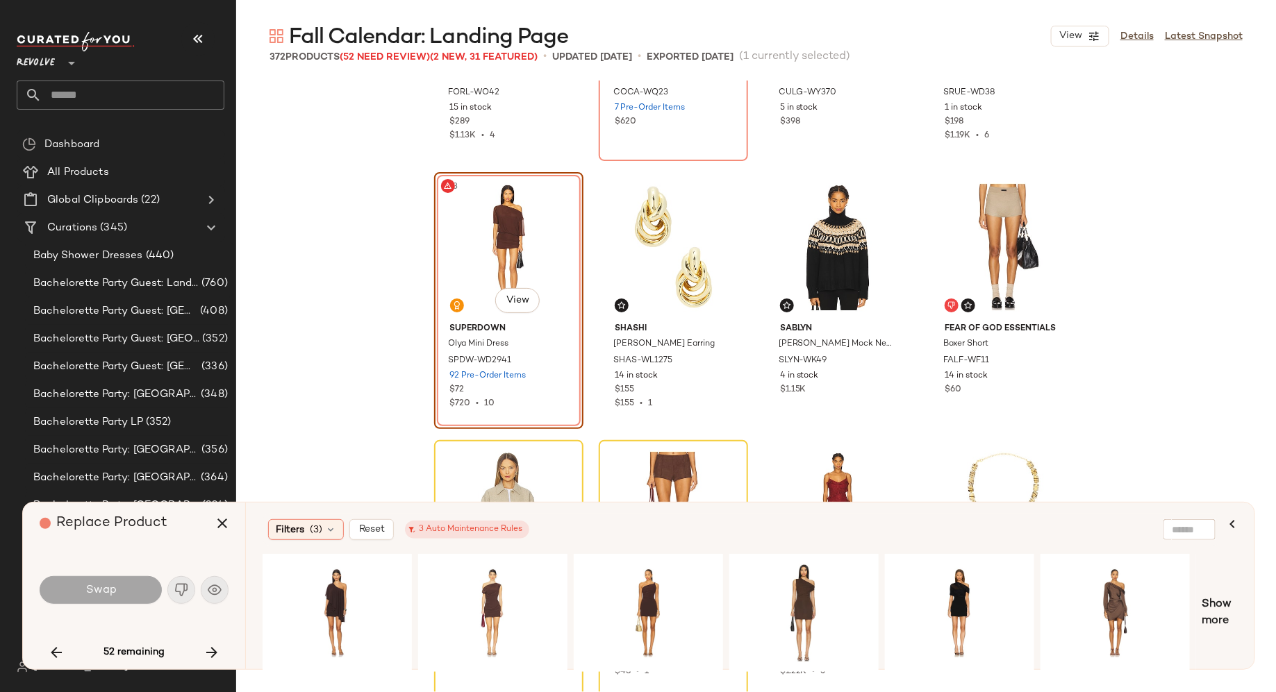
scroll to position [761, 0]
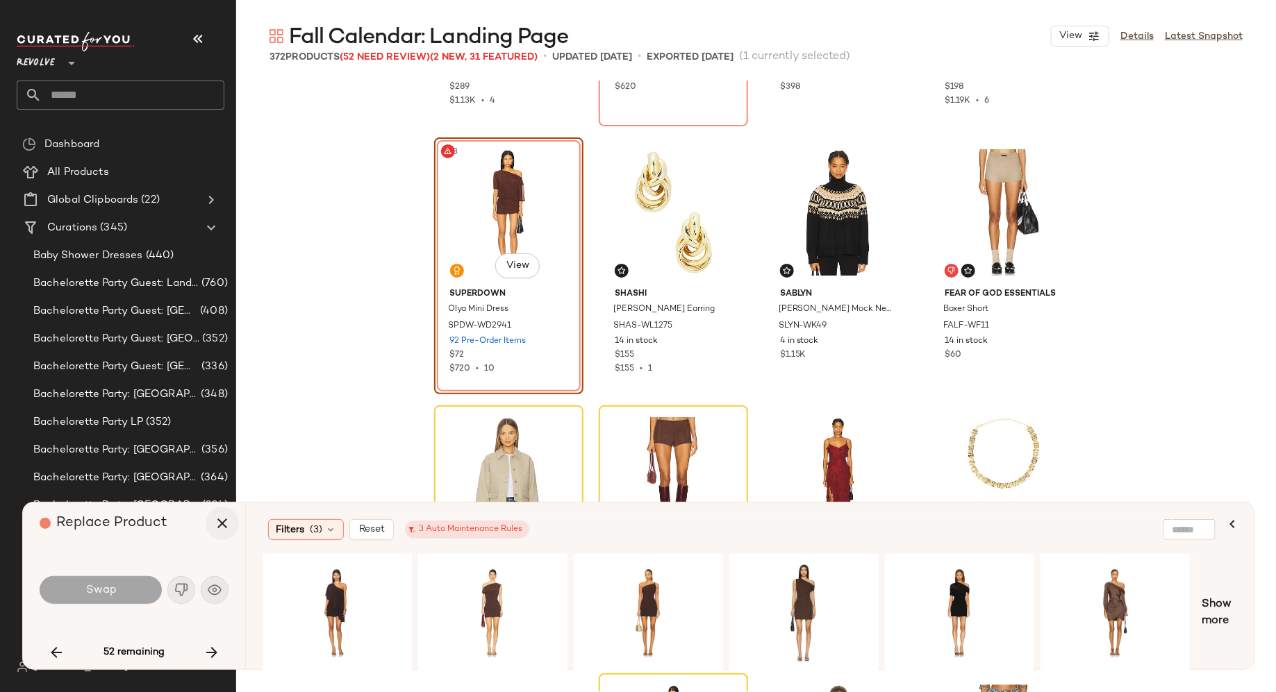
click at [222, 526] on icon "button" at bounding box center [222, 523] width 17 height 17
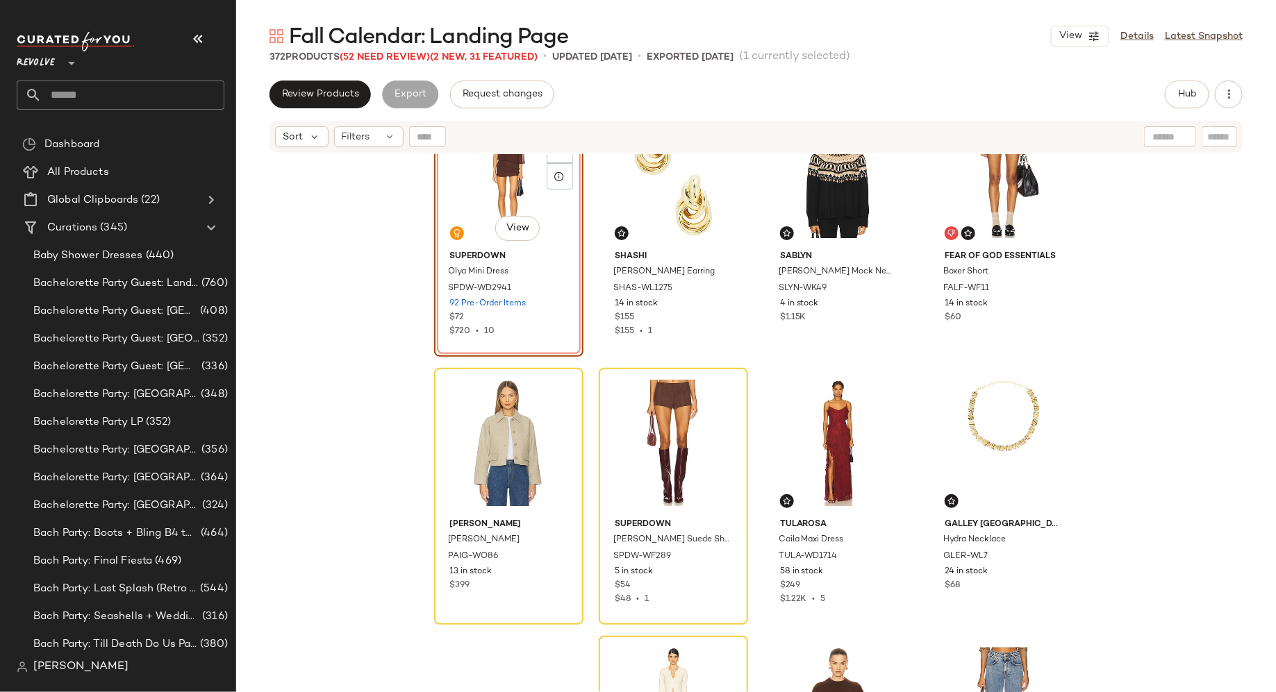
scroll to position [901, 0]
